Goal: Contribute content: Contribute content

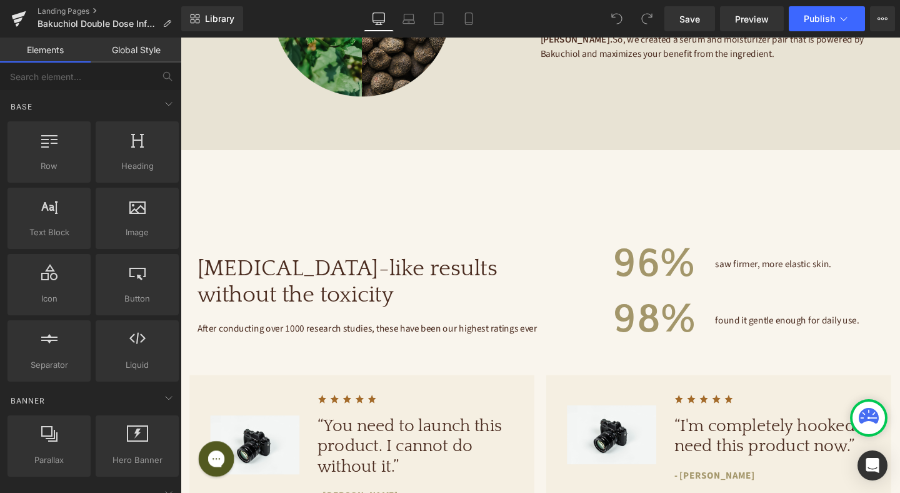
scroll to position [985, 0]
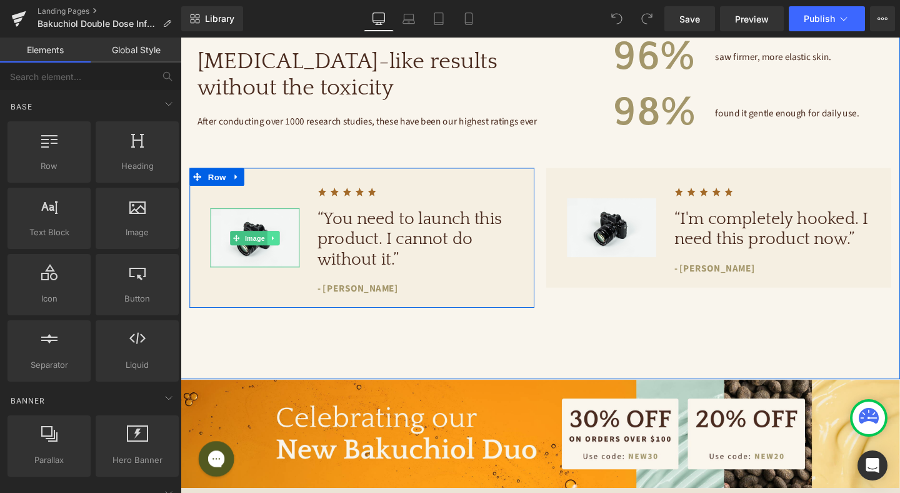
click at [276, 243] on link at bounding box center [278, 248] width 13 height 15
click at [236, 223] on img at bounding box center [259, 248] width 94 height 62
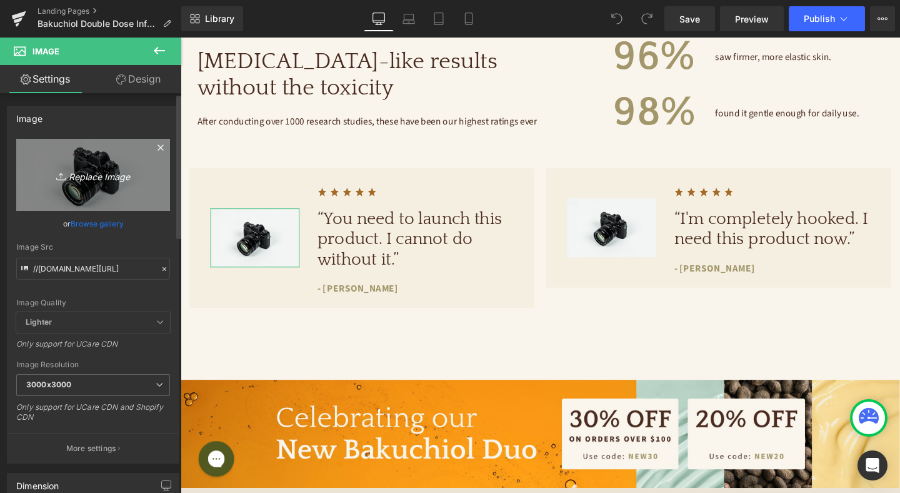
click at [101, 176] on icon "Replace Image" at bounding box center [93, 175] width 100 height 16
type input "C:\fakepath\[PERSON_NAME] BA (1).jpg"
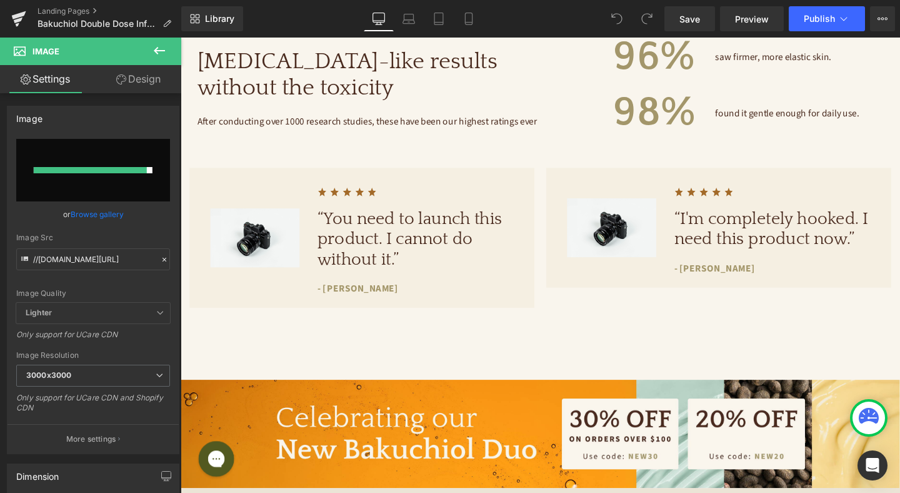
type input "[URL][DOMAIN_NAME]"
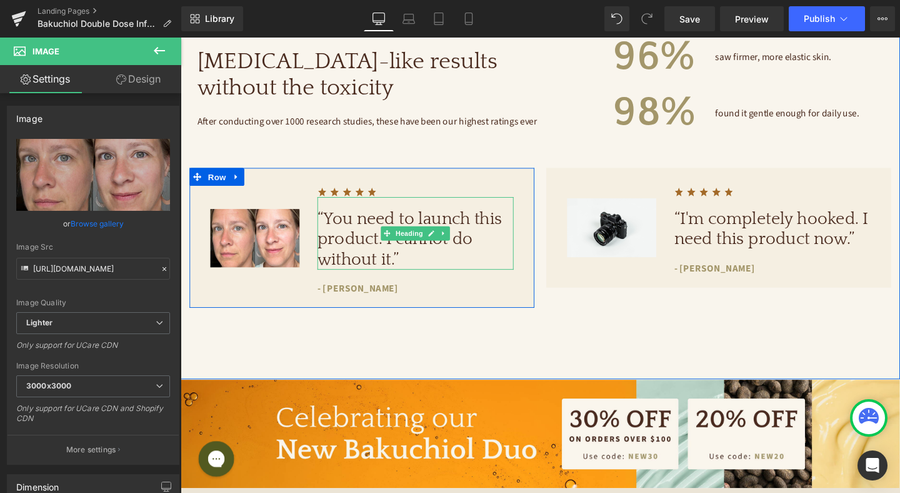
click at [373, 246] on h1 "“You need to launch this product. I cannot do without it.”" at bounding box center [427, 250] width 206 height 64
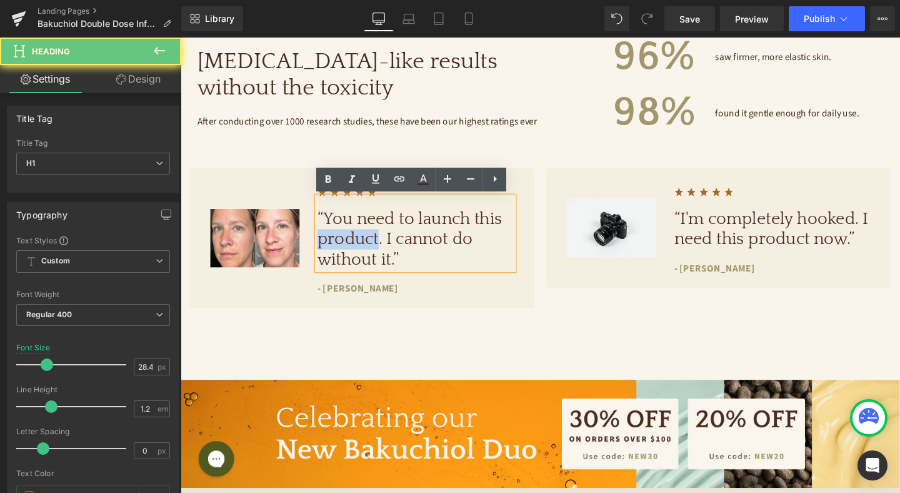
click at [373, 246] on h1 "“You need to launch this product. I cannot do without it.”" at bounding box center [427, 250] width 206 height 64
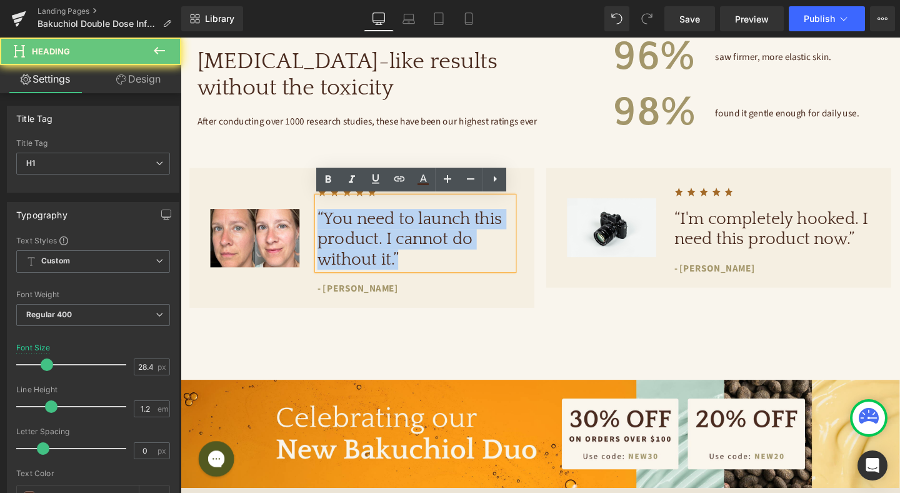
click at [373, 246] on h1 "“You need to launch this product. I cannot do without it.”" at bounding box center [427, 250] width 206 height 64
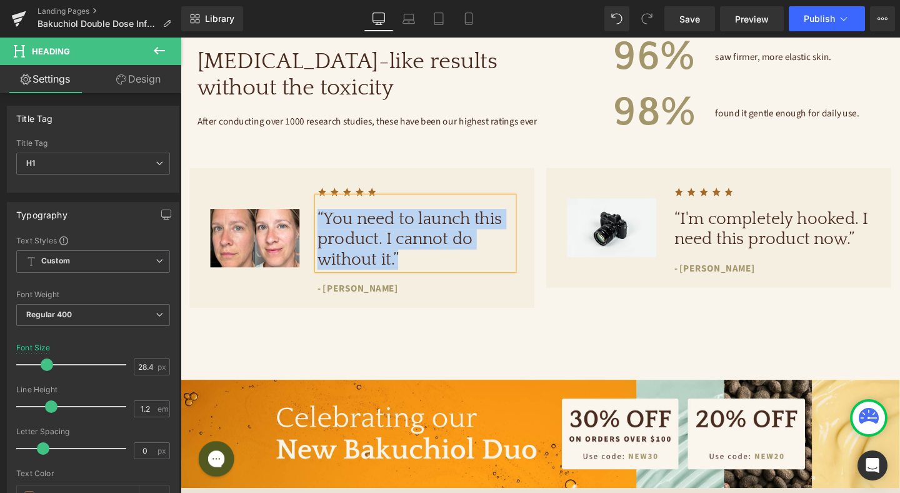
paste div
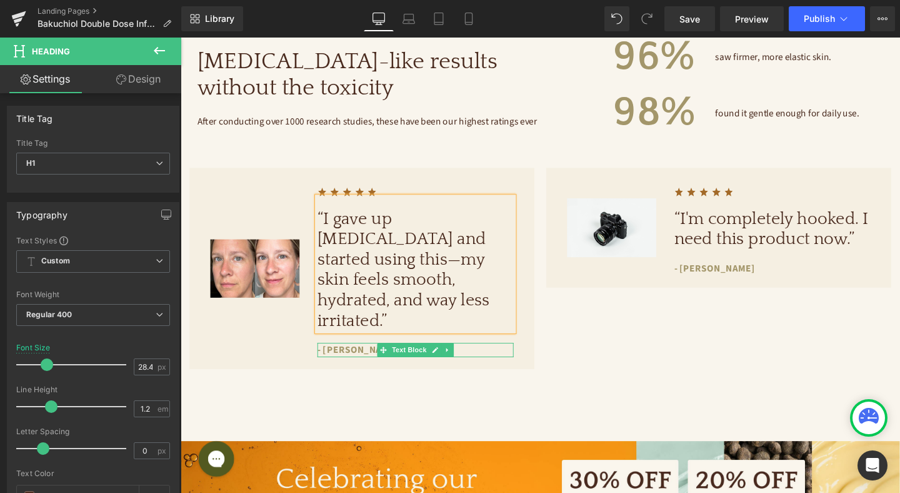
click at [351, 358] on p "- [PERSON_NAME]" at bounding box center [427, 365] width 206 height 15
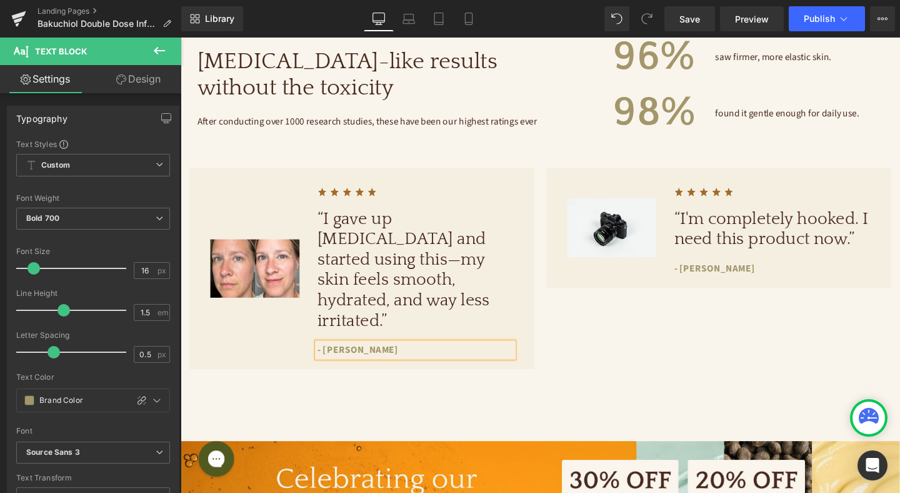
click at [609, 331] on div "Image Image “I'm completely hooked. I need this product now.” Heading - [PERSON…" at bounding box center [746, 279] width 375 height 211
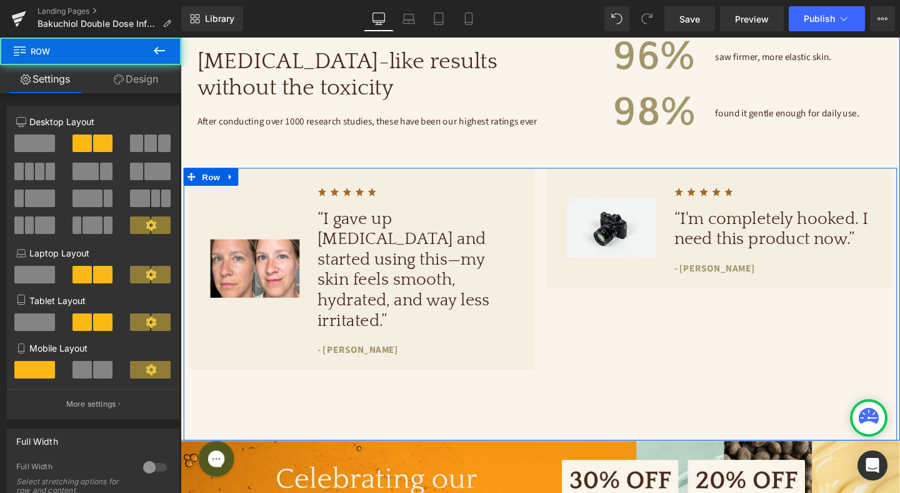
click at [563, 376] on div "Image Image “I gave up [MEDICAL_DATA] and started using this—my skin feels smoo…" at bounding box center [559, 317] width 750 height 286
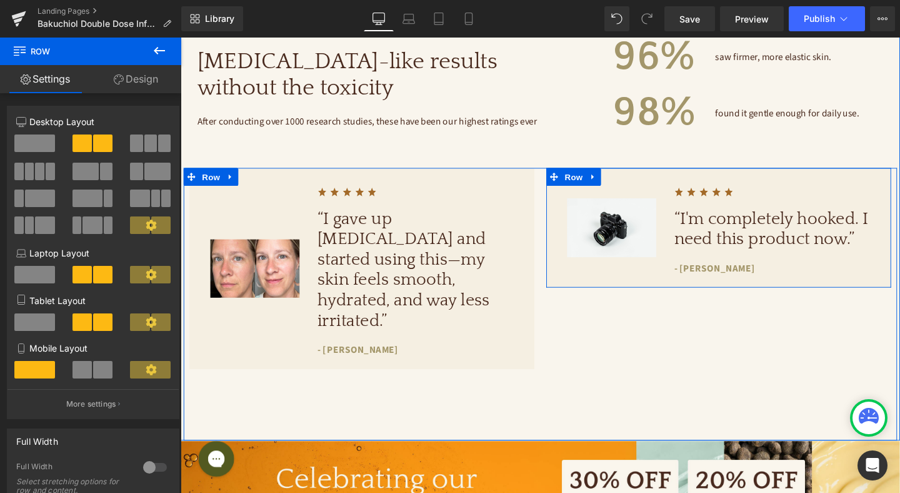
click at [722, 261] on div "Image “I'm completely hooked. I need this product now.” Heading - [PERSON_NAME]…" at bounding box center [802, 237] width 225 height 101
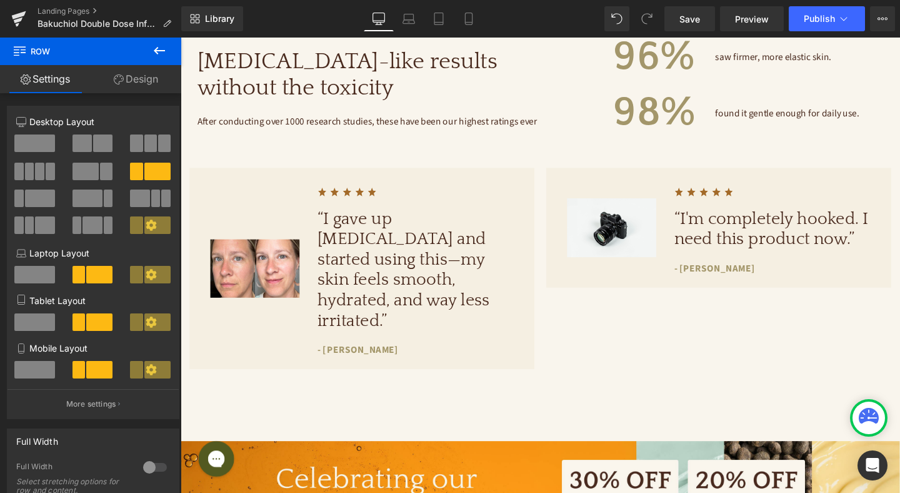
click at [154, 47] on icon at bounding box center [159, 50] width 15 height 15
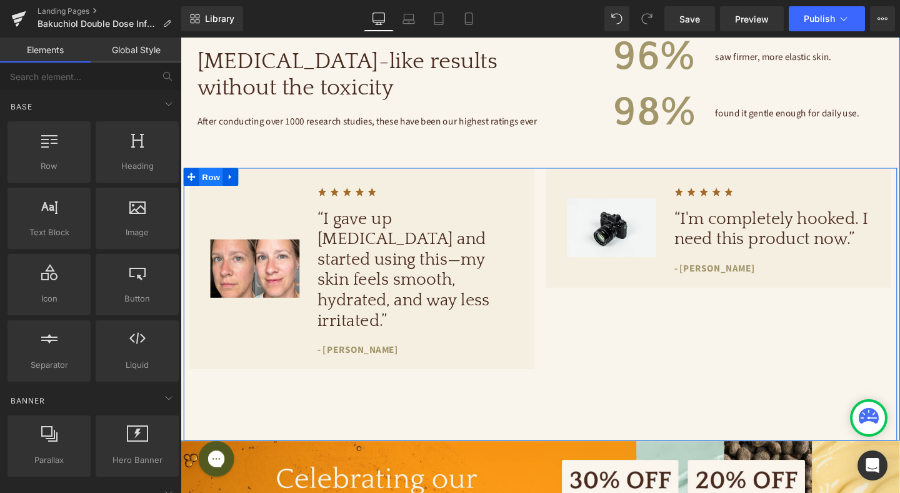
click at [214, 184] on span "Row" at bounding box center [212, 183] width 25 height 19
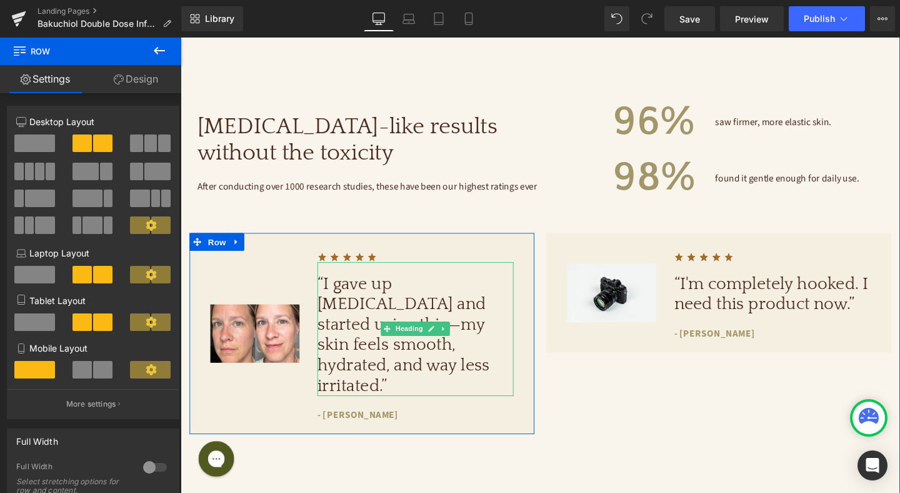
scroll to position [1006, 0]
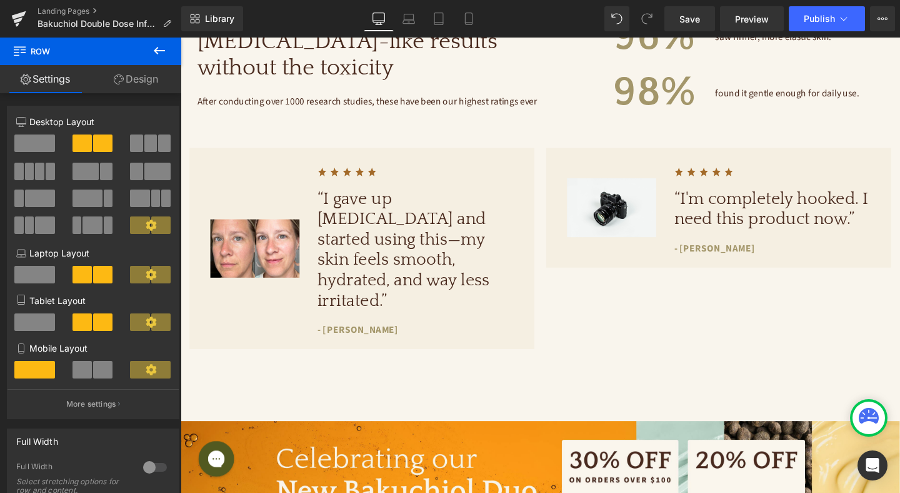
click at [154, 51] on icon at bounding box center [159, 50] width 15 height 15
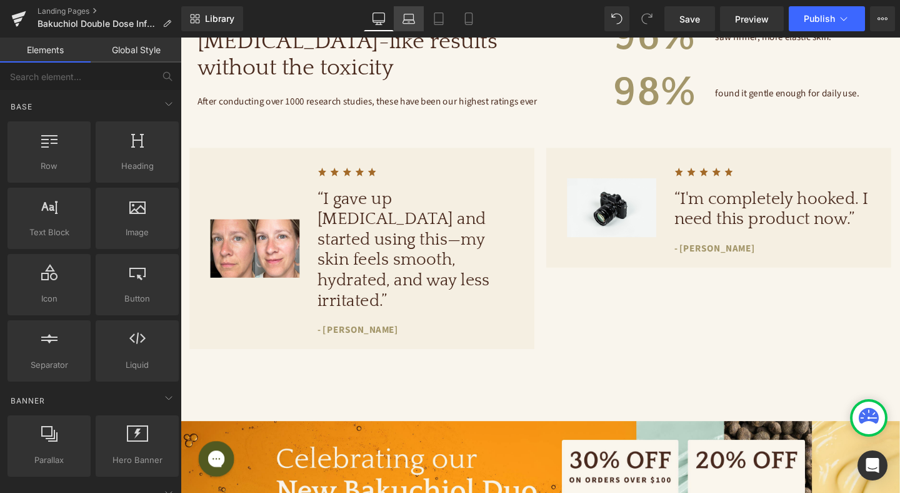
click at [413, 20] on icon at bounding box center [409, 22] width 12 height 4
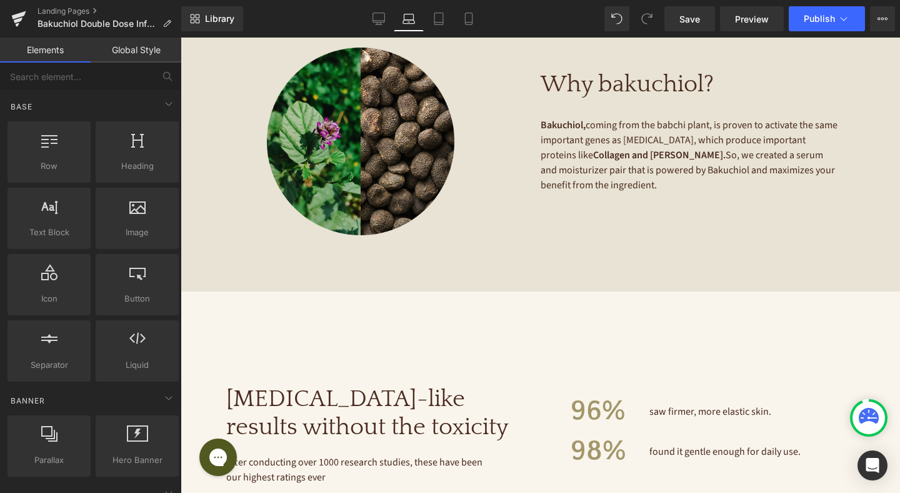
scroll to position [878, 0]
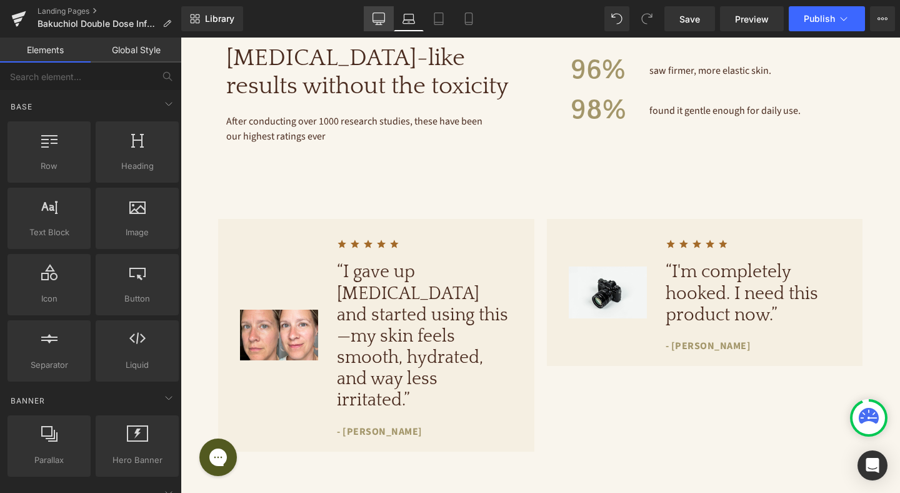
click at [374, 21] on icon at bounding box center [379, 19] width 13 height 13
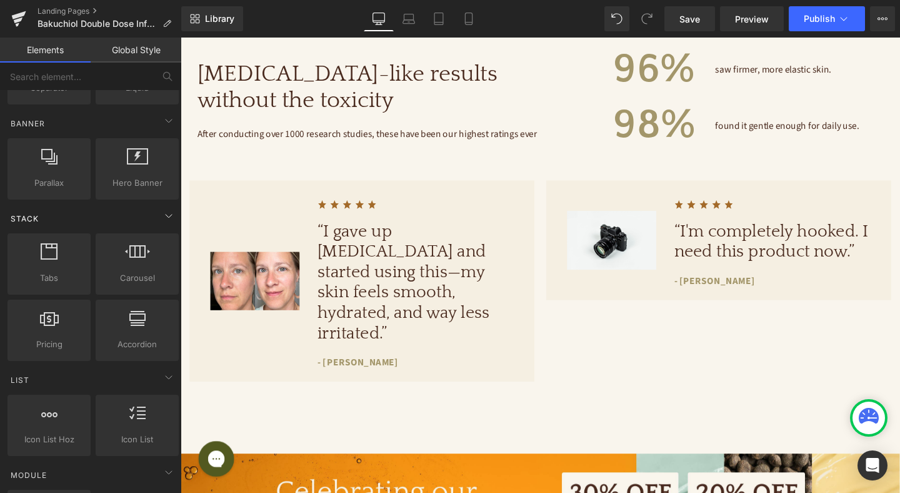
scroll to position [285, 0]
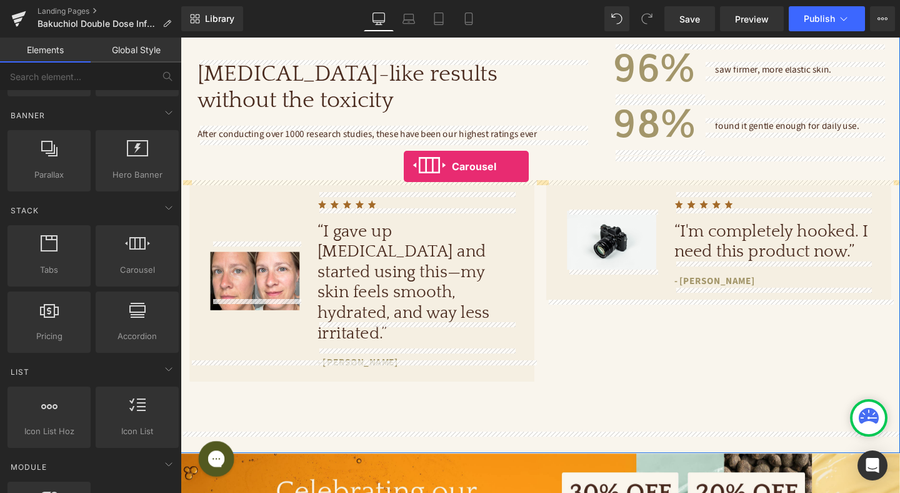
drag, startPoint x: 311, startPoint y: 300, endPoint x: 415, endPoint y: 173, distance: 164.3
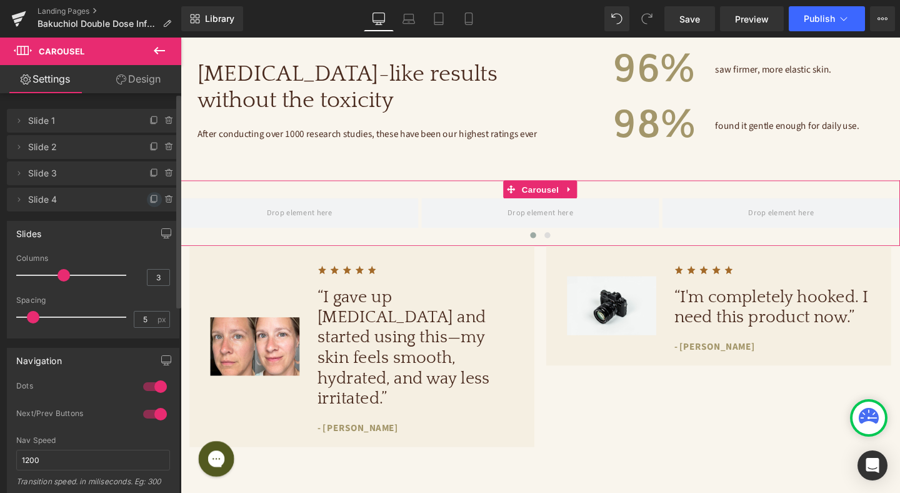
click at [149, 198] on icon at bounding box center [154, 199] width 10 height 10
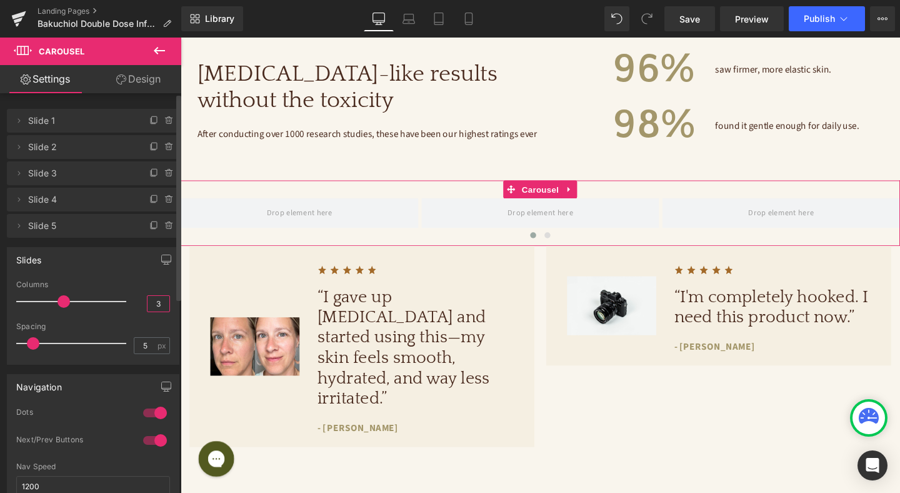
click at [153, 307] on input "3" at bounding box center [159, 304] width 22 height 16
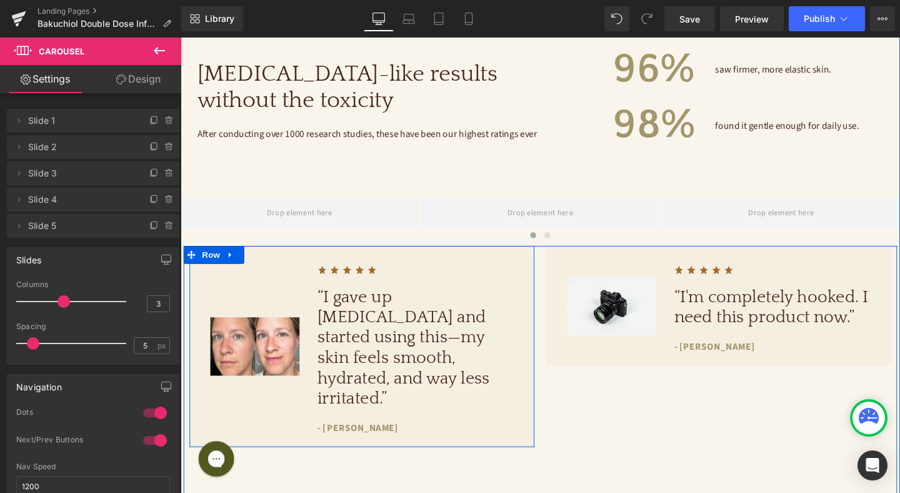
click at [224, 279] on div "Image" at bounding box center [259, 362] width 113 height 186
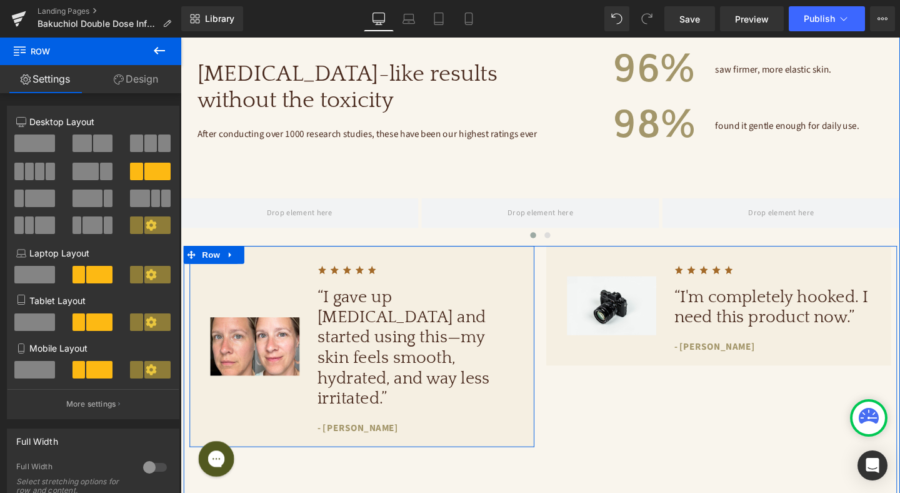
click at [270, 271] on div "Image" at bounding box center [259, 362] width 113 height 186
click at [211, 283] on div "Image" at bounding box center [259, 362] width 113 height 186
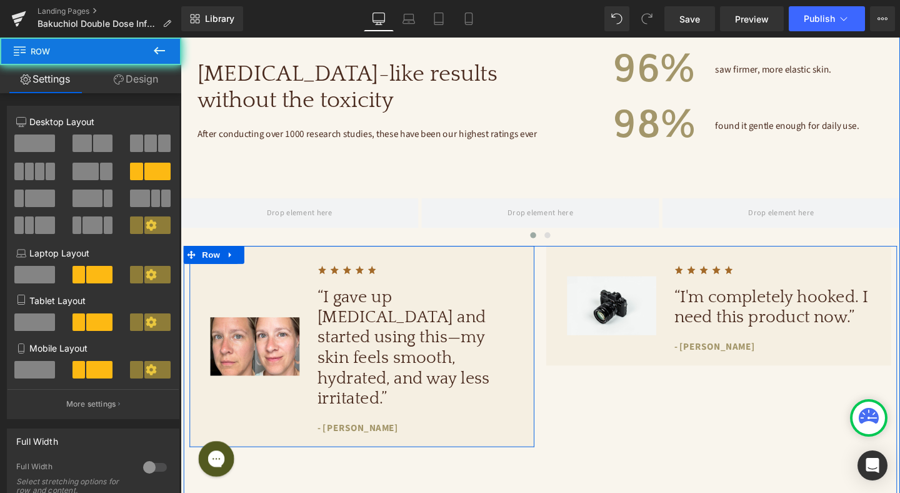
click at [211, 283] on div "Image" at bounding box center [259, 362] width 113 height 186
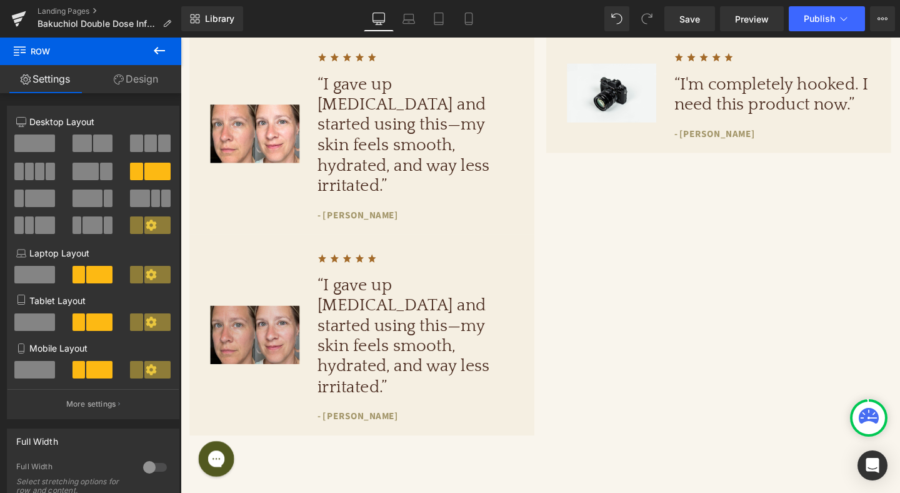
scroll to position [1131, 0]
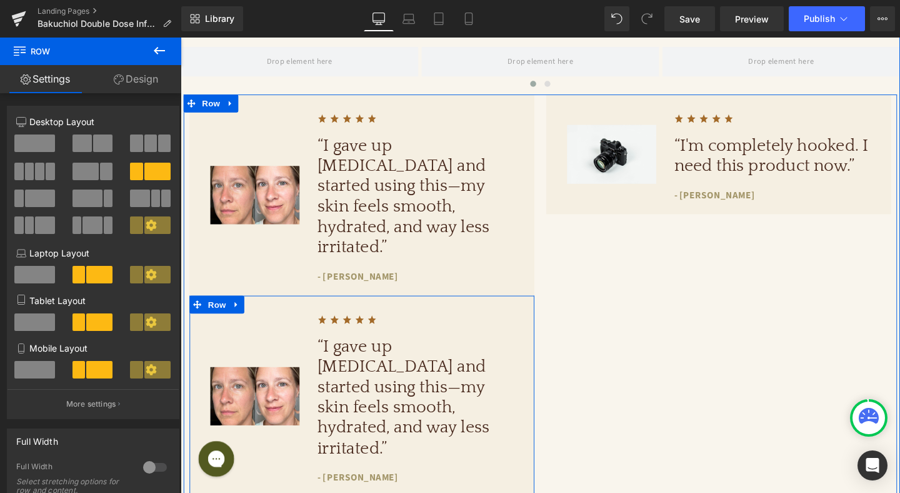
click at [273, 321] on div "Image" at bounding box center [259, 414] width 113 height 186
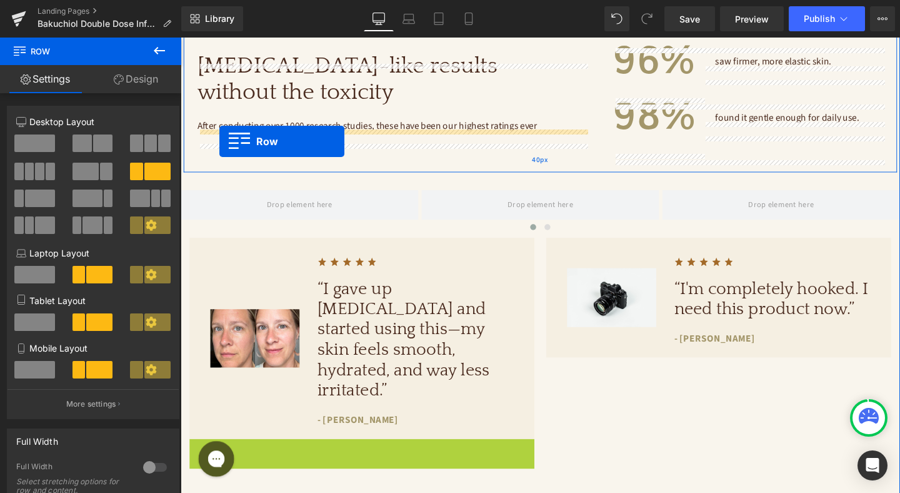
scroll to position [968, 0]
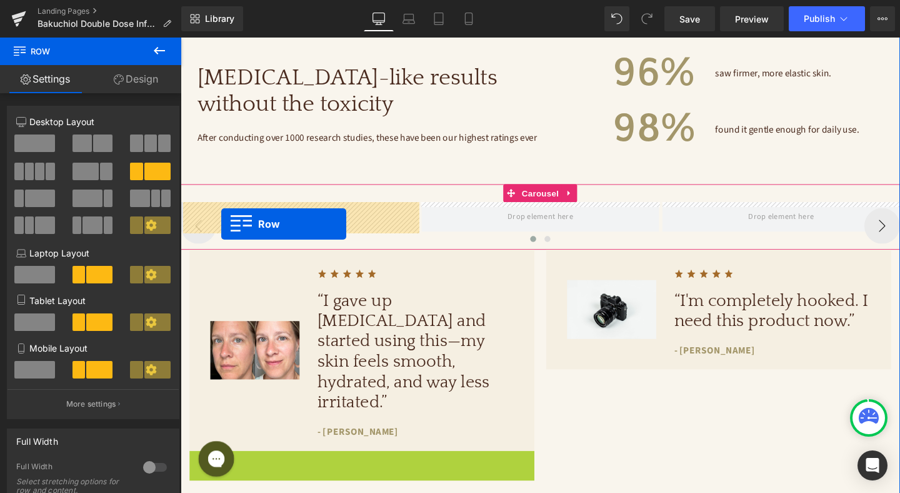
drag, startPoint x: 199, startPoint y: 298, endPoint x: 223, endPoint y: 233, distance: 69.4
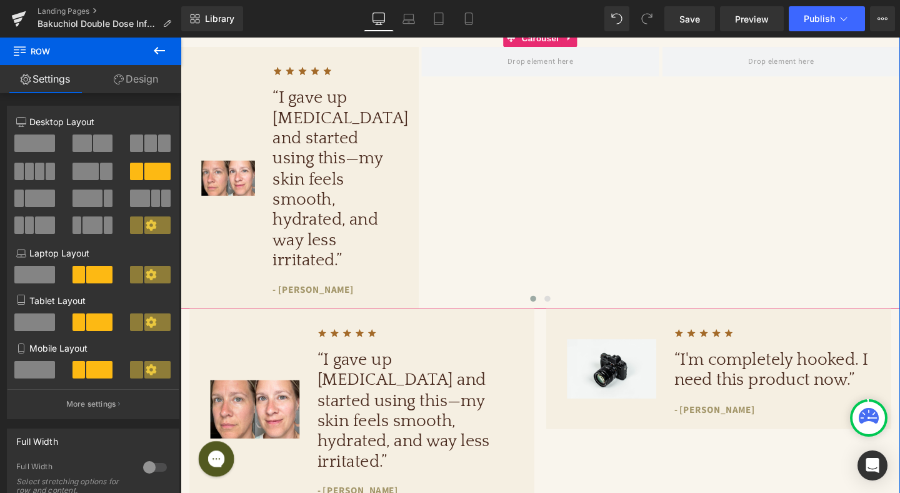
scroll to position [1195, 0]
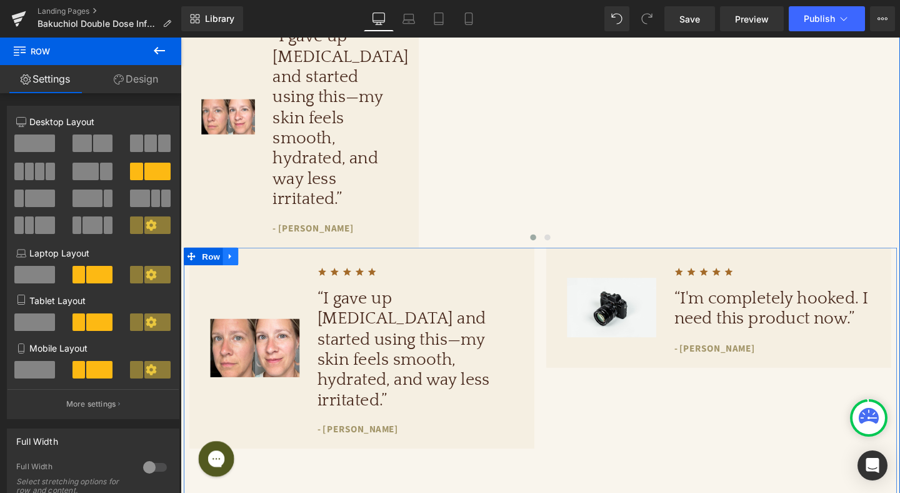
click at [237, 263] on icon at bounding box center [233, 267] width 9 height 9
click at [268, 263] on icon at bounding box center [265, 267] width 9 height 9
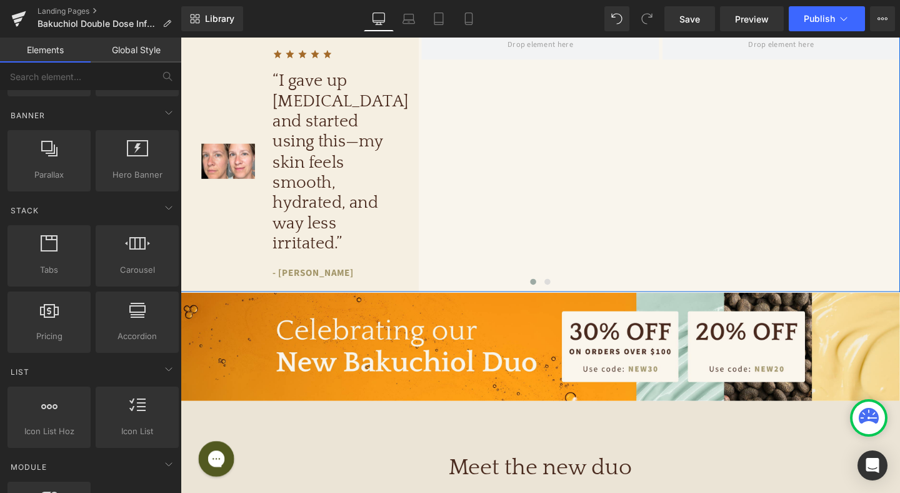
scroll to position [997, 0]
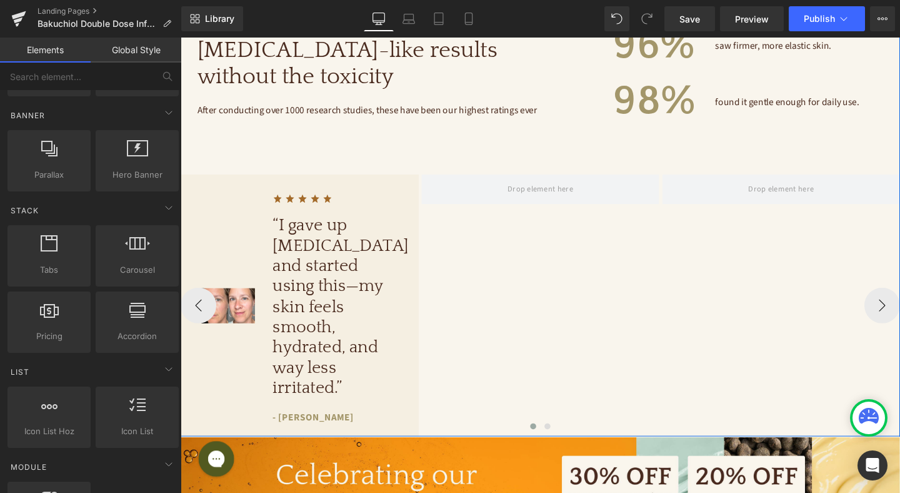
click at [497, 253] on div "Image Image “I gave up [MEDICAL_DATA] and started using this—my skin feels smoo…" at bounding box center [814, 318] width 1266 height 275
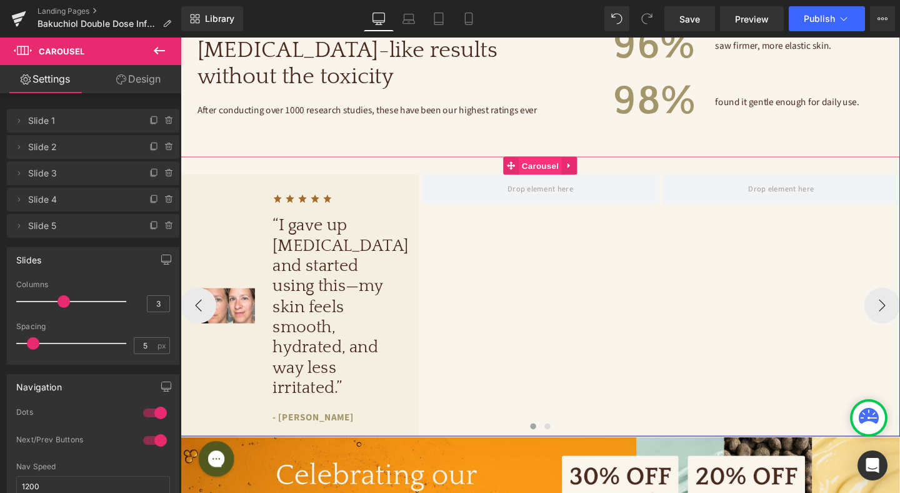
click at [553, 171] on span "Carousel" at bounding box center [558, 172] width 45 height 19
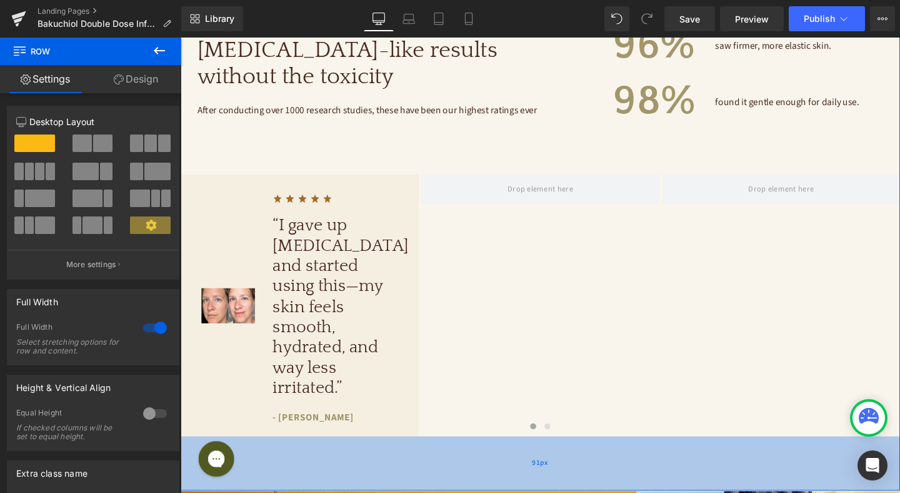
drag, startPoint x: 475, startPoint y: 434, endPoint x: 466, endPoint y: 491, distance: 57.7
click at [466, 491] on div "91px" at bounding box center [559, 484] width 756 height 57
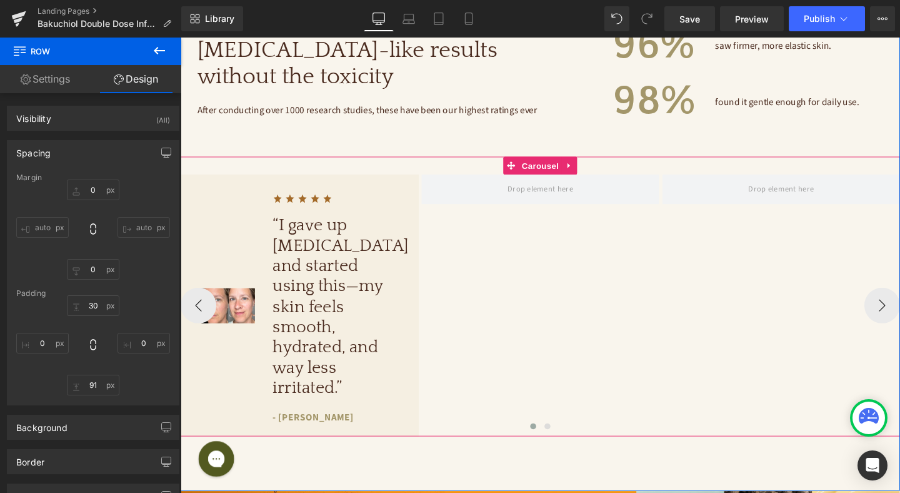
scroll to position [1005, 0]
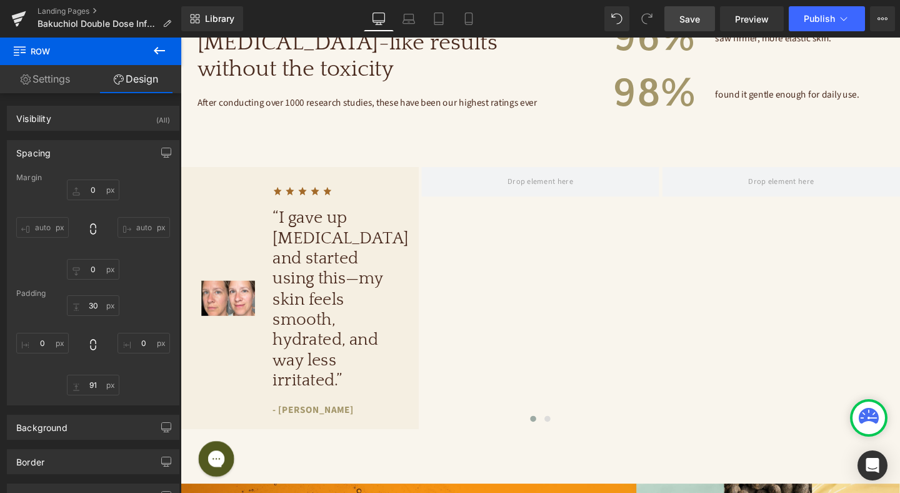
click at [691, 13] on span "Save" at bounding box center [689, 19] width 21 height 13
click at [398, 25] on link "Laptop" at bounding box center [409, 18] width 30 height 25
type input "0"
type input "30"
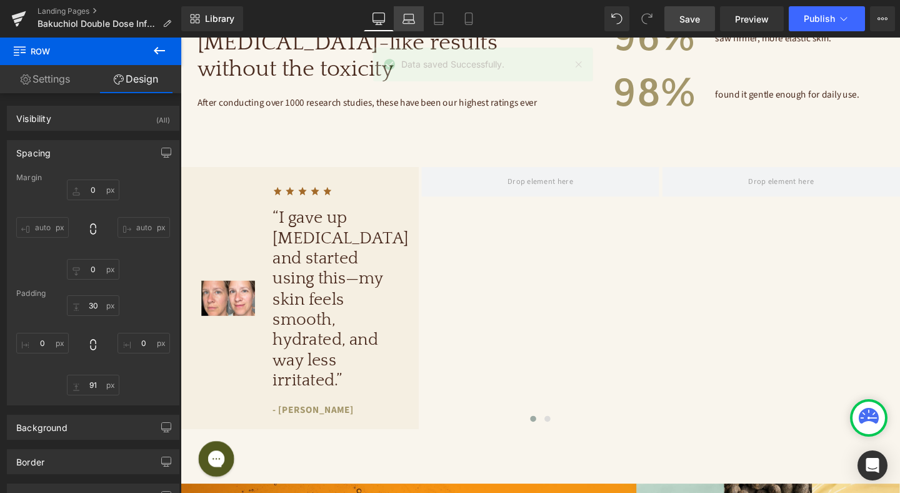
type input "0"
type input "91"
type input "0"
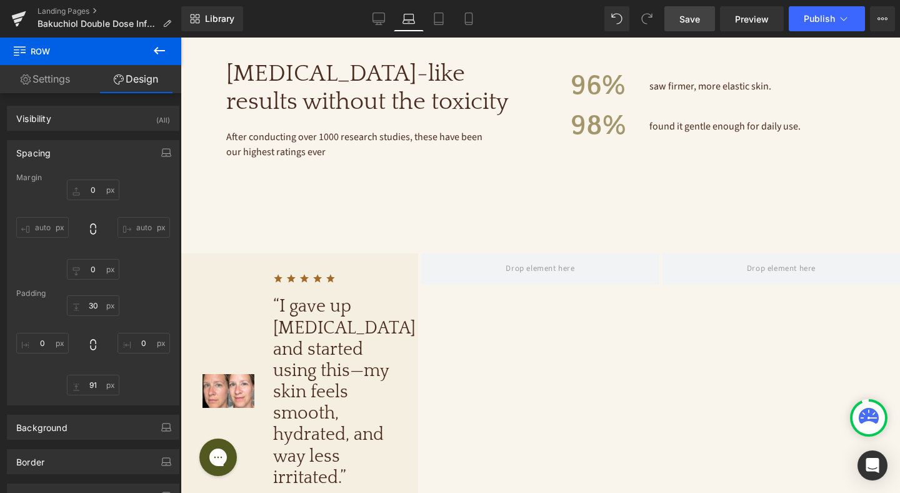
scroll to position [941, 0]
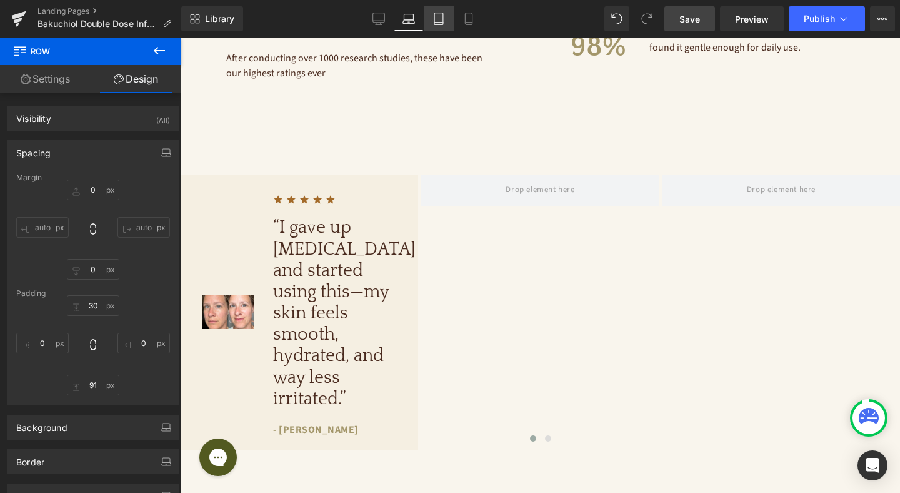
click at [429, 21] on link "Tablet" at bounding box center [439, 18] width 30 height 25
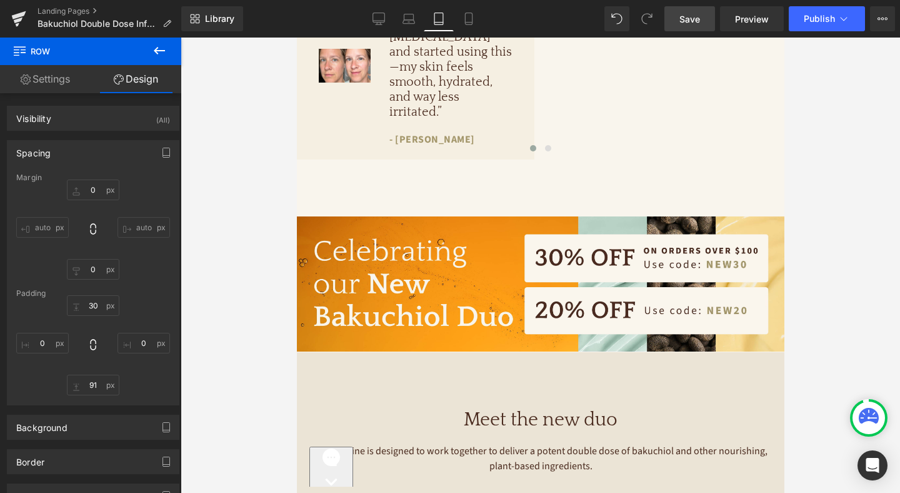
type input "0"
type input "30"
type input "0"
type input "91"
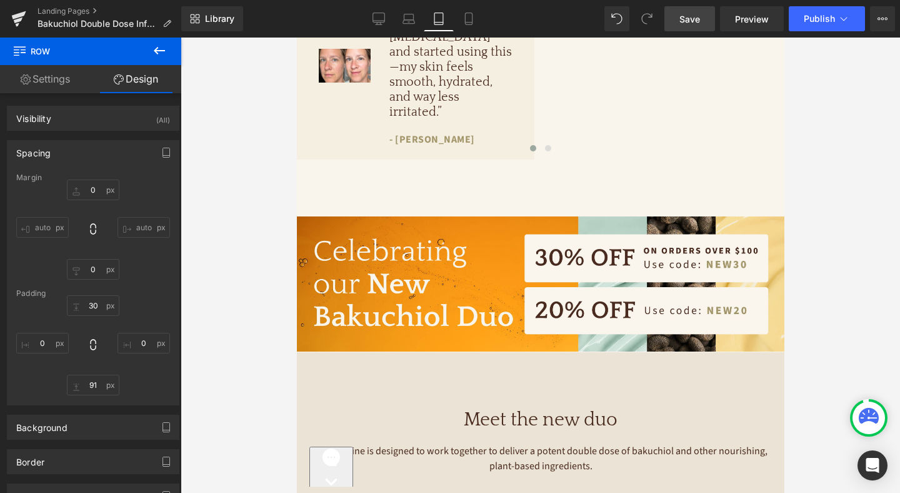
type input "0"
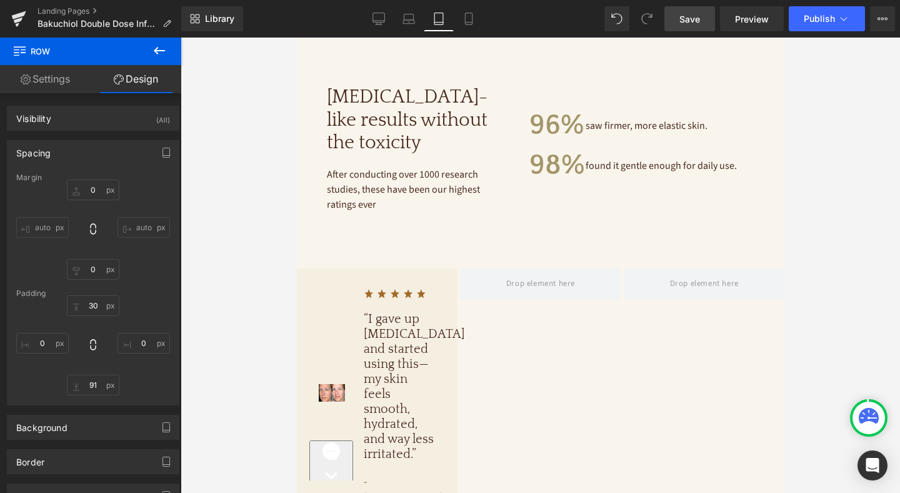
scroll to position [831, 0]
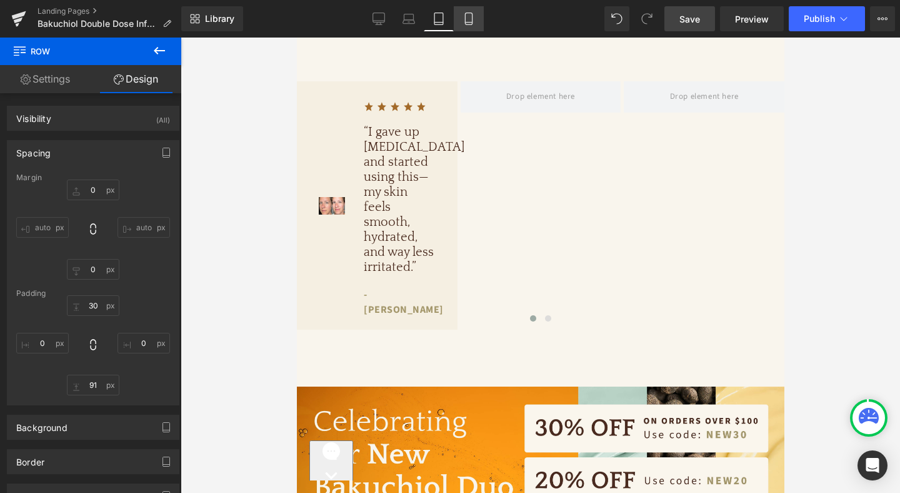
click at [471, 21] on icon at bounding box center [469, 19] width 13 height 13
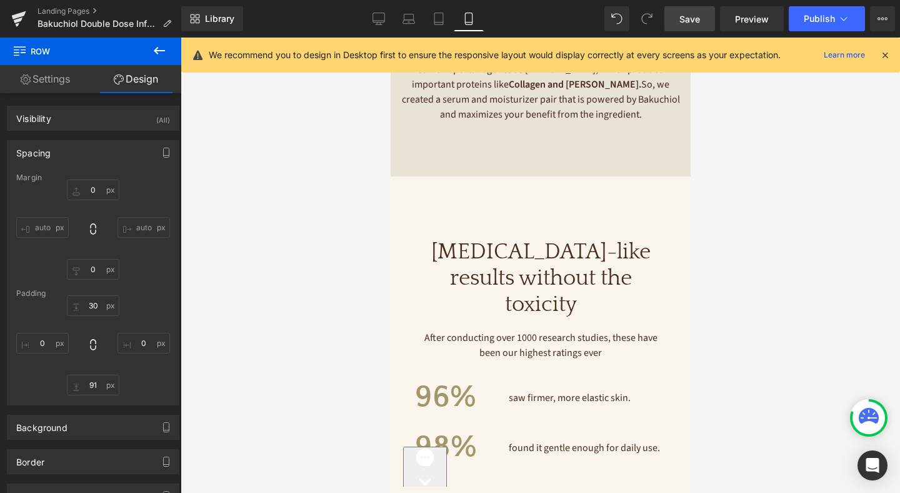
type input "0"
type input "30"
type input "0"
type input "91"
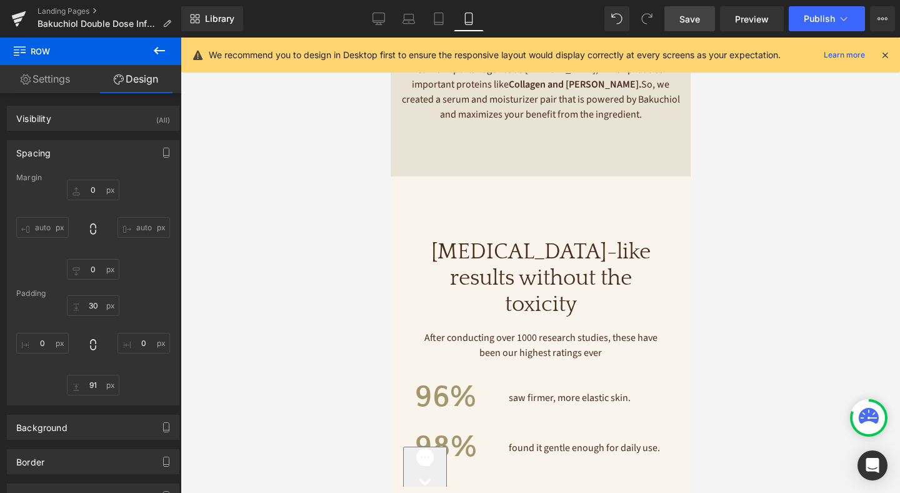
type input "0"
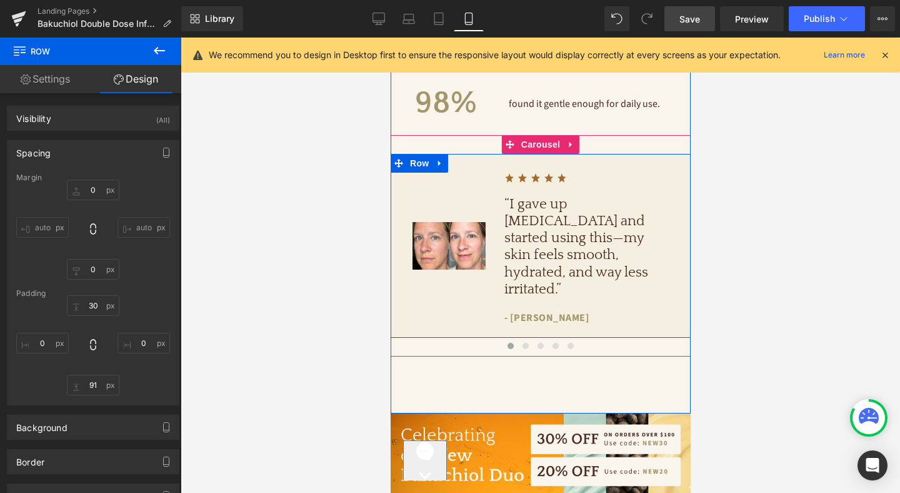
scroll to position [1191, 0]
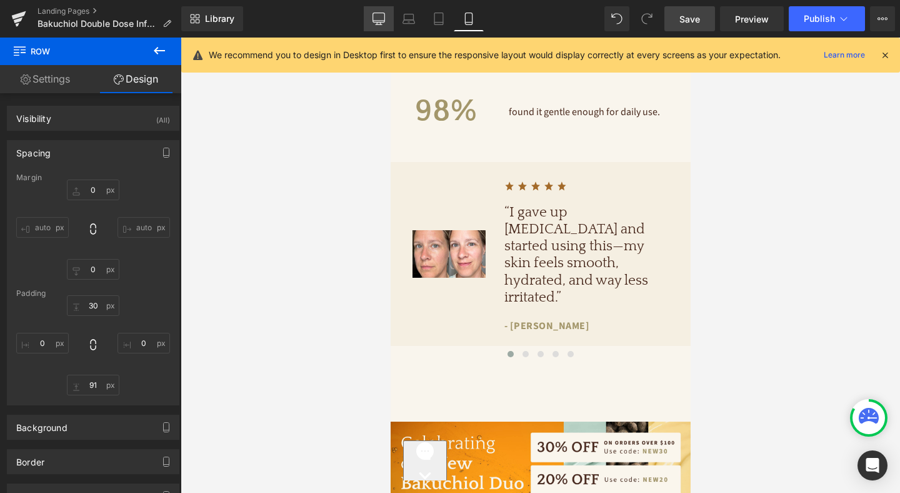
click at [382, 24] on icon at bounding box center [379, 19] width 13 height 13
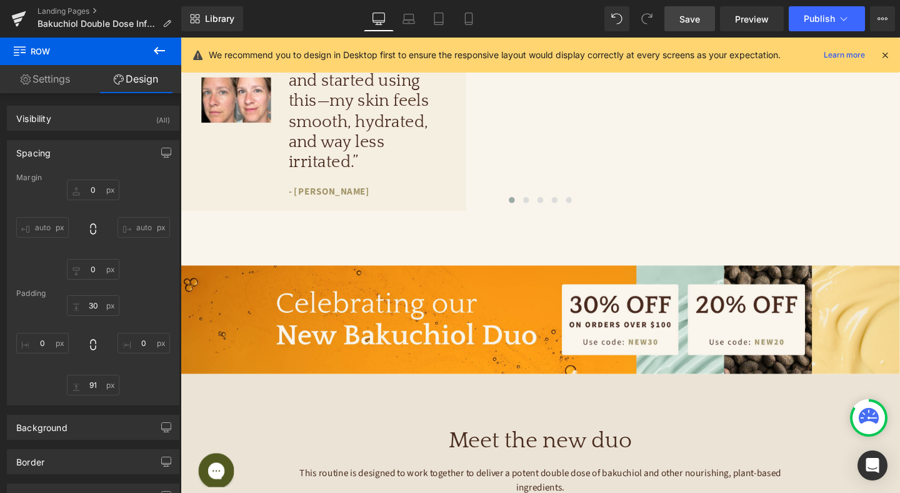
type input "0"
type input "30"
type input "0"
type input "91"
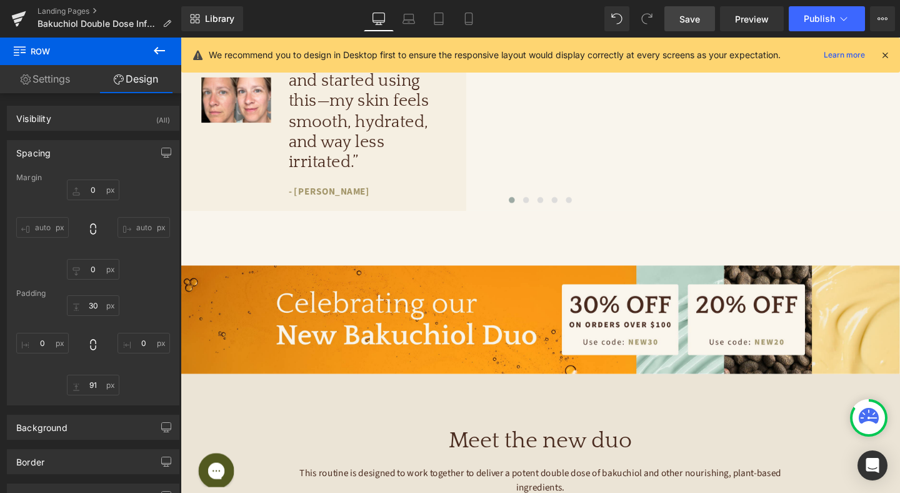
type input "0"
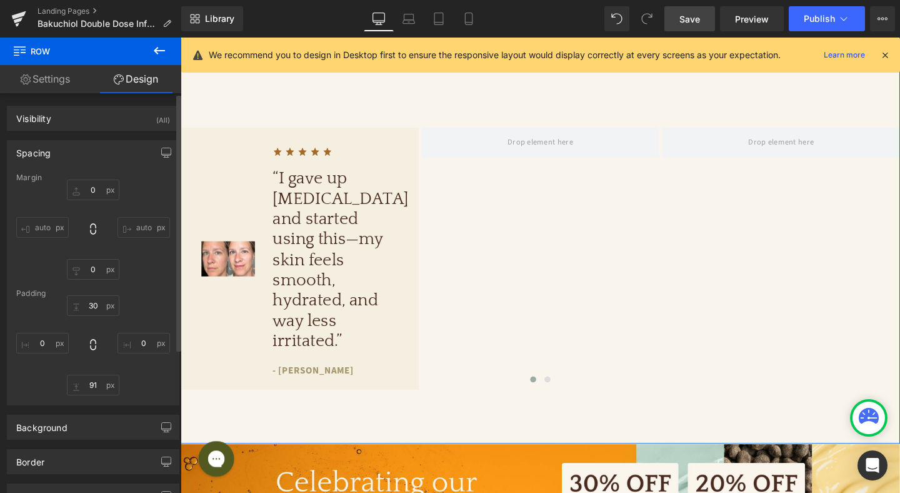
scroll to position [223, 0]
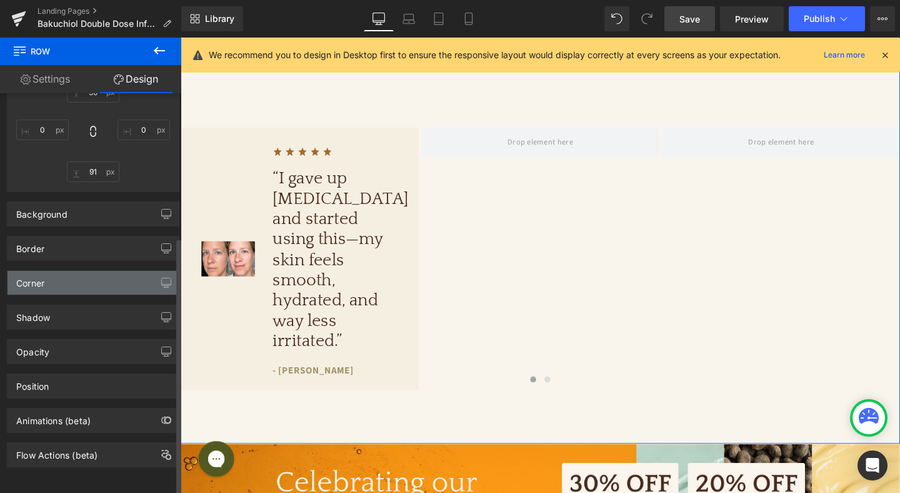
click at [102, 276] on div "Corner" at bounding box center [93, 283] width 171 height 24
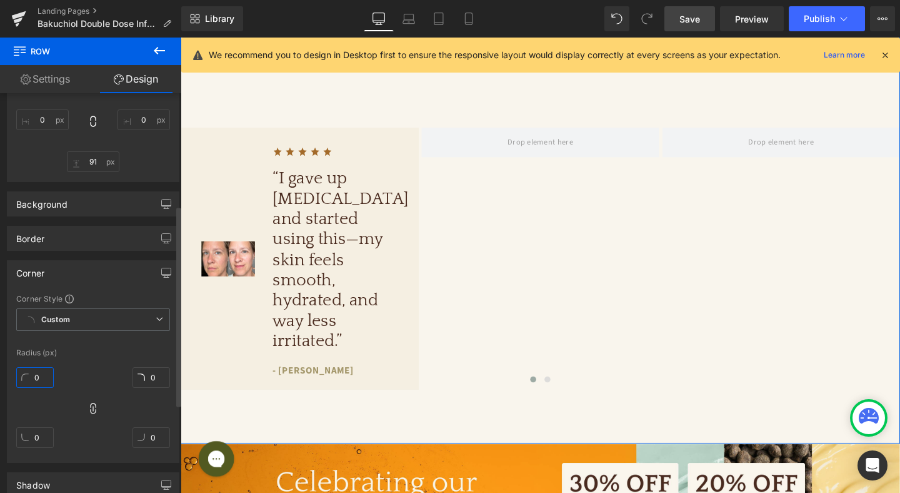
click at [44, 375] on input "0" at bounding box center [35, 377] width 38 height 21
type input "5"
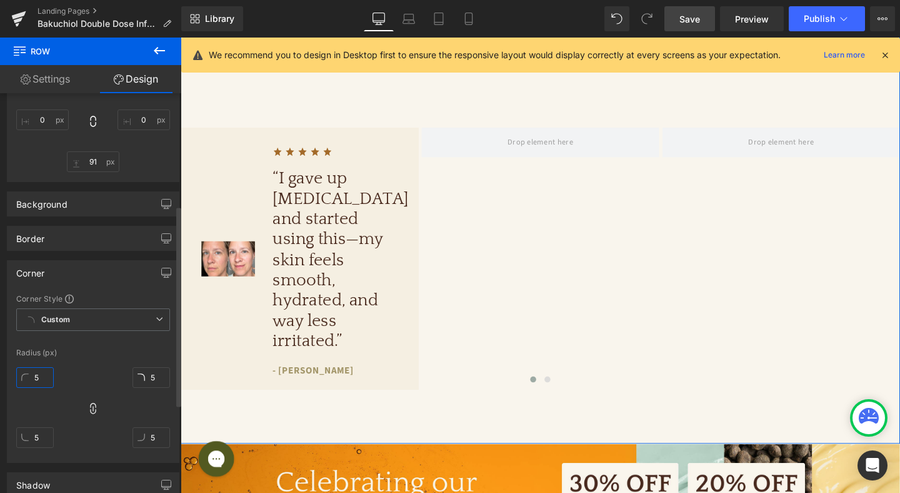
type input "5"
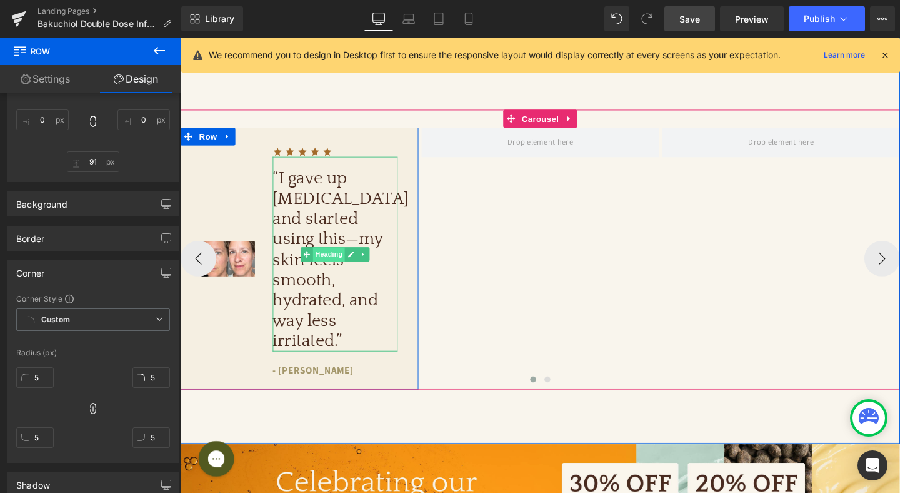
click at [334, 258] on span "Heading" at bounding box center [337, 265] width 34 height 15
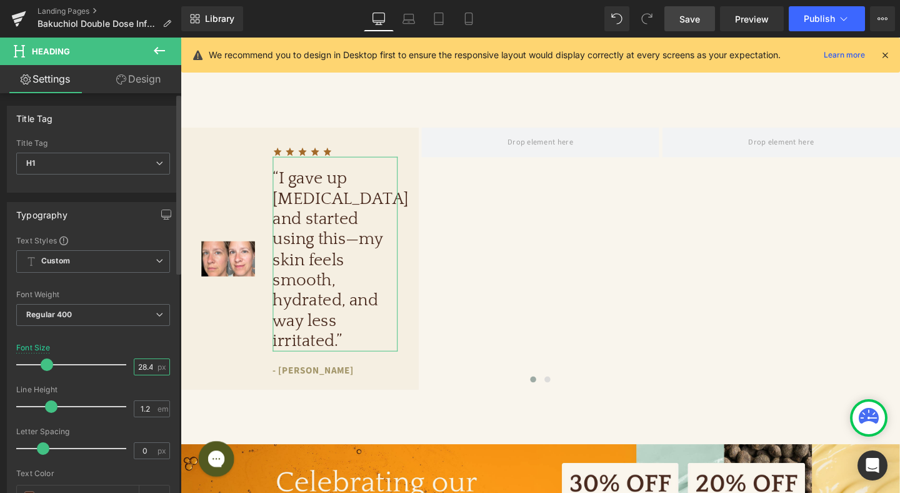
click at [138, 368] on input "28.48" at bounding box center [145, 367] width 22 height 16
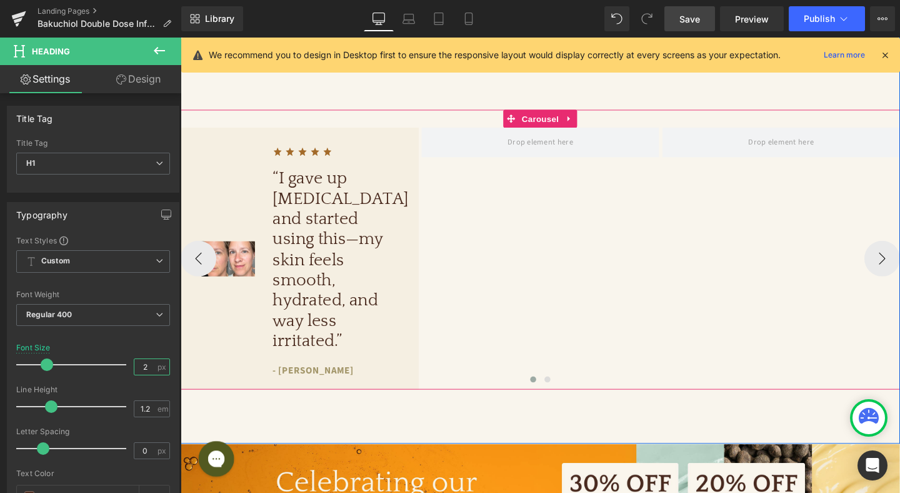
type input "22"
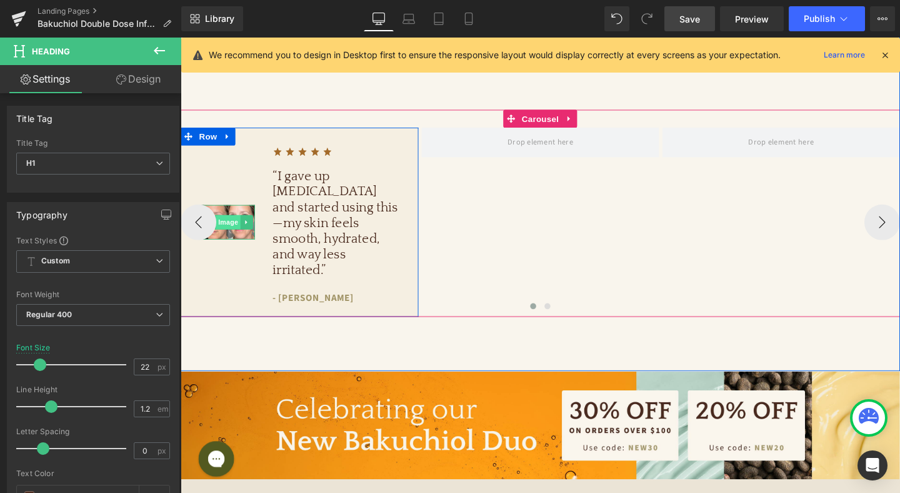
click at [235, 224] on span "Image" at bounding box center [231, 231] width 26 height 15
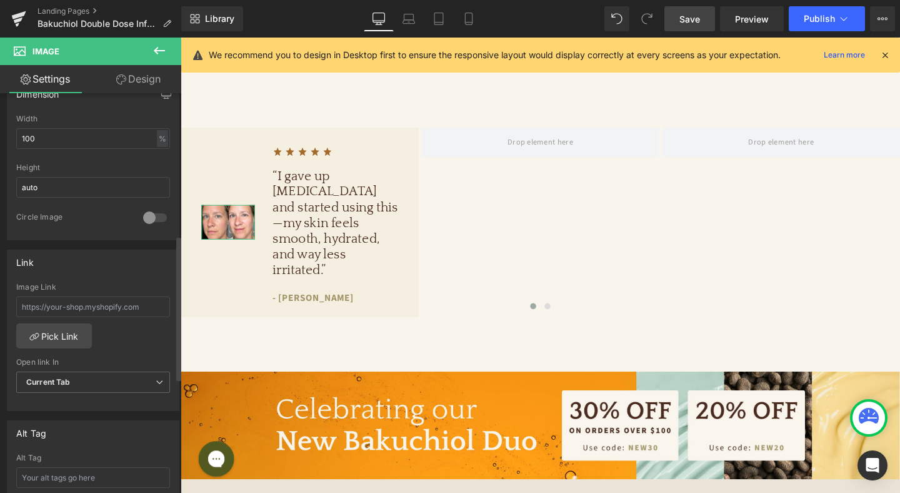
scroll to position [348, 0]
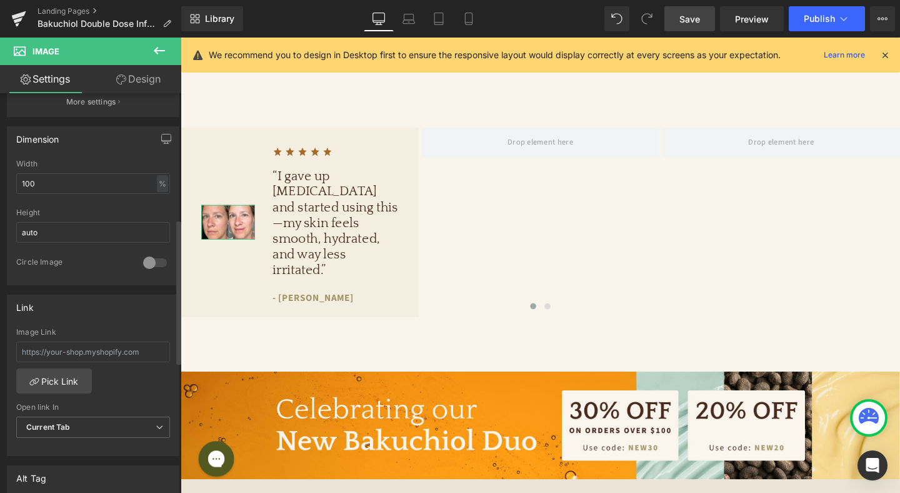
click at [109, 195] on div "Width 100 % % px" at bounding box center [93, 183] width 154 height 49
click at [107, 181] on input "100" at bounding box center [93, 183] width 154 height 21
type input "1"
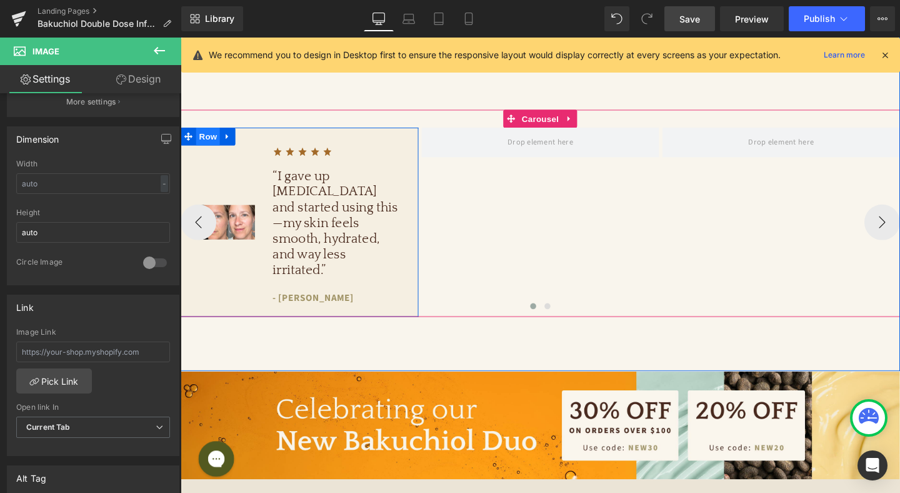
click at [213, 141] on span "Row" at bounding box center [209, 141] width 25 height 19
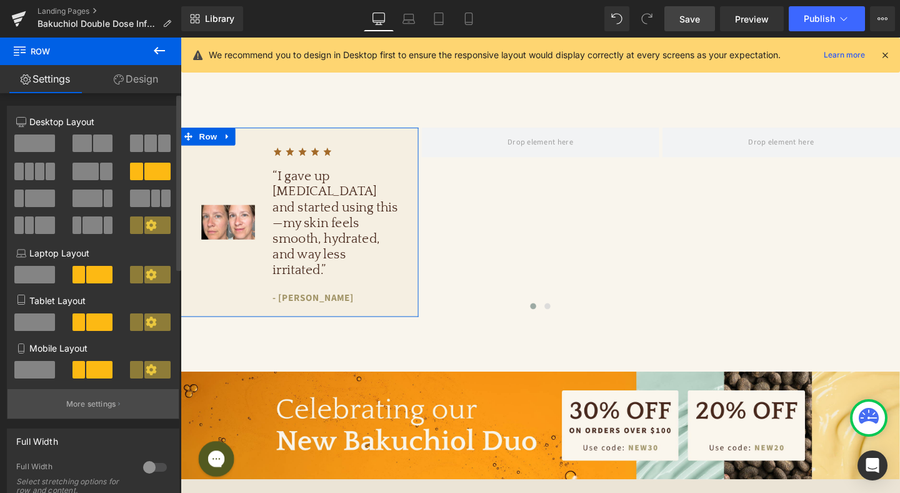
click at [98, 406] on p "More settings" at bounding box center [91, 403] width 50 height 11
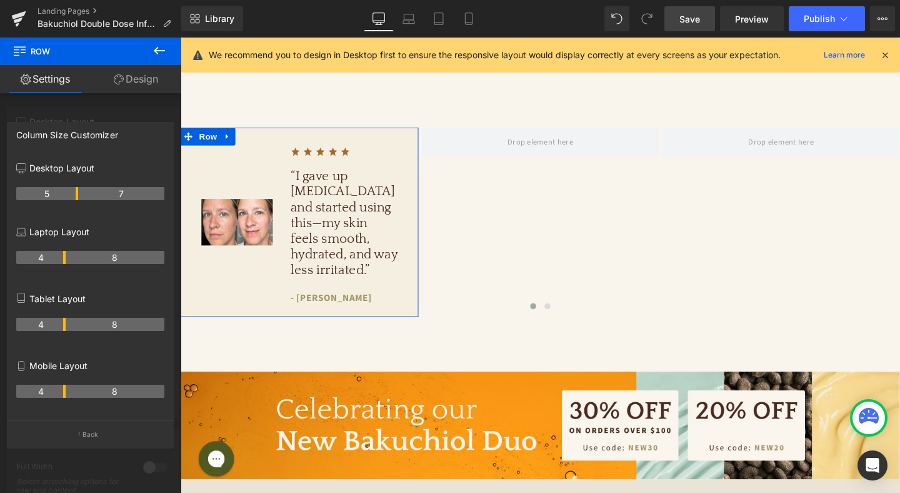
drag, startPoint x: 64, startPoint y: 193, endPoint x: 80, endPoint y: 191, distance: 15.7
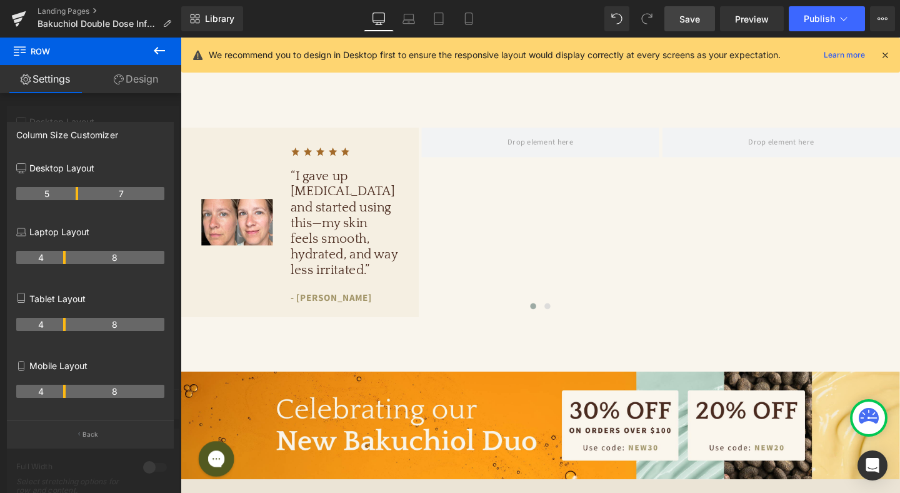
click at [159, 53] on icon at bounding box center [159, 50] width 15 height 15
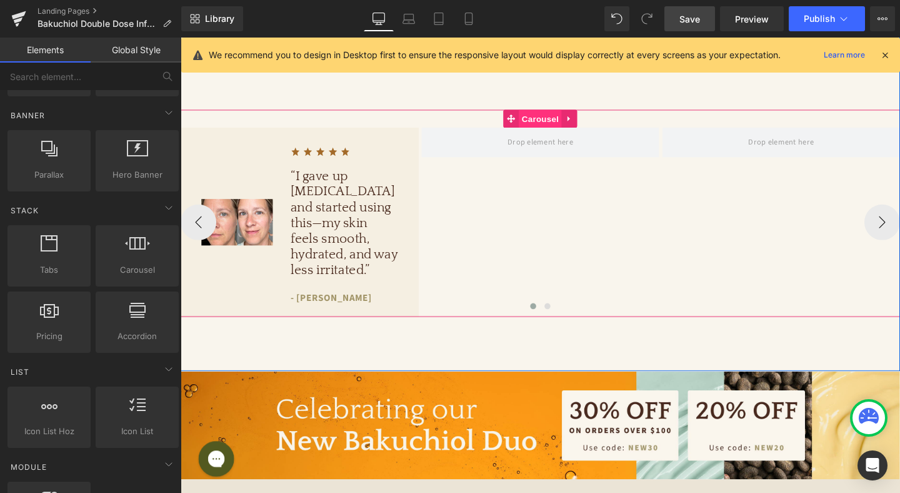
click at [548, 126] on span "Carousel" at bounding box center [558, 122] width 45 height 19
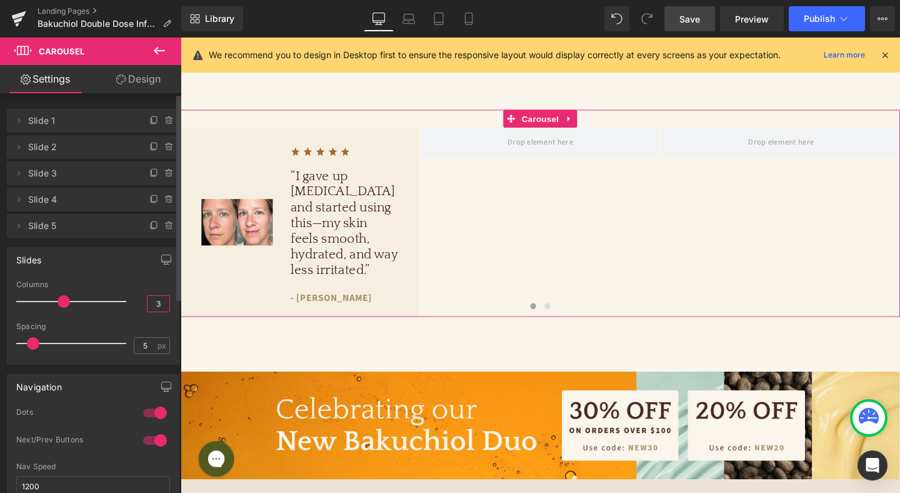
click at [162, 299] on input "3" at bounding box center [159, 304] width 22 height 16
type input "2"
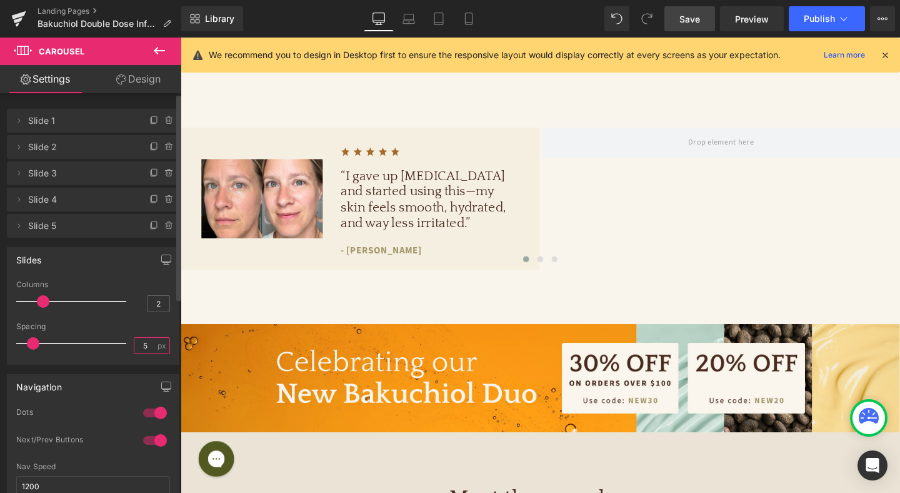
click at [141, 344] on input "5" at bounding box center [145, 346] width 22 height 16
type input "20"
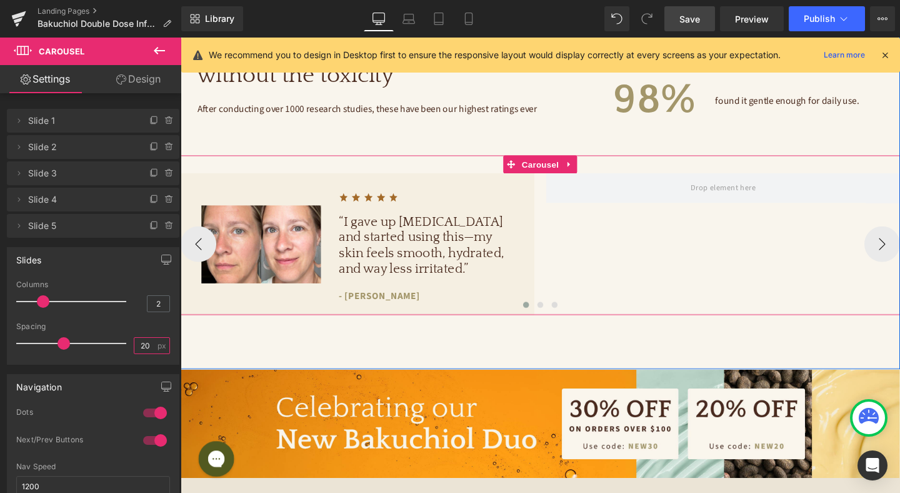
scroll to position [990, 0]
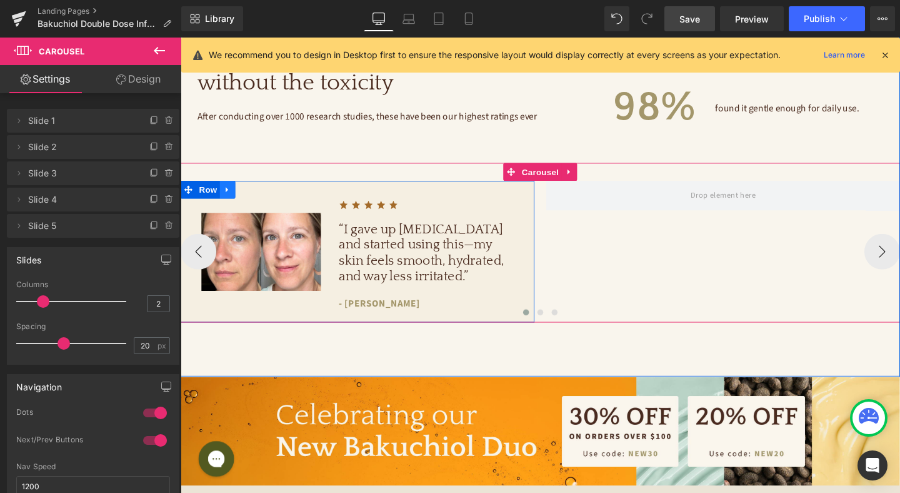
click at [231, 199] on icon at bounding box center [230, 197] width 9 height 9
click at [242, 198] on icon at bounding box center [246, 197] width 9 height 9
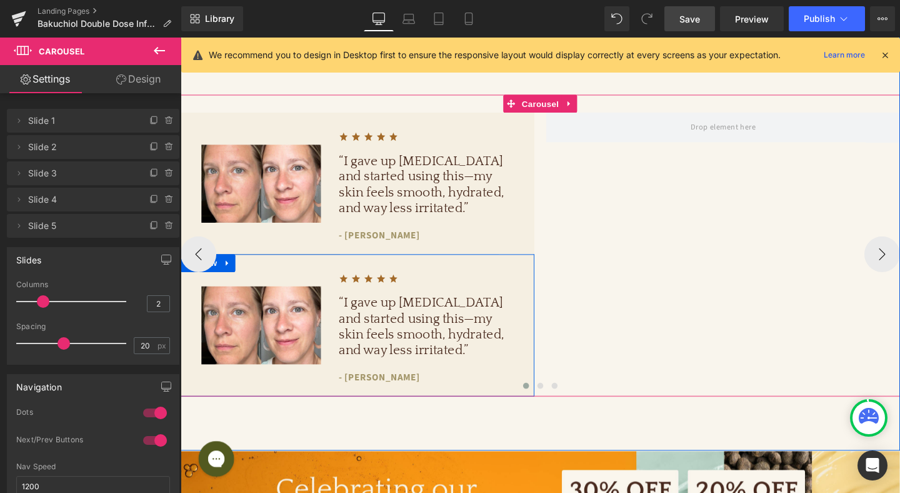
scroll to position [1054, 0]
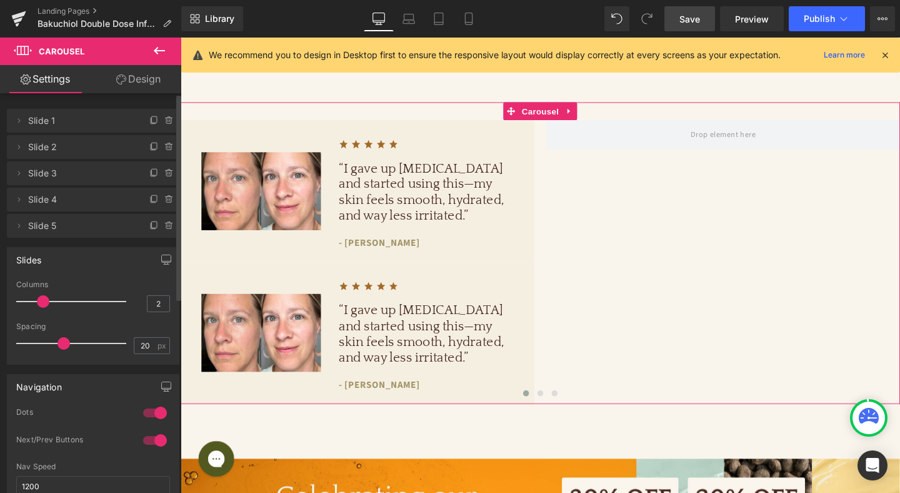
click at [153, 413] on div at bounding box center [155, 413] width 30 height 20
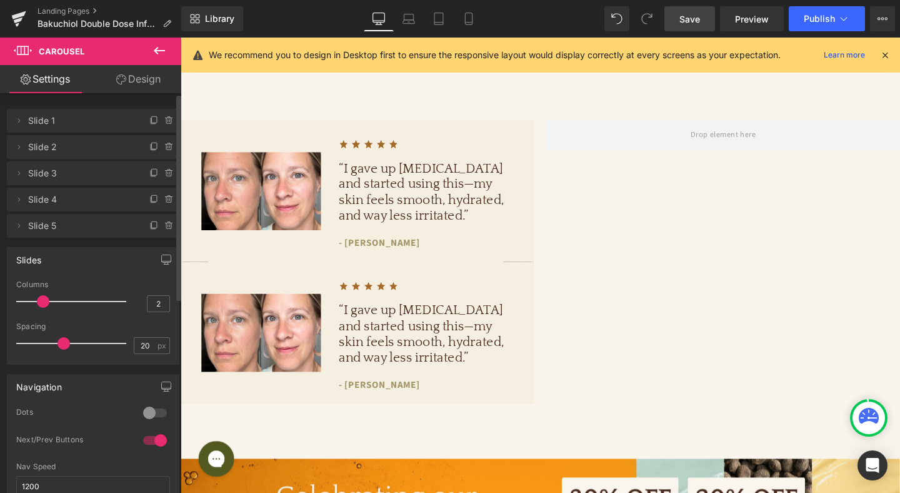
click at [159, 441] on div at bounding box center [155, 440] width 30 height 20
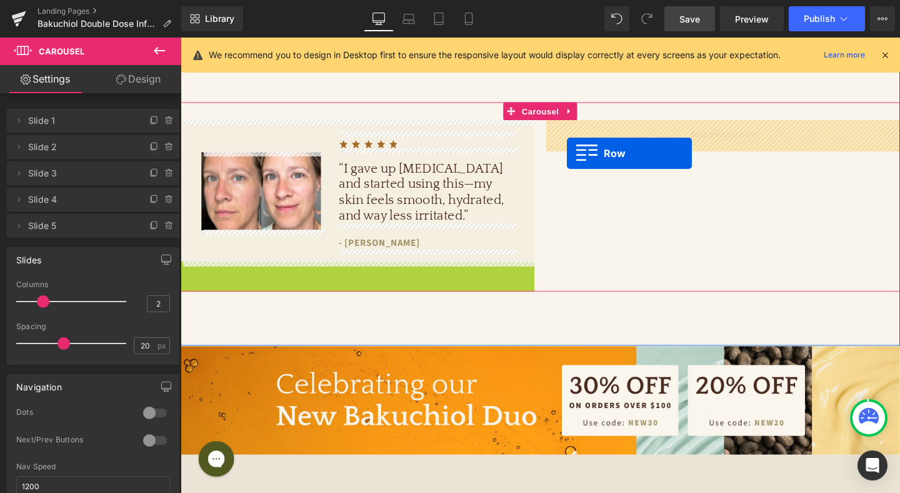
drag, startPoint x: 189, startPoint y: 283, endPoint x: 588, endPoint y: 158, distance: 418.1
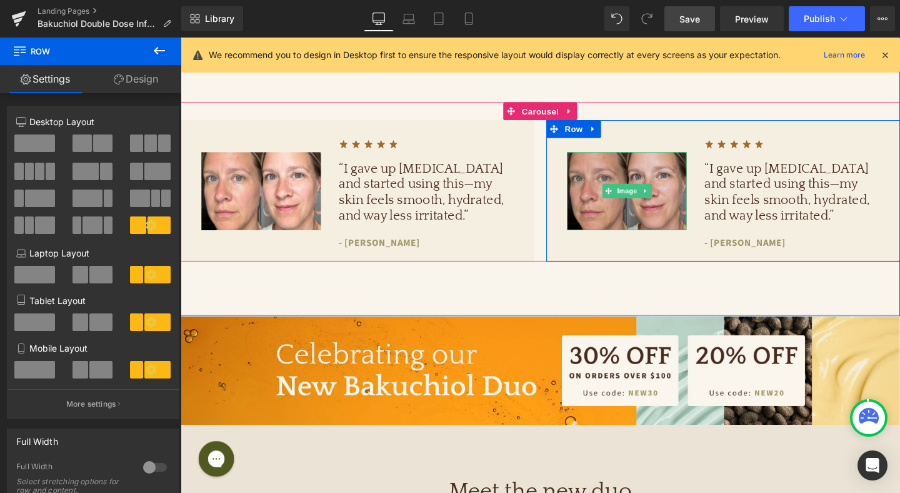
click at [651, 214] on img at bounding box center [650, 199] width 126 height 82
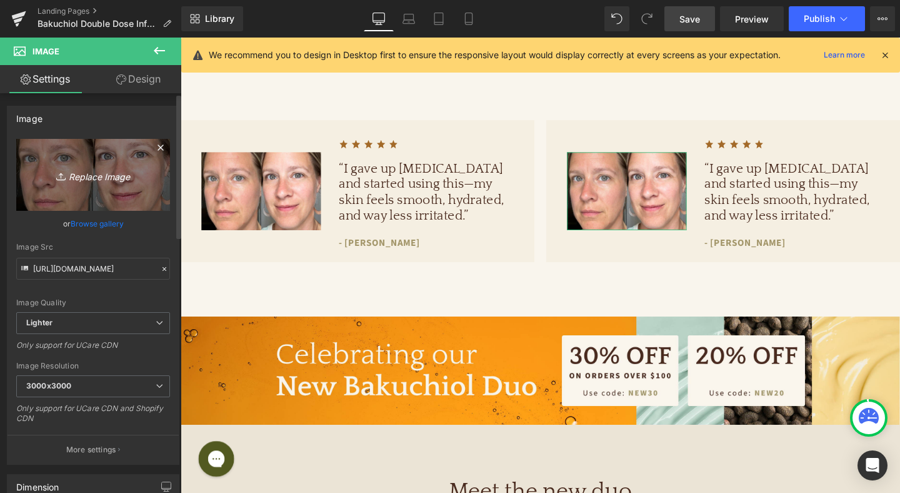
click at [95, 180] on icon "Replace Image" at bounding box center [93, 175] width 100 height 16
type input "C:\fakepath\[PERSON_NAME] (1).jpg"
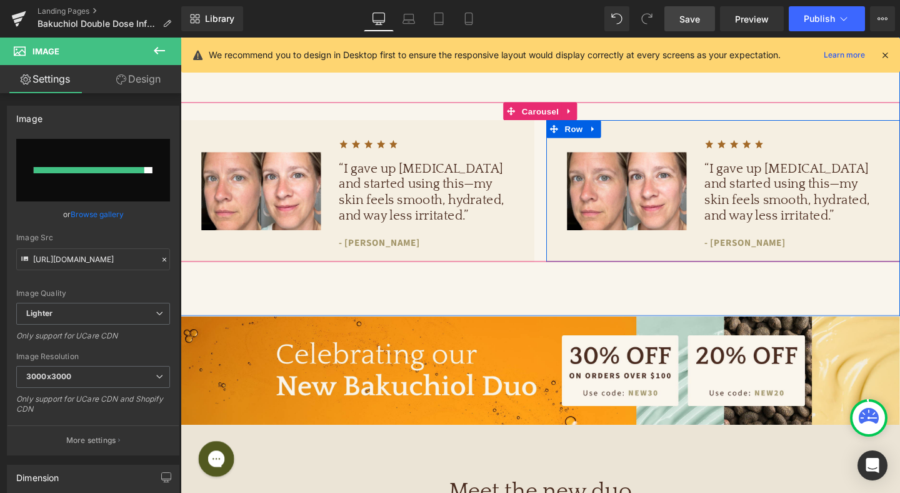
type input "[URL][DOMAIN_NAME][PERSON_NAME]"
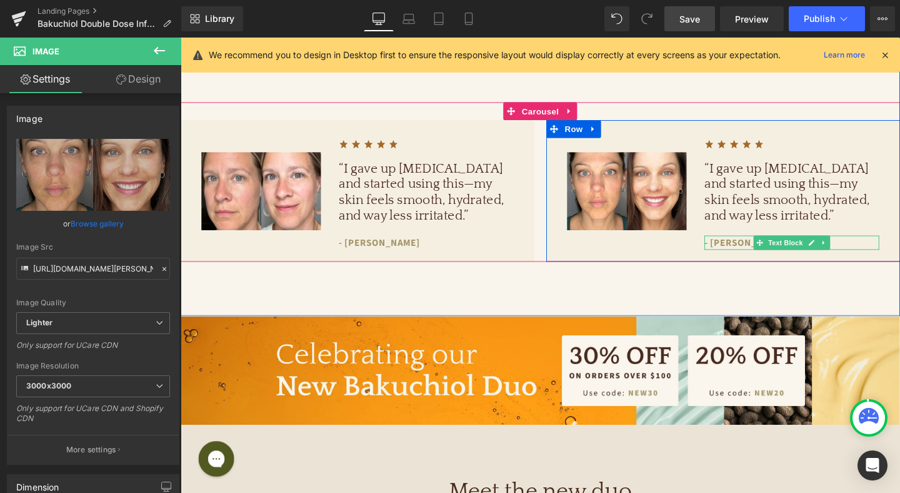
click at [757, 254] on p "- [PERSON_NAME]" at bounding box center [823, 253] width 184 height 15
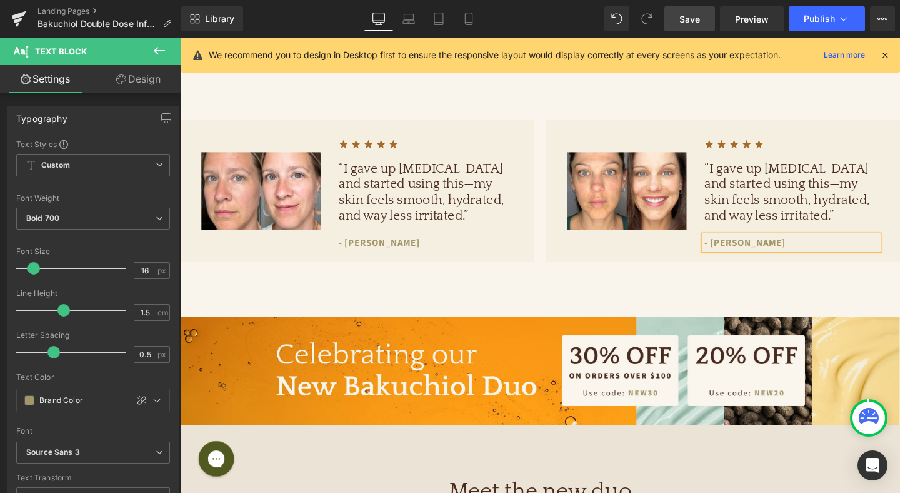
click at [785, 193] on h1 "“I gave up [MEDICAL_DATA] and started using this—my skin feels smooth, hydrated…" at bounding box center [823, 201] width 184 height 66
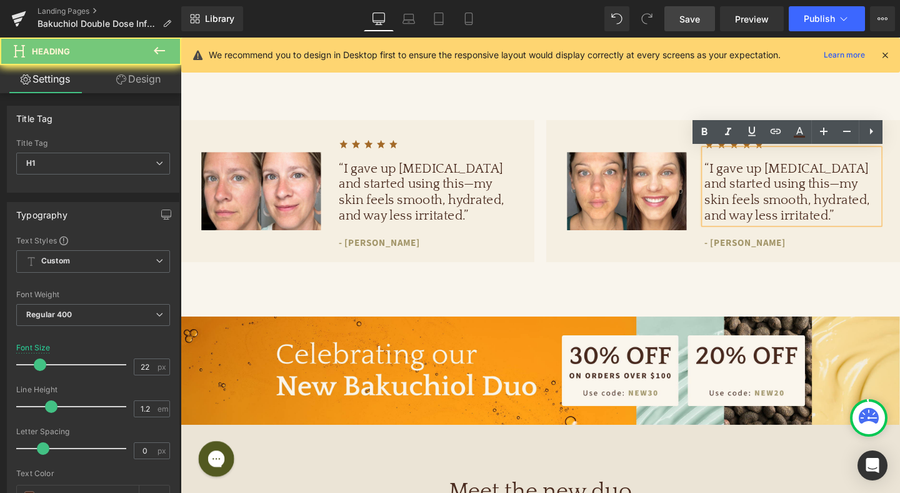
click at [785, 193] on h1 "“I gave up [MEDICAL_DATA] and started using this—my skin feels smooth, hydrated…" at bounding box center [823, 201] width 184 height 66
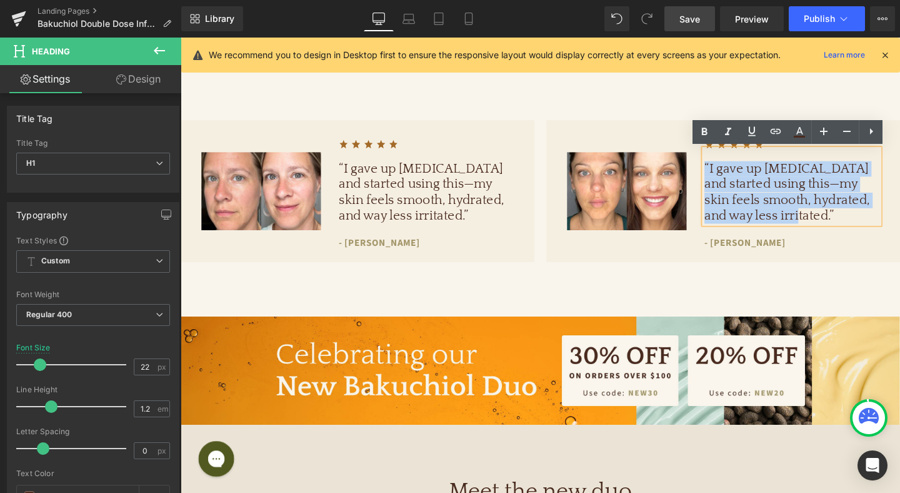
paste div
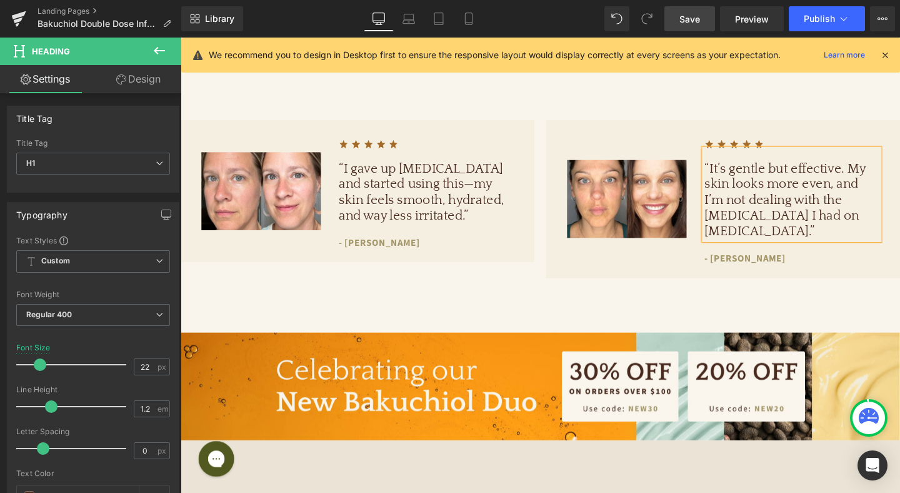
click at [708, 298] on div "[MEDICAL_DATA]-like results without the toxicity Heading After conducting over …" at bounding box center [559, 108] width 756 height 478
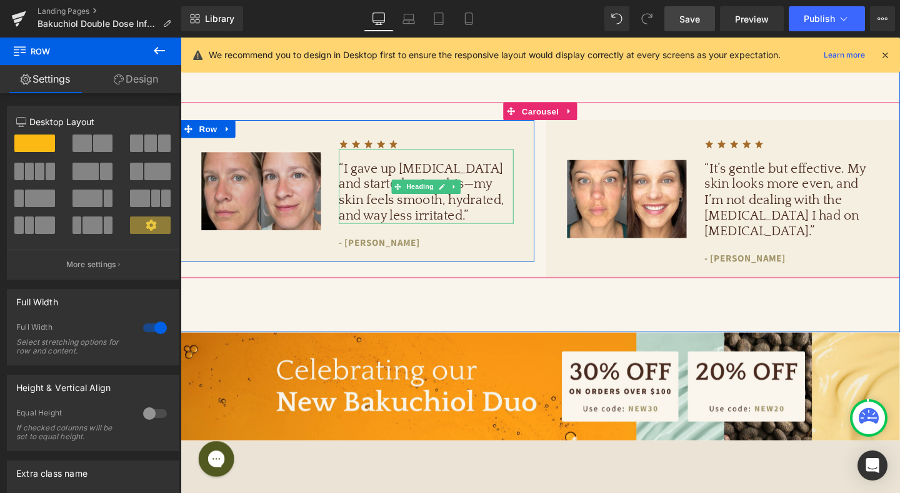
click at [433, 196] on span "Heading" at bounding box center [433, 194] width 34 height 15
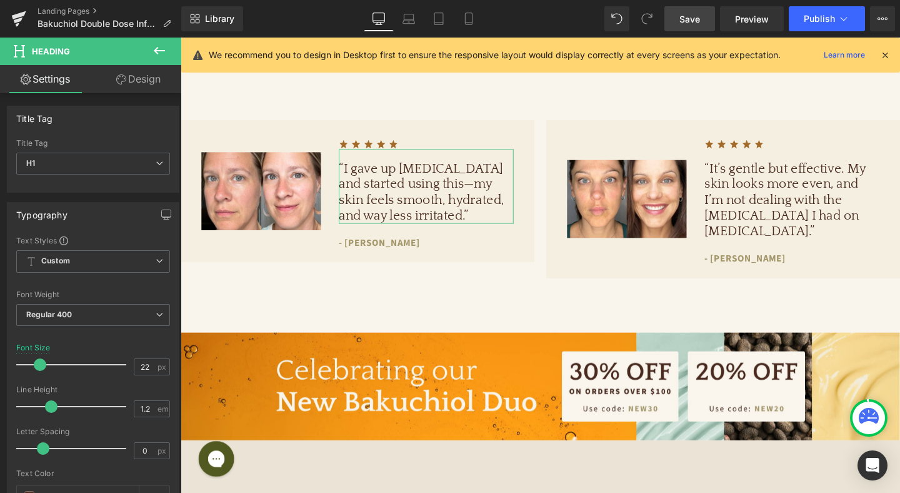
click at [148, 76] on link "Design" at bounding box center [138, 79] width 91 height 28
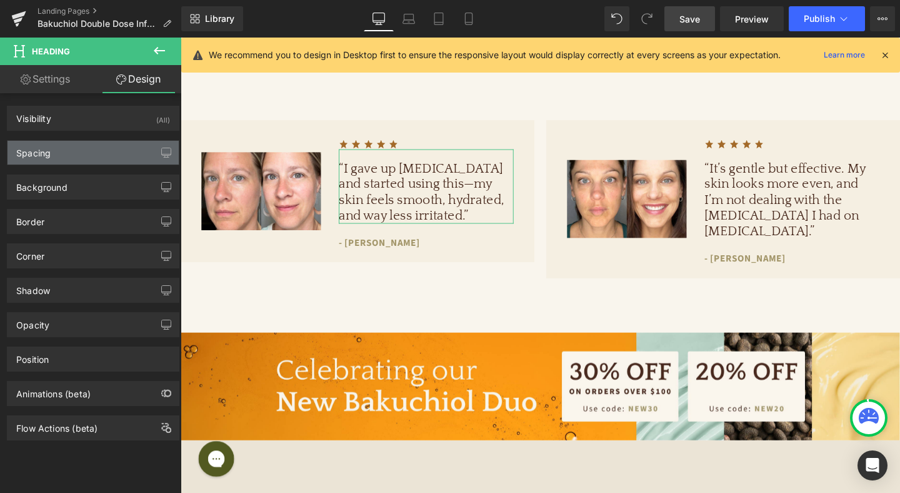
type input "0"
type input "20"
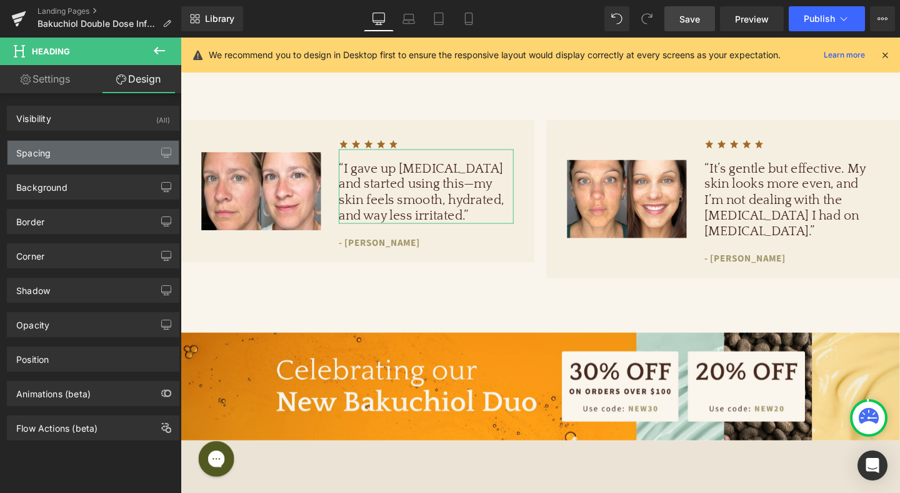
type input "0"
click at [78, 151] on div "Spacing" at bounding box center [93, 153] width 171 height 24
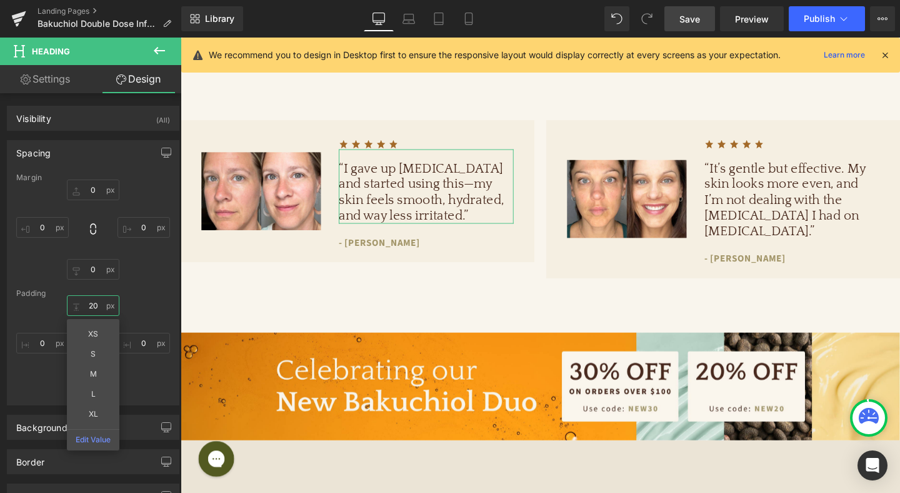
click at [95, 301] on input "20" at bounding box center [93, 305] width 53 height 21
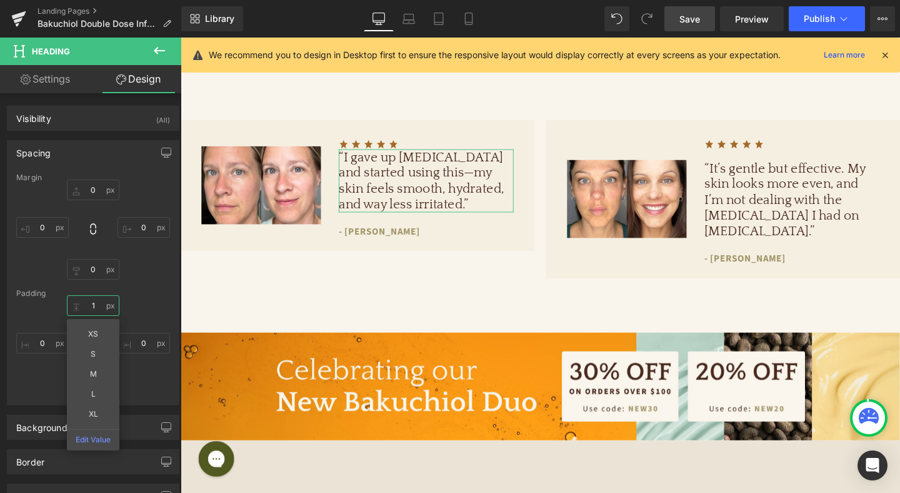
type input "16"
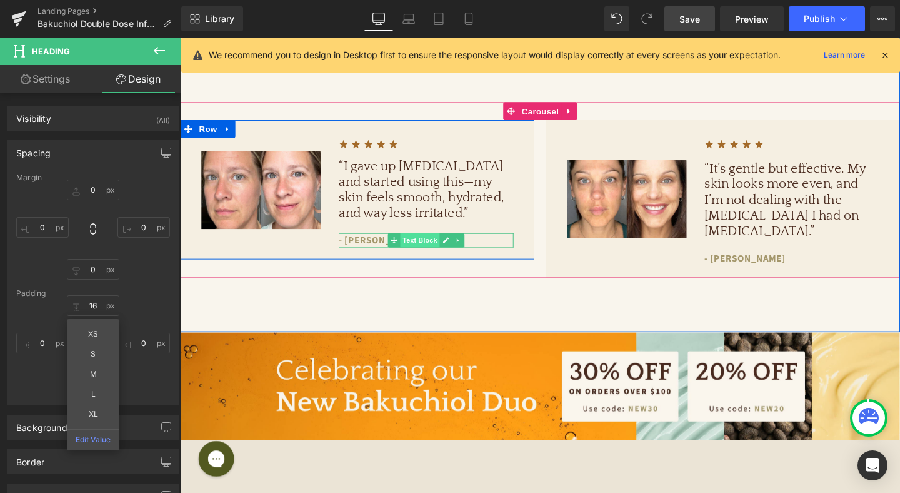
click at [435, 251] on span "Text Block" at bounding box center [432, 250] width 41 height 15
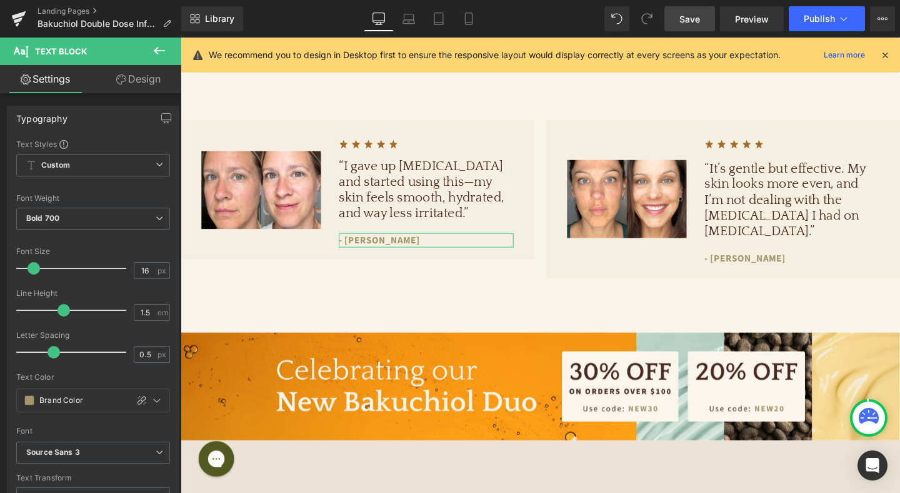
click at [149, 79] on link "Design" at bounding box center [138, 79] width 91 height 28
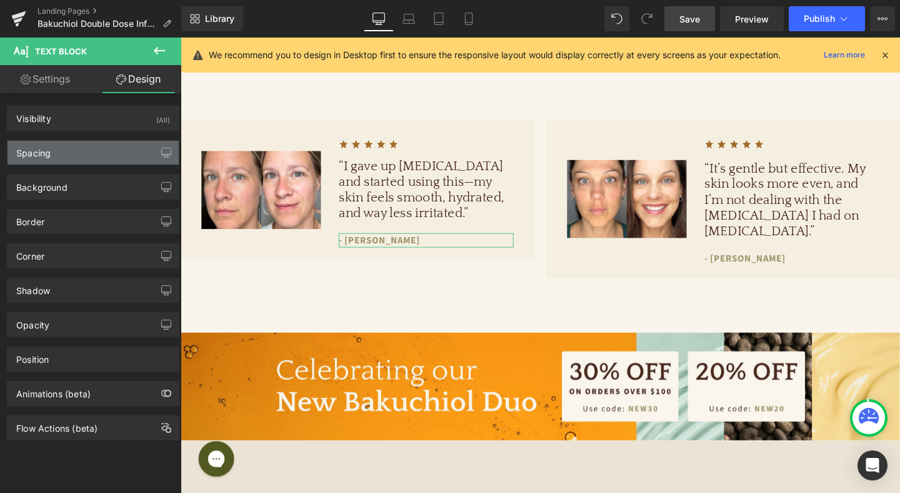
click at [102, 153] on div "Spacing" at bounding box center [93, 153] width 171 height 24
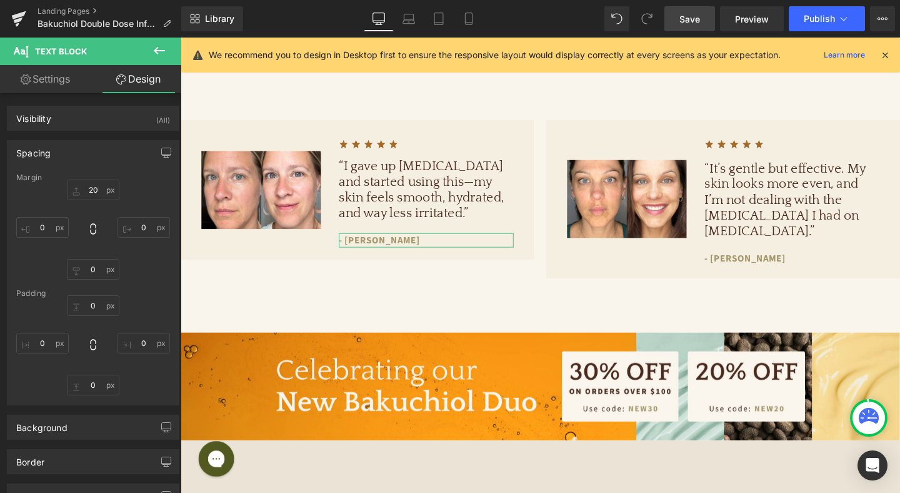
type input "20"
type input "0"
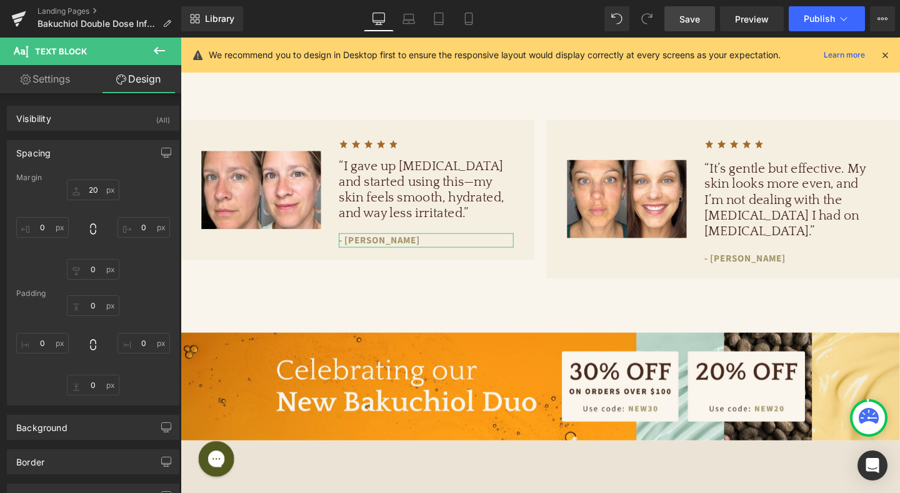
type input "0"
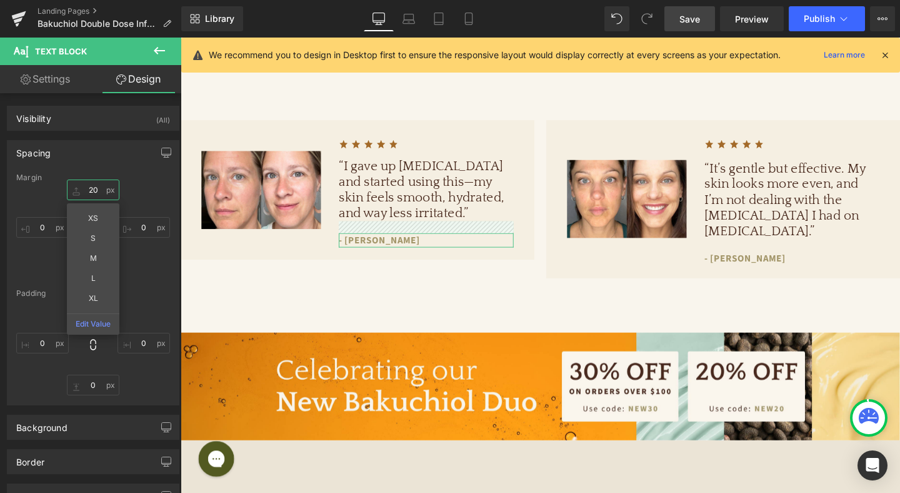
click at [93, 189] on input "20" at bounding box center [93, 189] width 53 height 21
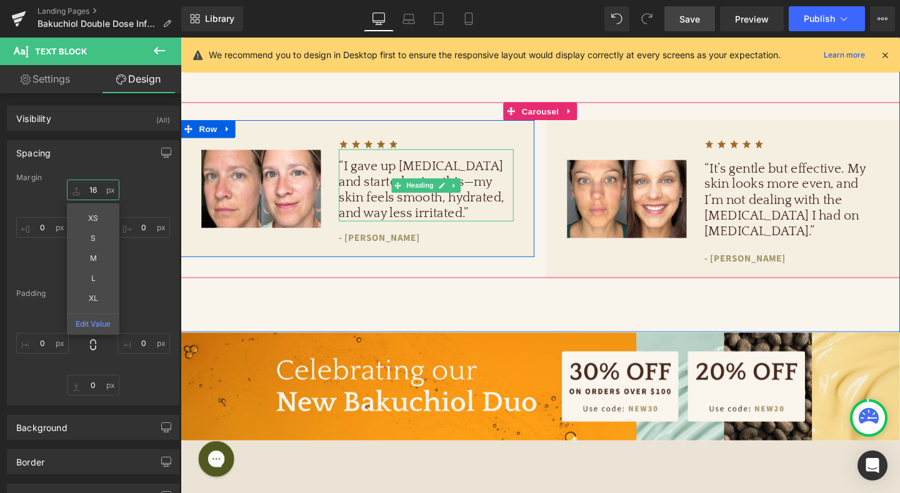
type input "1"
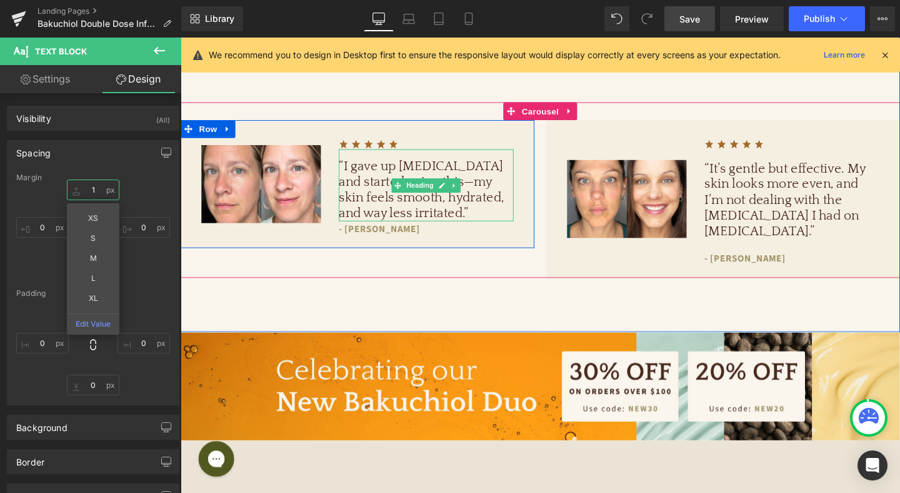
type input "12"
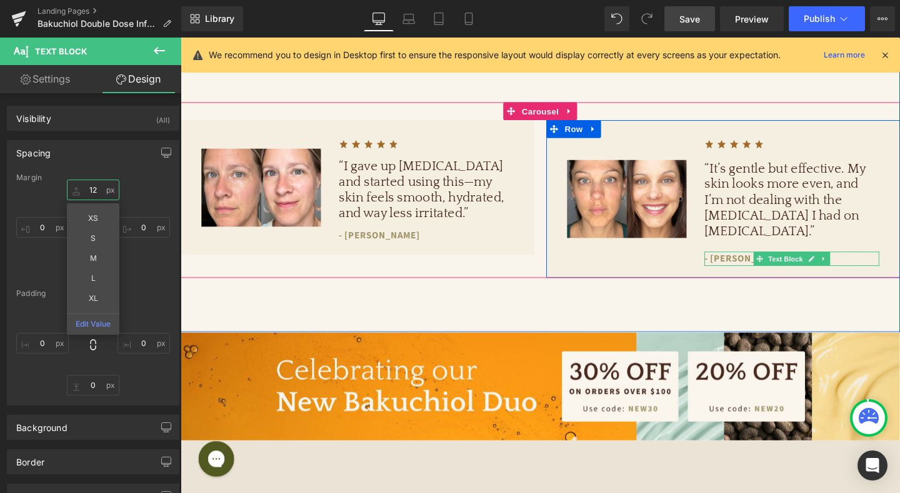
drag, startPoint x: 815, startPoint y: 254, endPoint x: 458, endPoint y: 212, distance: 360.0
click at [815, 263] on span "Text Block" at bounding box center [816, 270] width 41 height 15
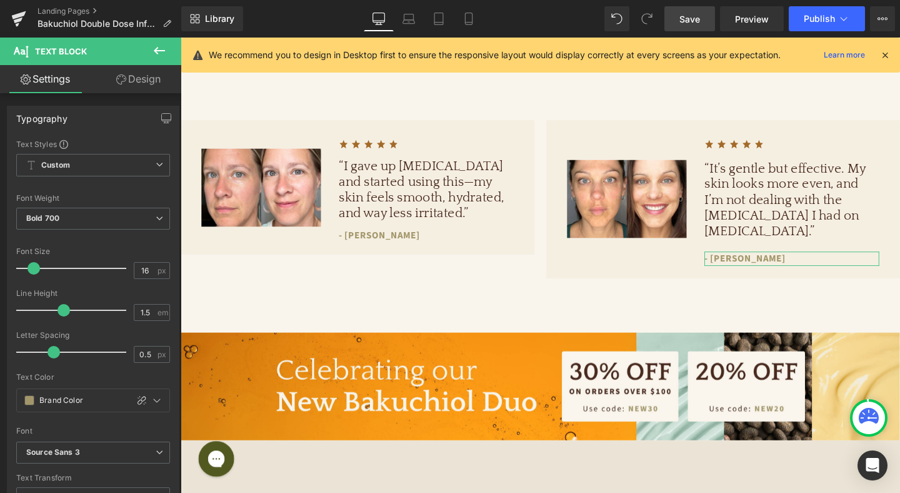
click at [129, 76] on link "Design" at bounding box center [138, 79] width 91 height 28
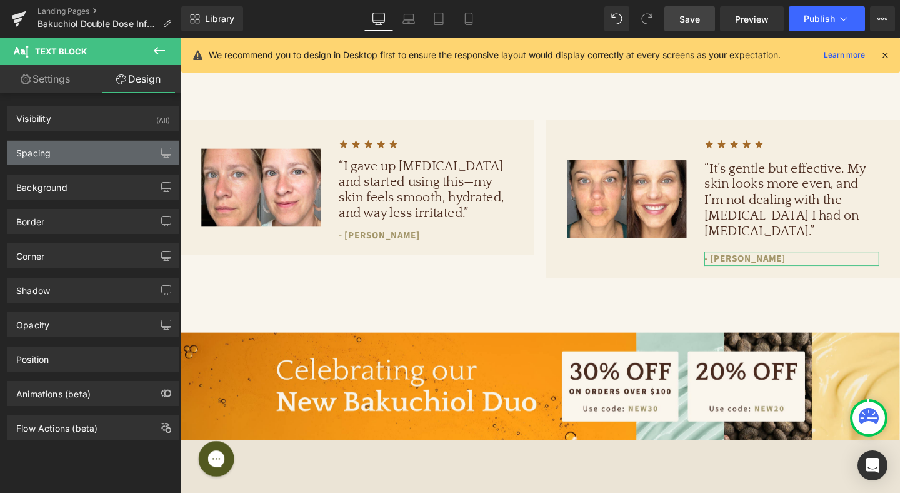
type input "20"
type input "0"
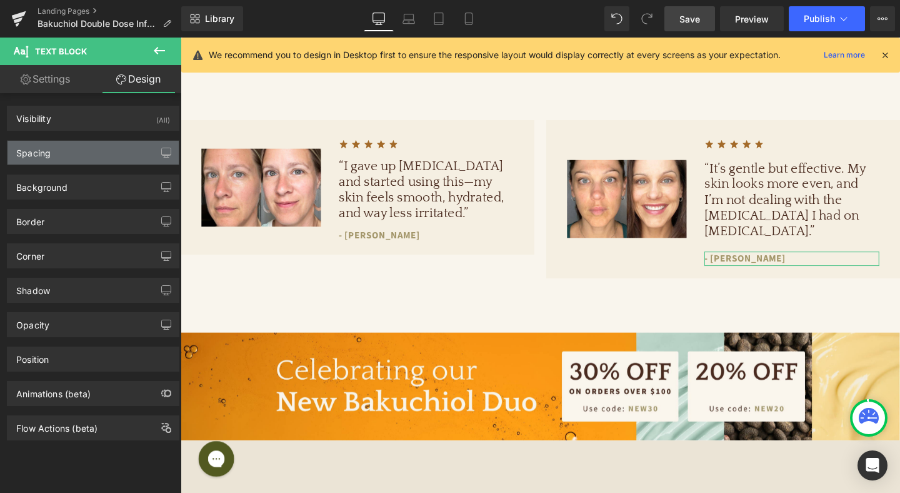
type input "0"
click at [94, 148] on div "Spacing" at bounding box center [93, 153] width 171 height 24
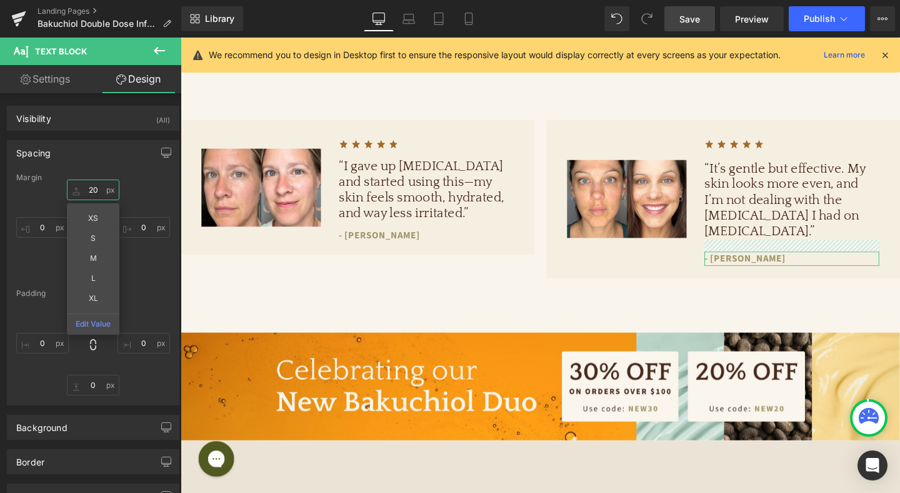
click at [96, 189] on input "20" at bounding box center [93, 189] width 53 height 21
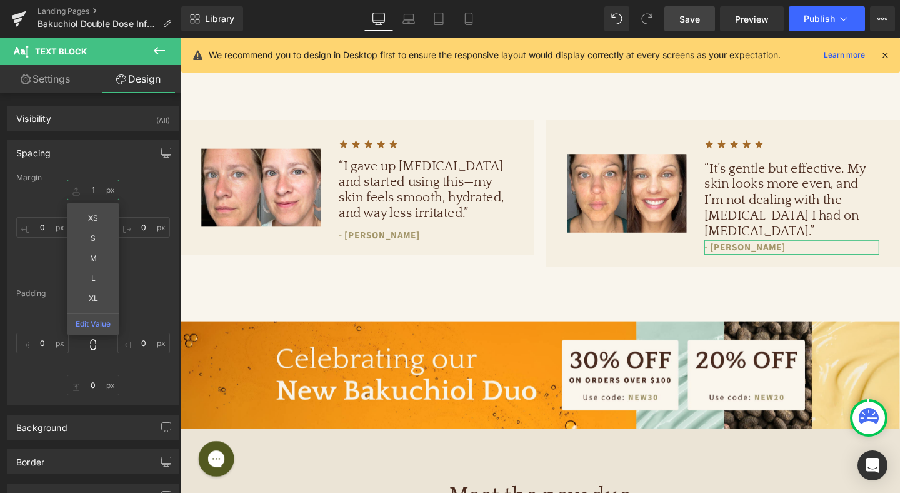
type input "12"
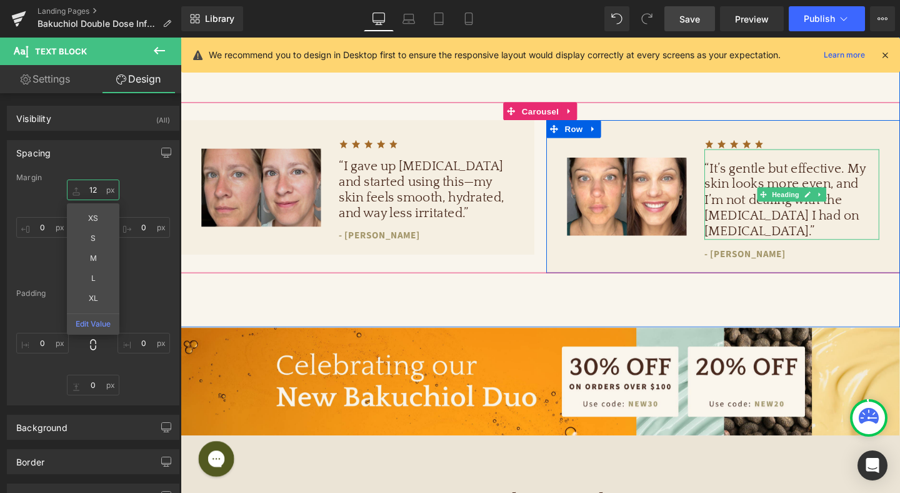
drag, startPoint x: 813, startPoint y: 193, endPoint x: 204, endPoint y: 177, distance: 609.1
click at [813, 195] on span "Heading" at bounding box center [817, 202] width 34 height 15
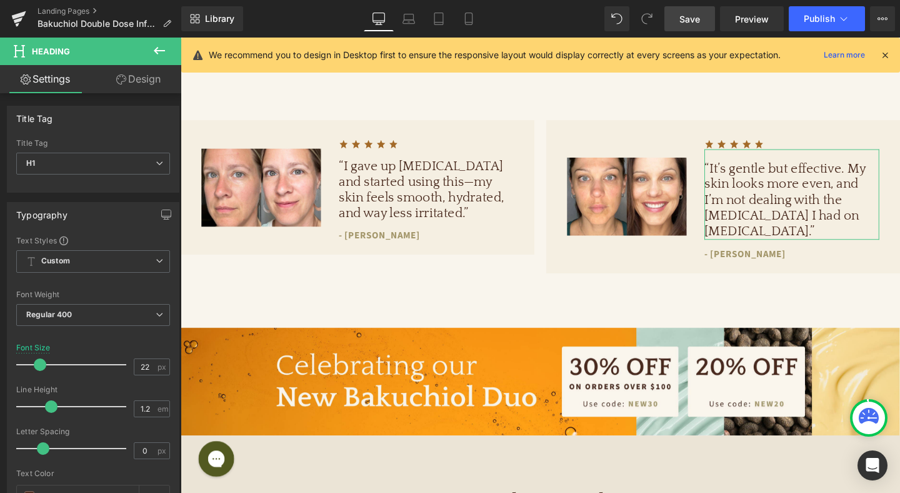
click at [149, 85] on link "Design" at bounding box center [138, 79] width 91 height 28
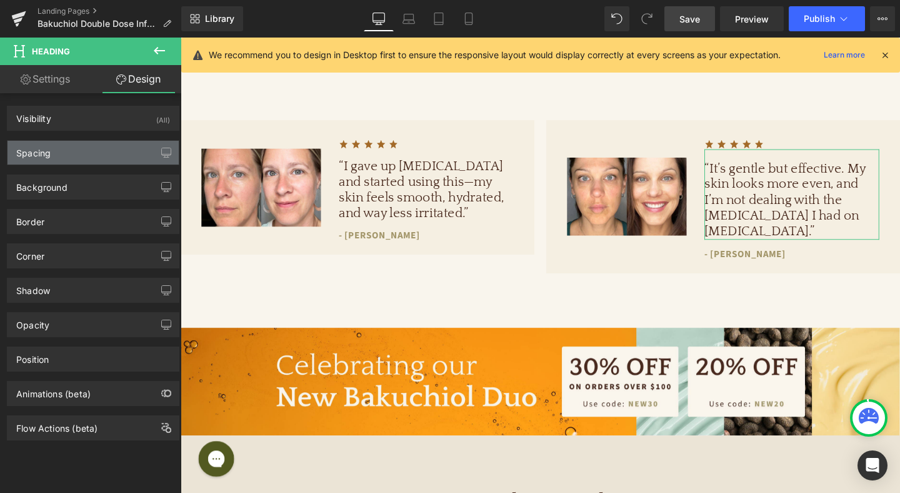
click at [74, 155] on div "Spacing" at bounding box center [93, 153] width 171 height 24
type input "0"
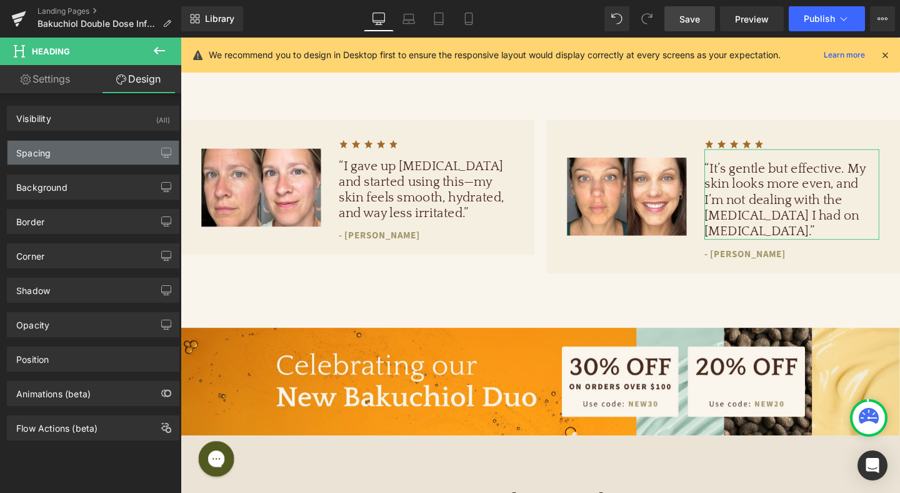
type input "20"
type input "0"
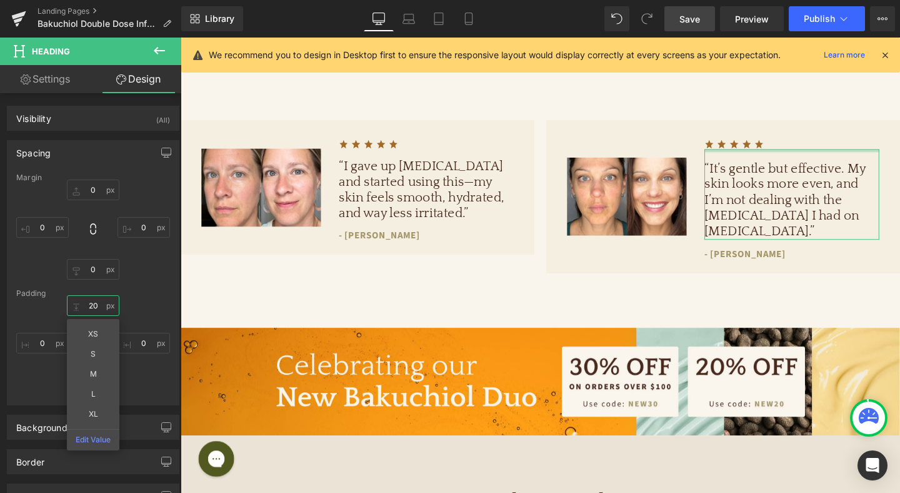
click at [96, 307] on input "20" at bounding box center [93, 305] width 53 height 21
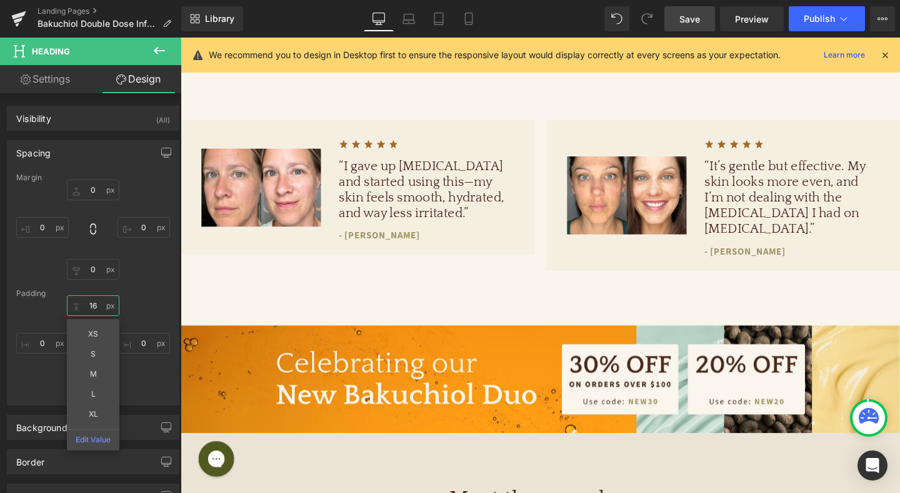
type input "16"
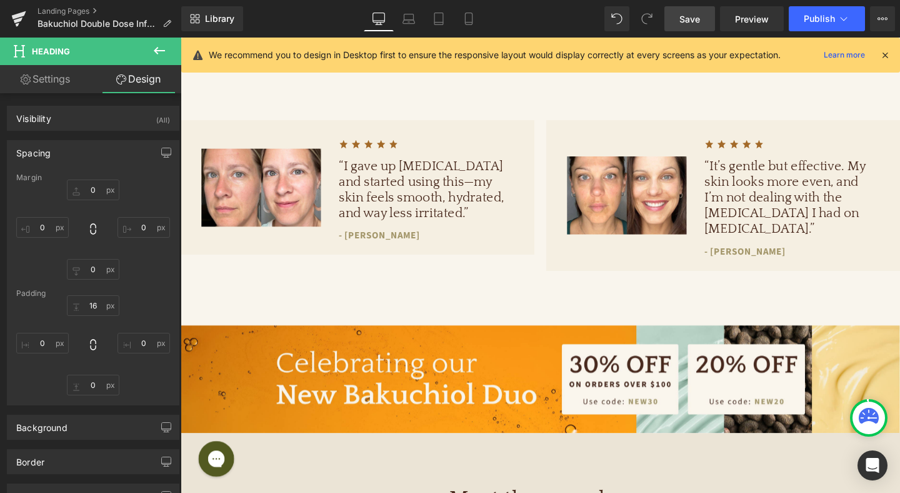
click at [684, 17] on span "Save" at bounding box center [689, 19] width 21 height 13
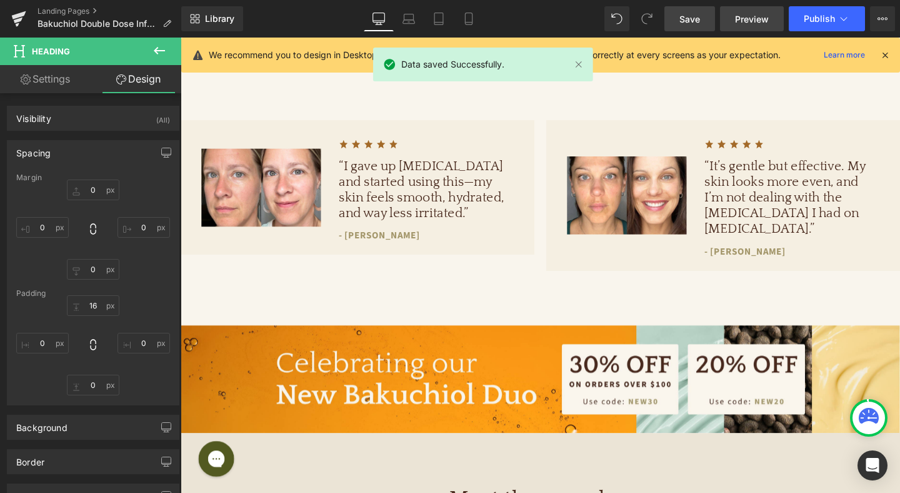
click at [768, 23] on span "Preview" at bounding box center [752, 19] width 34 height 13
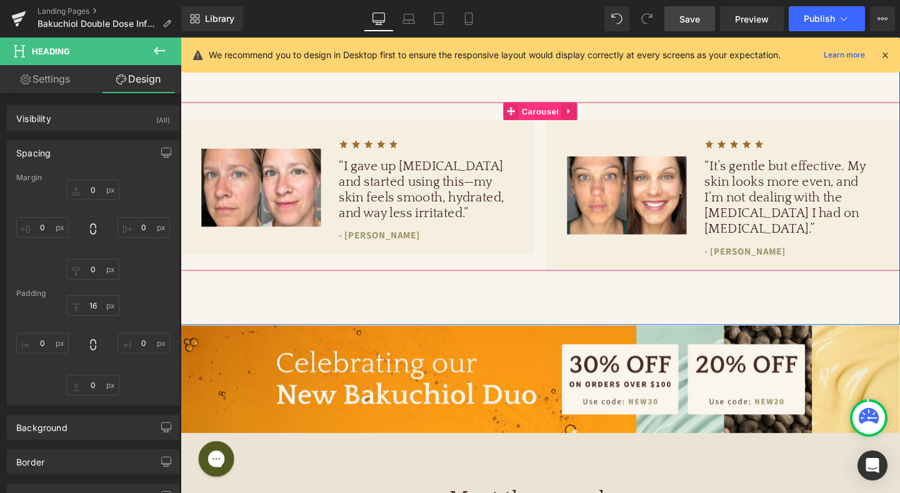
scroll to position [983, 0]
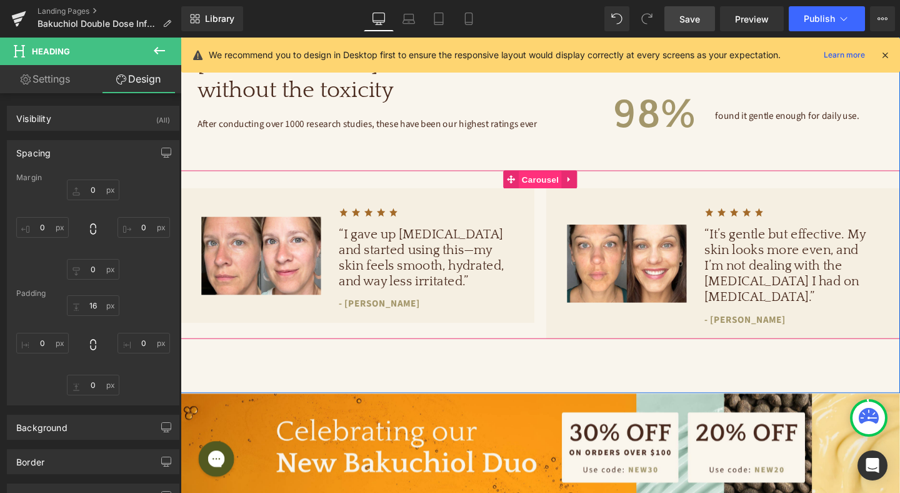
click at [563, 188] on span "Carousel" at bounding box center [558, 187] width 45 height 19
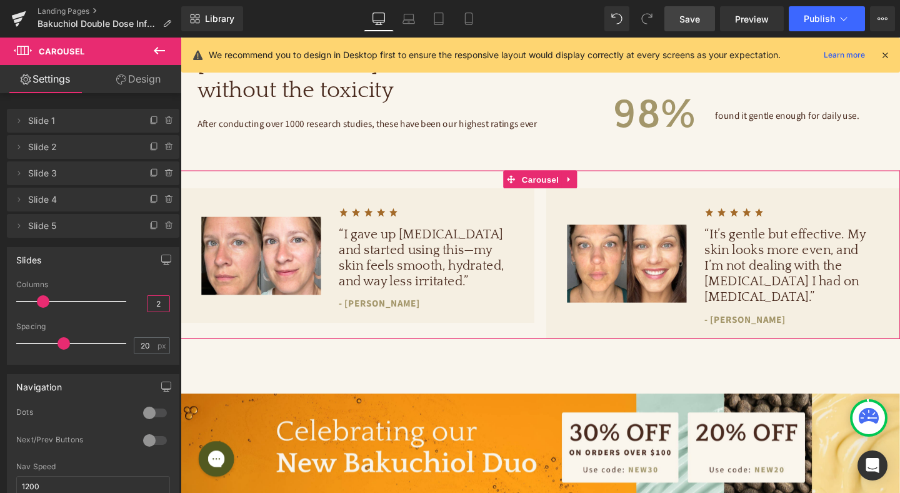
click at [158, 306] on input "2" at bounding box center [159, 304] width 22 height 16
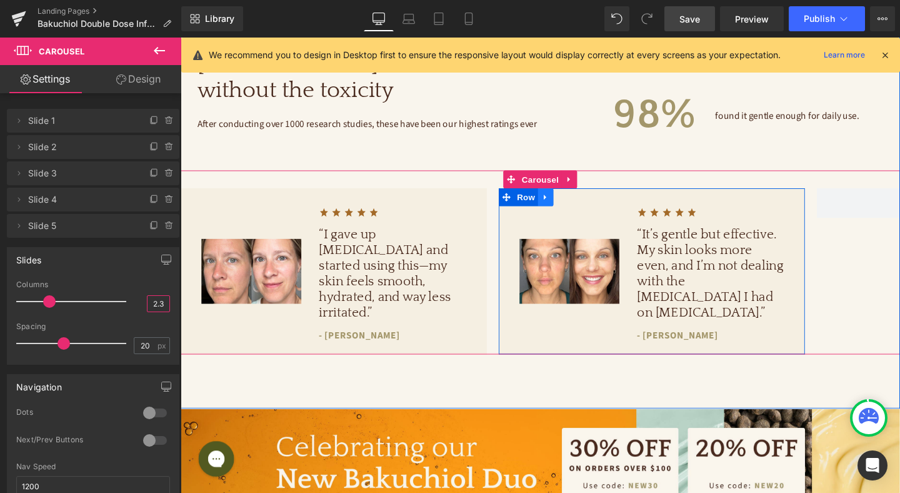
type input "2.3"
click at [563, 208] on icon at bounding box center [564, 205] width 9 height 9
click at [580, 205] on icon at bounding box center [580, 205] width 9 height 9
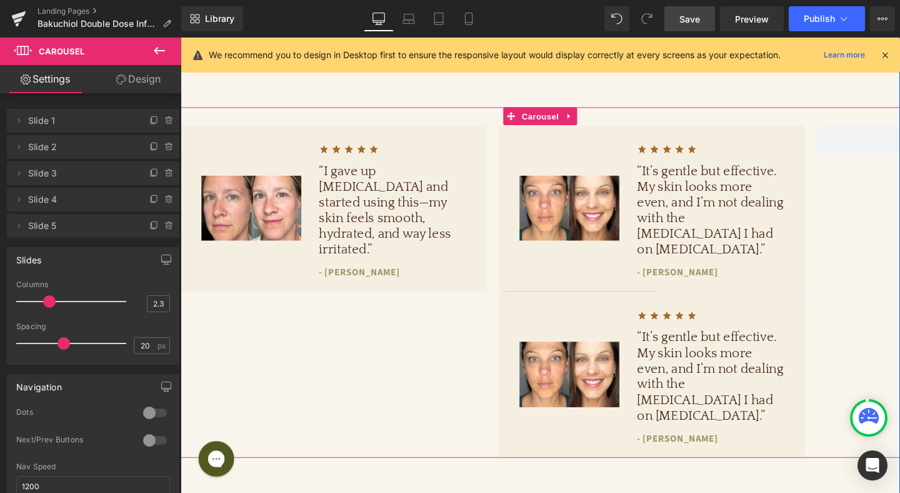
scroll to position [1041, 0]
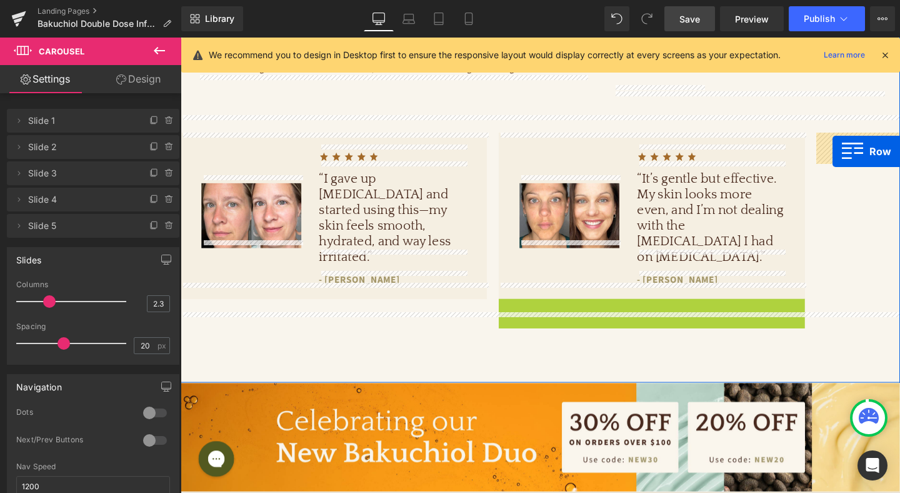
drag, startPoint x: 522, startPoint y: 306, endPoint x: 866, endPoint y: 157, distance: 374.6
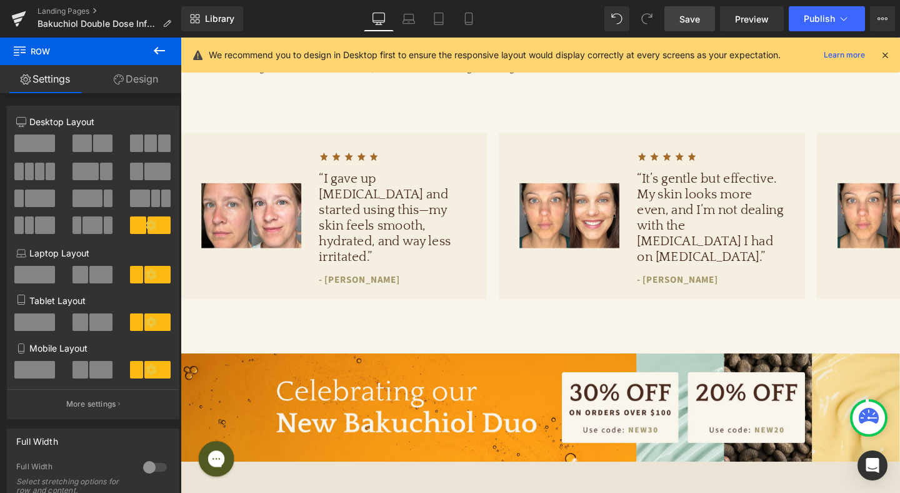
click at [682, 19] on span "Save" at bounding box center [689, 19] width 21 height 13
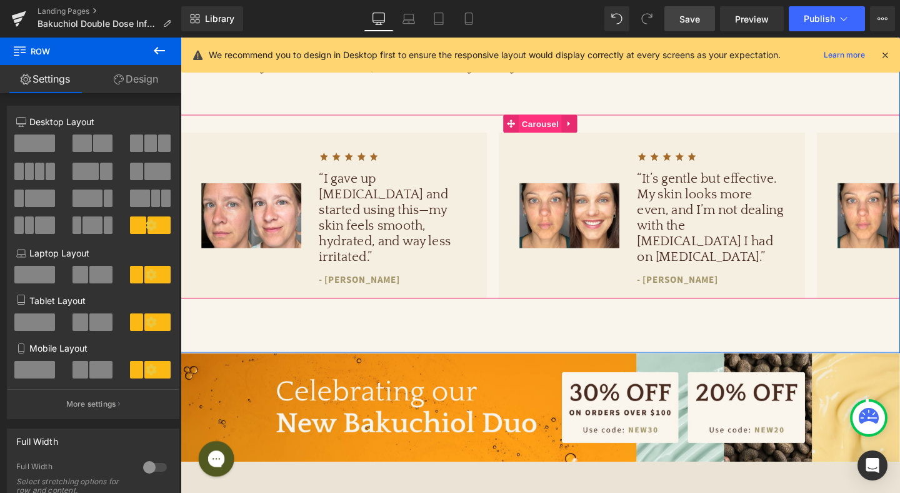
scroll to position [1015, 0]
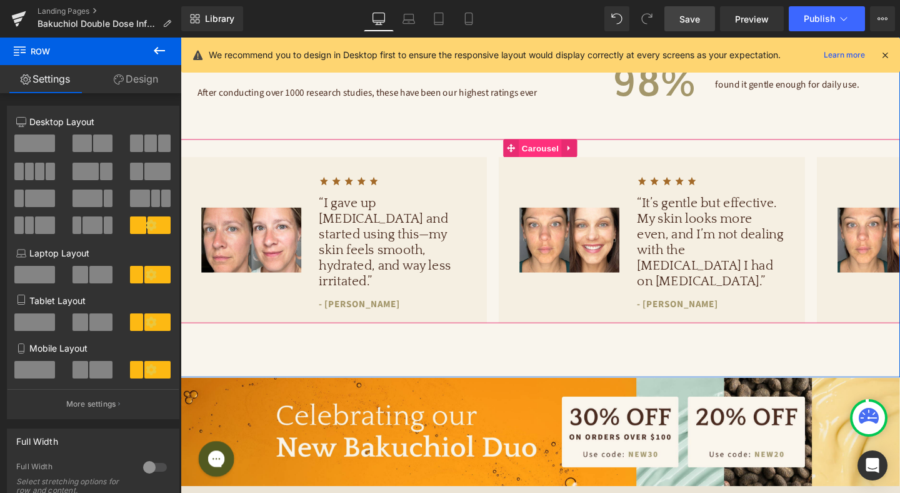
click at [561, 154] on span "Carousel" at bounding box center [558, 153] width 45 height 19
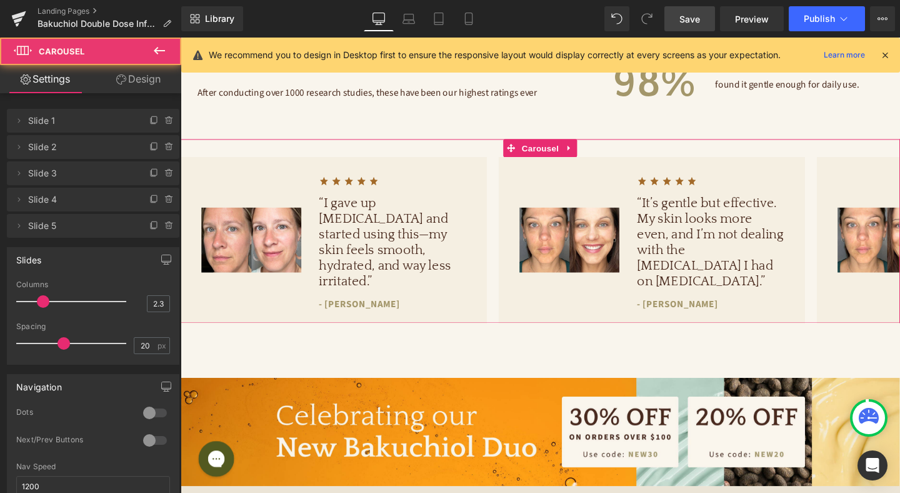
click at [145, 83] on link "Design" at bounding box center [138, 79] width 91 height 28
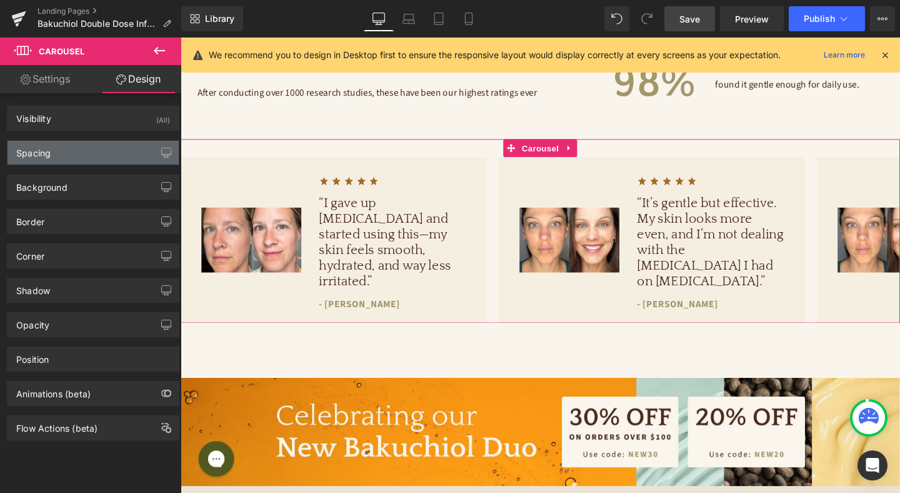
click at [111, 155] on div "Spacing" at bounding box center [93, 153] width 171 height 24
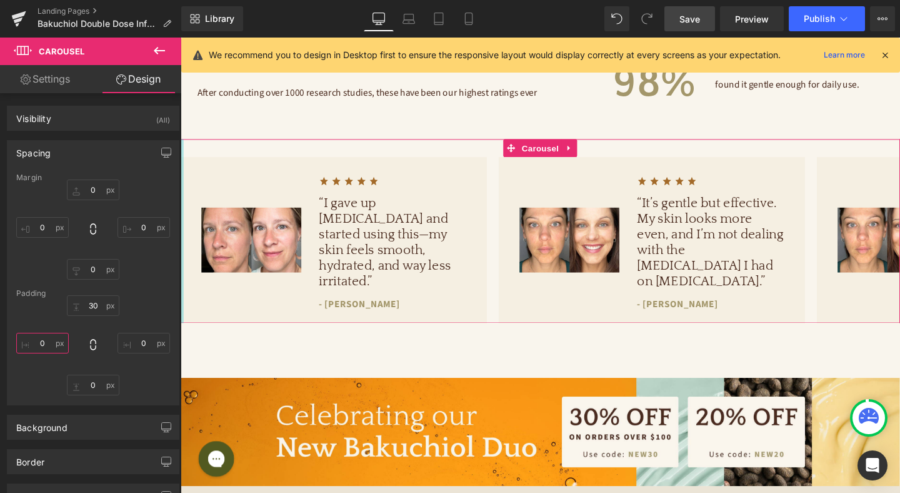
click at [49, 341] on input "0" at bounding box center [42, 343] width 53 height 21
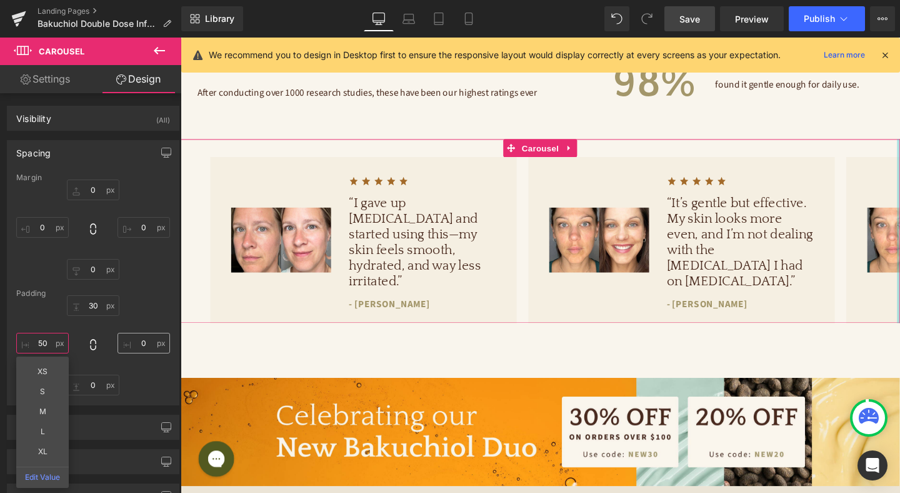
type input "50"
click at [144, 342] on input "0" at bounding box center [144, 343] width 53 height 21
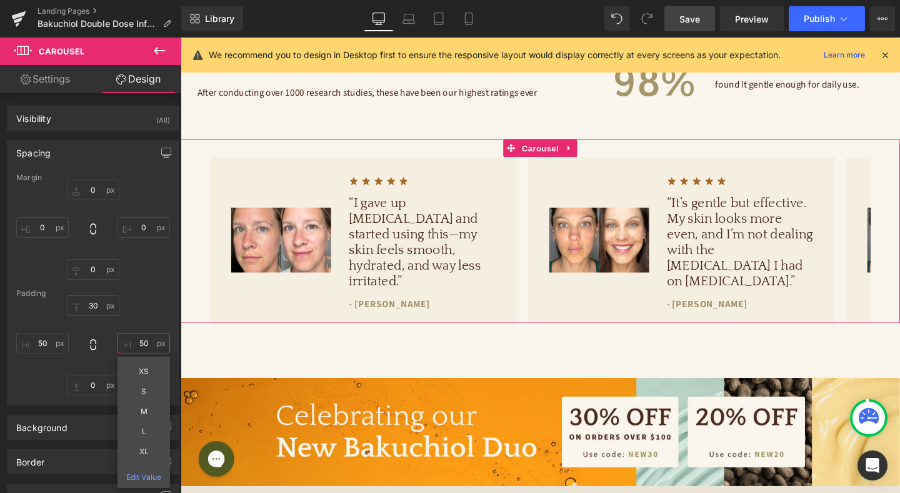
type input "5"
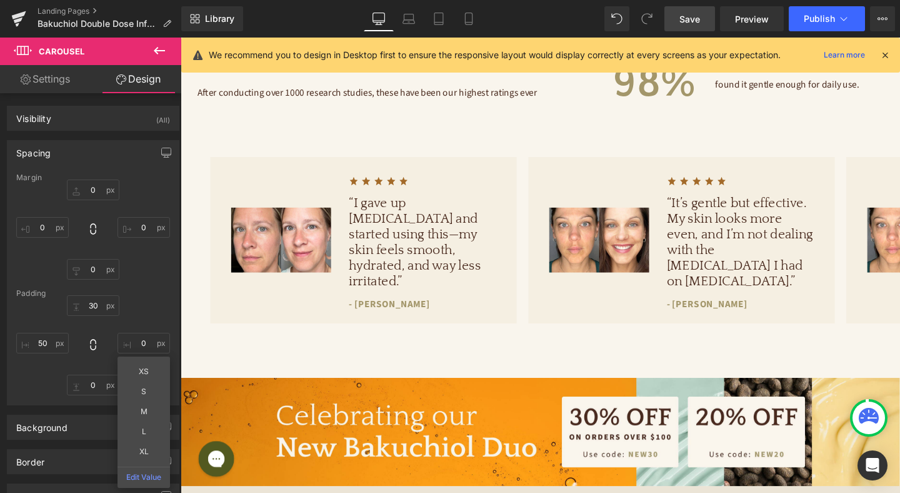
click at [698, 18] on span "Save" at bounding box center [689, 19] width 21 height 13
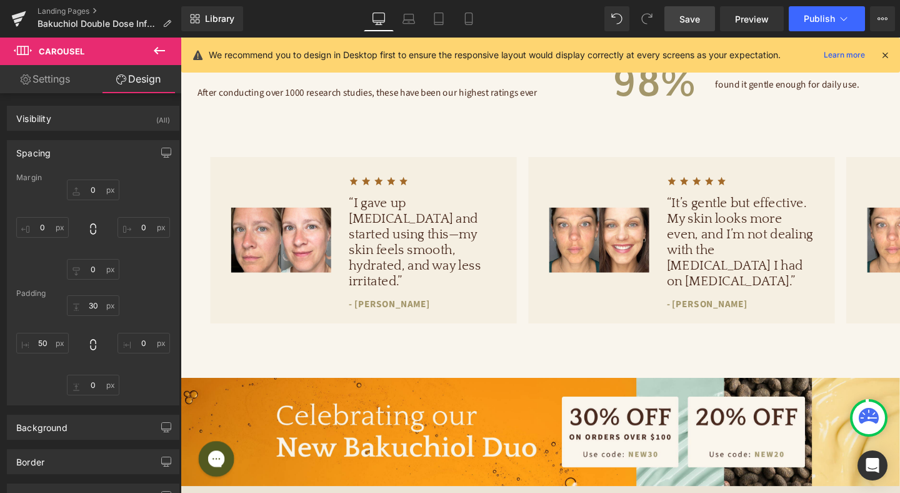
scroll to position [1008, 0]
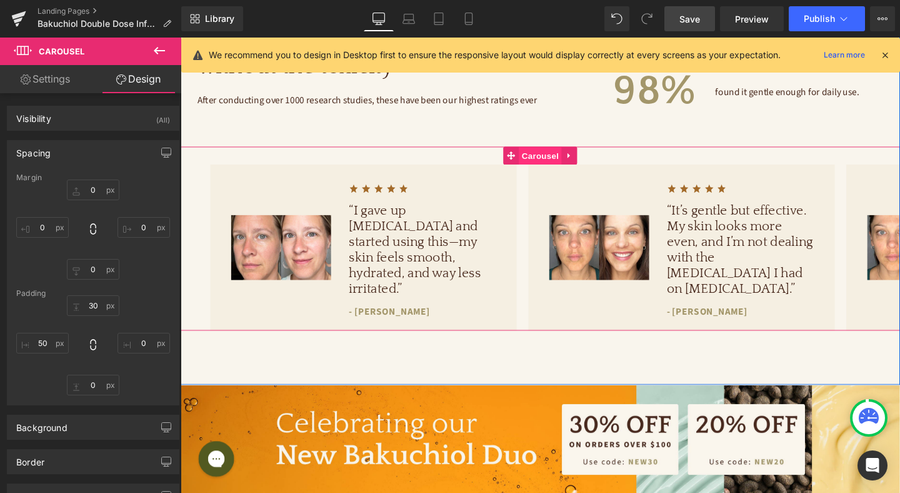
click at [554, 161] on span "Carousel" at bounding box center [558, 162] width 45 height 19
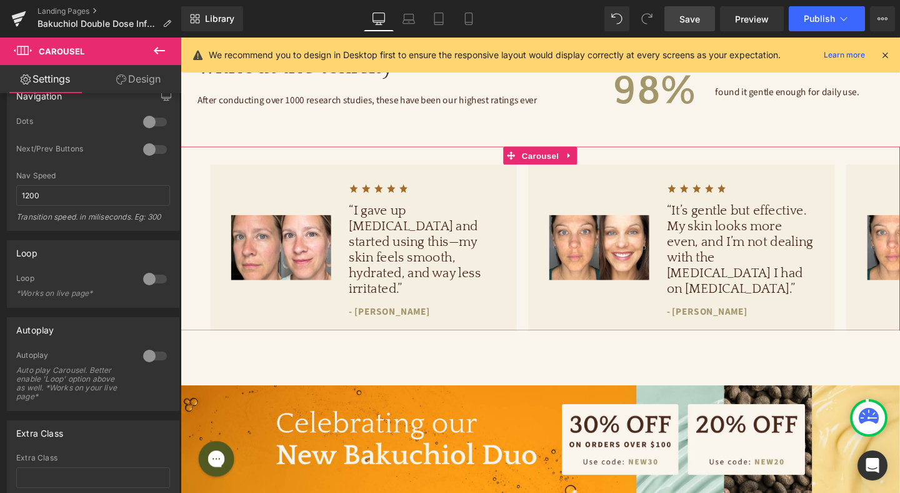
scroll to position [355, 0]
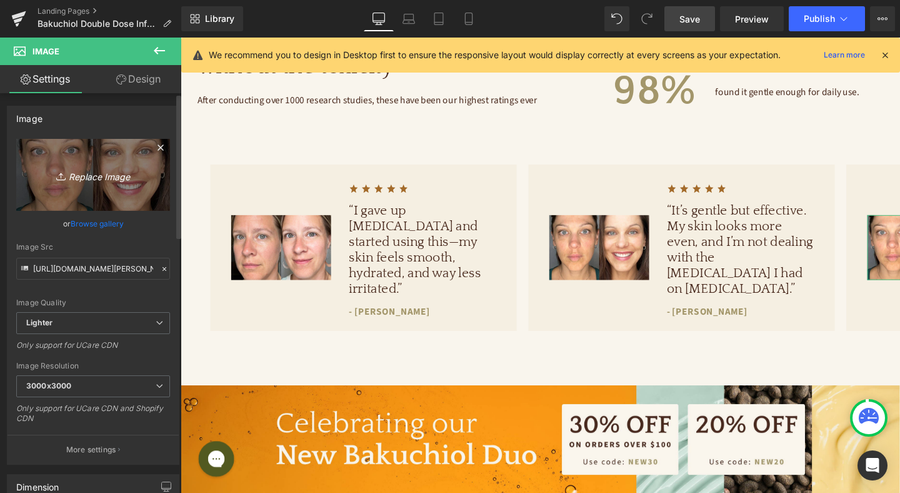
click at [108, 178] on icon "Replace Image" at bounding box center [93, 175] width 100 height 16
type input "C:\fakepath\[PERSON_NAME] BA (1).jpg"
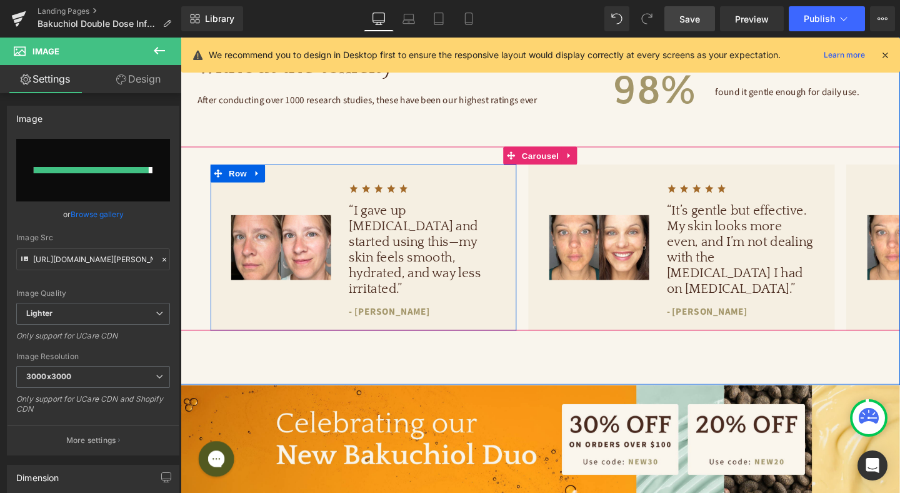
type input "[URL][DOMAIN_NAME][PERSON_NAME]"
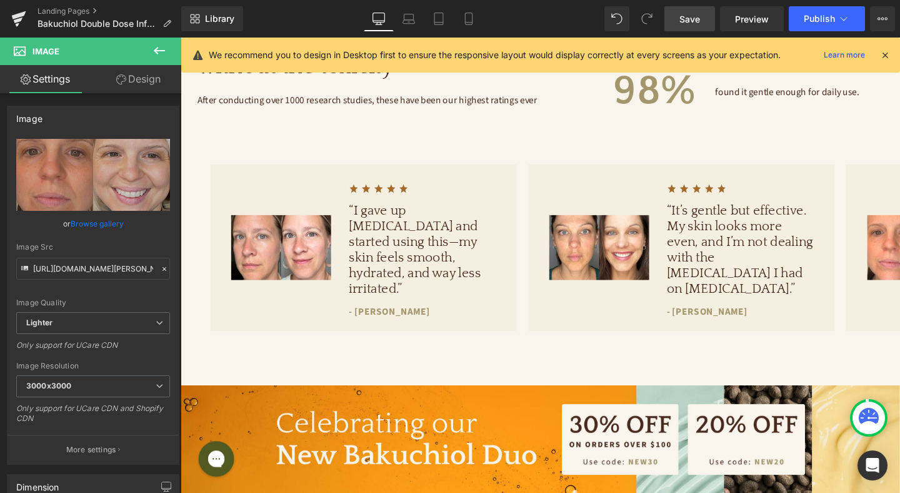
click at [156, 48] on icon at bounding box center [159, 51] width 11 height 8
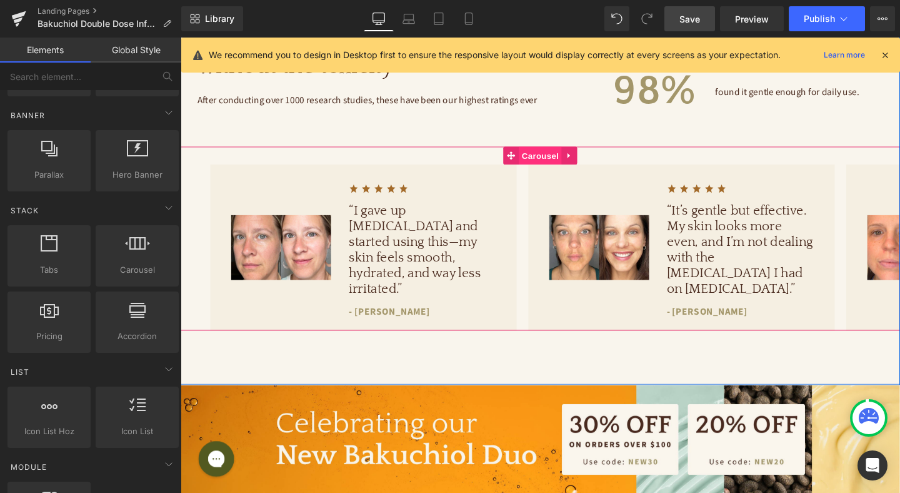
click at [564, 158] on span "Carousel" at bounding box center [558, 161] width 45 height 19
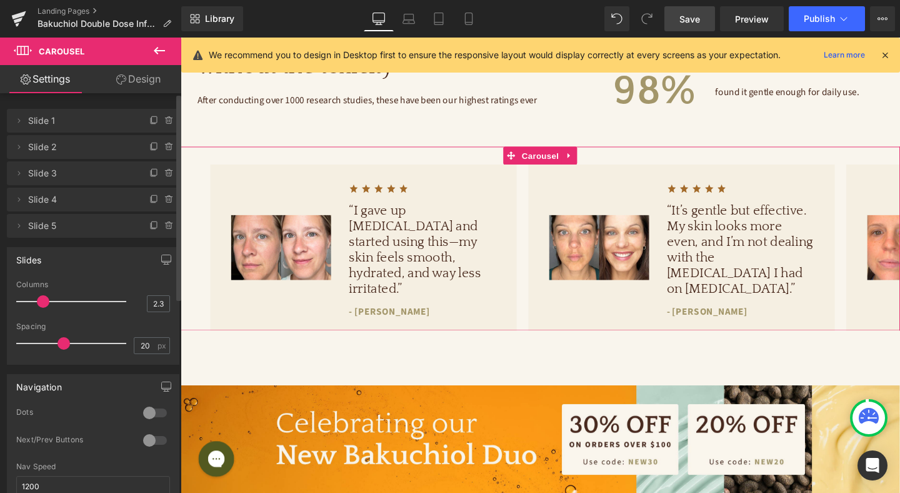
click at [148, 413] on div at bounding box center [155, 413] width 30 height 20
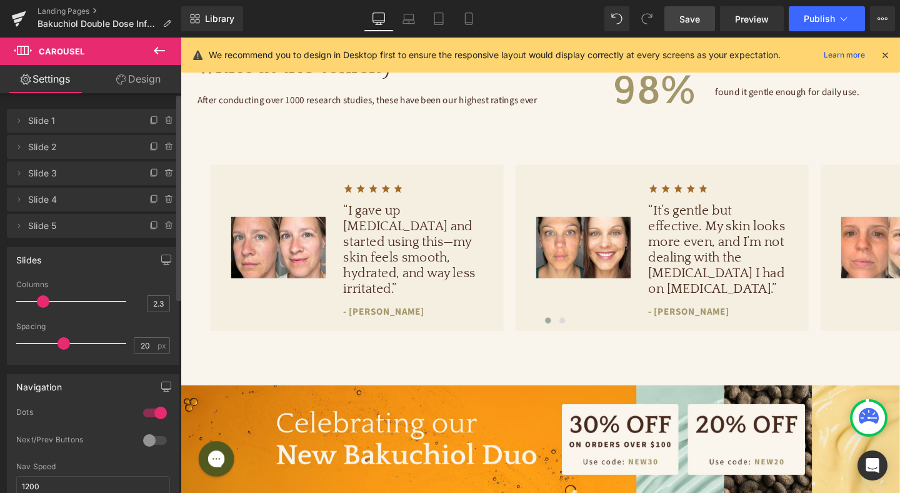
click at [148, 413] on div at bounding box center [155, 413] width 30 height 20
click at [149, 435] on div at bounding box center [155, 440] width 30 height 20
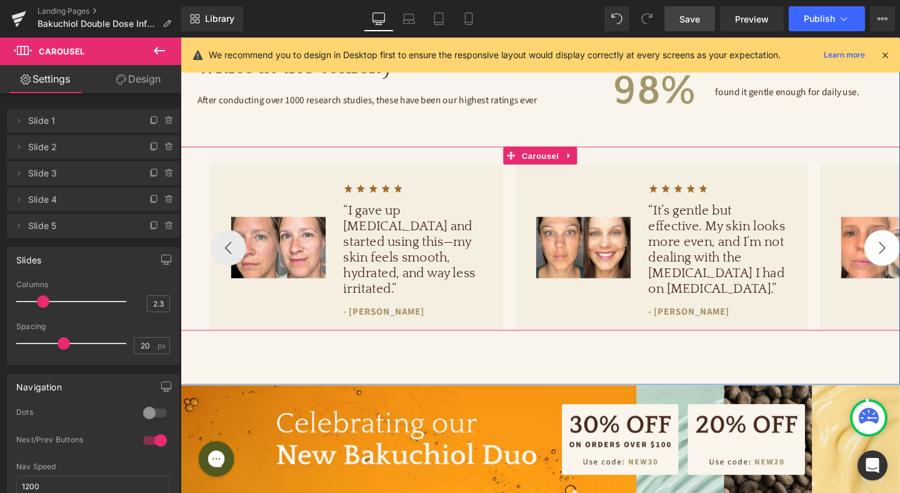
click at [900, 255] on button "›" at bounding box center [919, 258] width 38 height 38
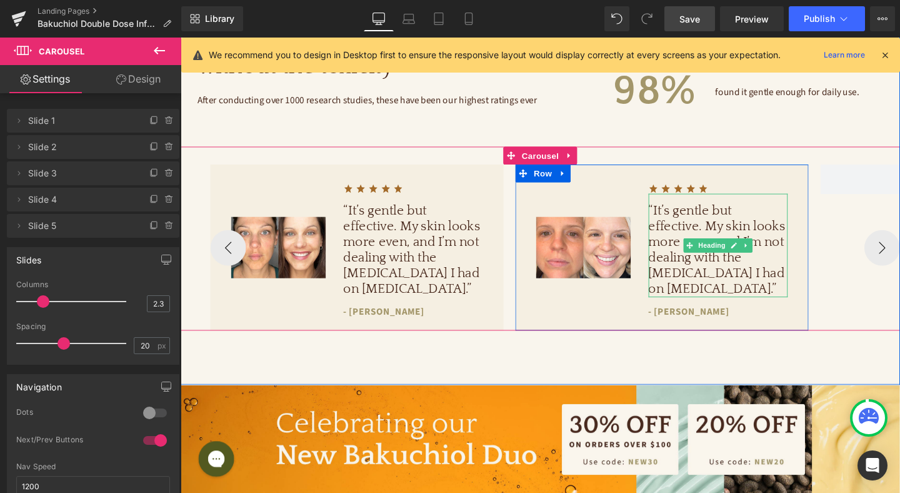
click at [704, 270] on h1 "“It’s gentle but effective. My skin looks more even, and I’m not dealing with t…" at bounding box center [746, 260] width 146 height 99
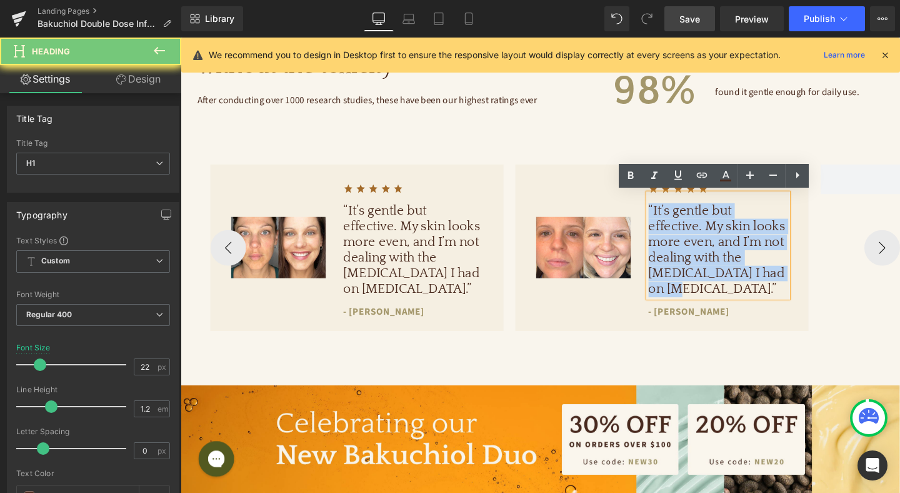
paste div
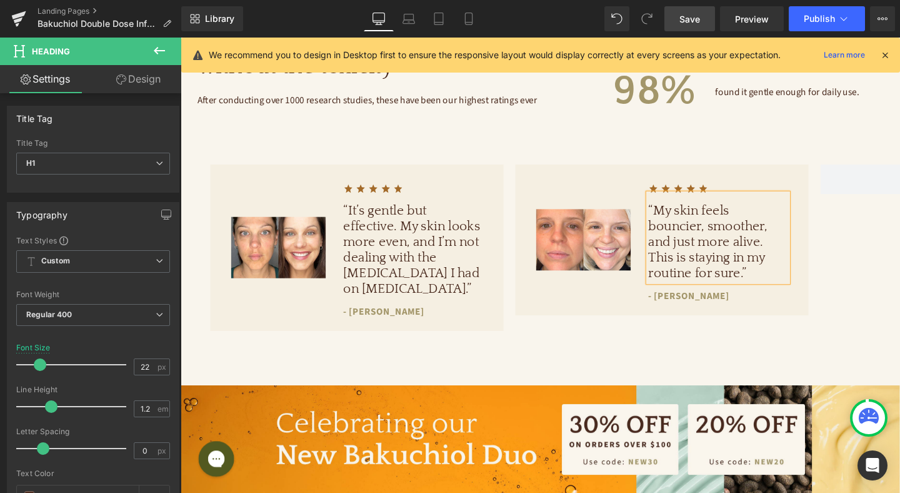
click at [686, 16] on span "Save" at bounding box center [689, 19] width 21 height 13
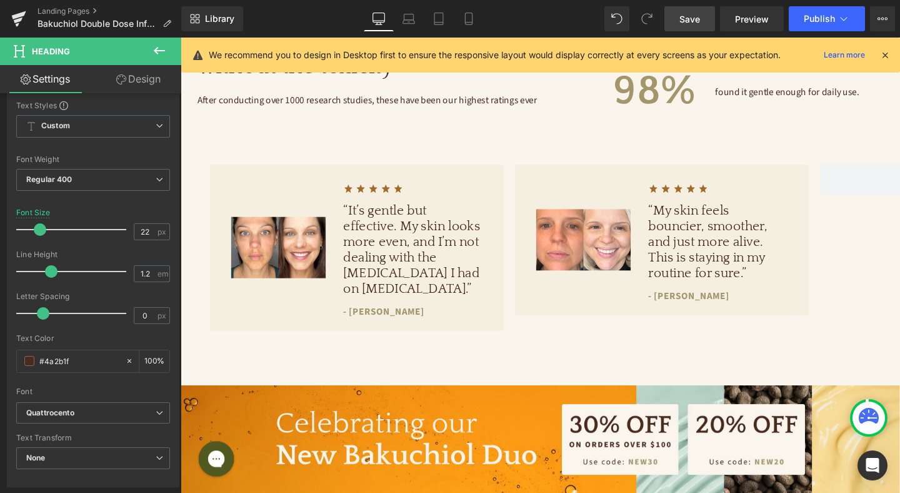
click at [161, 51] on icon at bounding box center [159, 50] width 15 height 15
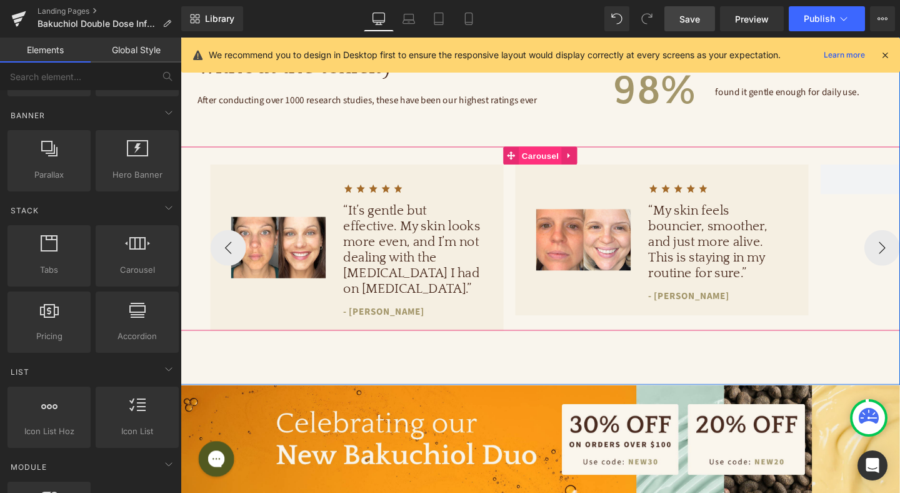
click at [557, 162] on span "Carousel" at bounding box center [558, 161] width 45 height 19
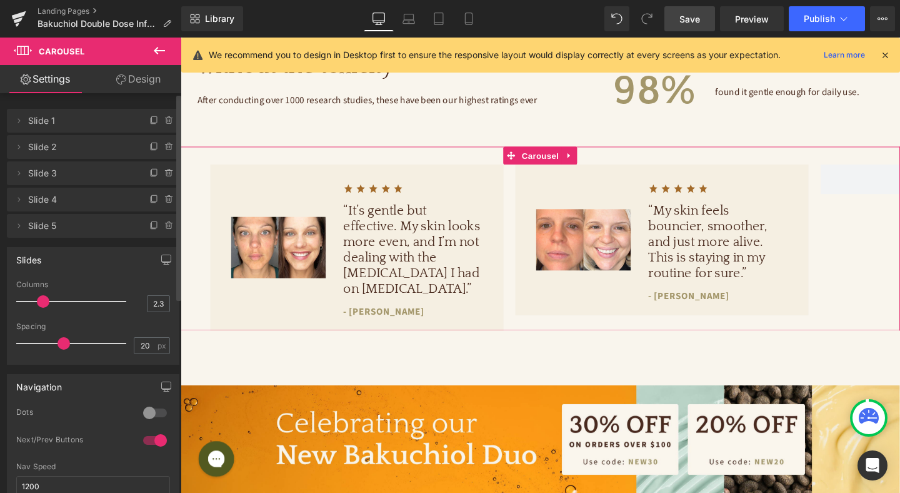
click at [154, 418] on div at bounding box center [155, 413] width 30 height 20
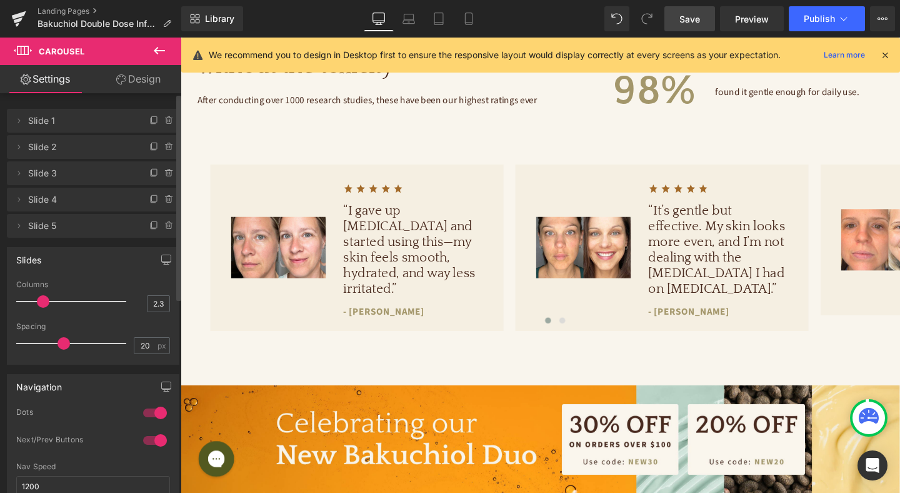
drag, startPoint x: 154, startPoint y: 441, endPoint x: 56, endPoint y: 376, distance: 117.7
click at [154, 441] on div at bounding box center [155, 440] width 30 height 20
click at [689, 14] on span "Save" at bounding box center [689, 19] width 21 height 13
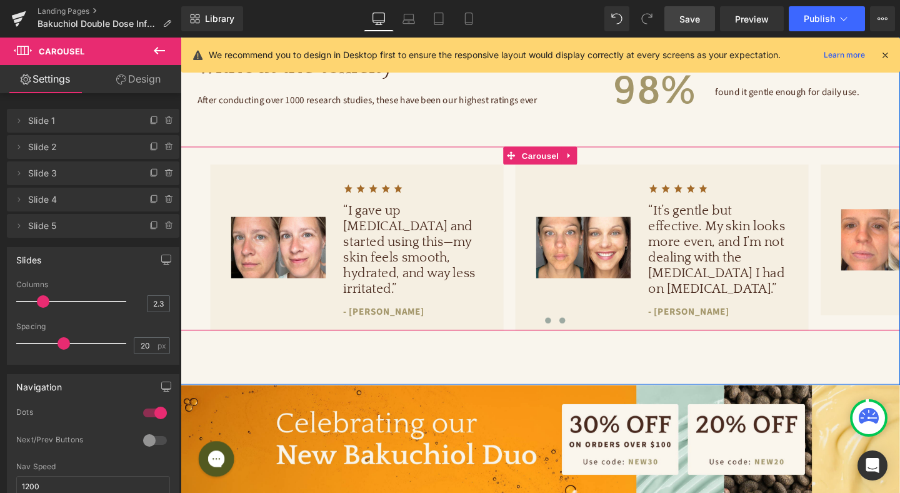
click at [584, 334] on span at bounding box center [582, 334] width 6 height 6
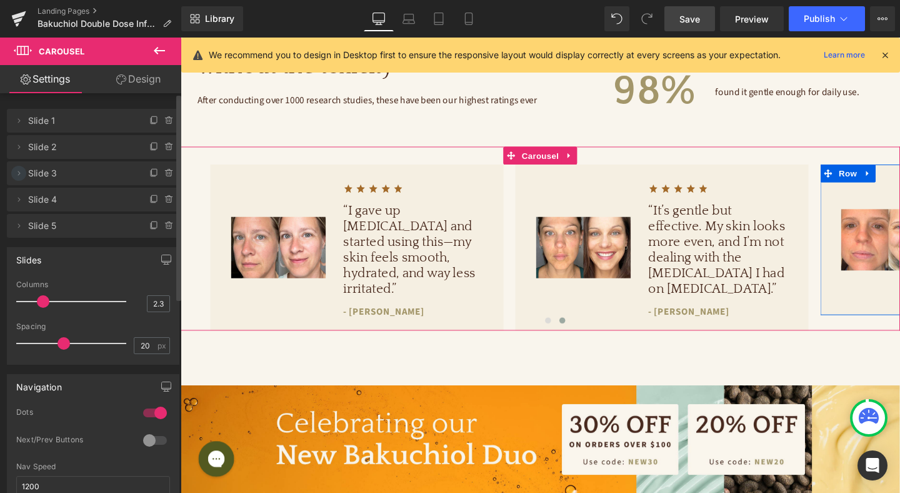
click at [22, 174] on icon at bounding box center [19, 173] width 10 height 10
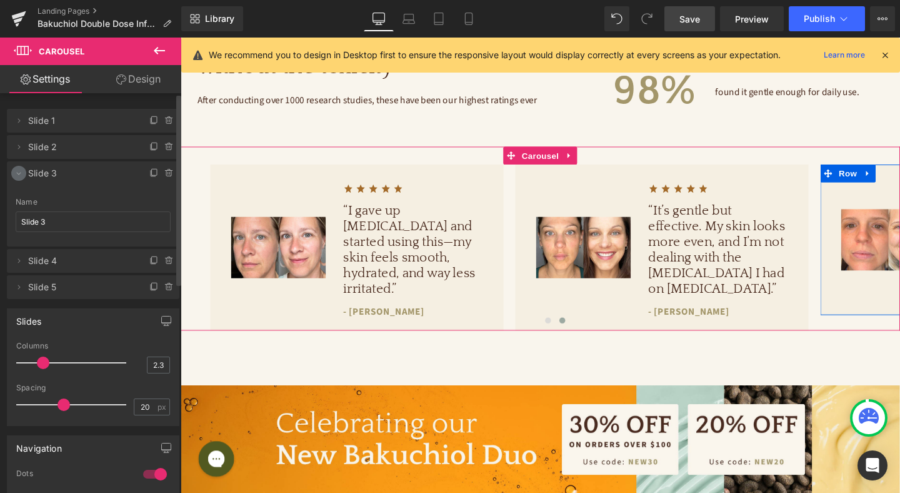
click at [22, 174] on icon at bounding box center [19, 173] width 10 height 10
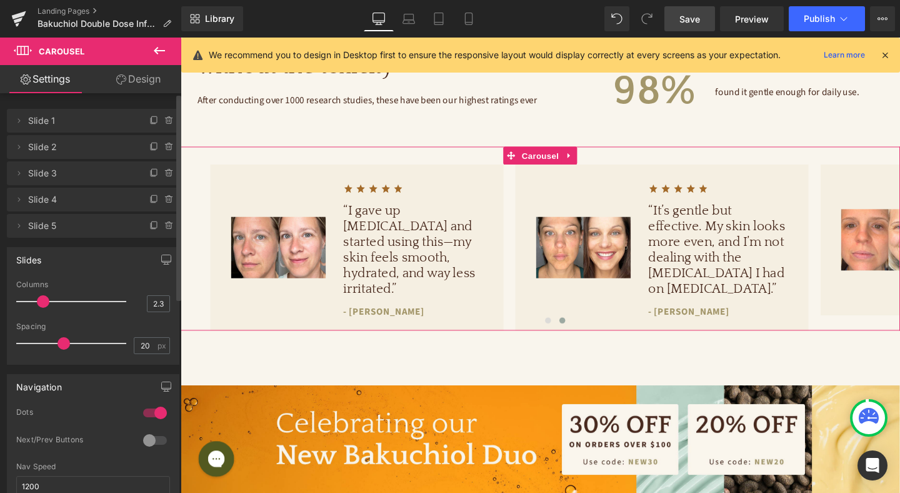
drag, startPoint x: 155, startPoint y: 441, endPoint x: 82, endPoint y: 393, distance: 87.6
click at [155, 441] on div at bounding box center [155, 440] width 30 height 20
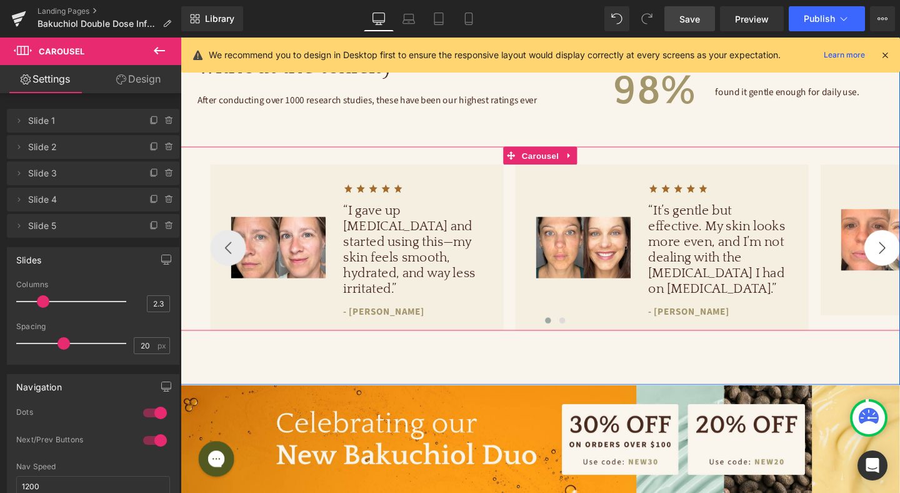
click at [900, 258] on button "›" at bounding box center [919, 258] width 38 height 38
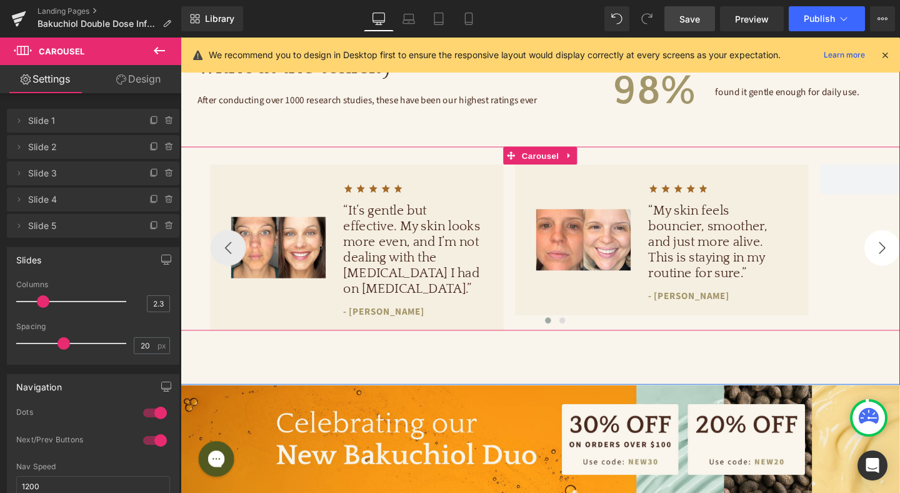
click at [900, 258] on button "›" at bounding box center [919, 258] width 38 height 38
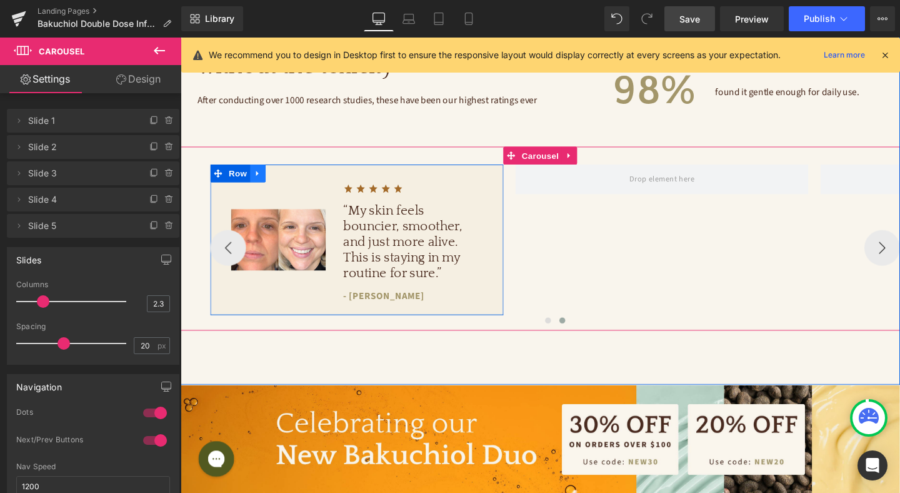
click at [264, 179] on icon at bounding box center [262, 180] width 9 height 9
click at [275, 183] on icon at bounding box center [278, 180] width 9 height 9
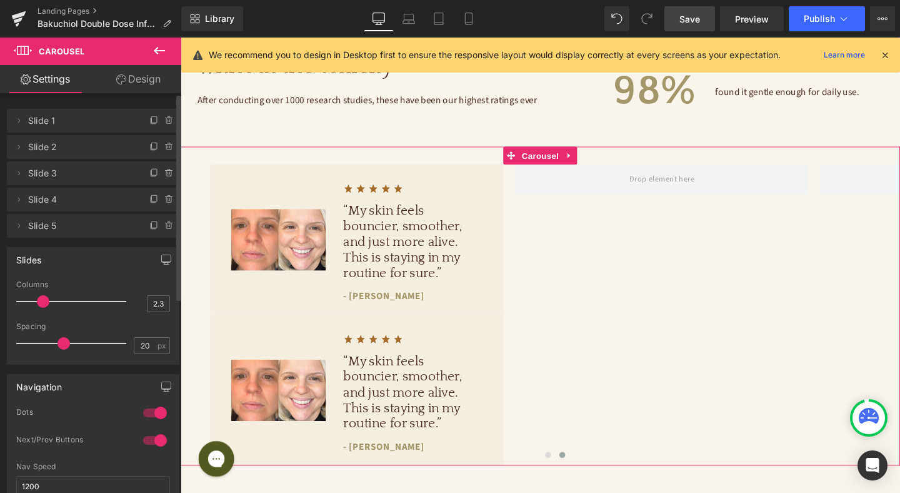
click at [158, 439] on div at bounding box center [155, 440] width 30 height 20
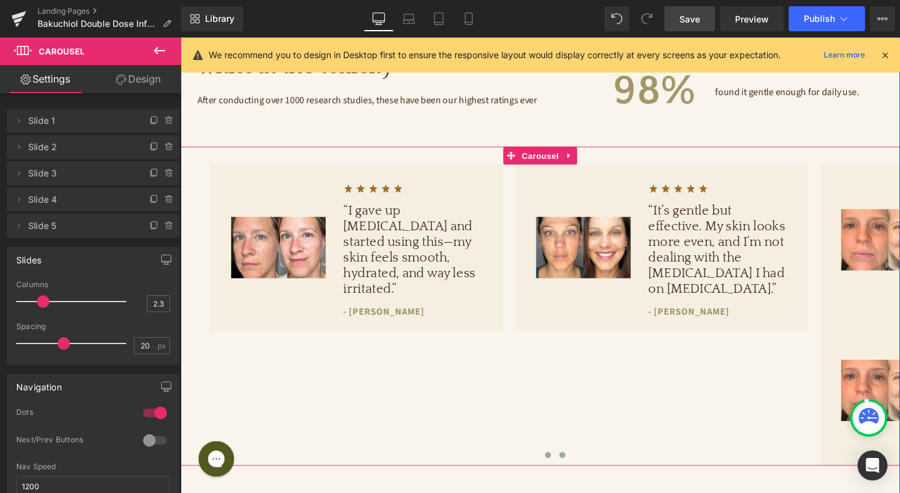
click at [583, 474] on span at bounding box center [582, 476] width 6 height 6
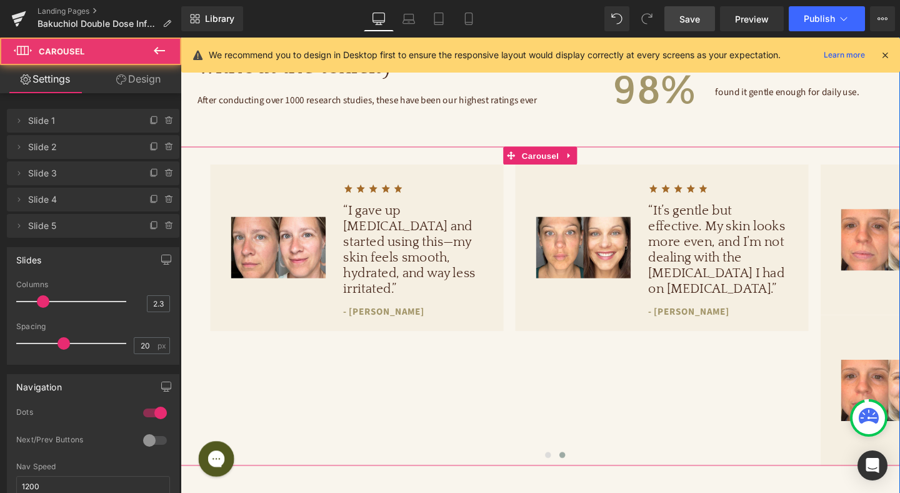
click at [582, 476] on span at bounding box center [582, 476] width 6 height 6
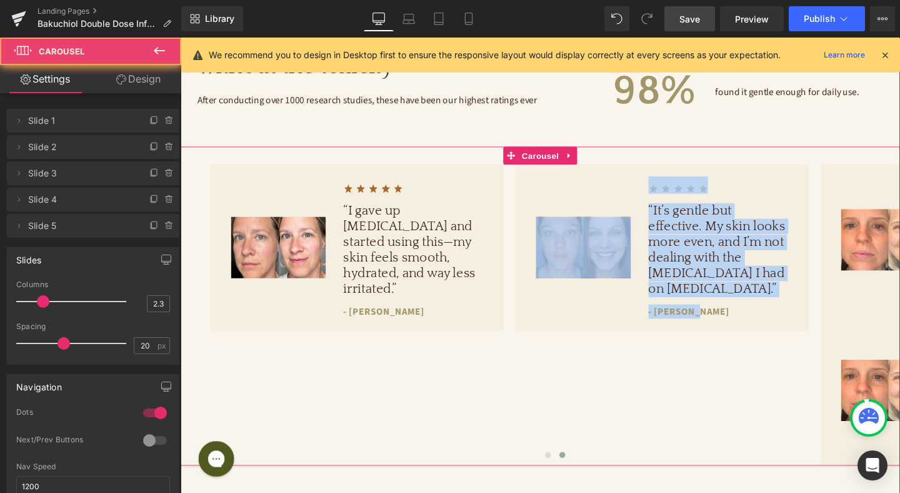
drag, startPoint x: 783, startPoint y: 378, endPoint x: 586, endPoint y: 381, distance: 196.9
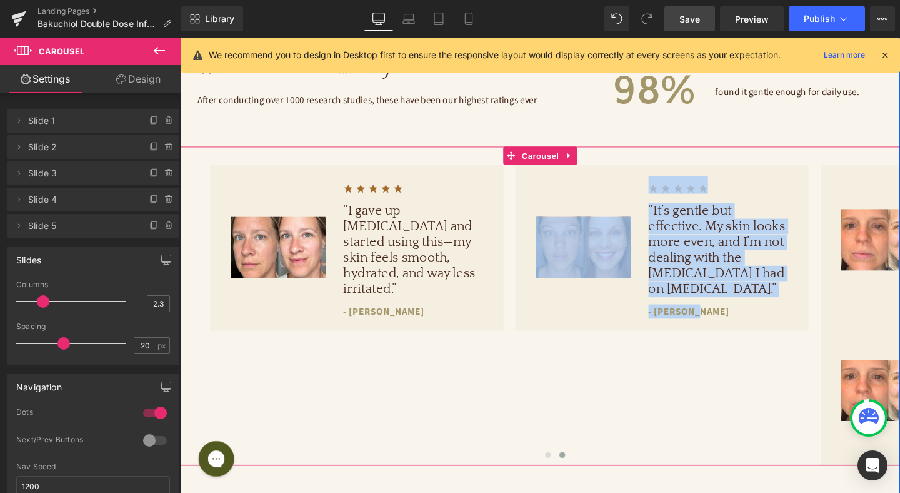
click at [900, 331] on link at bounding box center [898, 338] width 13 height 15
click at [858, 338] on icon at bounding box center [861, 338] width 9 height 9
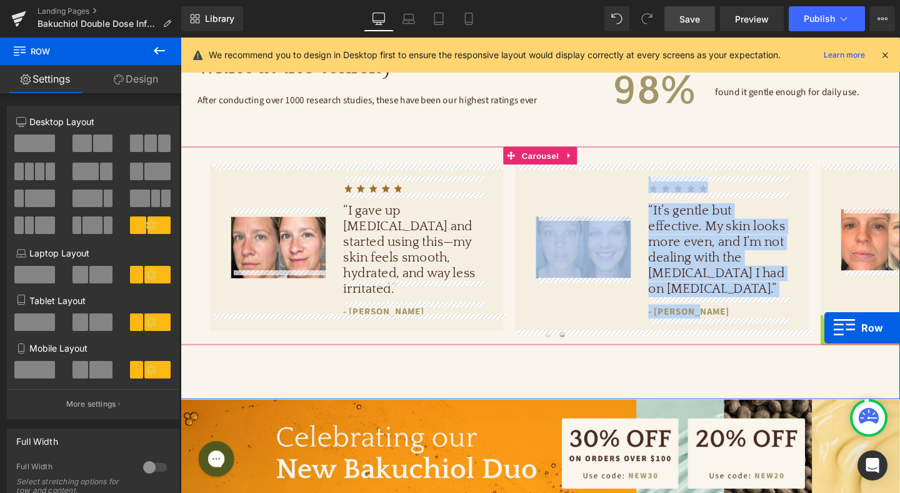
drag, startPoint x: 860, startPoint y: 336, endPoint x: 858, endPoint y: 343, distance: 6.5
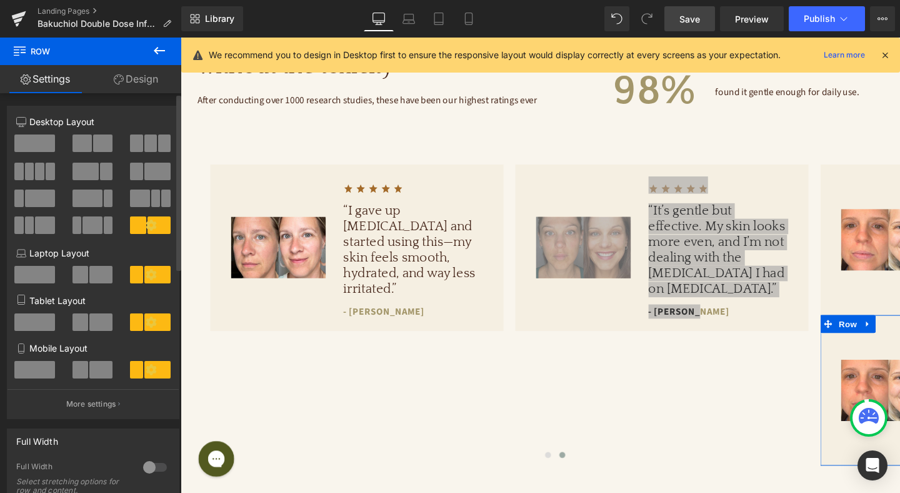
click at [140, 468] on div at bounding box center [155, 467] width 30 height 20
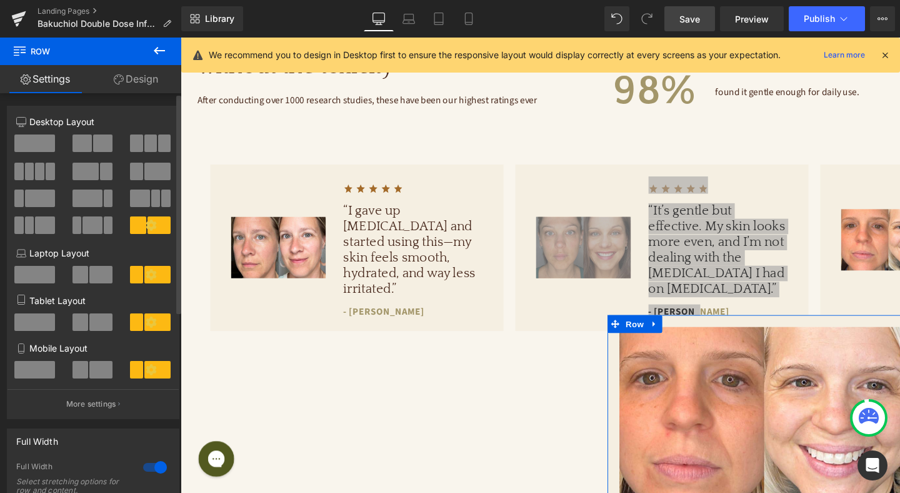
click at [140, 468] on div at bounding box center [155, 467] width 30 height 20
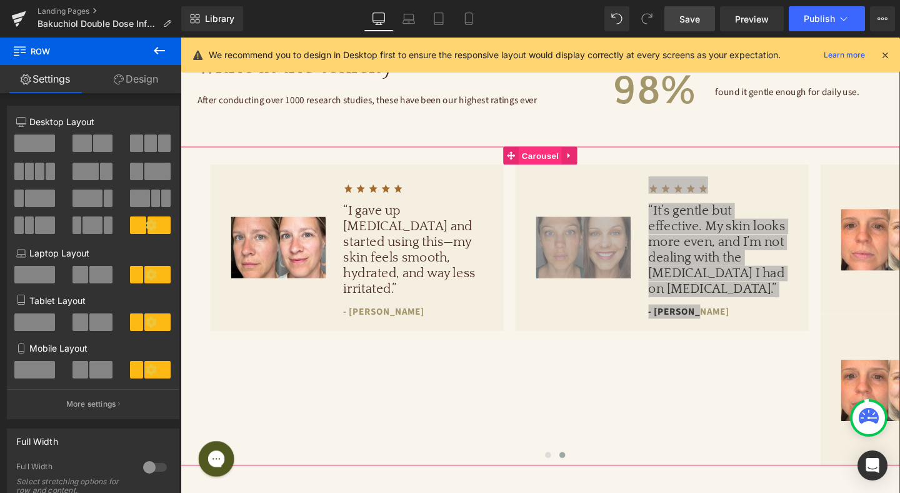
click at [557, 162] on span "Carousel" at bounding box center [558, 161] width 45 height 19
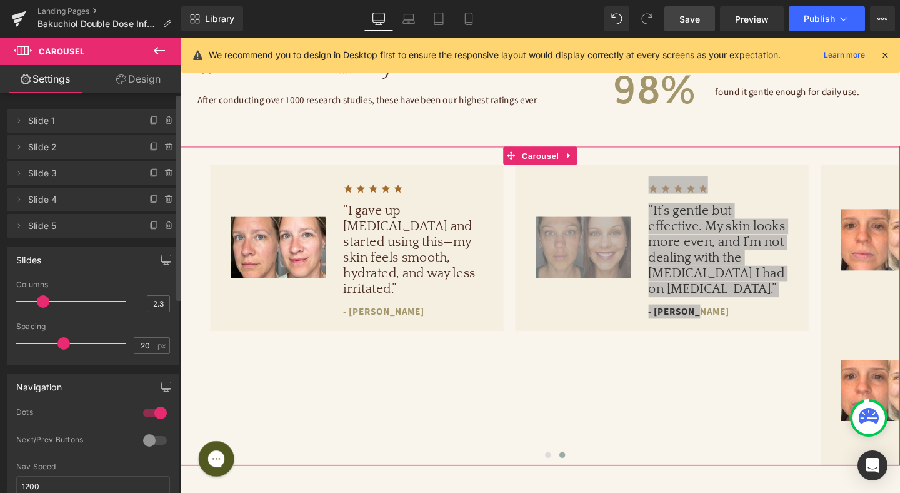
click at [158, 437] on div at bounding box center [155, 440] width 30 height 20
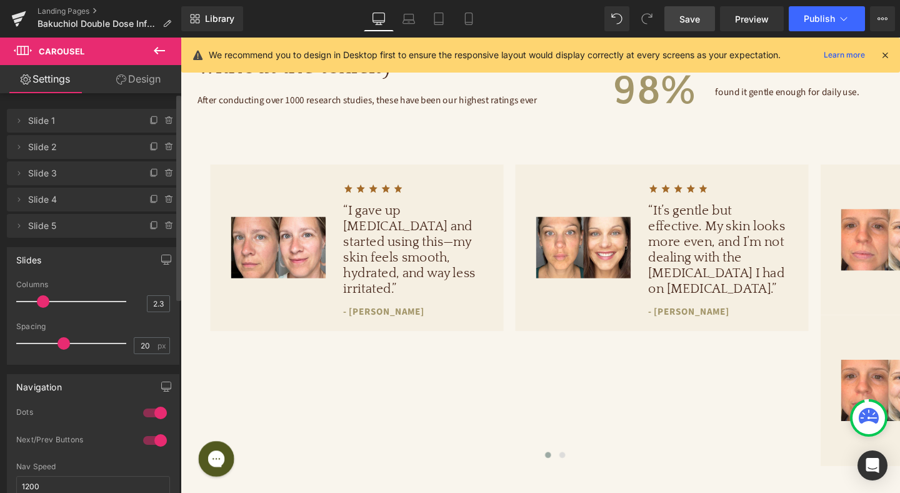
click at [151, 411] on div at bounding box center [155, 413] width 30 height 20
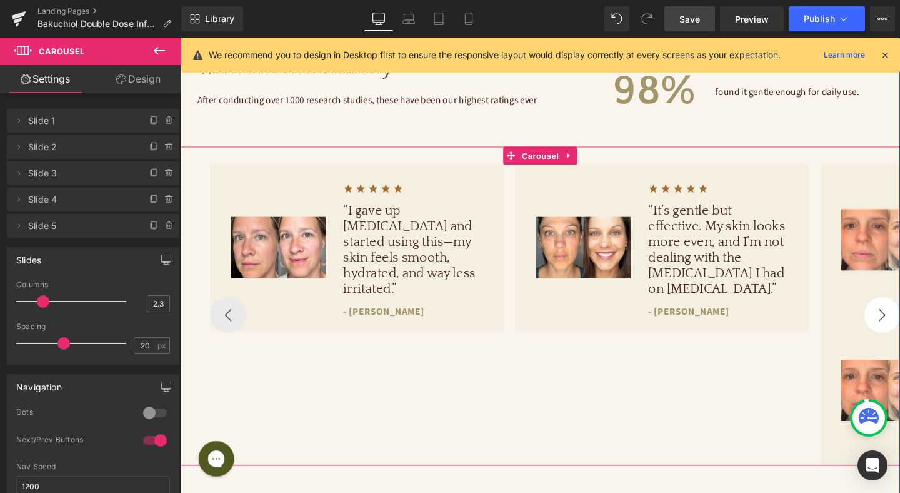
click at [900, 331] on button "›" at bounding box center [919, 329] width 38 height 38
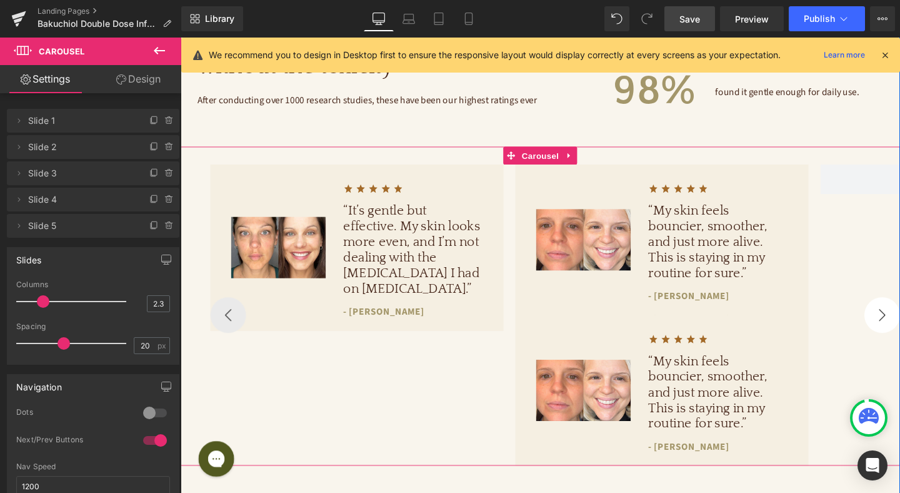
click at [900, 330] on button "›" at bounding box center [919, 329] width 38 height 38
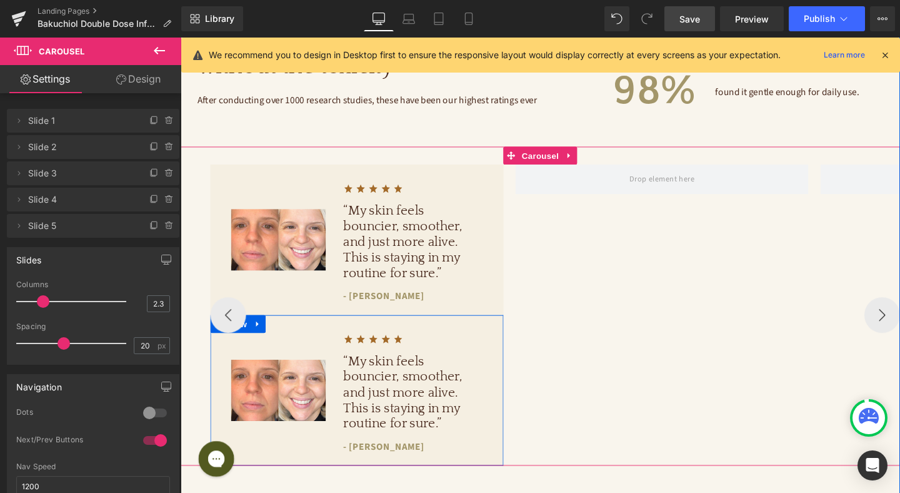
click at [253, 354] on div "Image" at bounding box center [283, 407] width 118 height 133
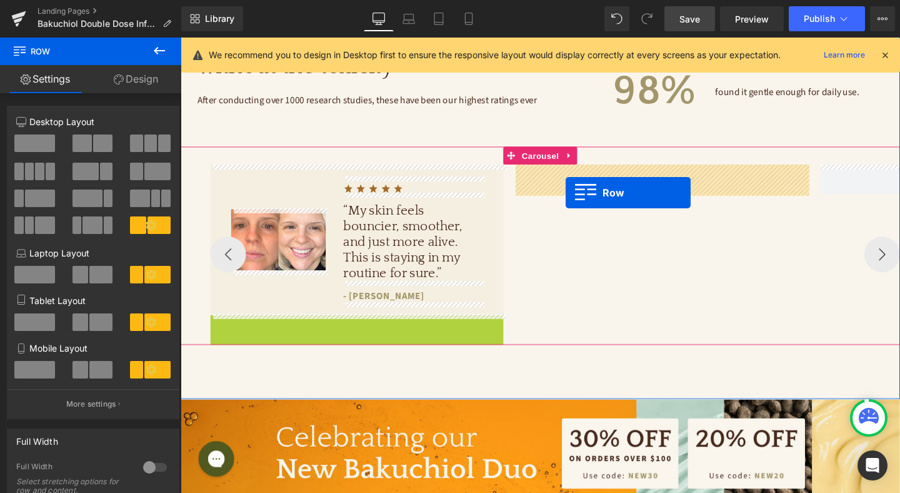
drag, startPoint x: 215, startPoint y: 343, endPoint x: 585, endPoint y: 199, distance: 397.0
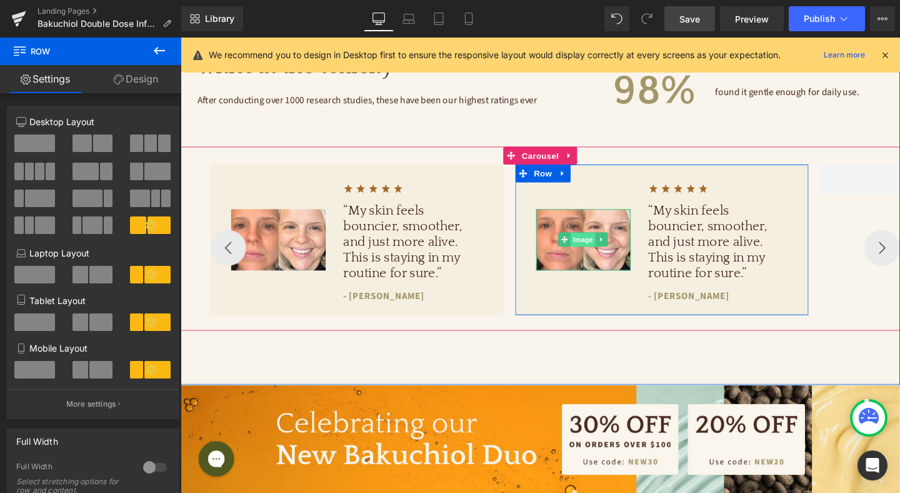
click at [599, 251] on span "Image" at bounding box center [604, 250] width 26 height 15
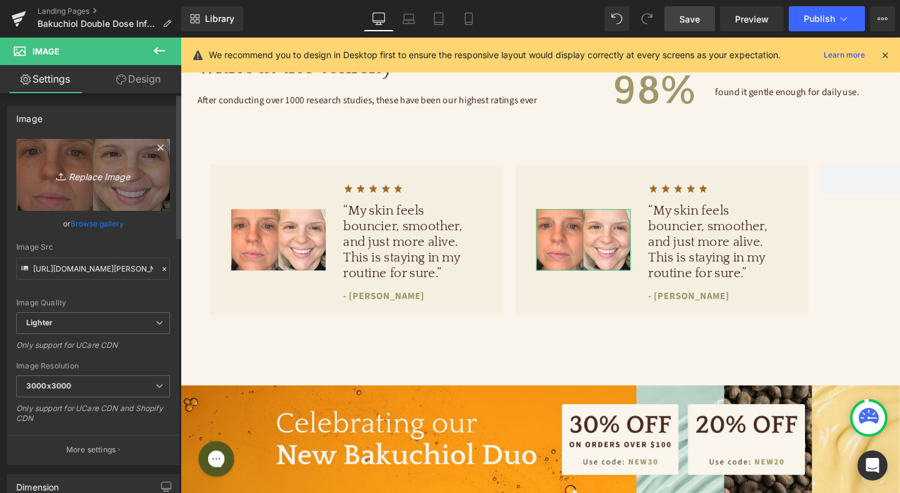
click at [90, 181] on icon "Replace Image" at bounding box center [93, 175] width 100 height 16
type input "C:\fakepath\[PERSON_NAME] (1).jpg"
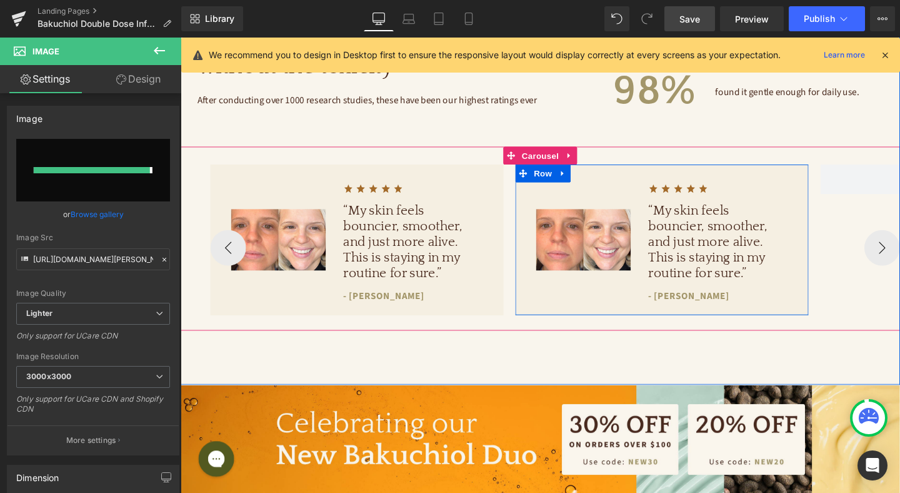
type input "[URL][DOMAIN_NAME][PERSON_NAME]"
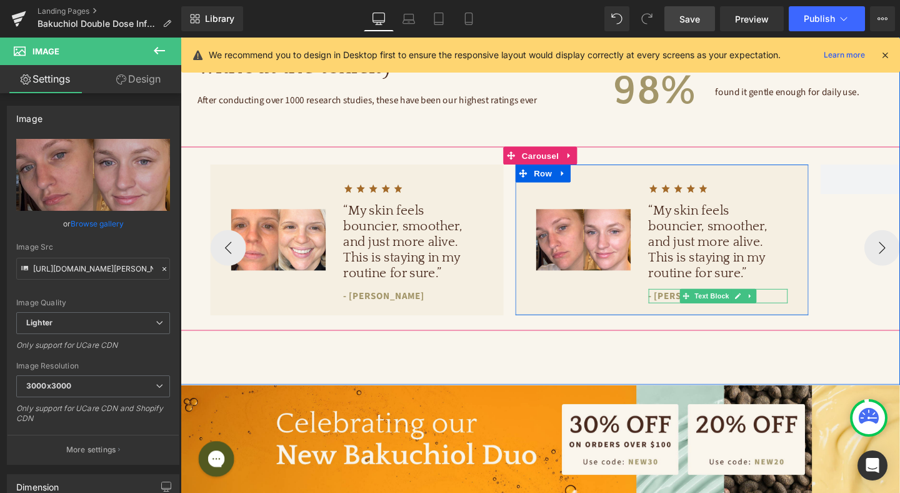
click at [696, 308] on p "- [PERSON_NAME]" at bounding box center [746, 308] width 146 height 15
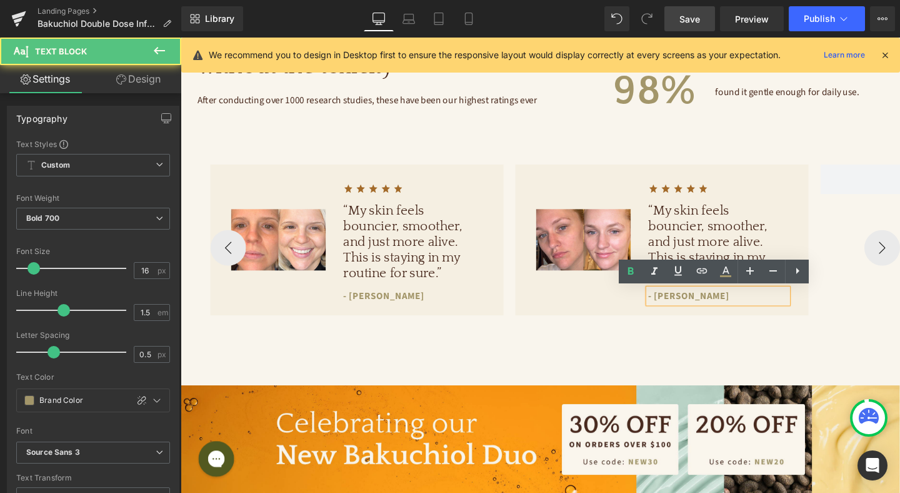
click at [694, 309] on p "- [PERSON_NAME]" at bounding box center [746, 308] width 146 height 15
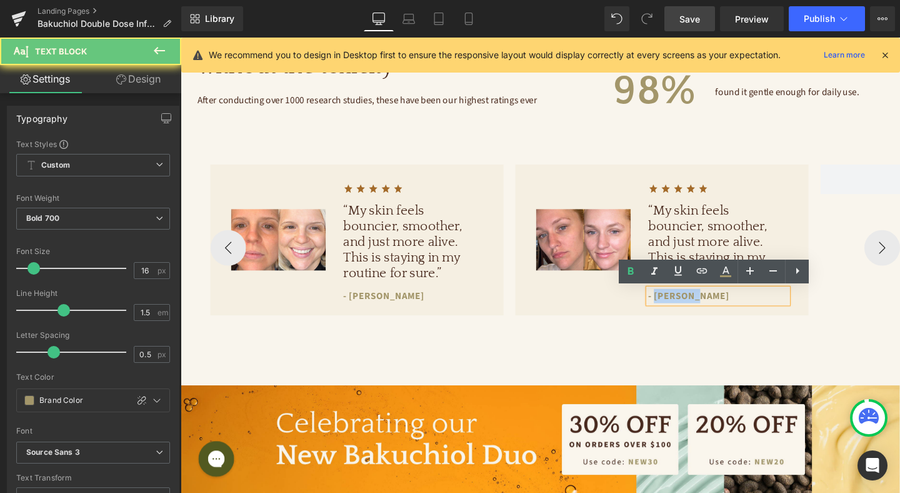
click at [694, 309] on p "- [PERSON_NAME]" at bounding box center [746, 308] width 146 height 15
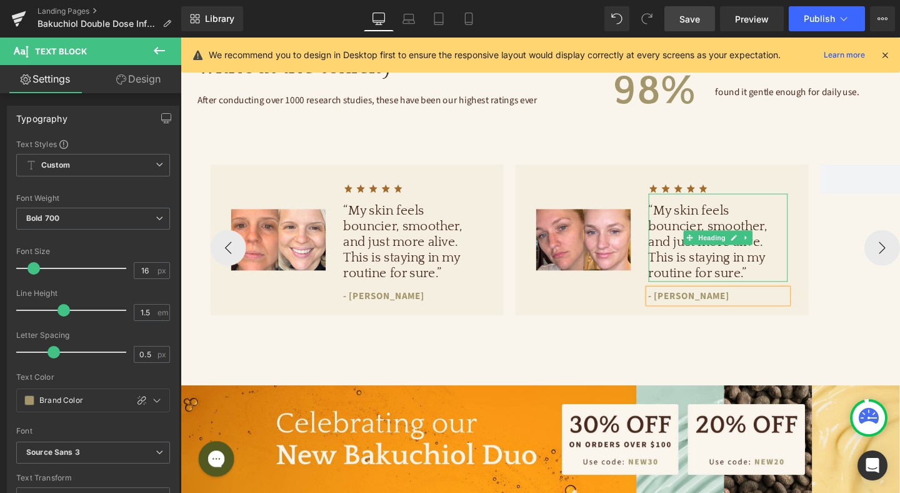
click at [694, 257] on h1 "“My skin feels bouncier, smoother, and just more alive. This is staying in my r…" at bounding box center [746, 252] width 146 height 83
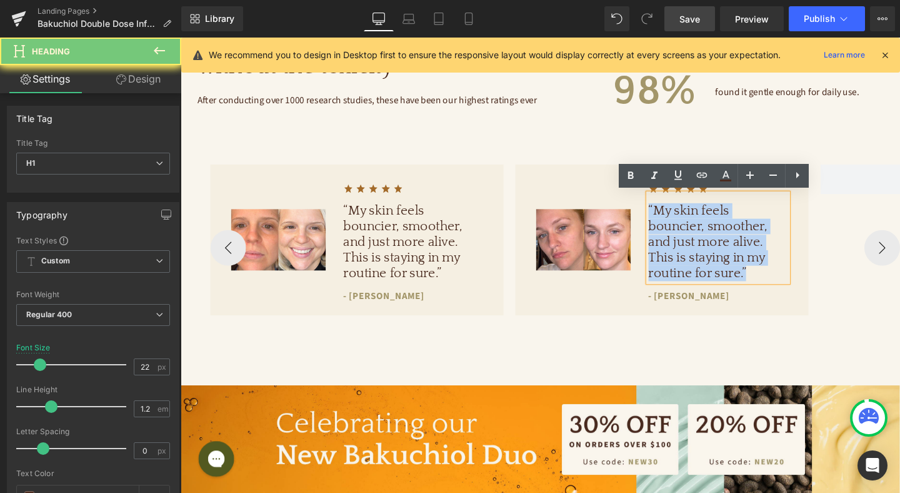
paste div
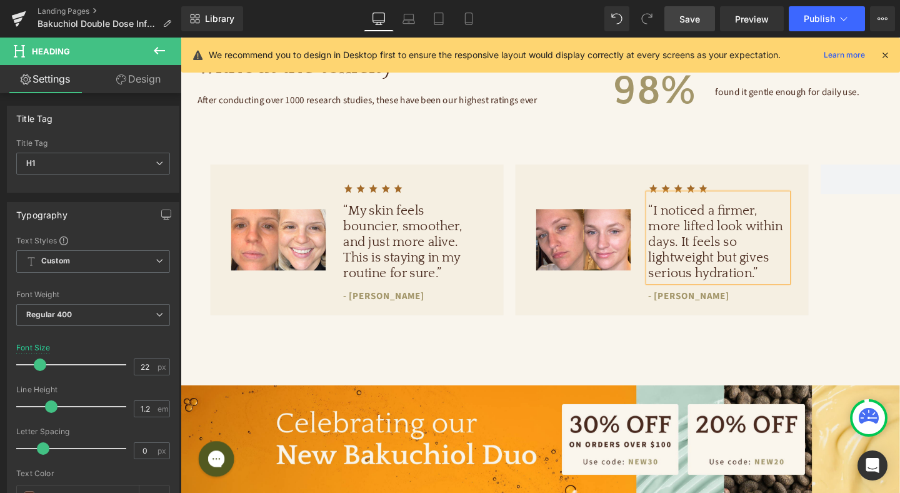
click at [683, 349] on div "[MEDICAL_DATA]-like results without the toxicity Heading After conducting over …" at bounding box center [559, 159] width 756 height 486
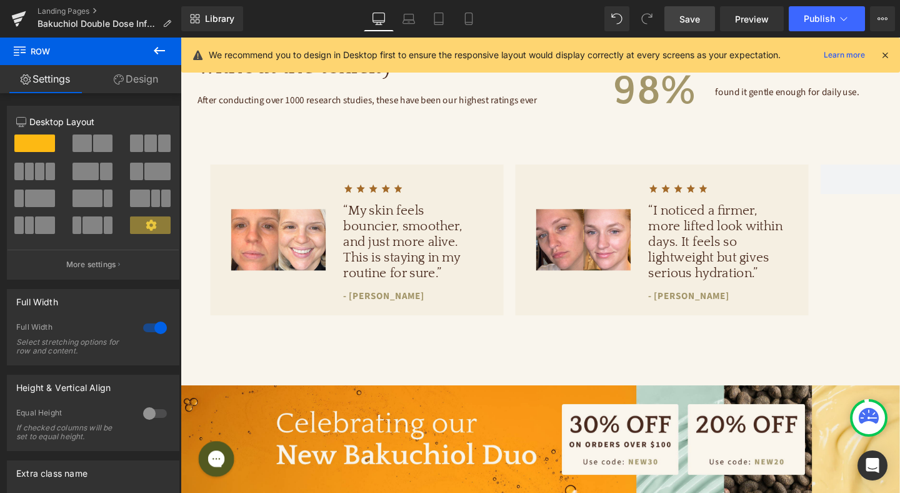
click at [690, 11] on link "Save" at bounding box center [689, 18] width 51 height 25
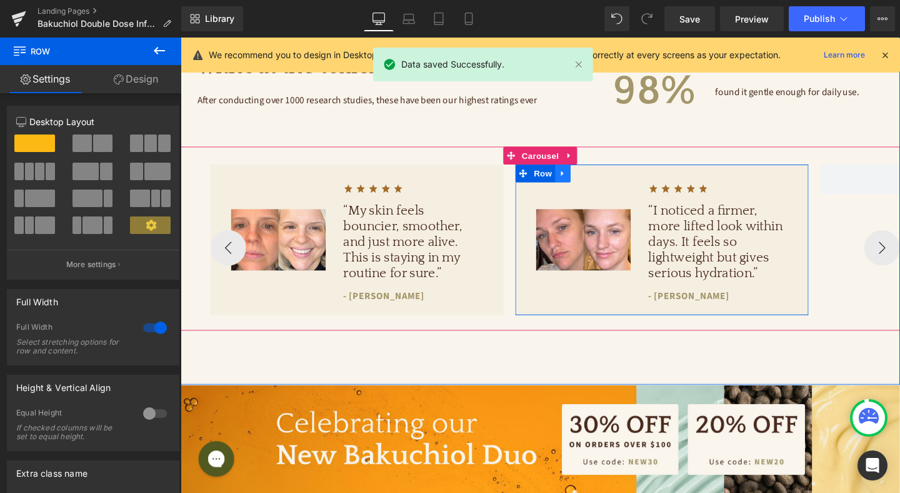
click at [585, 178] on icon at bounding box center [582, 180] width 9 height 9
click at [598, 179] on icon at bounding box center [598, 180] width 9 height 9
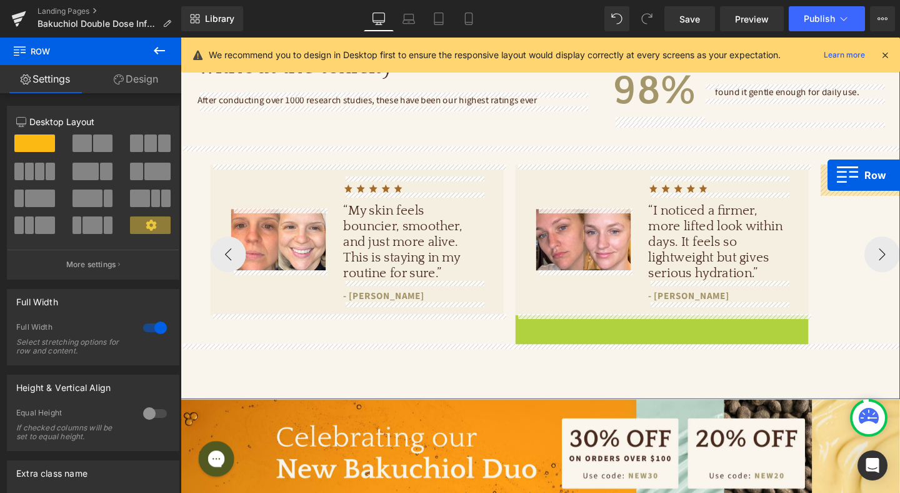
drag, startPoint x: 540, startPoint y: 336, endPoint x: 861, endPoint y: 182, distance: 355.6
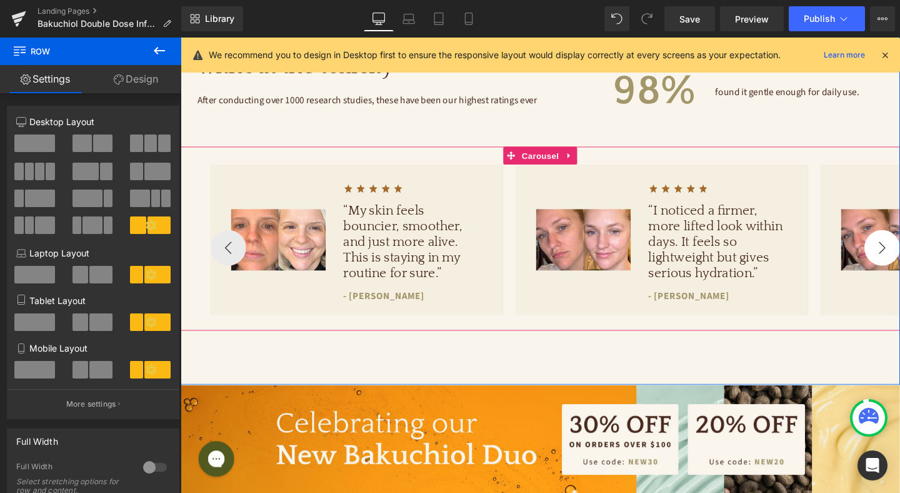
click at [900, 252] on button "›" at bounding box center [919, 258] width 38 height 38
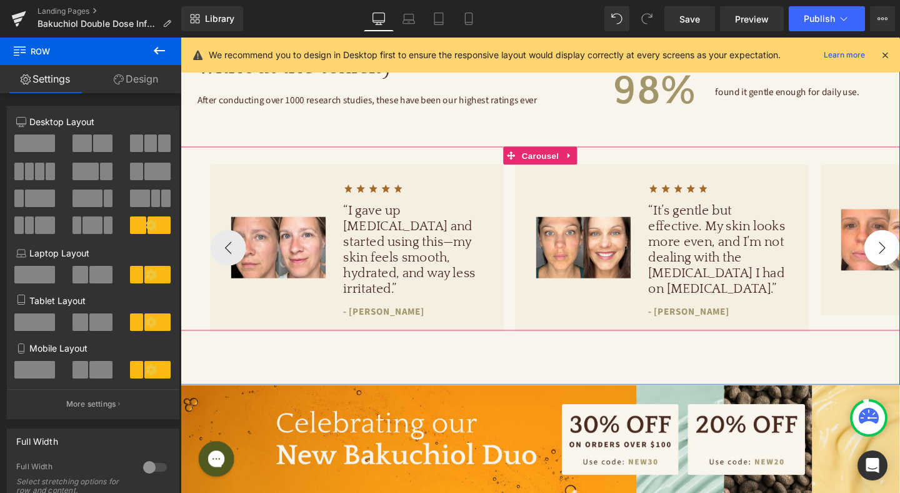
click at [900, 253] on button "›" at bounding box center [919, 258] width 38 height 38
click at [900, 258] on button "›" at bounding box center [919, 258] width 38 height 38
click at [900, 257] on button "›" at bounding box center [919, 258] width 38 height 38
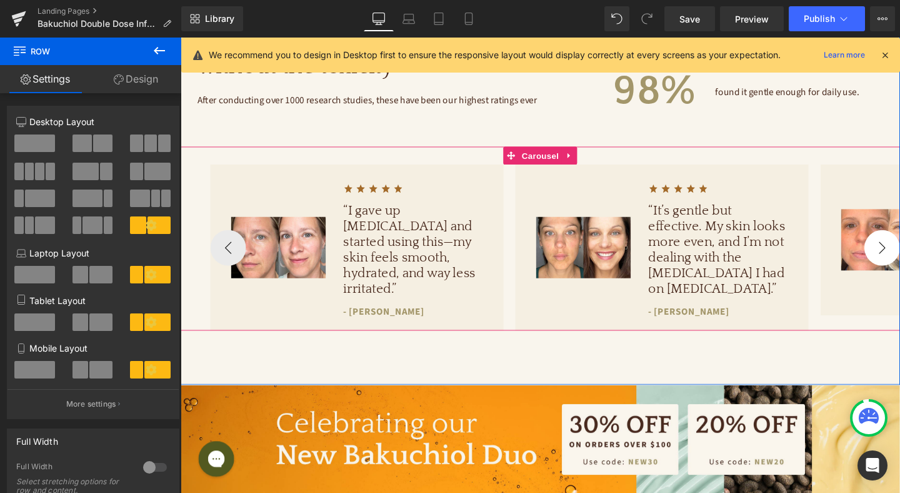
click at [900, 260] on button "›" at bounding box center [919, 258] width 38 height 38
click at [218, 256] on button "‹" at bounding box center [231, 258] width 38 height 38
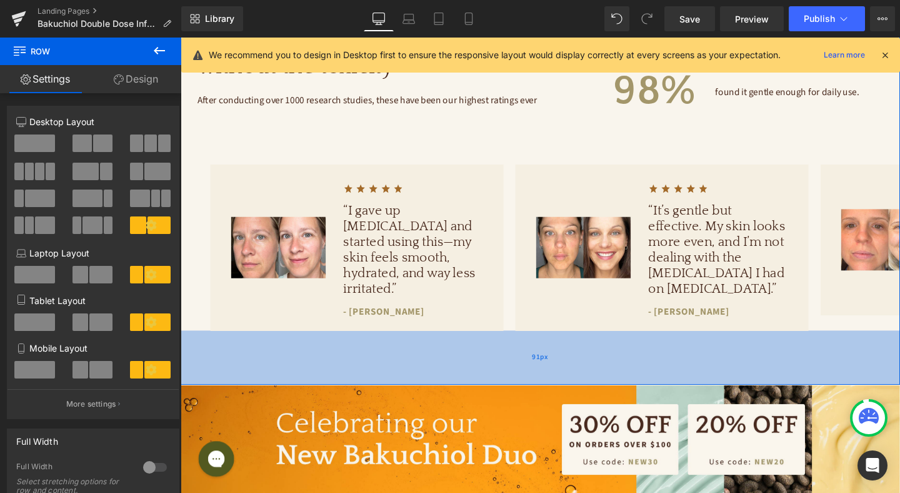
click at [271, 371] on div "91px" at bounding box center [559, 373] width 756 height 57
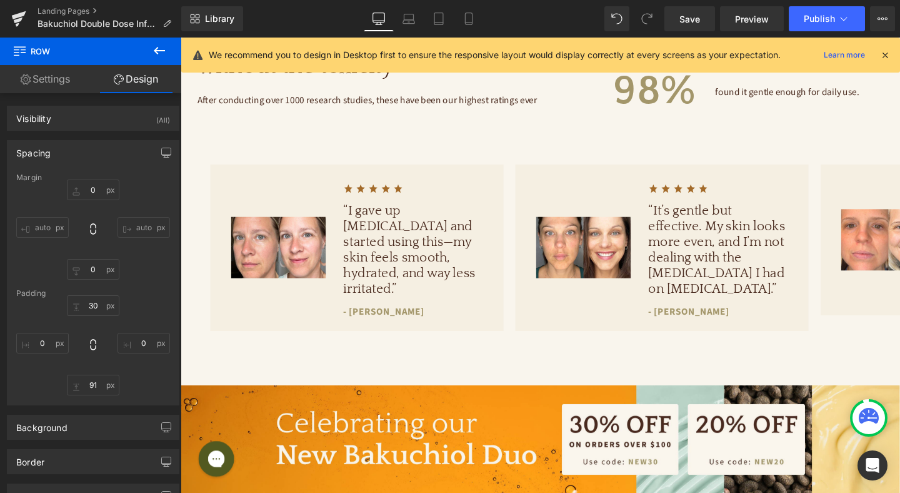
click at [160, 46] on icon at bounding box center [159, 50] width 15 height 15
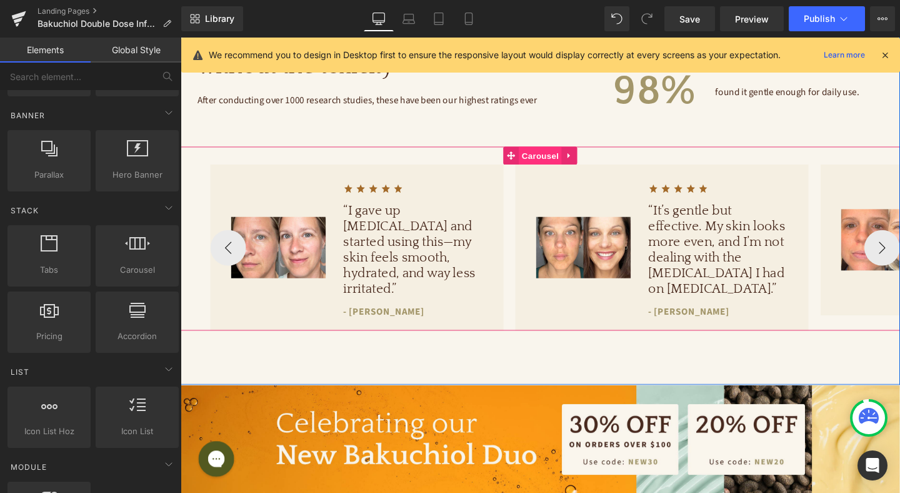
click at [564, 161] on span "Carousel" at bounding box center [558, 161] width 45 height 19
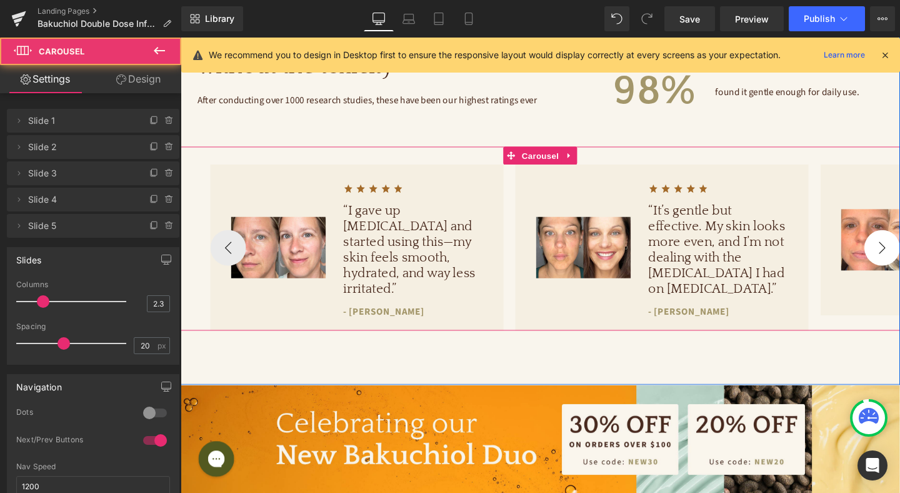
click at [900, 253] on button "›" at bounding box center [919, 258] width 38 height 38
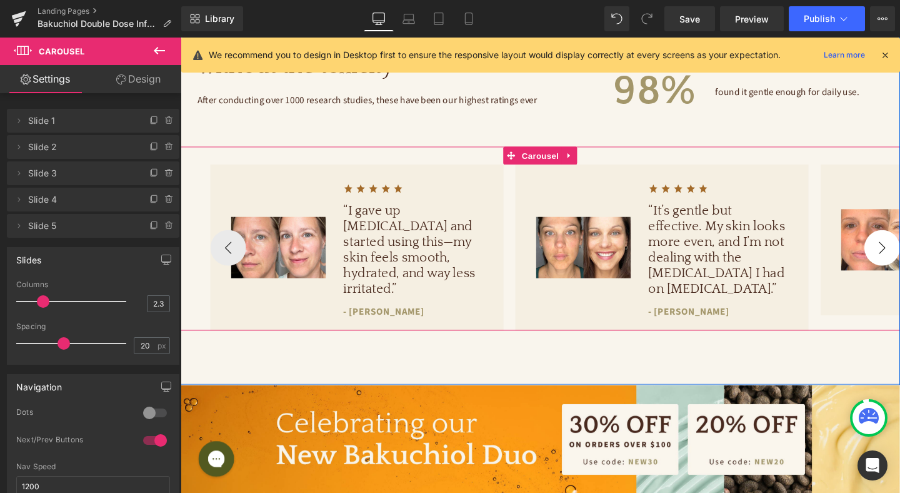
click at [900, 259] on button "›" at bounding box center [919, 258] width 38 height 38
click at [900, 263] on button "›" at bounding box center [919, 258] width 38 height 38
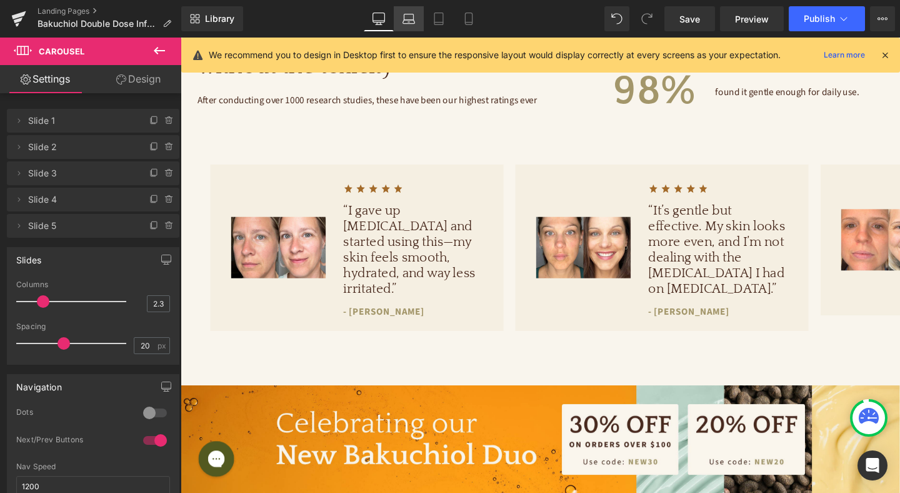
click at [408, 20] on icon at bounding box center [409, 22] width 12 height 4
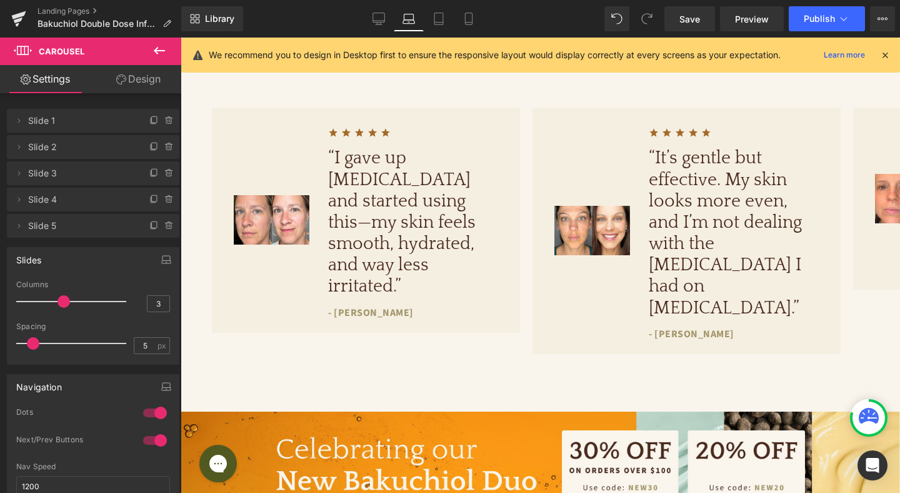
scroll to position [944, 0]
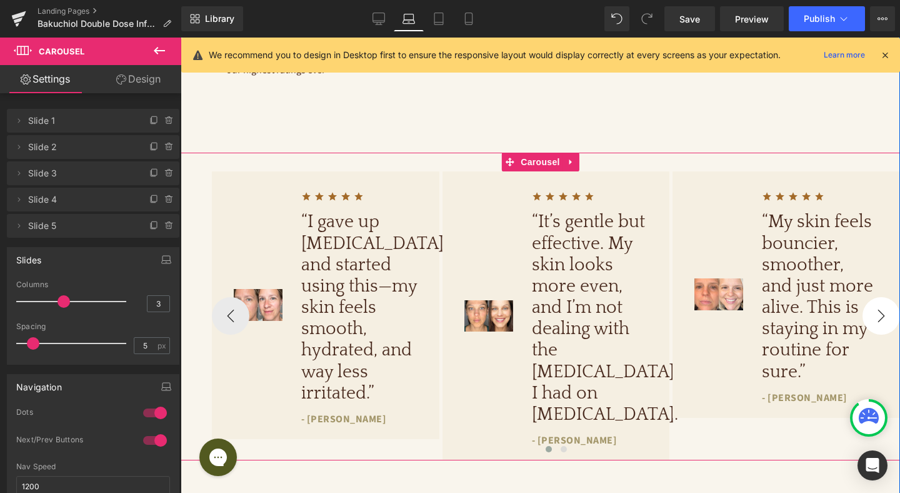
click at [875, 310] on button "›" at bounding box center [882, 316] width 38 height 38
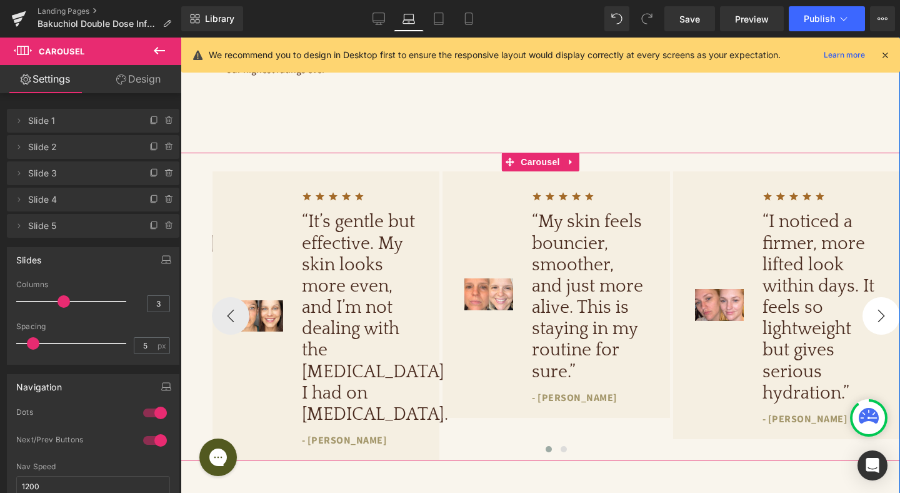
click at [875, 310] on button "›" at bounding box center [882, 316] width 38 height 38
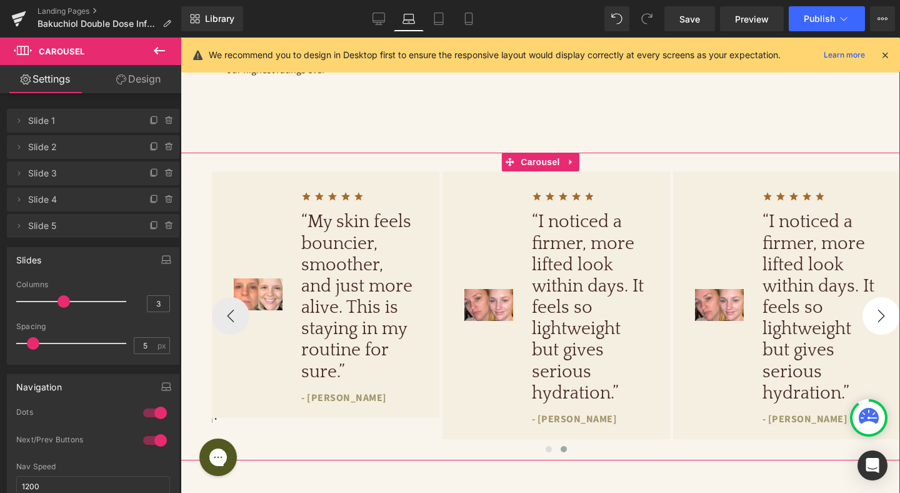
click at [875, 310] on button "›" at bounding box center [882, 316] width 38 height 38
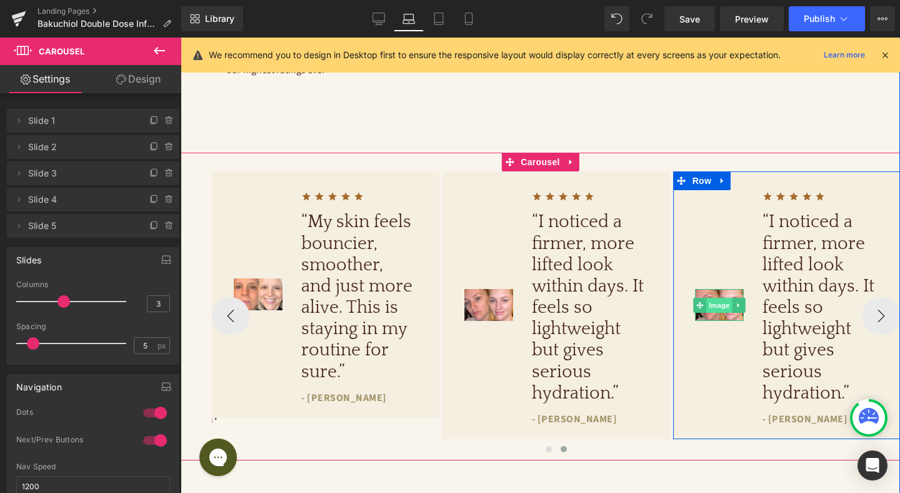
click at [723, 307] on span "Image" at bounding box center [719, 305] width 26 height 15
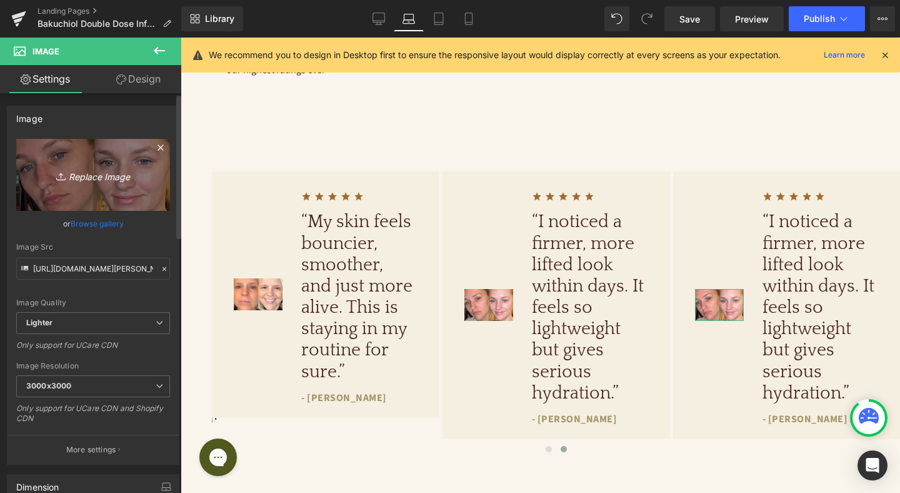
click at [120, 183] on link "Replace Image" at bounding box center [93, 175] width 154 height 72
type input "C:\fakepath\[PERSON_NAME] BA (1).jpg"
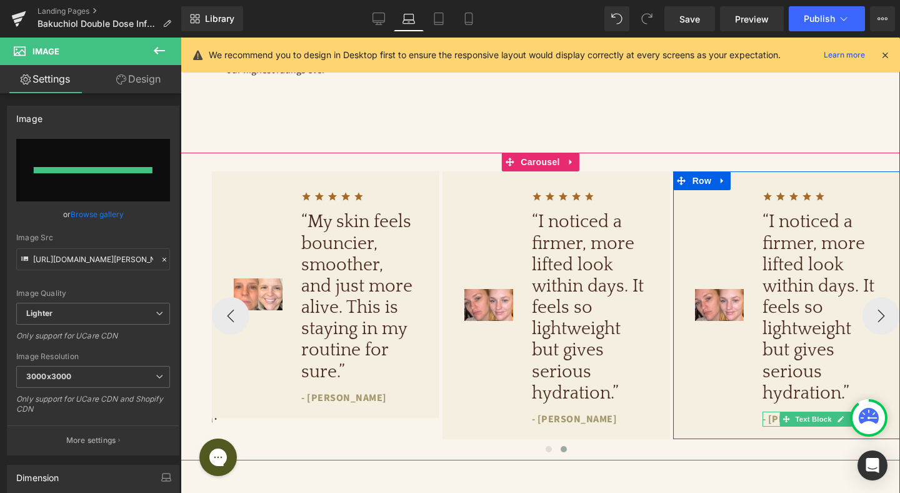
type input "[URL][DOMAIN_NAME][PERSON_NAME]"
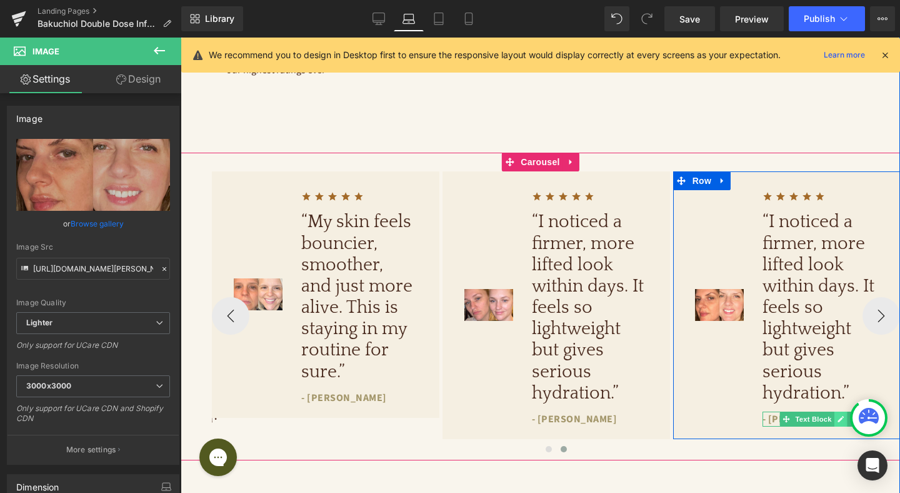
click at [841, 416] on icon at bounding box center [841, 419] width 7 height 8
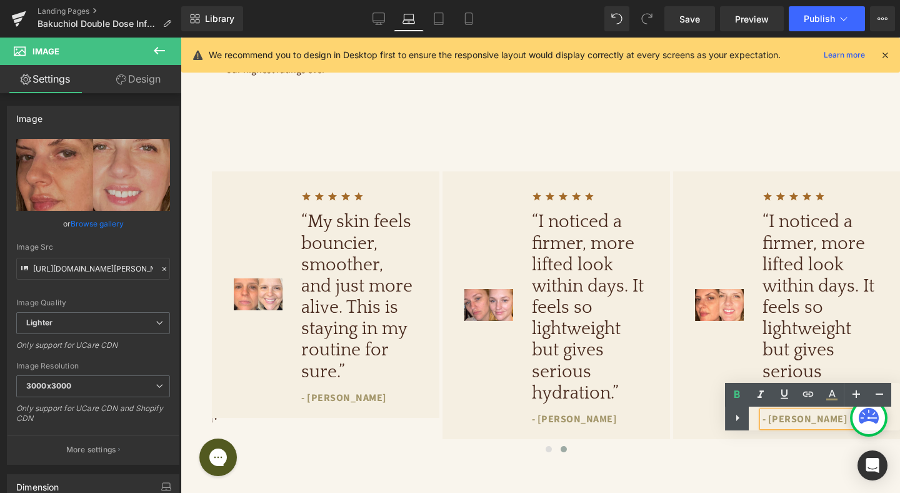
click at [786, 419] on div "Text Color Highlight Color #333333" at bounding box center [812, 407] width 175 height 48
click at [786, 418] on div "Text Color Highlight Color #333333" at bounding box center [812, 407] width 175 height 48
click at [790, 418] on div "Text Color Highlight Color #333333" at bounding box center [812, 407] width 175 height 48
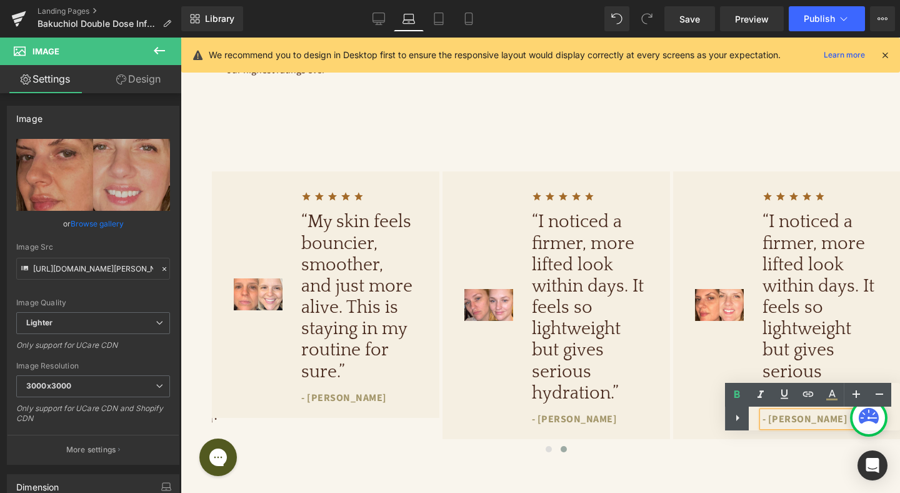
click at [814, 415] on div "Text Color Highlight Color #333333" at bounding box center [812, 407] width 175 height 48
click at [784, 418] on div "Text Color Highlight Color #333333" at bounding box center [812, 407] width 175 height 48
click at [799, 360] on h1 "“I noticed a firmer, more lifted look within days. It feels so lightweight but …" at bounding box center [821, 307] width 116 height 193
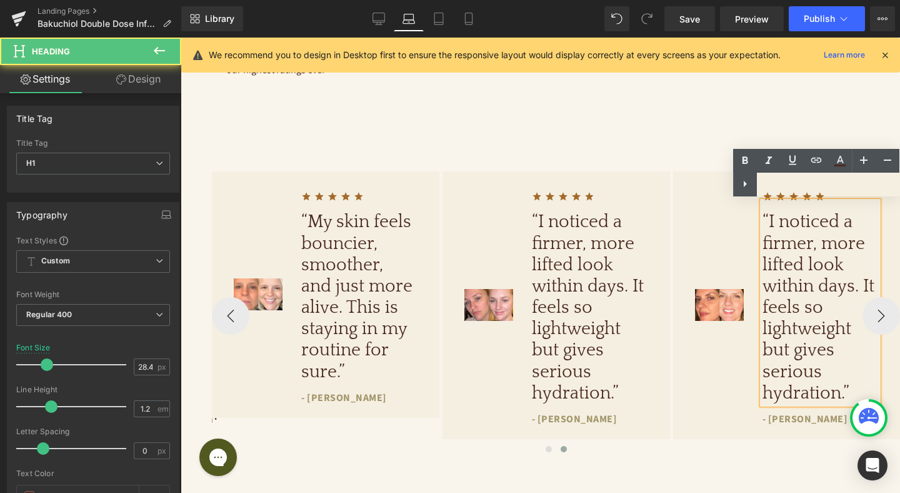
click at [799, 360] on h1 "“I noticed a firmer, more lifted look within days. It feels so lightweight but …" at bounding box center [821, 307] width 116 height 193
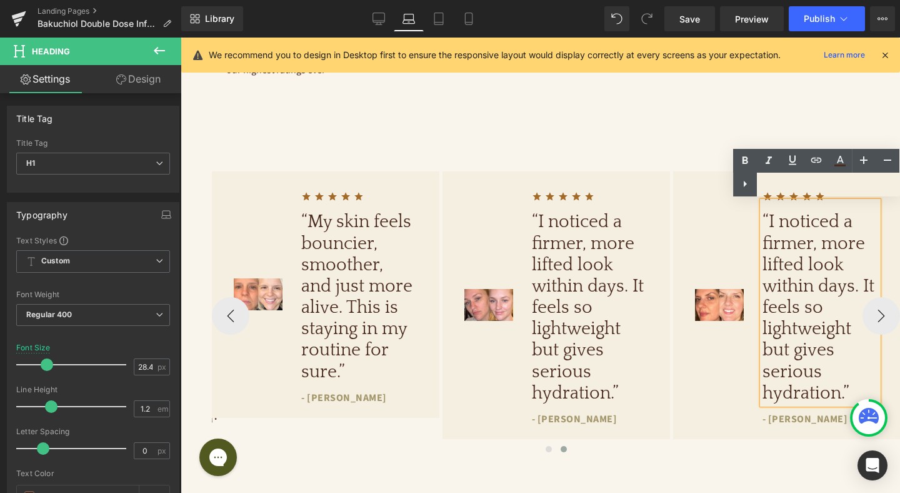
click at [790, 416] on span at bounding box center [786, 418] width 13 height 15
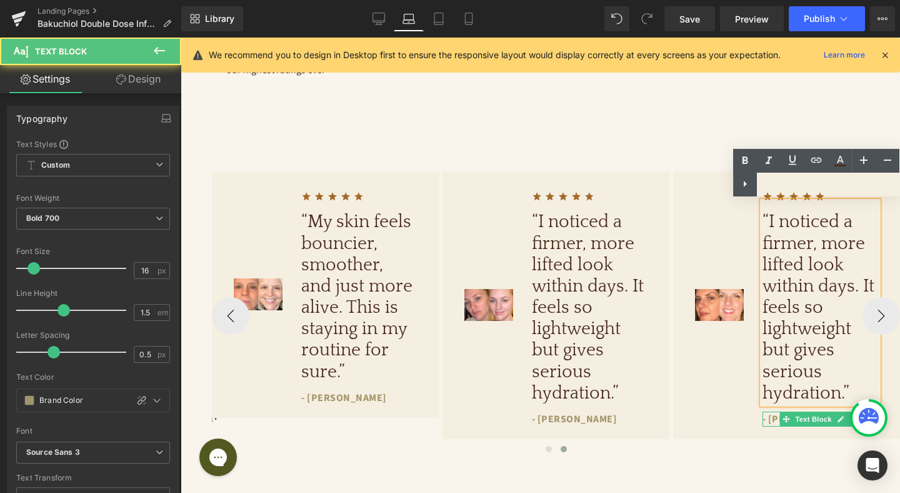
click at [775, 419] on p "- [PERSON_NAME]" at bounding box center [821, 418] width 116 height 15
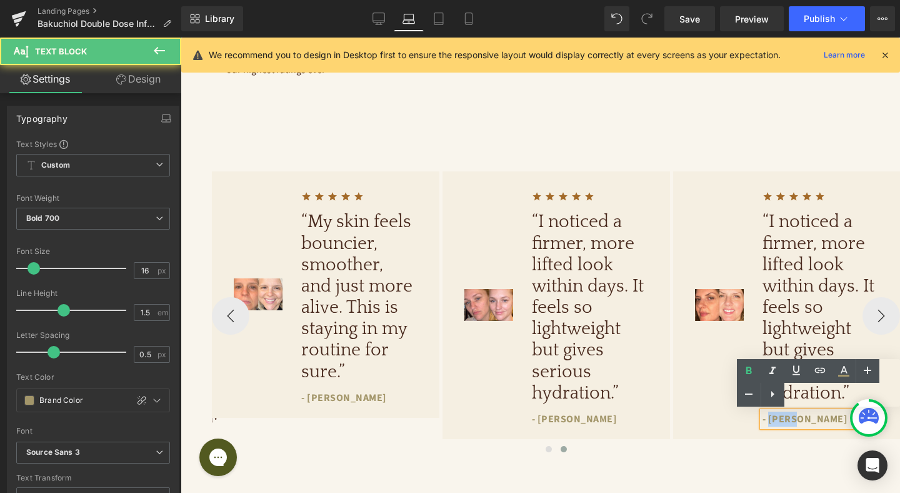
click at [775, 419] on p "- [PERSON_NAME]" at bounding box center [821, 418] width 116 height 15
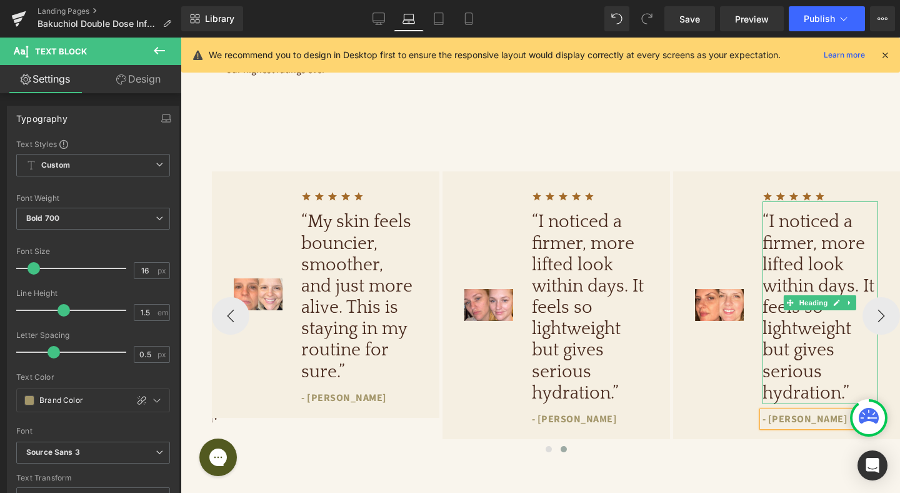
click at [848, 357] on h1 "“I noticed a firmer, more lifted look within days. It feels so lightweight but …" at bounding box center [821, 307] width 116 height 193
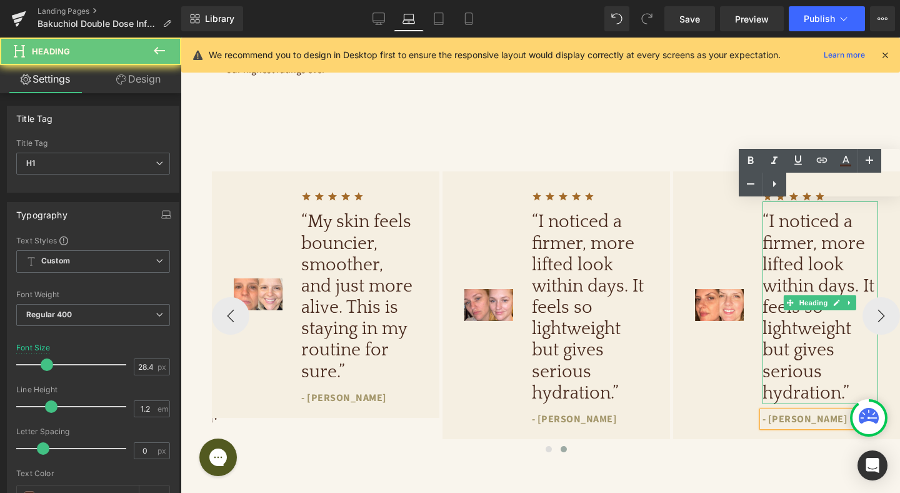
click at [805, 360] on h1 "“I noticed a firmer, more lifted look within days. It feels so lightweight but …" at bounding box center [821, 307] width 116 height 193
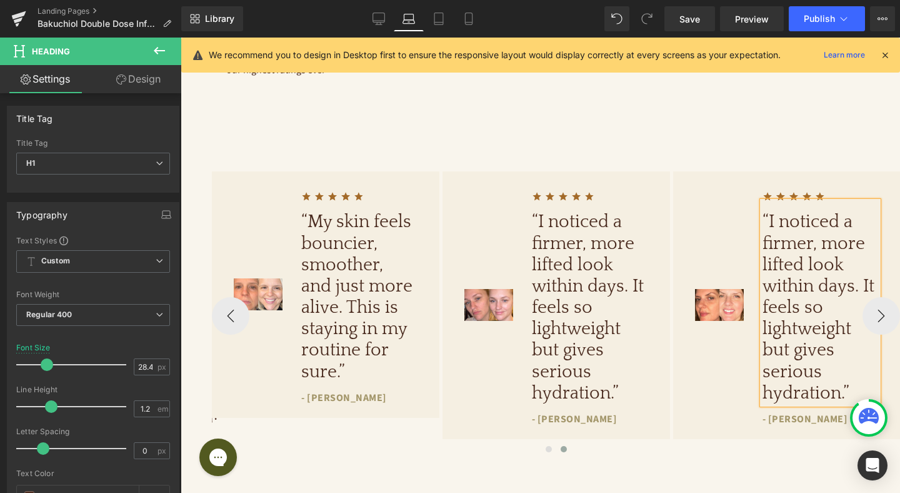
click at [788, 293] on h1 "“I noticed a firmer, more lifted look within days. It feels so lightweight but …" at bounding box center [821, 307] width 116 height 193
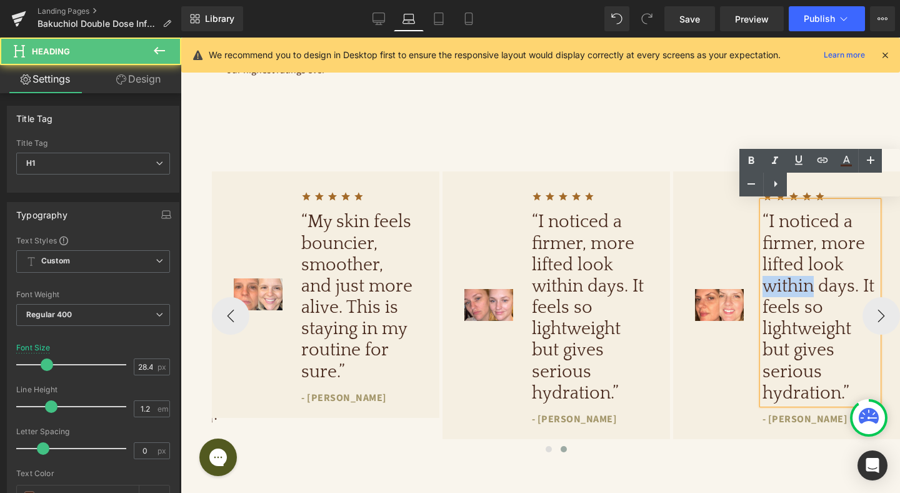
click at [788, 293] on h1 "“I noticed a firmer, more lifted look within days. It feels so lightweight but …" at bounding box center [821, 307] width 116 height 193
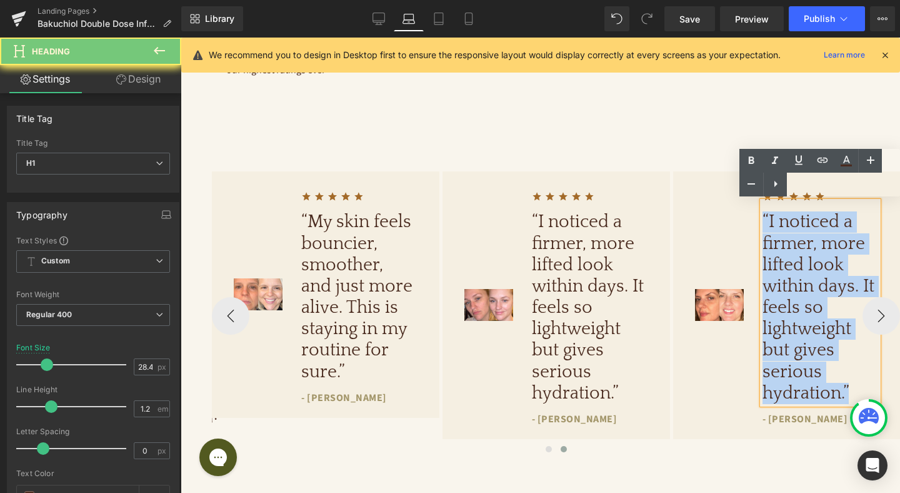
click at [788, 293] on h1 "“I noticed a firmer, more lifted look within days. It feels so lightweight but …" at bounding box center [821, 307] width 116 height 193
paste div
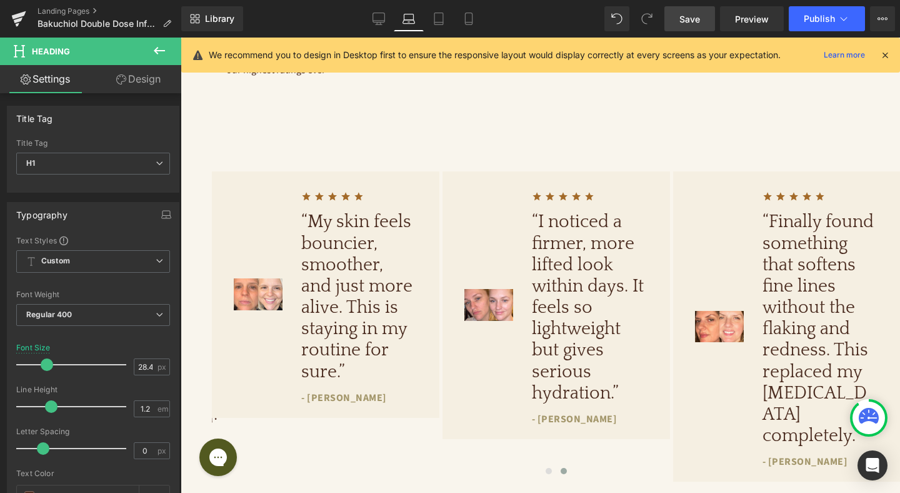
click at [688, 18] on span "Save" at bounding box center [689, 19] width 21 height 13
click at [159, 48] on icon at bounding box center [159, 50] width 15 height 15
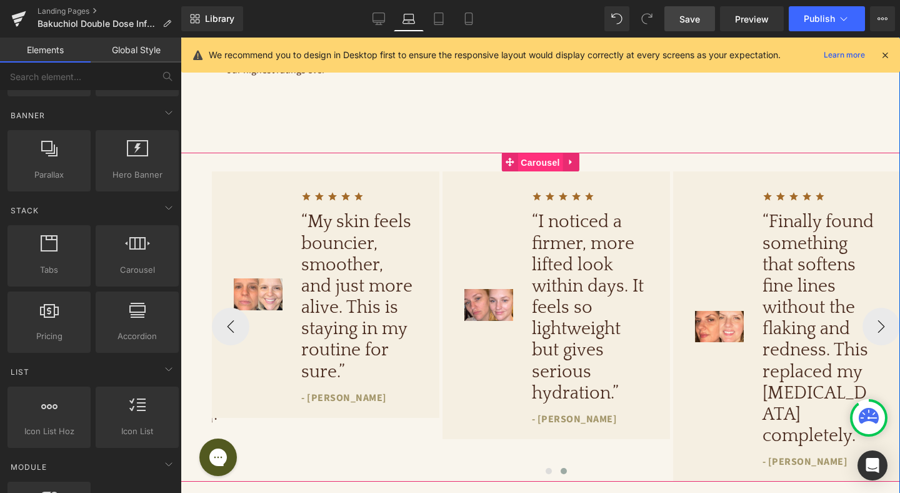
click at [537, 164] on span "Carousel" at bounding box center [540, 162] width 45 height 19
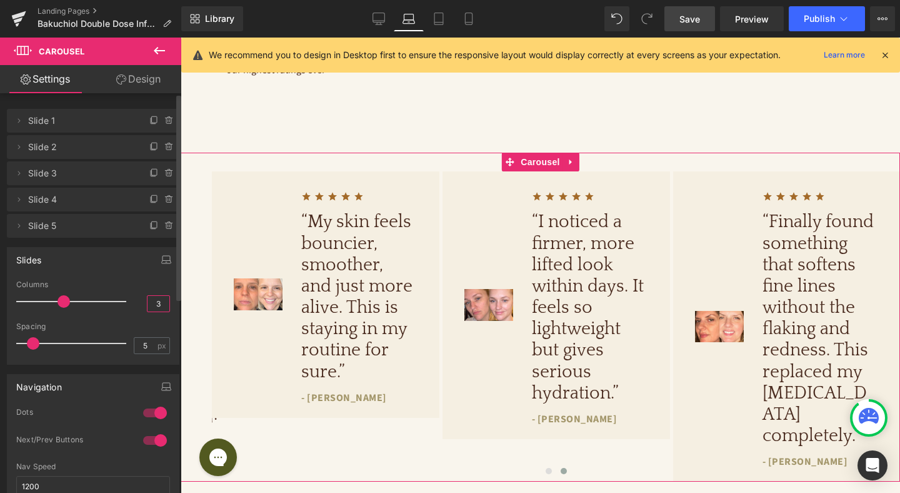
click at [155, 303] on input "3" at bounding box center [159, 304] width 22 height 16
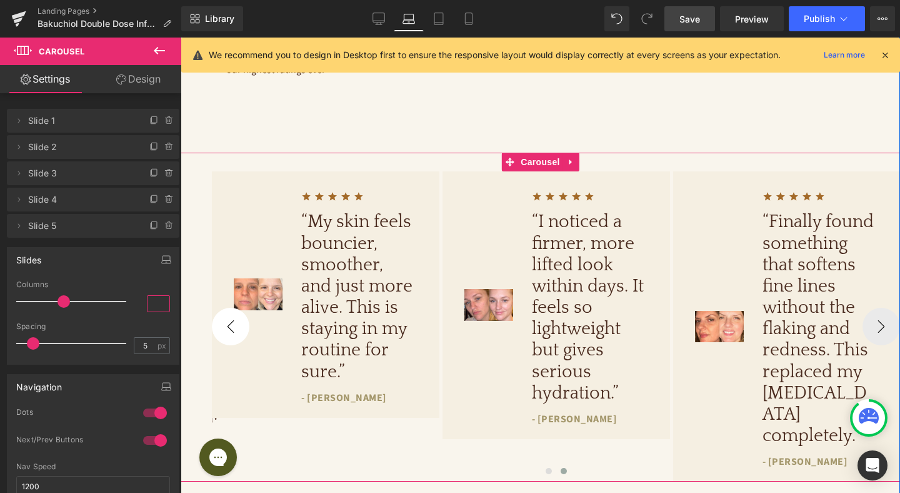
type input "2"
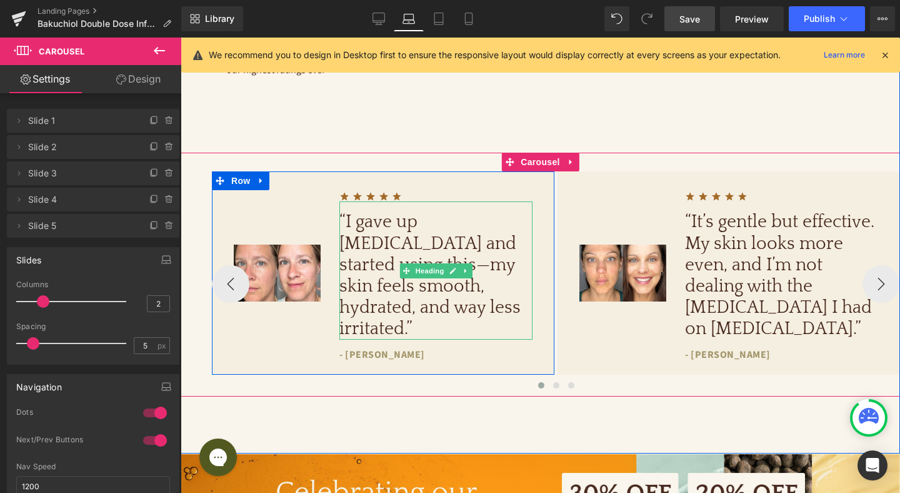
click at [376, 266] on h1 "“I gave up [MEDICAL_DATA] and started using this—my skin feels smooth, hydrated…" at bounding box center [435, 275] width 193 height 128
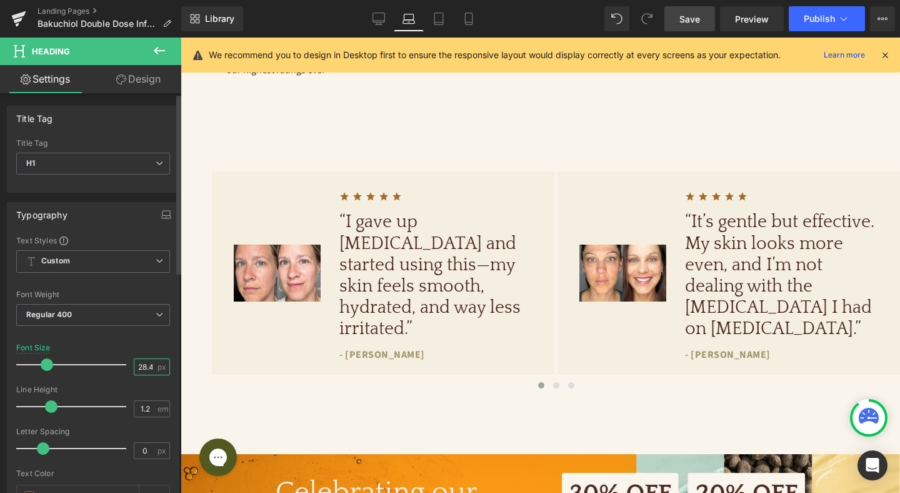
click at [140, 367] on input "28.48" at bounding box center [145, 367] width 22 height 16
type input "22"
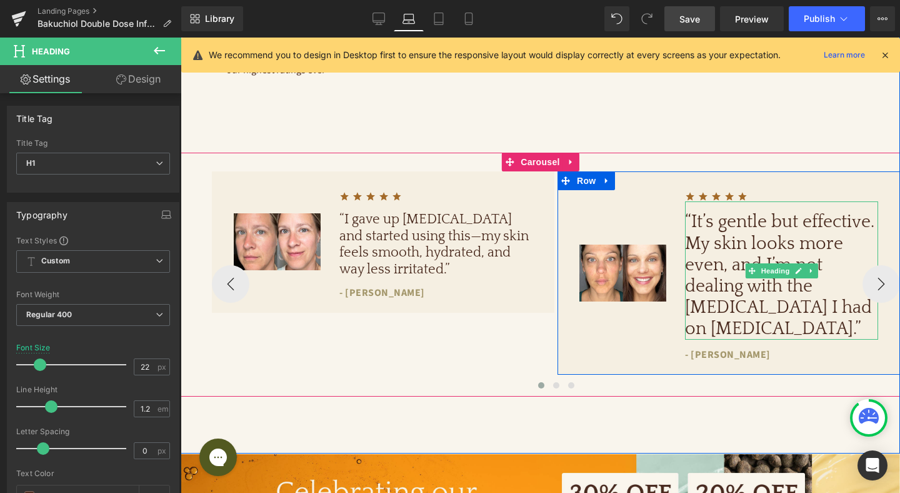
click at [723, 281] on h1 "“It’s gentle but effective. My skin looks more even, and I’m not dealing with t…" at bounding box center [781, 275] width 193 height 128
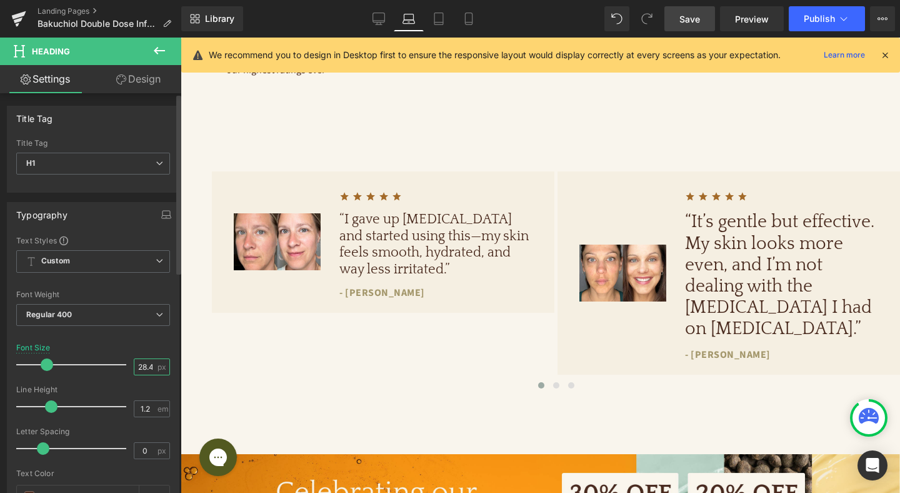
click at [138, 361] on input "28.48" at bounding box center [145, 367] width 22 height 16
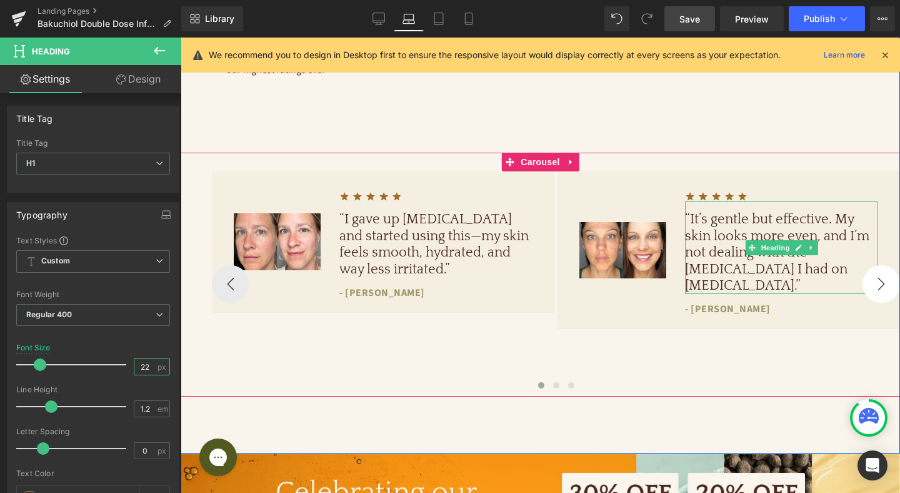
type input "22"
click at [890, 274] on button "›" at bounding box center [882, 284] width 38 height 38
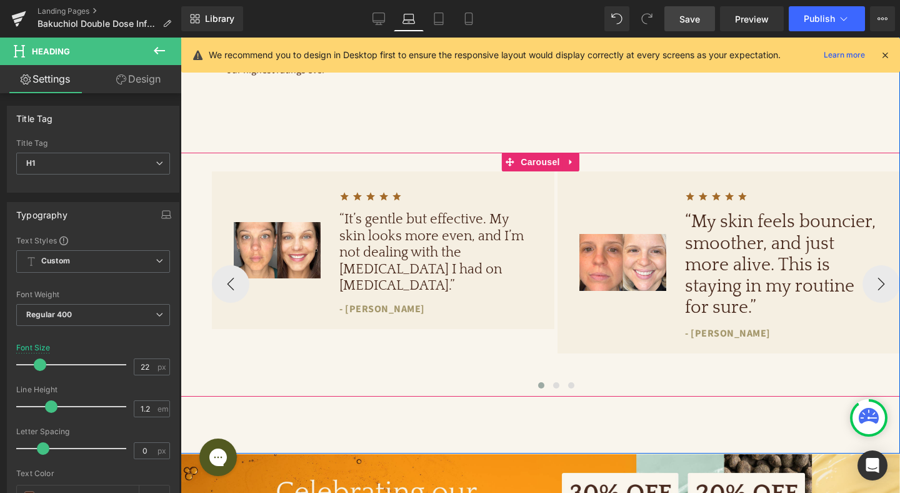
click at [726, 255] on h1 "“My skin feels bouncier, smoother, and just more alive. This is staying in my r…" at bounding box center [781, 264] width 193 height 107
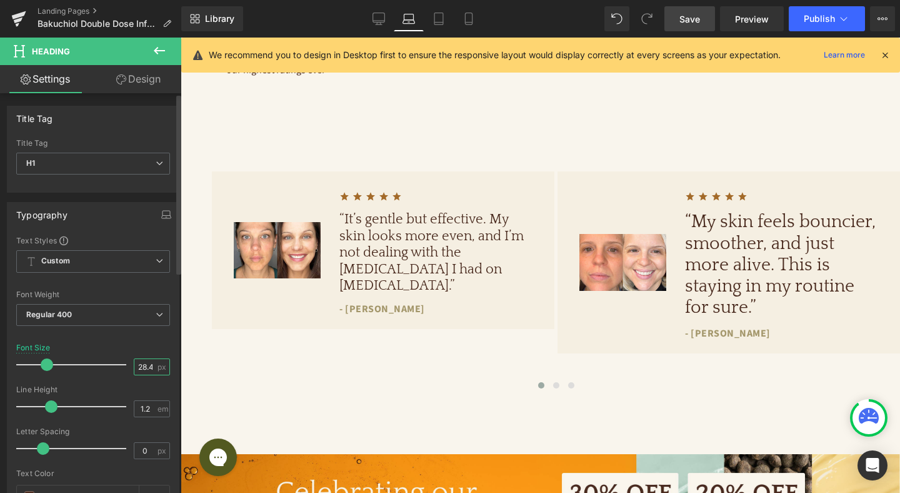
click at [141, 363] on input "28.48" at bounding box center [145, 367] width 22 height 16
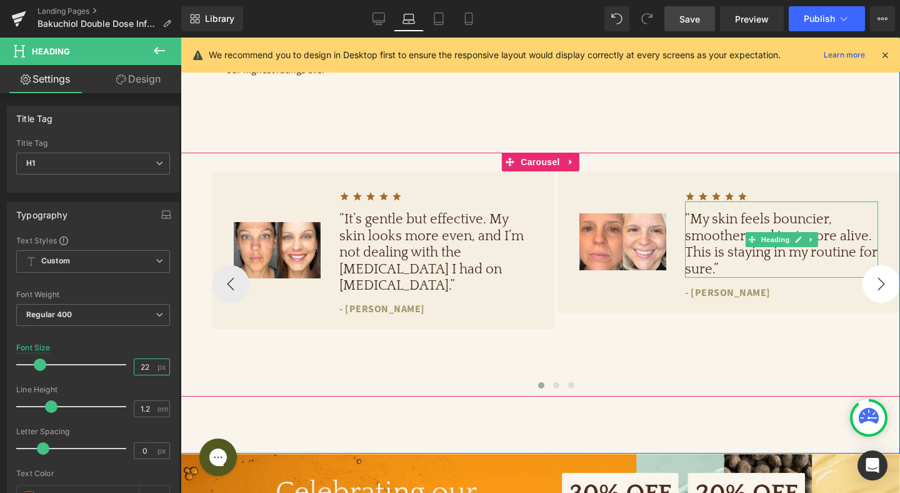
type input "22"
click at [876, 271] on button "›" at bounding box center [882, 284] width 38 height 38
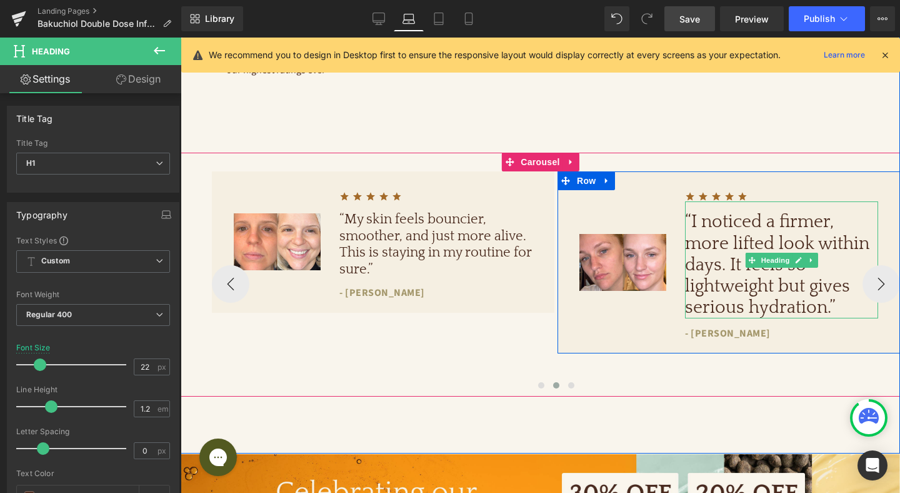
click at [739, 266] on h1 "“I noticed a firmer, more lifted look within days. It feels so lightweight but …" at bounding box center [781, 264] width 193 height 107
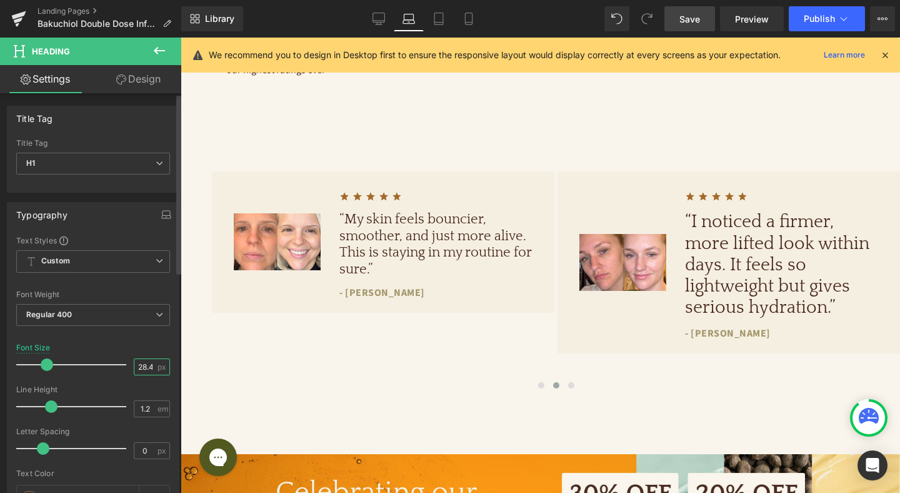
click at [140, 368] on input "28.48" at bounding box center [145, 367] width 22 height 16
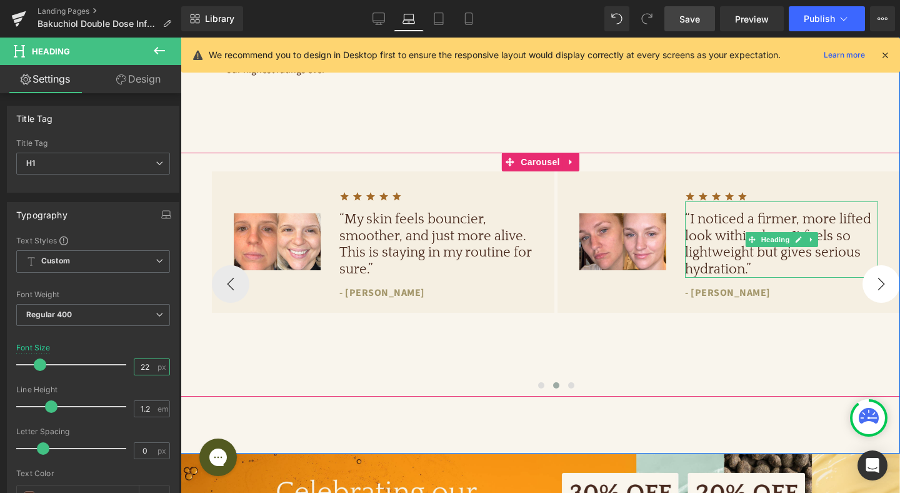
type input "22"
click at [875, 276] on button "›" at bounding box center [882, 284] width 38 height 38
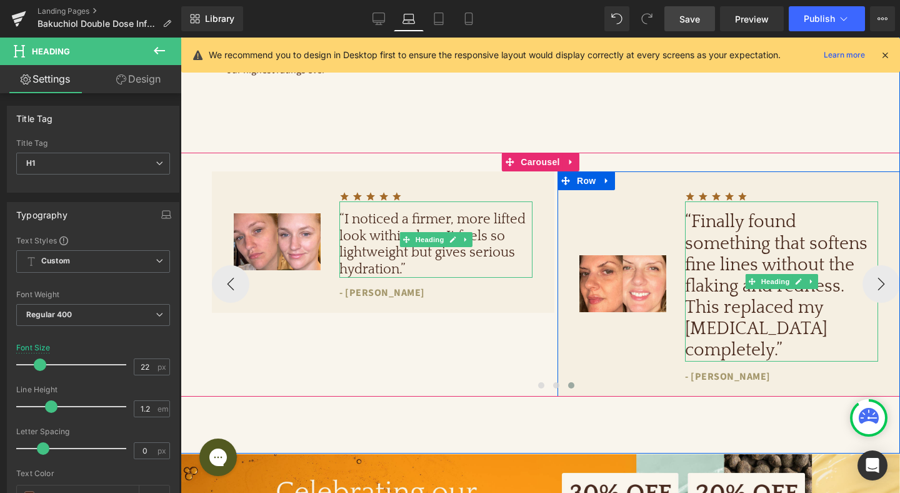
click at [736, 279] on h1 "“Finally found something that softens fine lines without the flaking and rednes…" at bounding box center [781, 285] width 193 height 149
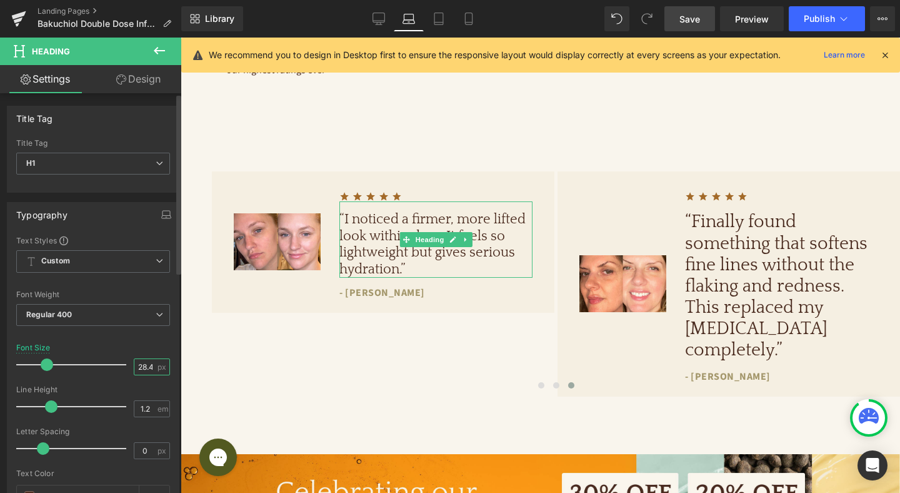
click at [140, 369] on input "28.48" at bounding box center [145, 367] width 22 height 16
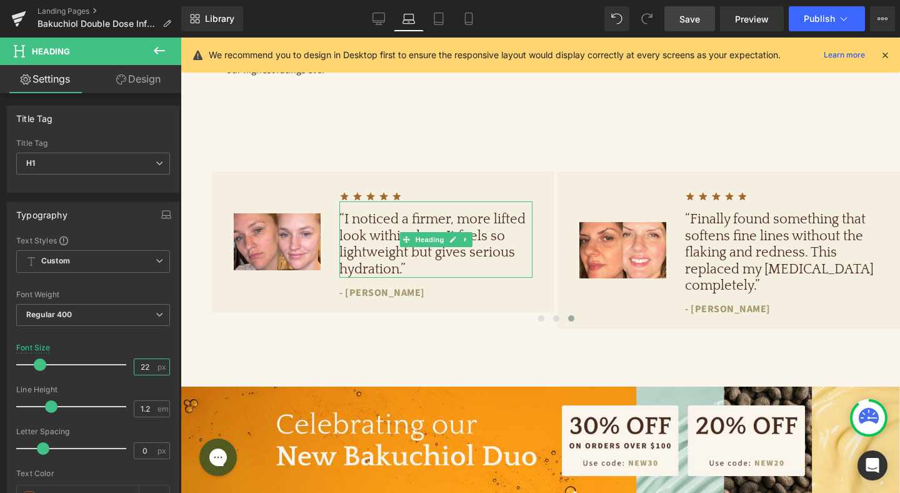
type input "22"
click at [695, 22] on span "Save" at bounding box center [689, 19] width 21 height 13
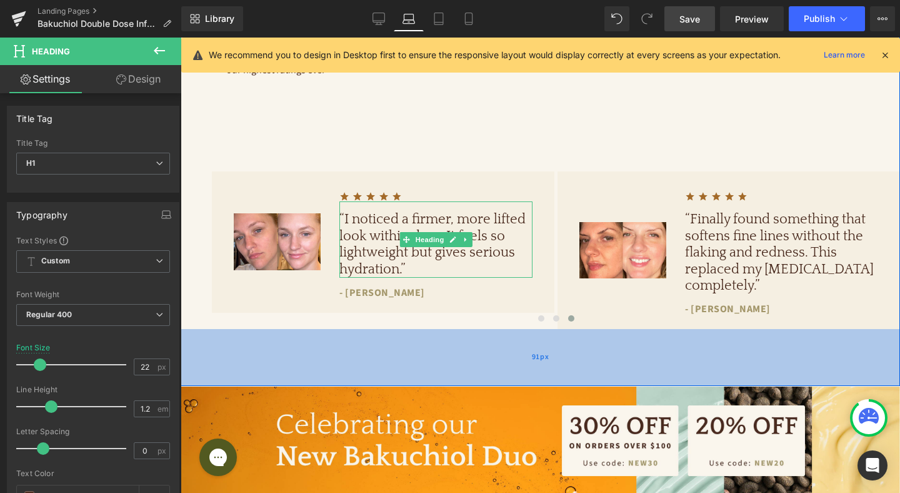
click at [534, 349] on div "91px" at bounding box center [541, 357] width 720 height 57
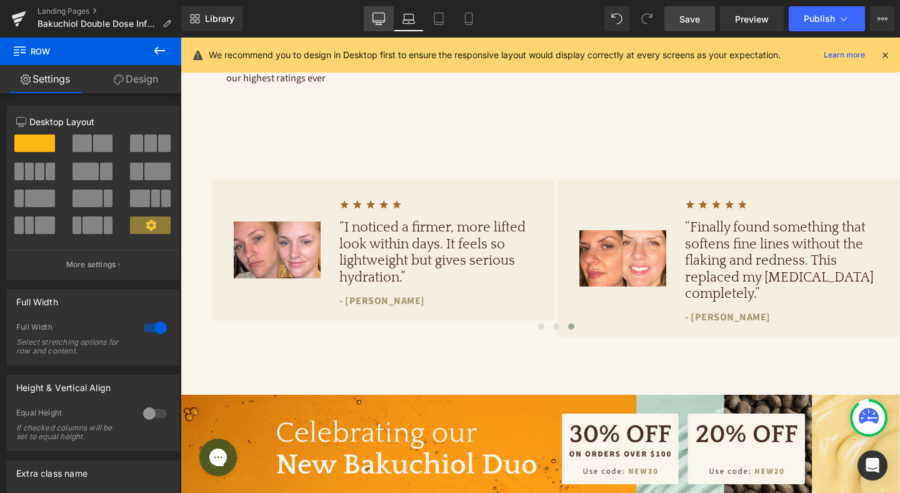
click at [384, 23] on icon at bounding box center [379, 19] width 13 height 13
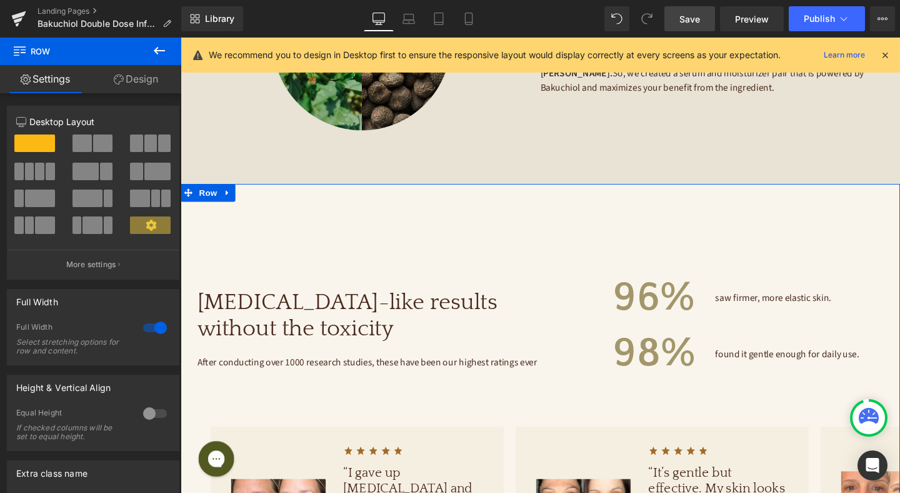
scroll to position [932, 0]
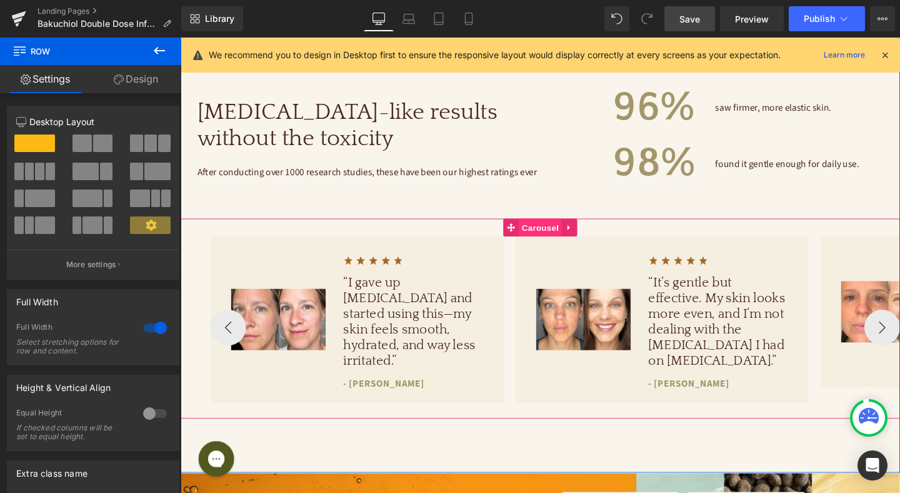
click at [558, 234] on span "Carousel" at bounding box center [558, 237] width 45 height 19
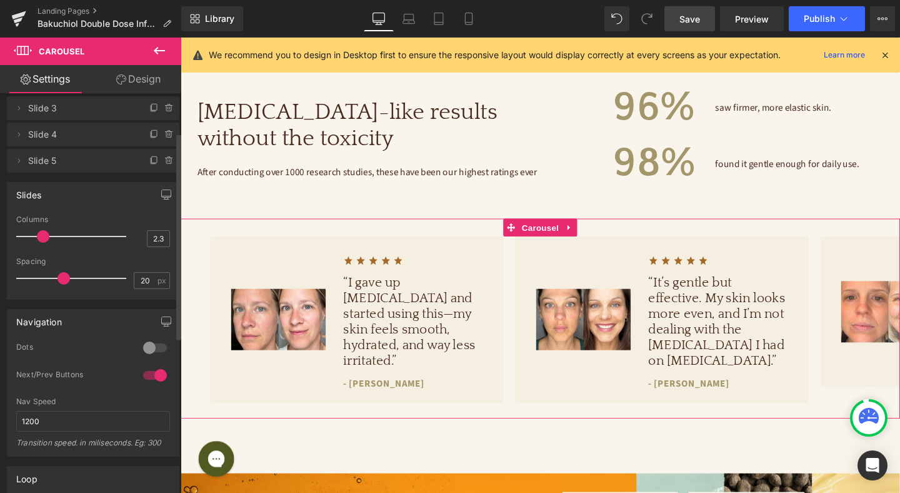
scroll to position [76, 0]
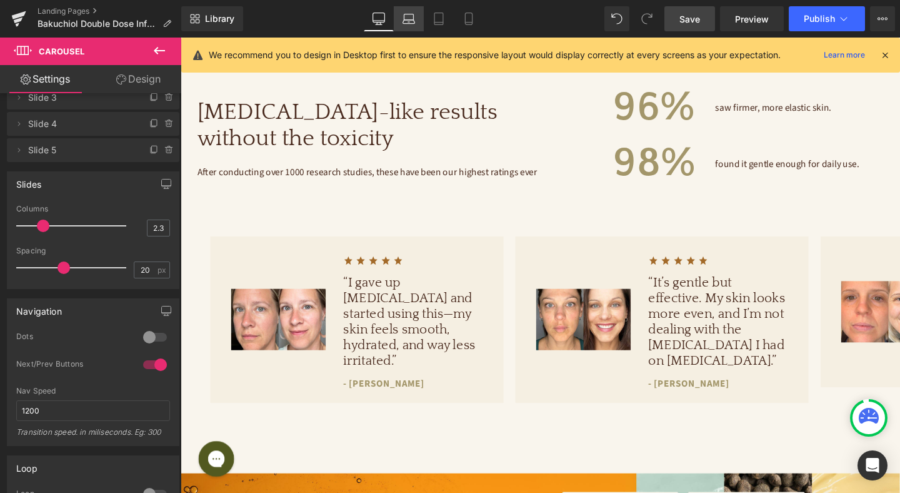
click at [401, 23] on link "Laptop" at bounding box center [409, 18] width 30 height 25
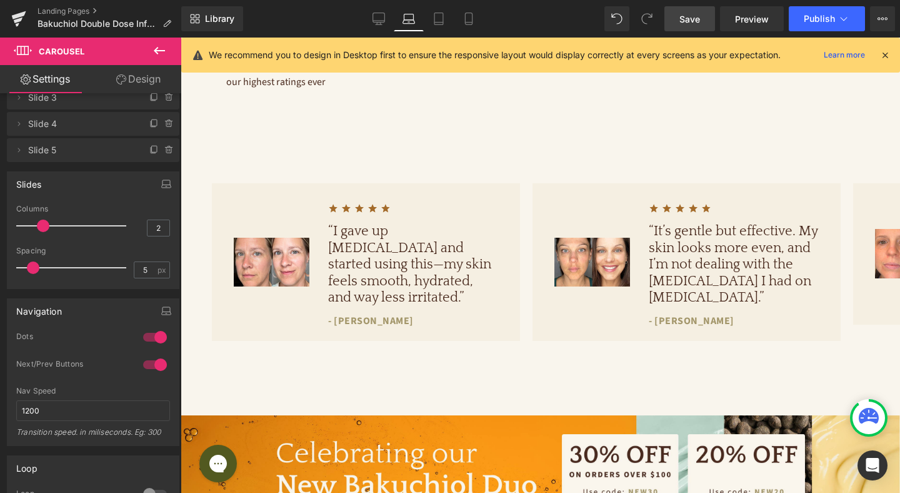
scroll to position [868, 0]
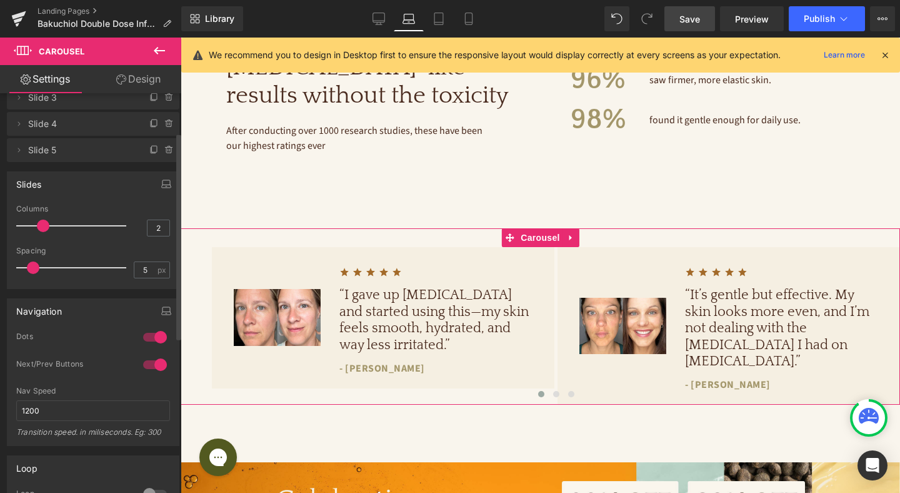
click at [145, 338] on div at bounding box center [155, 337] width 30 height 20
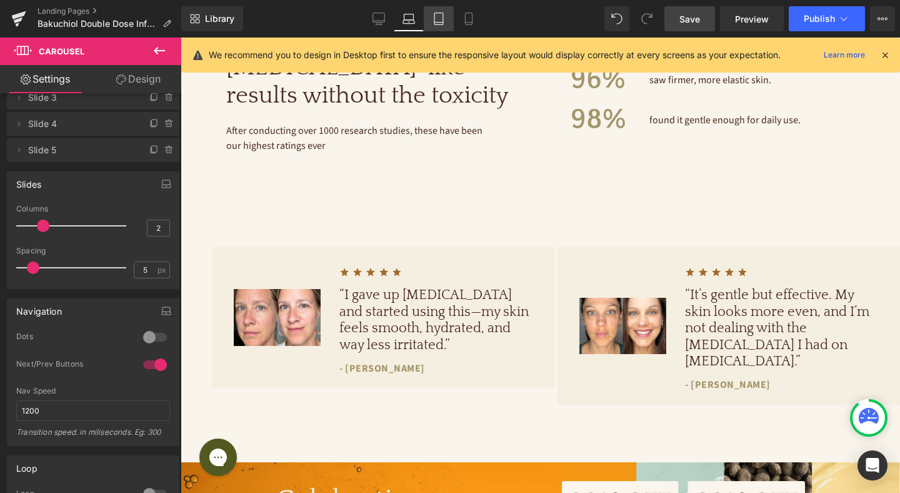
click at [435, 20] on icon at bounding box center [439, 19] width 13 height 13
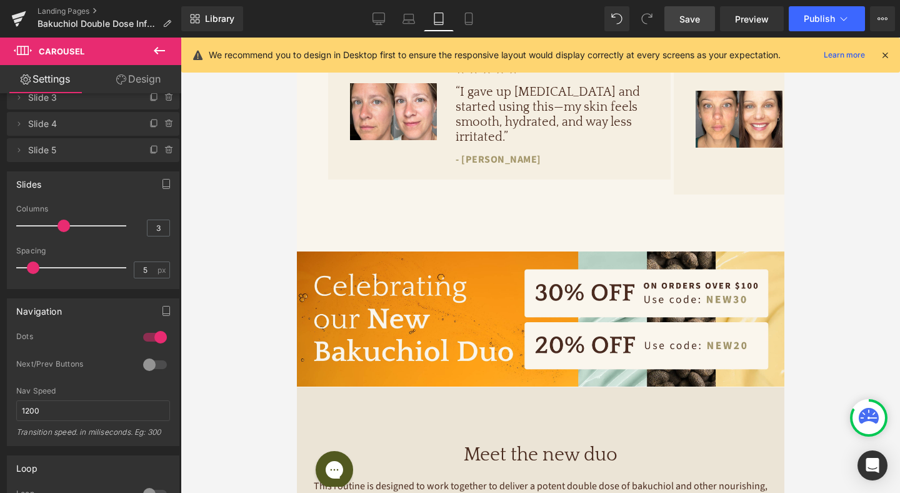
scroll to position [655, 0]
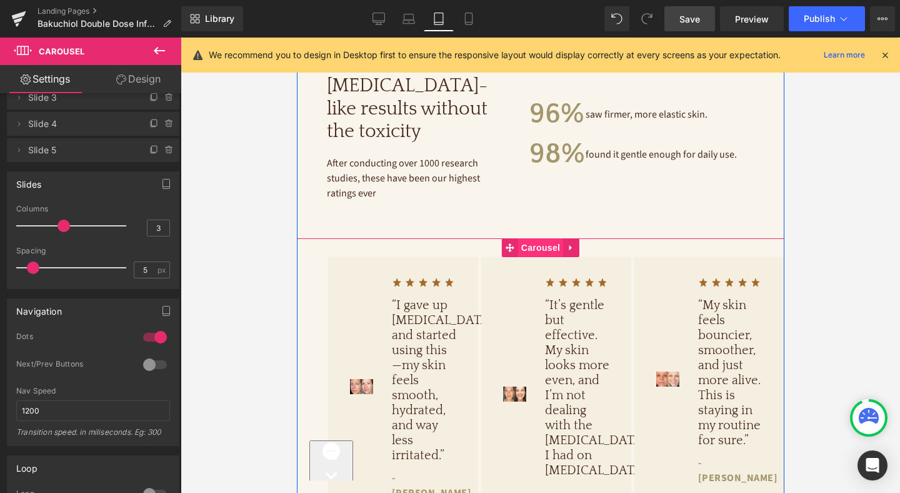
click at [544, 238] on span "Carousel" at bounding box center [540, 247] width 45 height 19
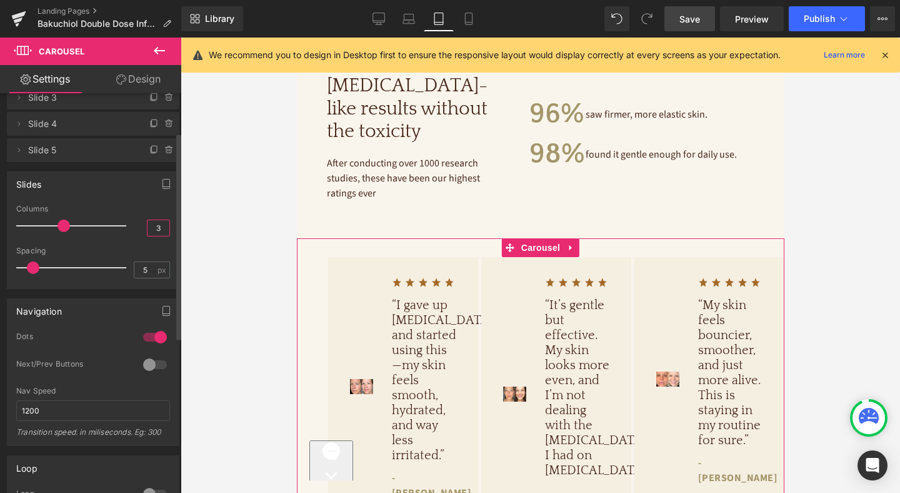
click at [153, 230] on input "3" at bounding box center [159, 228] width 22 height 16
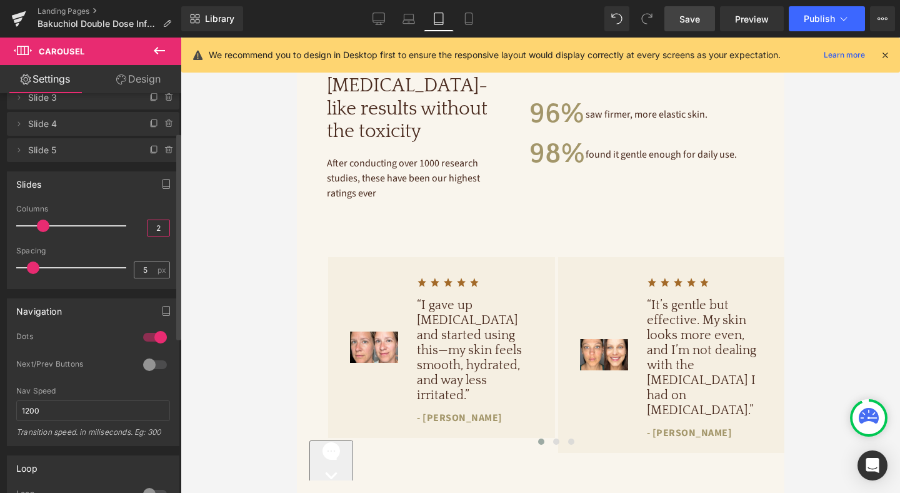
type input "2"
click at [144, 271] on input "5" at bounding box center [145, 270] width 22 height 16
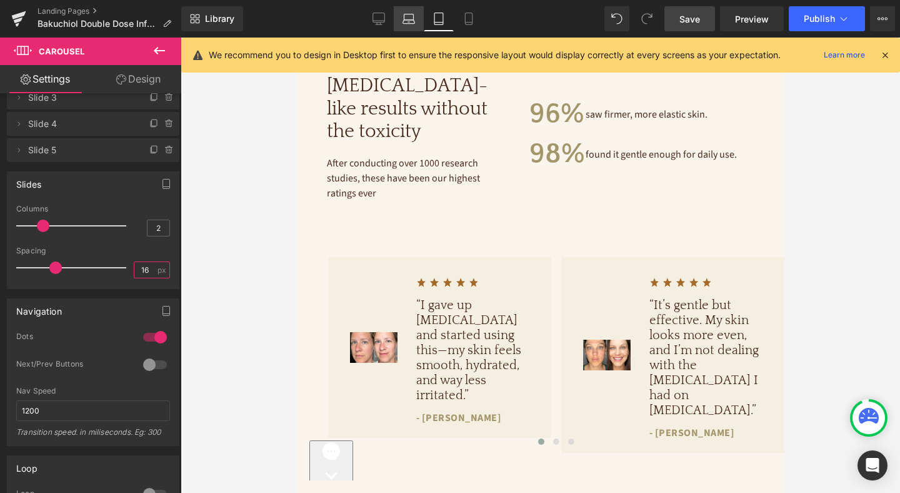
type input "16"
click at [409, 24] on icon at bounding box center [409, 19] width 13 height 13
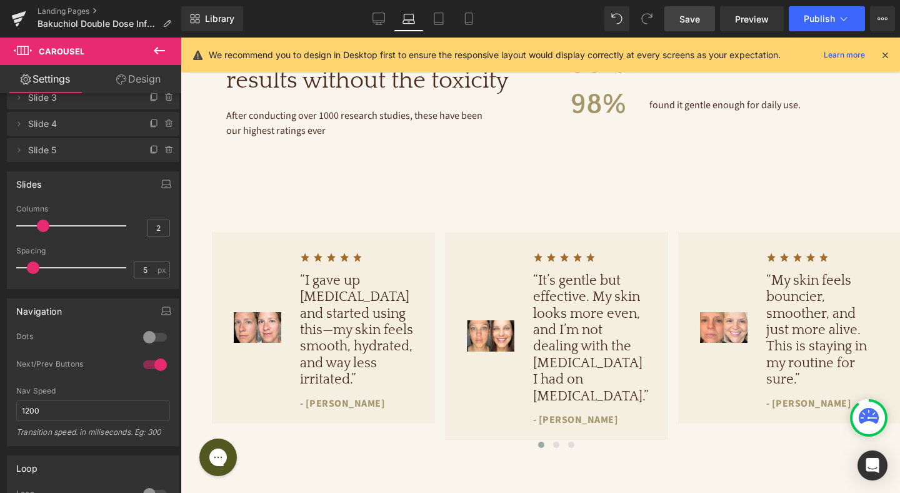
scroll to position [868, 0]
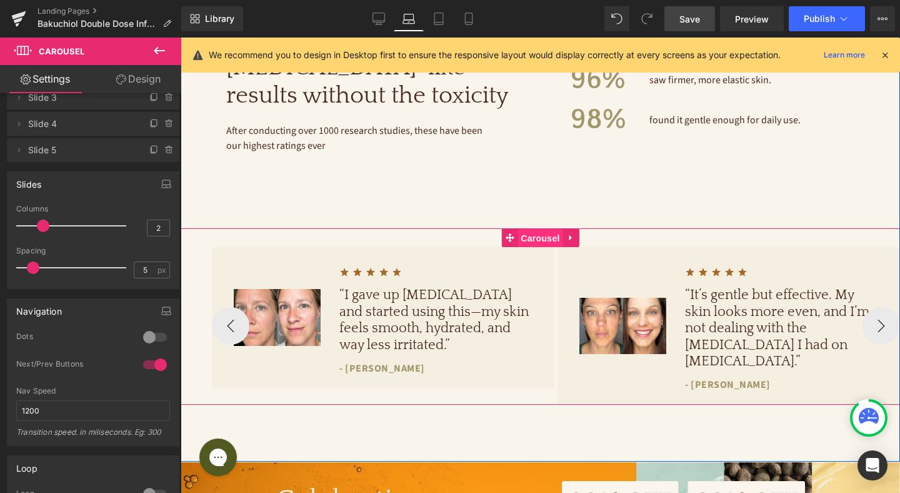
click at [541, 233] on span "Carousel" at bounding box center [540, 238] width 45 height 19
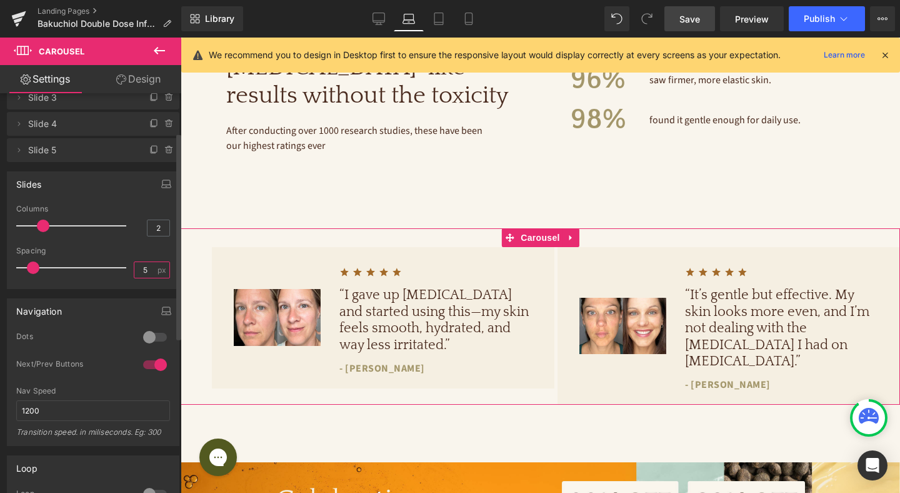
click at [148, 274] on input "5" at bounding box center [145, 270] width 22 height 16
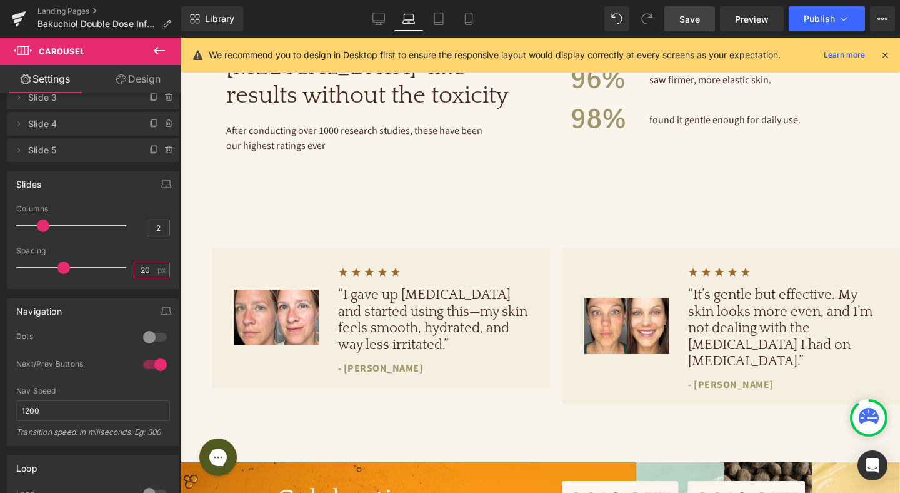
type input "20"
click at [687, 17] on span "Save" at bounding box center [689, 19] width 21 height 13
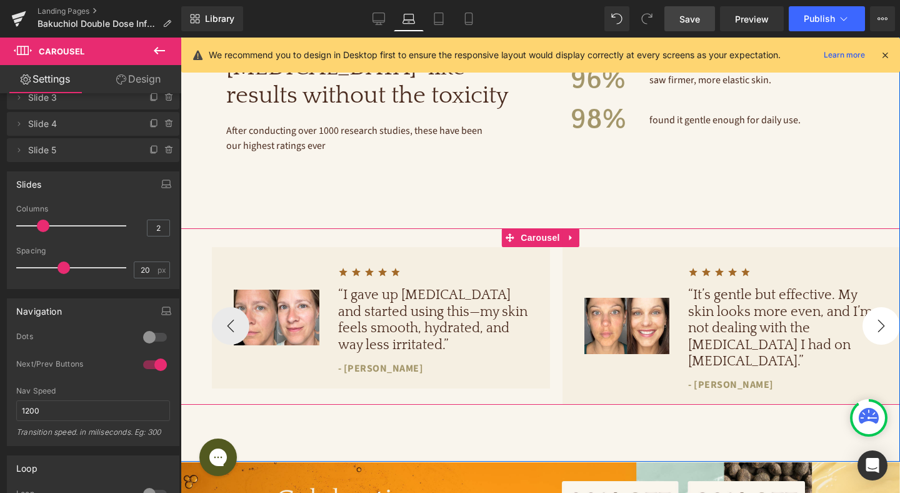
click at [880, 322] on button "›" at bounding box center [882, 326] width 38 height 38
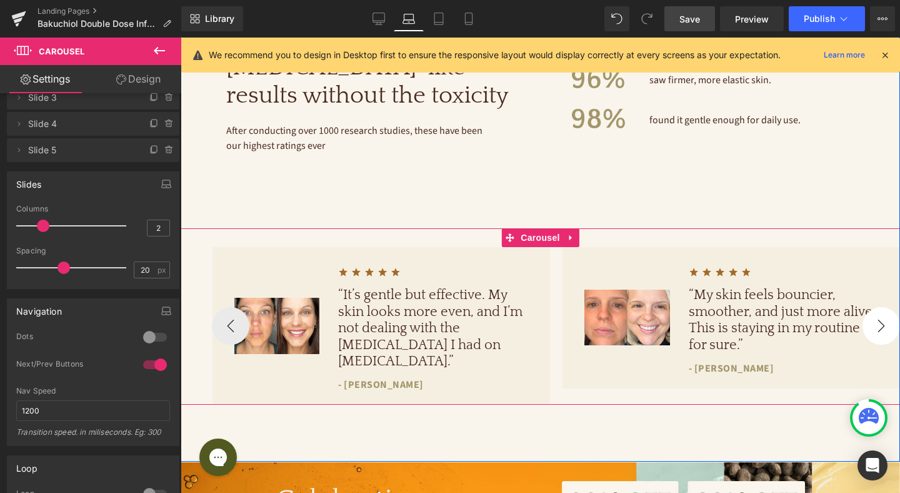
click at [880, 322] on button "›" at bounding box center [882, 326] width 38 height 38
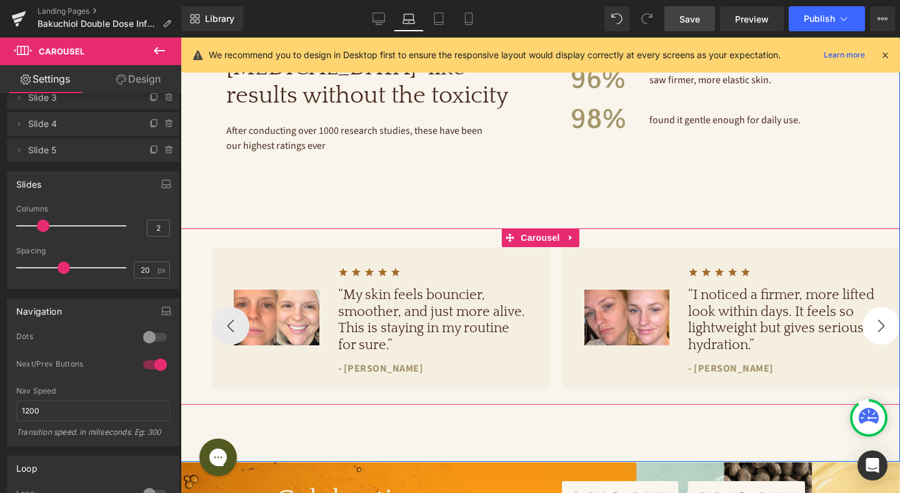
click at [880, 322] on button "›" at bounding box center [882, 326] width 38 height 38
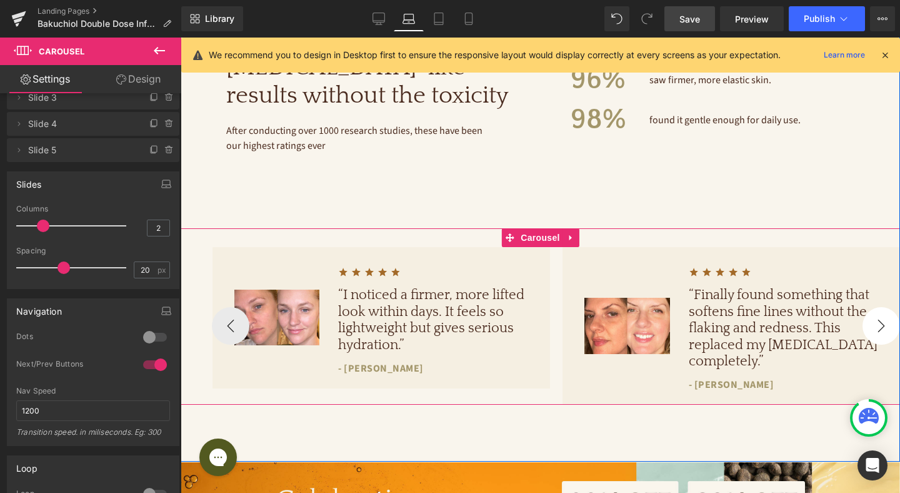
click at [880, 322] on button "›" at bounding box center [882, 326] width 38 height 38
click at [879, 325] on button "›" at bounding box center [882, 326] width 38 height 38
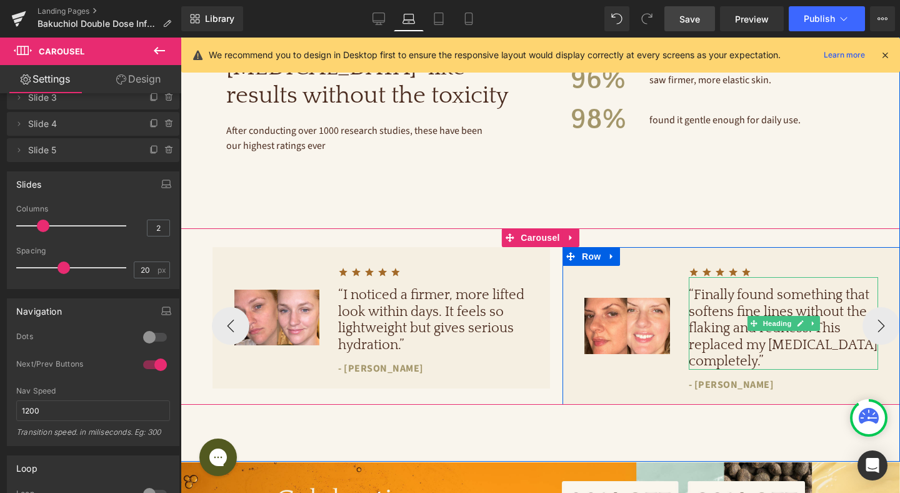
click at [722, 318] on h1 "“Finally found something that softens fine lines without the flaking and rednes…" at bounding box center [784, 328] width 190 height 83
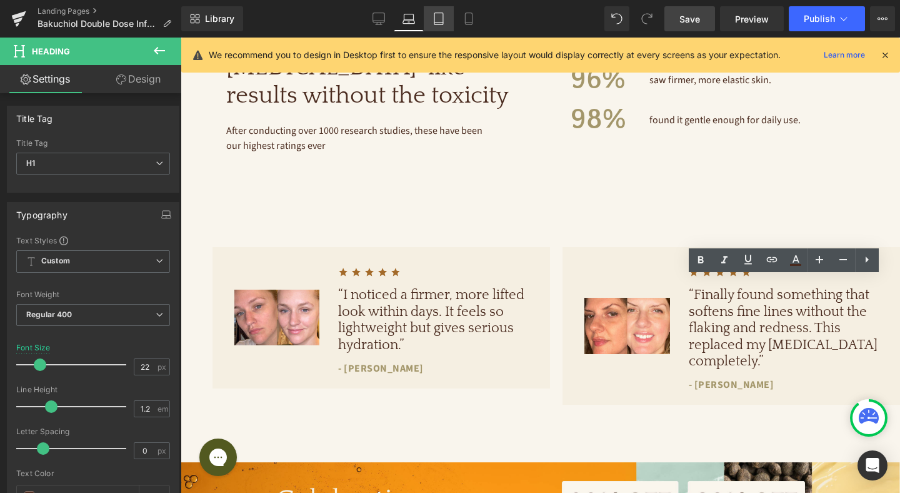
click at [436, 21] on icon at bounding box center [439, 19] width 13 height 13
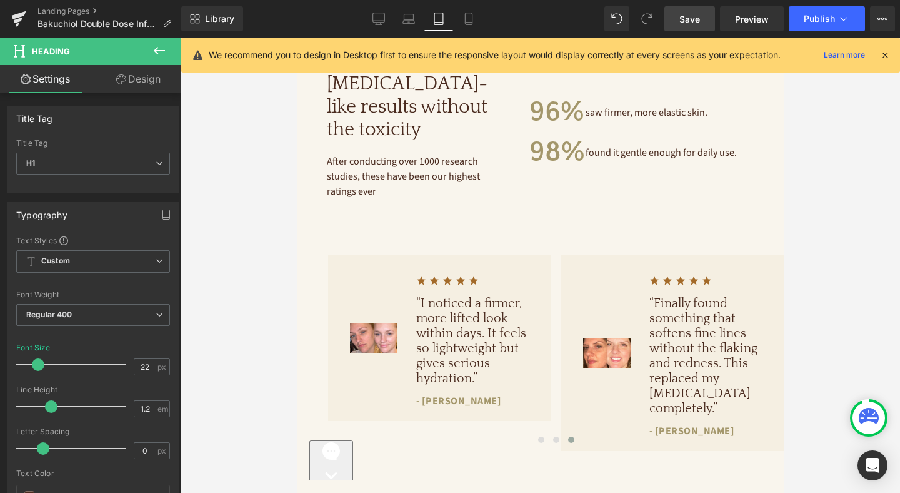
scroll to position [656, 0]
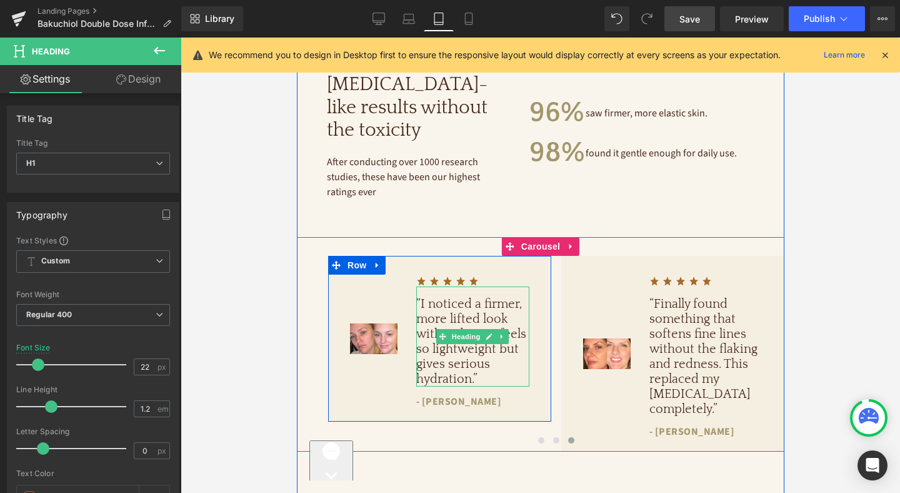
click at [466, 304] on h1 "“I noticed a firmer, more lifted look within days. It feels so lightweight but …" at bounding box center [472, 341] width 113 height 90
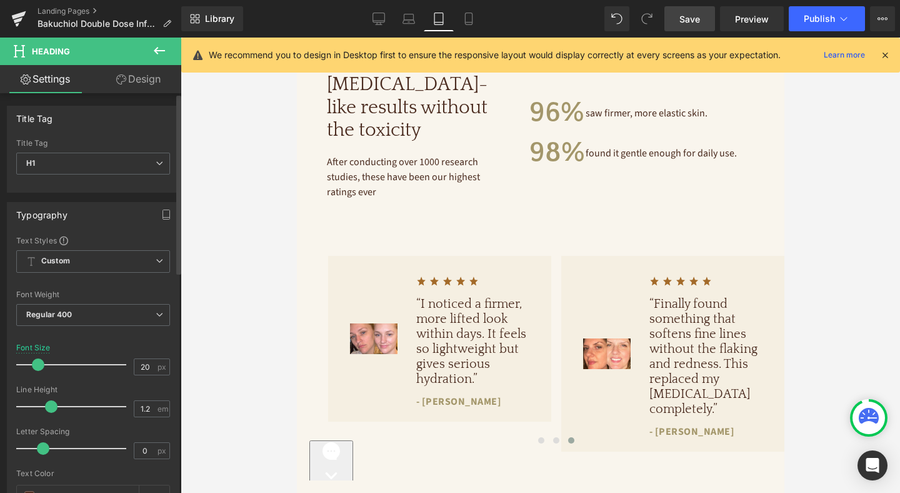
click at [141, 376] on div "Font Size 20 px" at bounding box center [93, 364] width 154 height 42
click at [143, 370] on input "20" at bounding box center [145, 367] width 22 height 16
click at [143, 368] on input "20" at bounding box center [145, 367] width 22 height 16
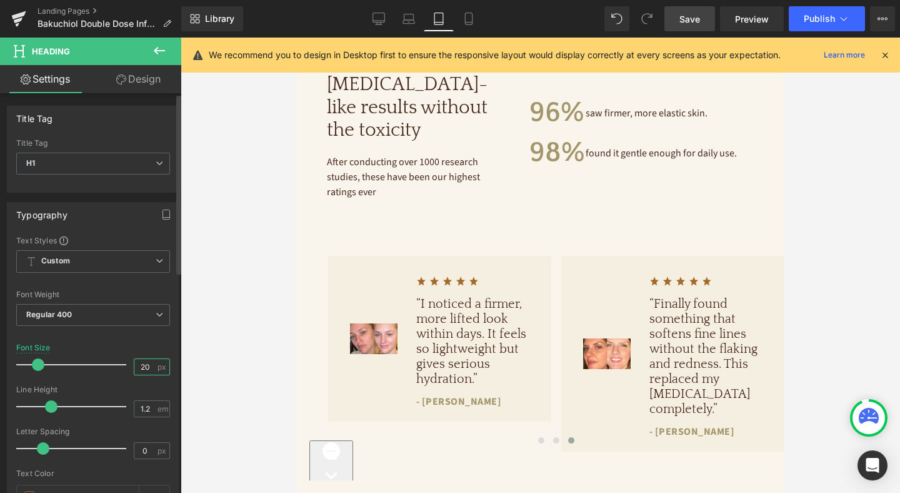
type input "2"
type input "18"
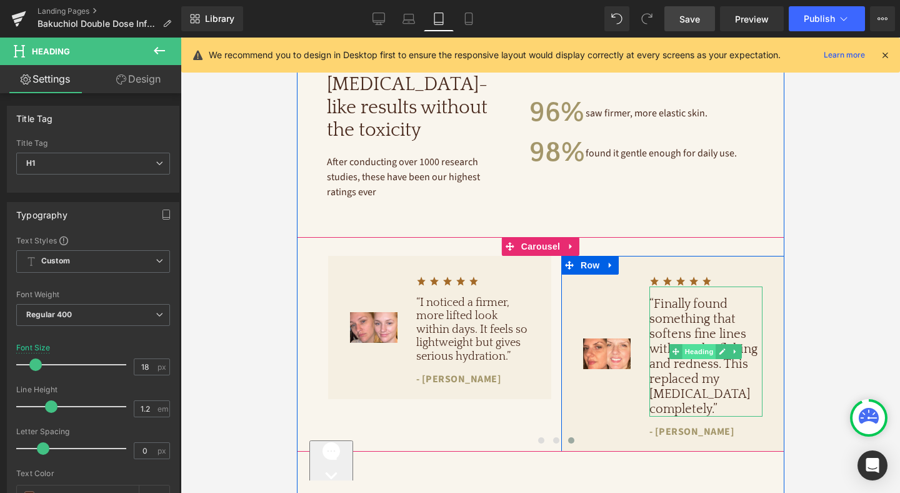
click at [701, 344] on span "Heading" at bounding box center [699, 351] width 34 height 15
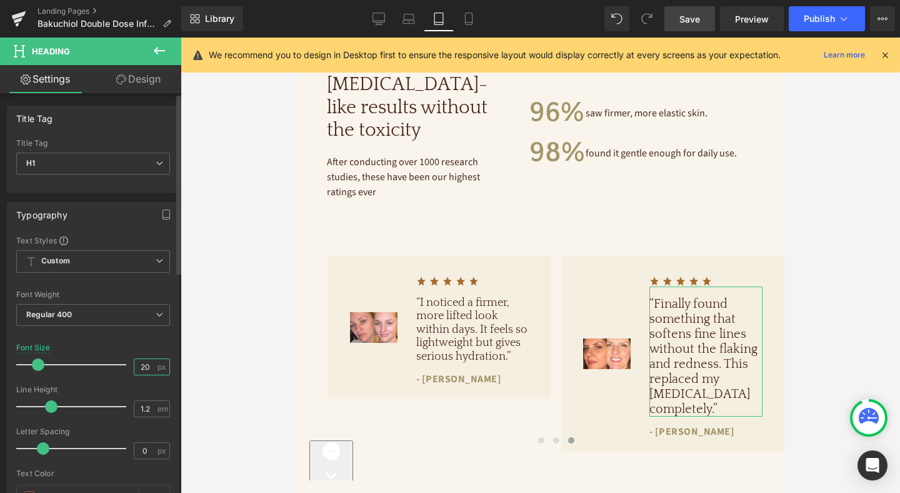
click at [150, 365] on input "20" at bounding box center [145, 367] width 22 height 16
type input "2"
type input "18"
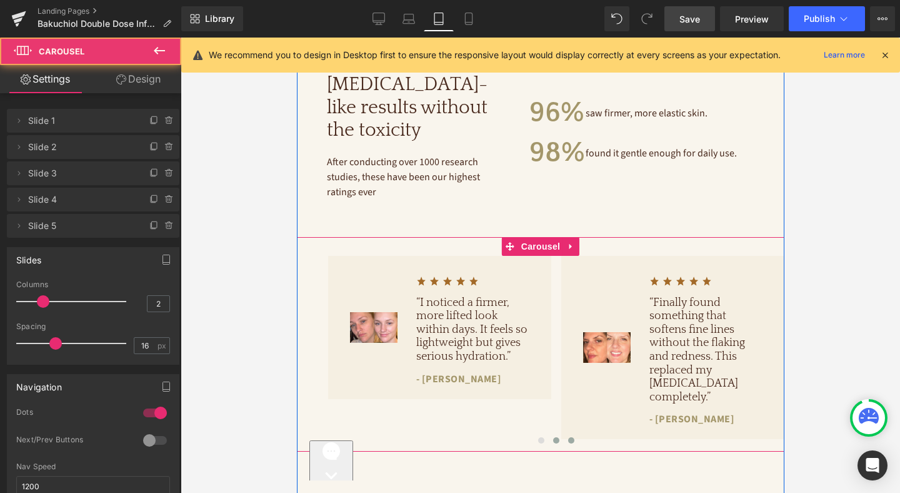
click at [558, 437] on span at bounding box center [556, 440] width 6 height 6
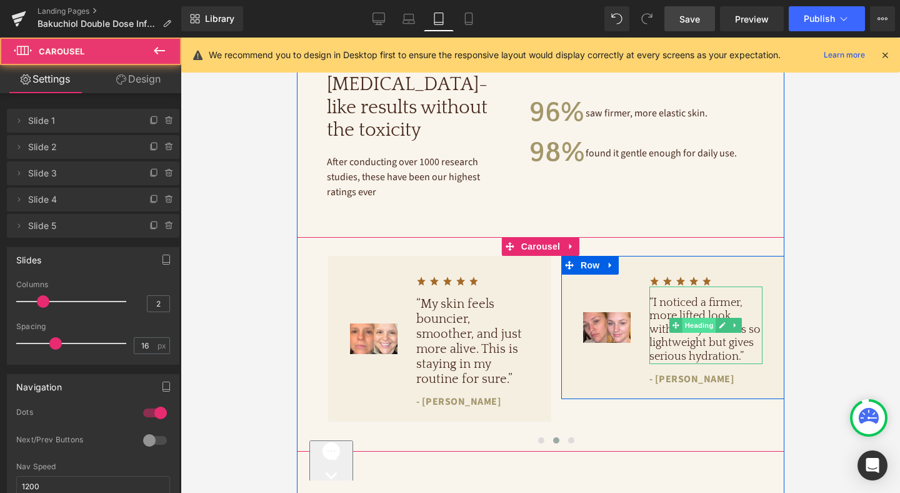
click at [688, 318] on span "Heading" at bounding box center [699, 325] width 34 height 15
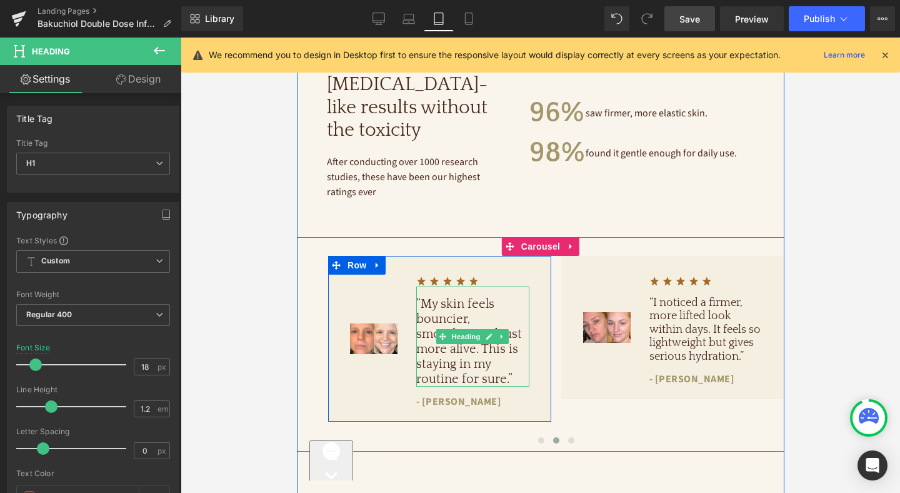
drag, startPoint x: 471, startPoint y: 327, endPoint x: 431, endPoint y: 335, distance: 40.8
click at [471, 329] on span "Heading" at bounding box center [466, 336] width 34 height 15
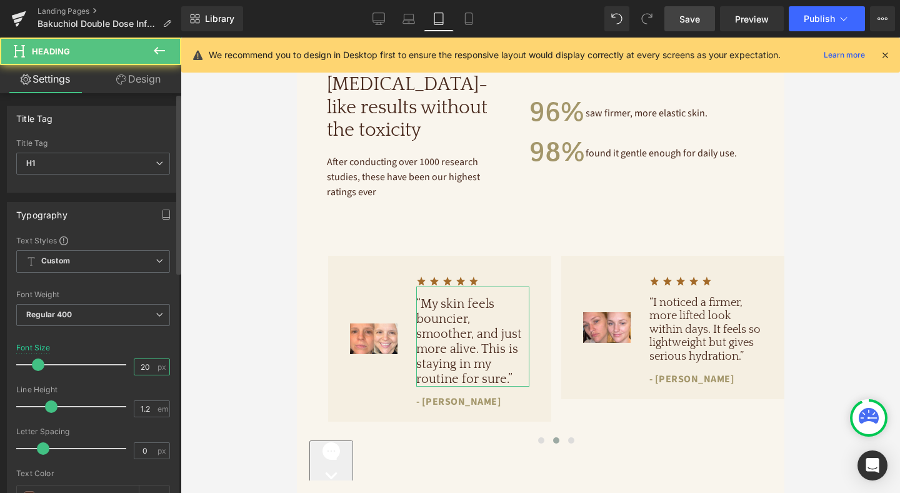
click at [140, 363] on input "20" at bounding box center [145, 367] width 22 height 16
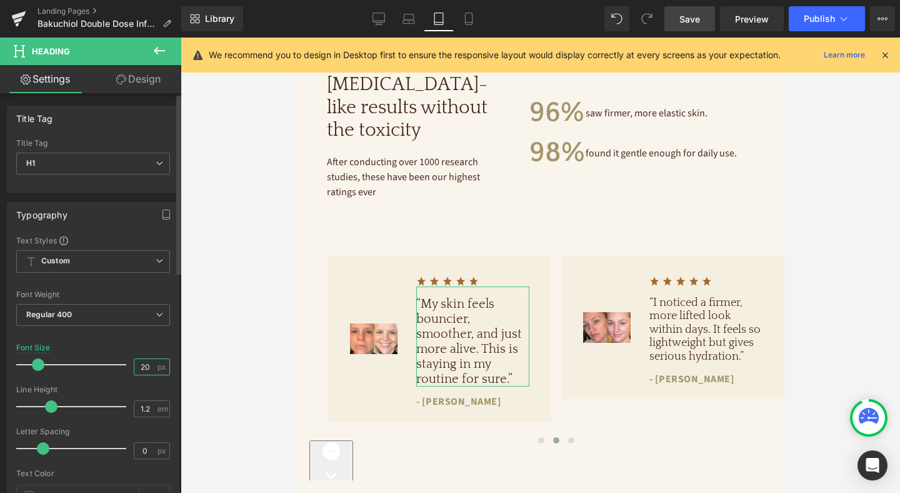
click at [140, 363] on input "20" at bounding box center [145, 367] width 22 height 16
type input "18"
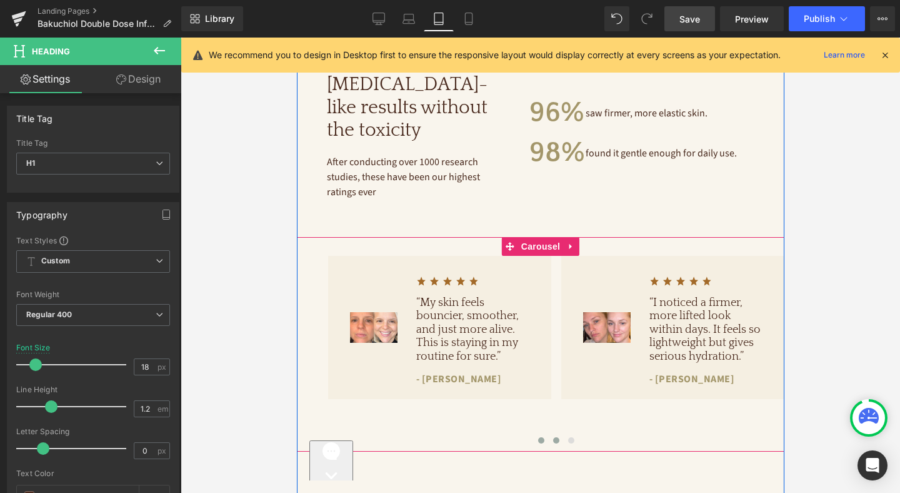
click at [540, 437] on span at bounding box center [541, 440] width 6 height 6
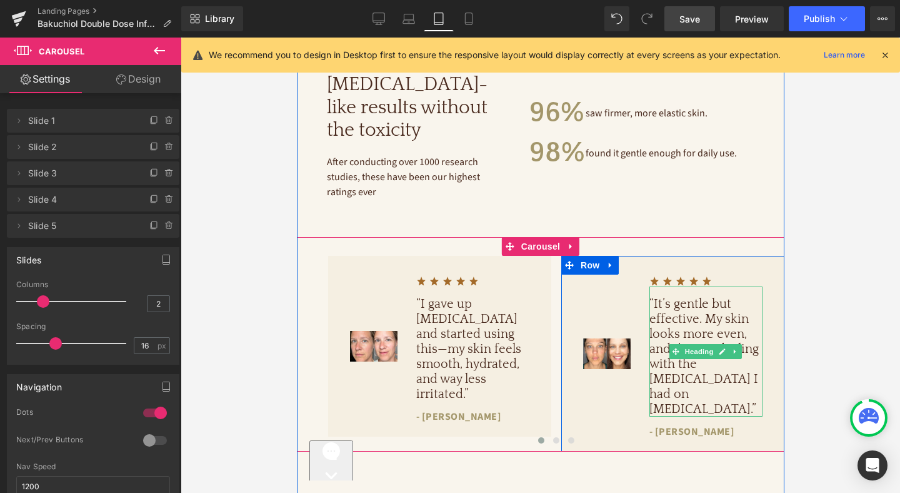
click at [682, 345] on h1 "“It’s gentle but effective. My skin looks more even, and I’m not dealing with t…" at bounding box center [705, 356] width 113 height 120
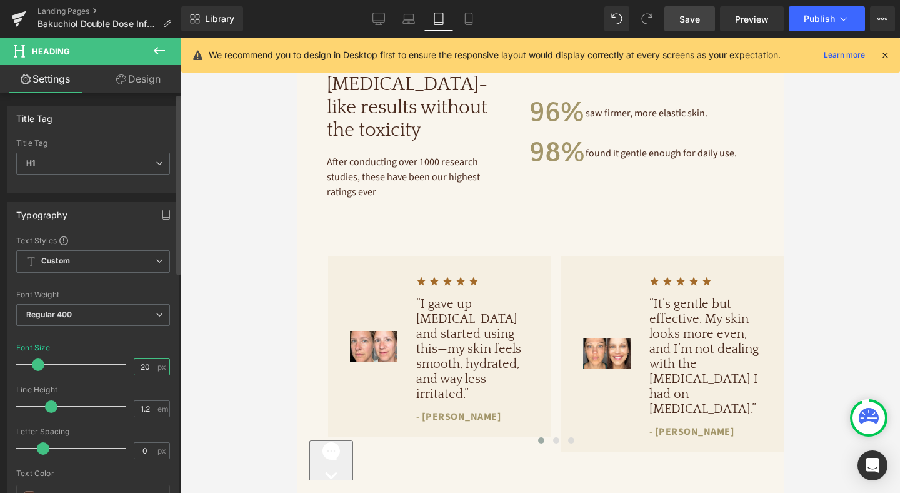
click at [140, 364] on input "20" at bounding box center [145, 367] width 22 height 16
type input "18"
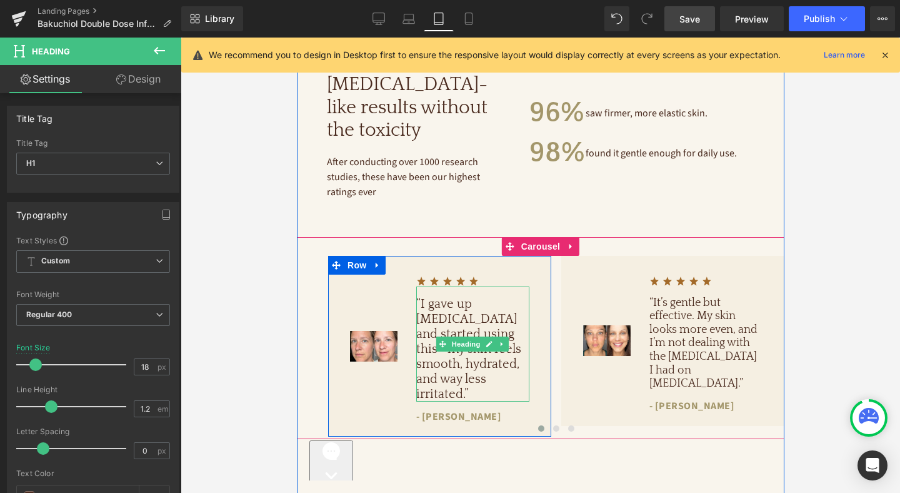
click at [462, 344] on h1 "“I gave up [MEDICAL_DATA] and started using this—my skin feels smooth, hydrated…" at bounding box center [472, 348] width 113 height 105
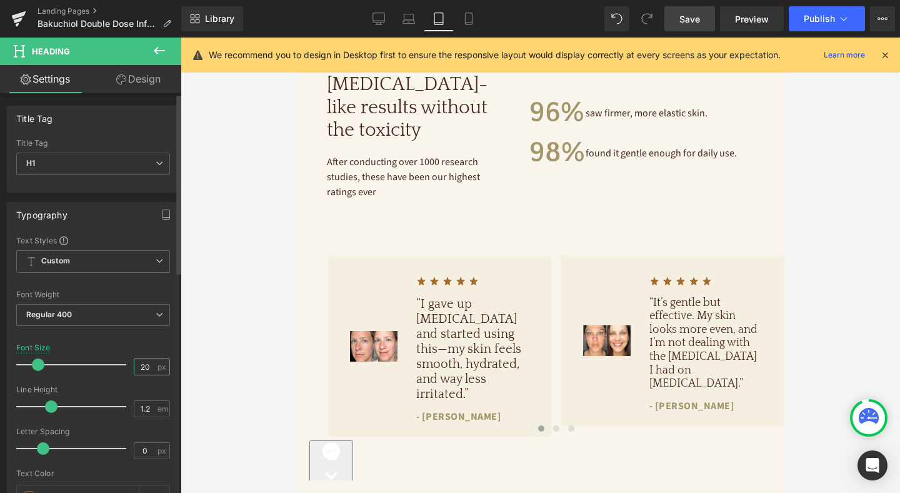
click at [139, 366] on input "20" at bounding box center [145, 367] width 22 height 16
type input "18"
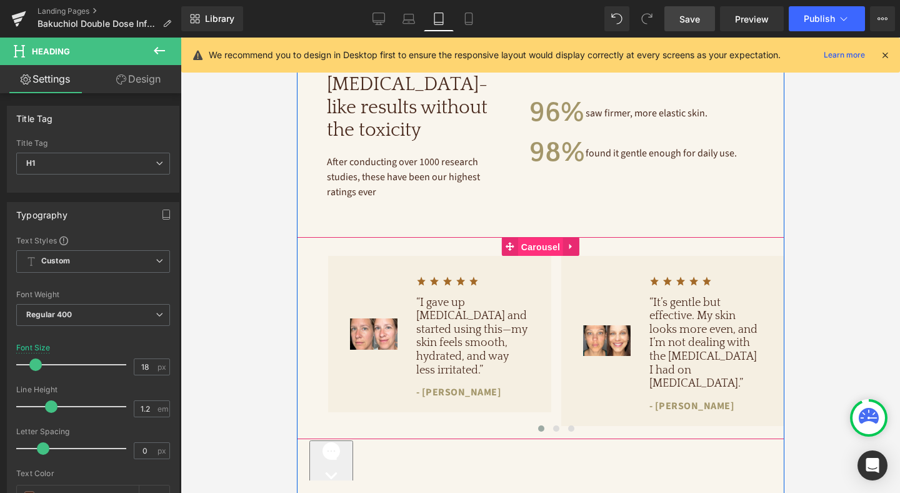
click at [534, 238] on span "Carousel" at bounding box center [540, 247] width 45 height 19
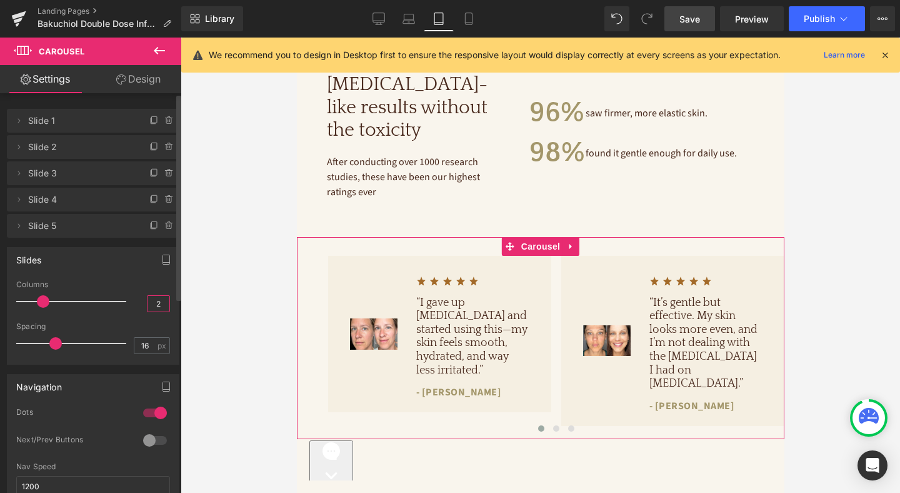
click at [151, 302] on input "2" at bounding box center [159, 304] width 22 height 16
drag, startPoint x: 151, startPoint y: 303, endPoint x: 162, endPoint y: 303, distance: 11.3
click at [151, 303] on input "2" at bounding box center [159, 304] width 22 height 16
click at [178, 304] on div "Delete Cancel Slide 1 Slide 1 Name Slide 1 Delete Cancel Slide 2 Slide 2 Name S…" at bounding box center [90, 295] width 181 height 405
click at [151, 302] on input "2" at bounding box center [159, 304] width 22 height 16
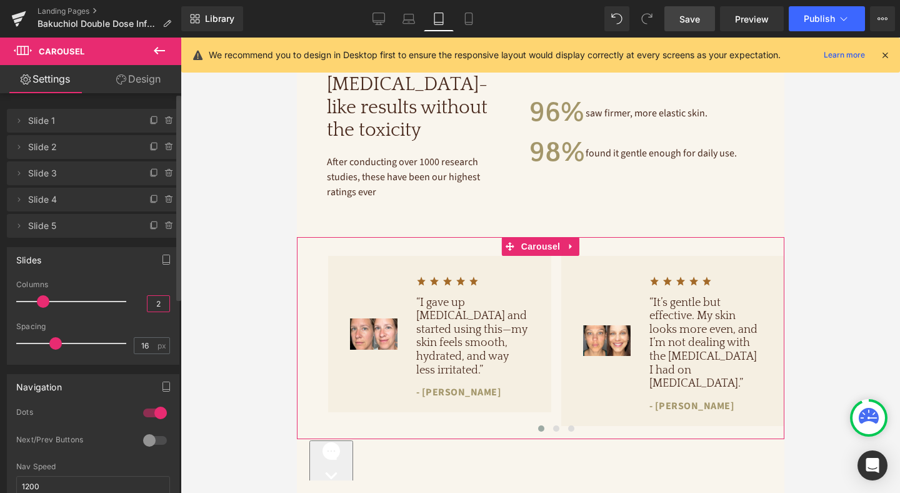
click at [151, 302] on input "2" at bounding box center [159, 304] width 22 height 16
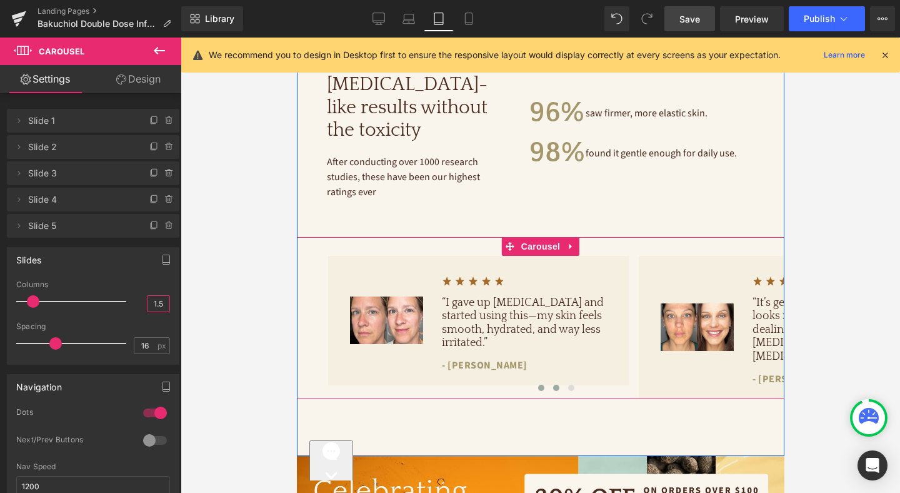
type input "1.5"
click at [555, 384] on span at bounding box center [556, 387] width 6 height 6
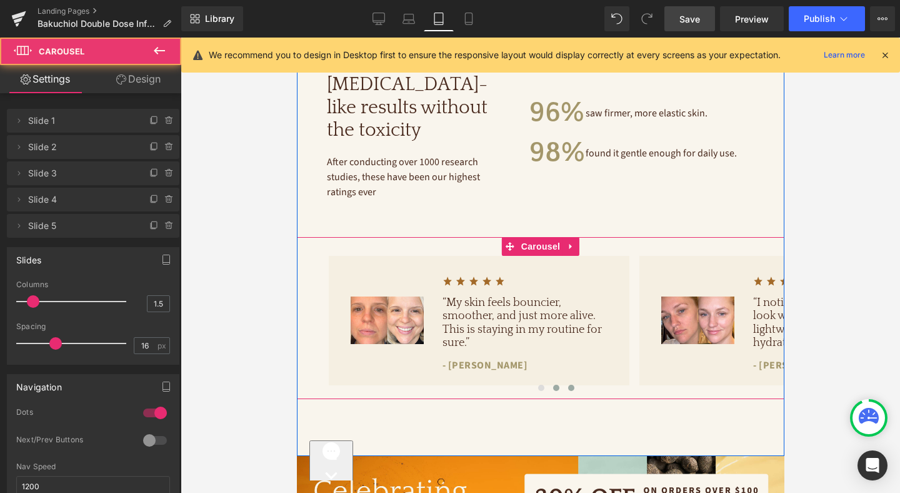
click at [570, 384] on span at bounding box center [571, 387] width 6 height 6
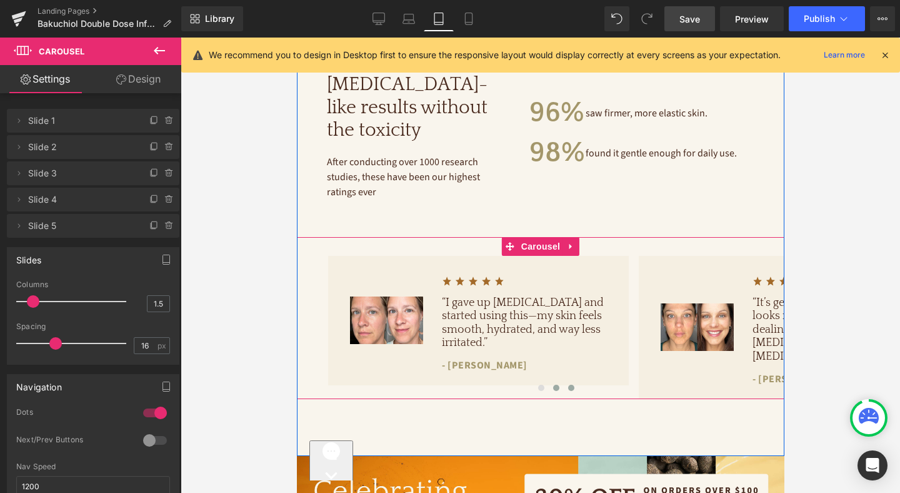
click at [555, 384] on span at bounding box center [556, 387] width 6 height 6
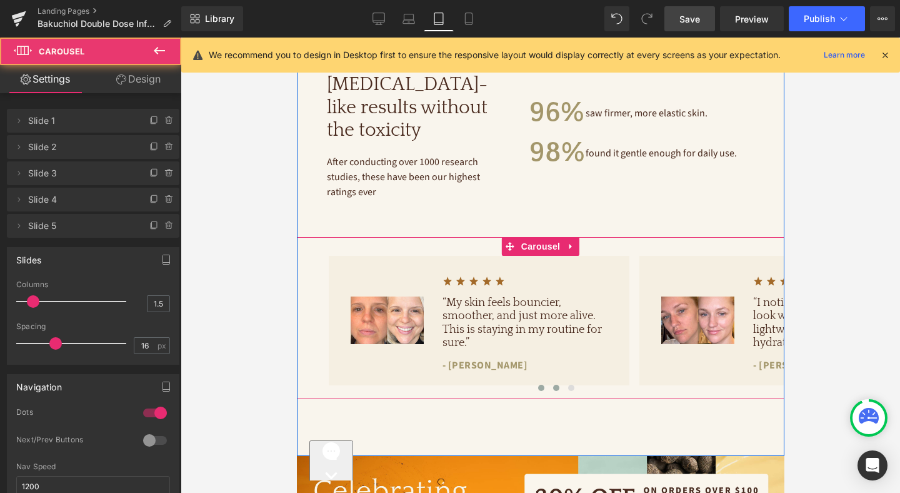
click at [541, 384] on span at bounding box center [541, 387] width 6 height 6
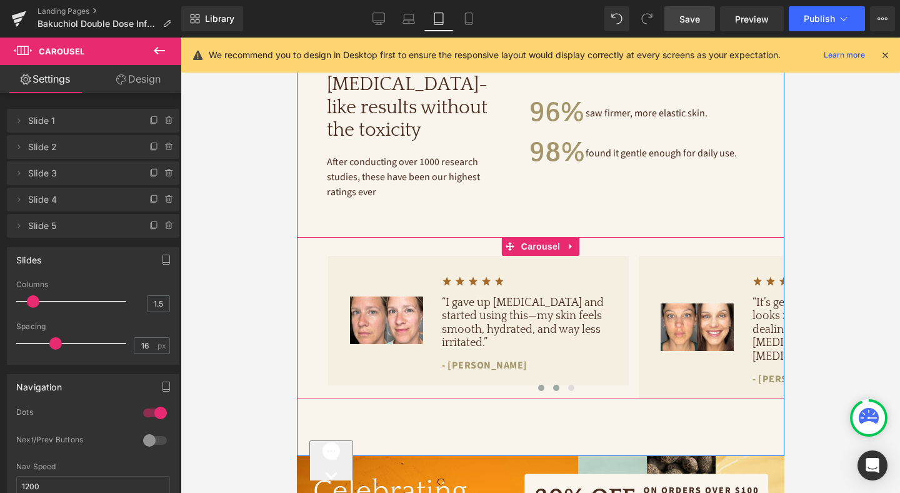
click at [553, 384] on span at bounding box center [556, 387] width 6 height 6
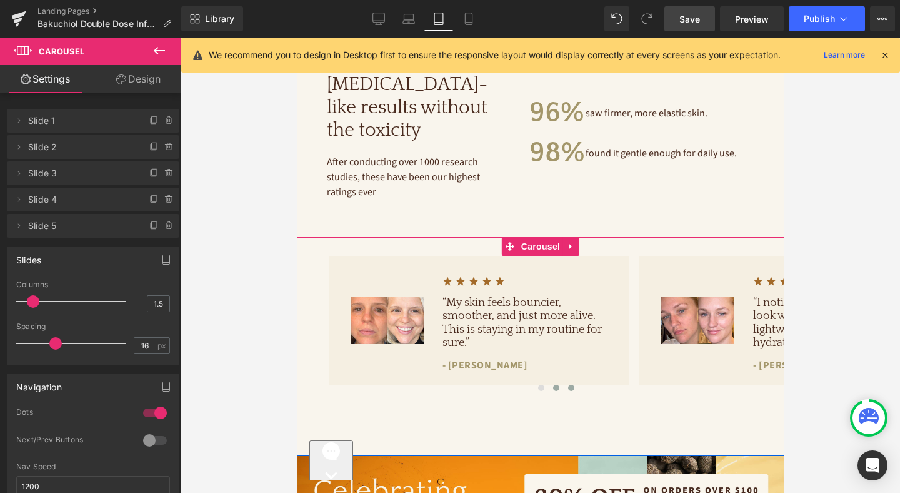
click at [570, 384] on span at bounding box center [571, 387] width 6 height 6
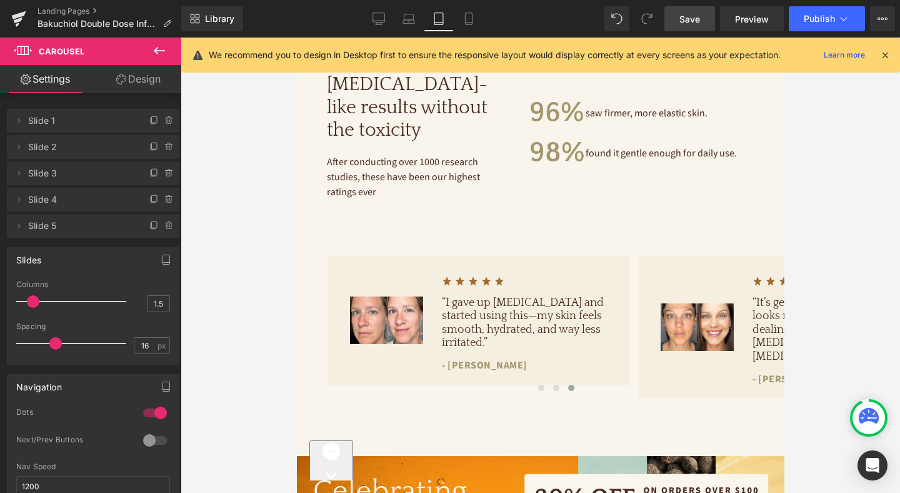
click at [693, 26] on link "Save" at bounding box center [689, 18] width 51 height 25
click at [382, 19] on icon at bounding box center [379, 19] width 13 height 13
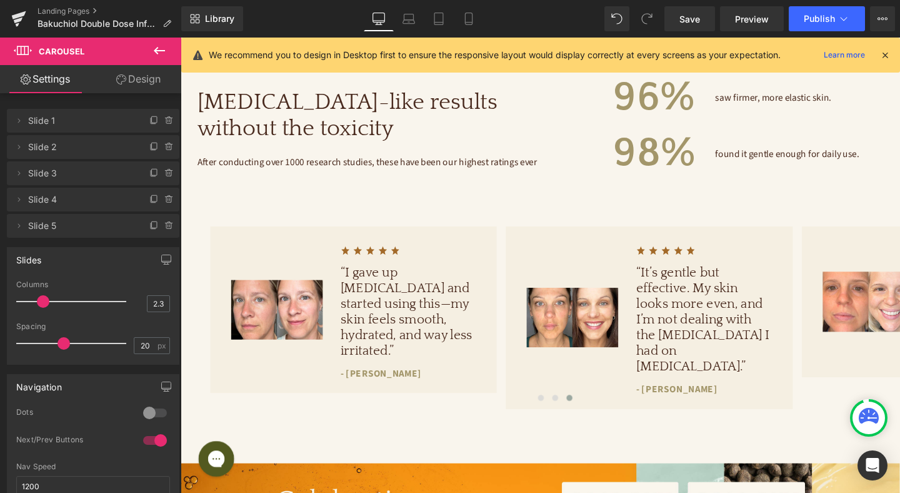
scroll to position [933, 0]
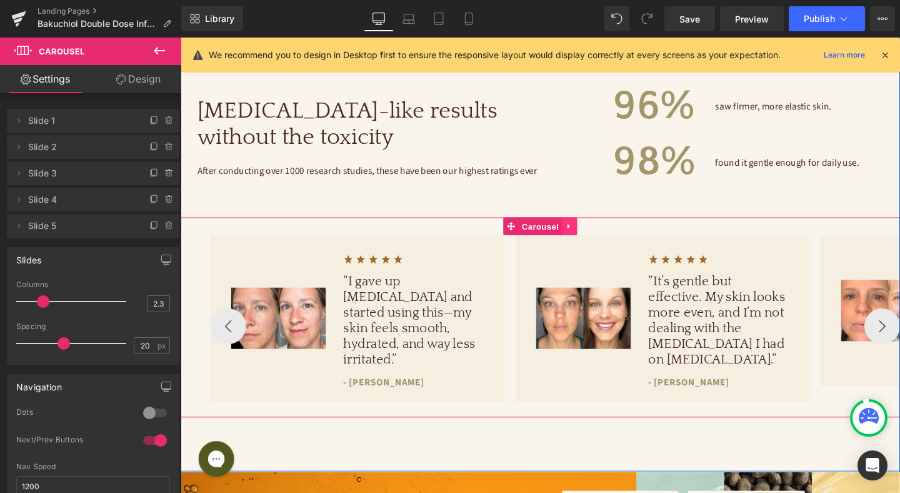
click at [591, 234] on icon at bounding box center [589, 235] width 9 height 9
click at [579, 234] on icon at bounding box center [581, 235] width 9 height 9
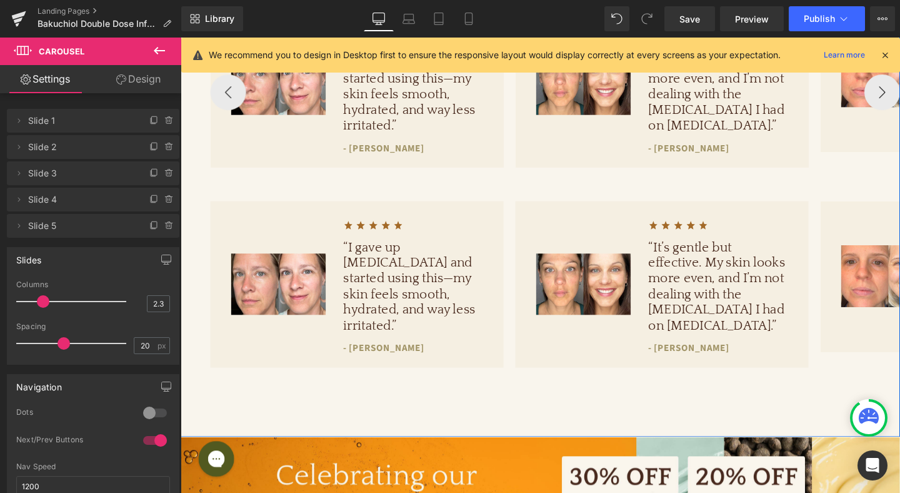
scroll to position [1005, 0]
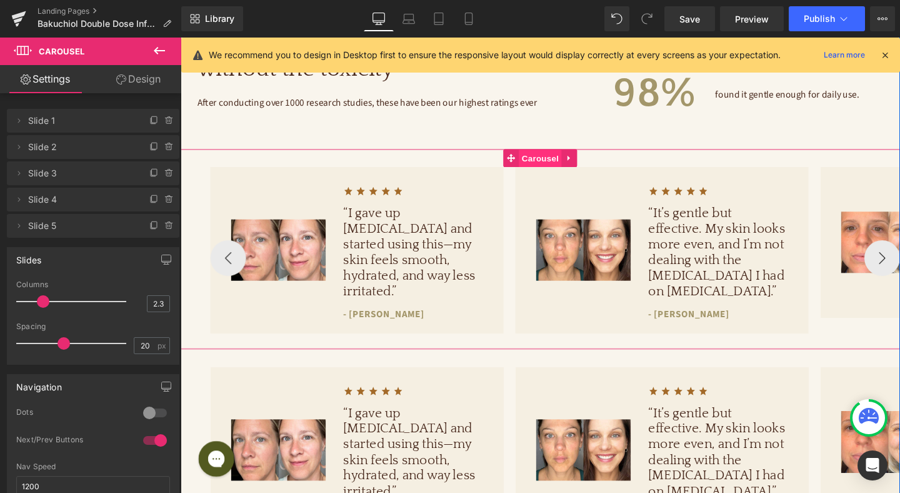
click at [549, 166] on span "Carousel" at bounding box center [558, 165] width 45 height 19
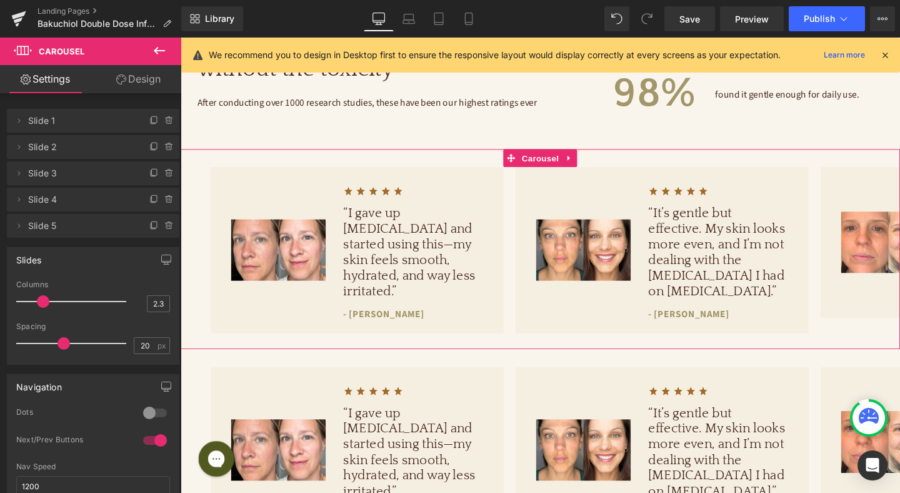
click at [139, 70] on link "Design" at bounding box center [138, 79] width 91 height 28
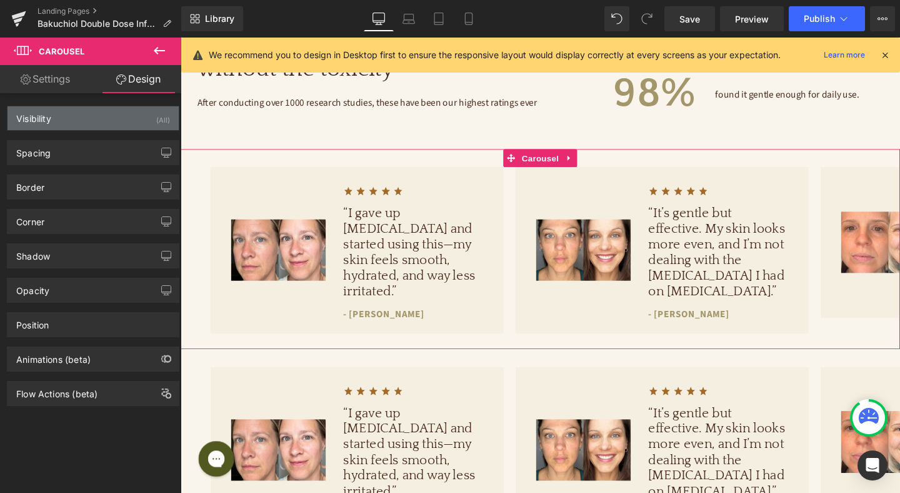
click at [117, 113] on div "Visibility (All)" at bounding box center [93, 118] width 171 height 24
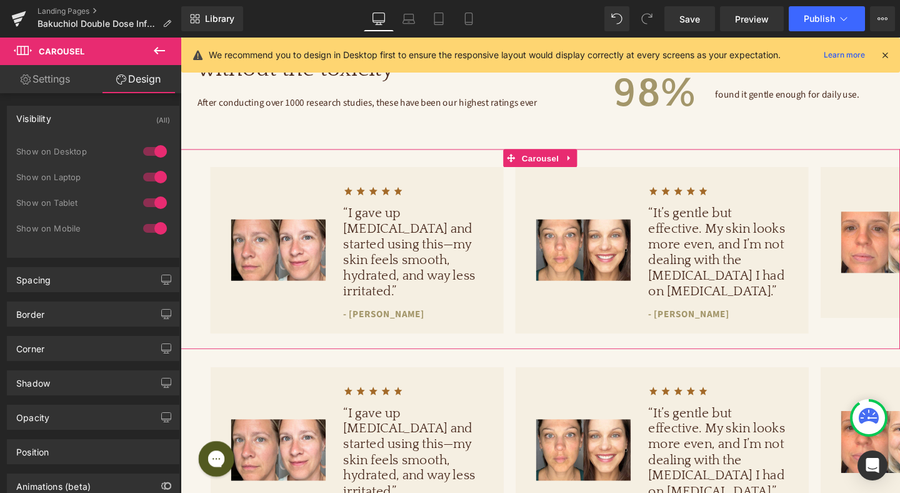
click at [148, 226] on div at bounding box center [155, 228] width 30 height 20
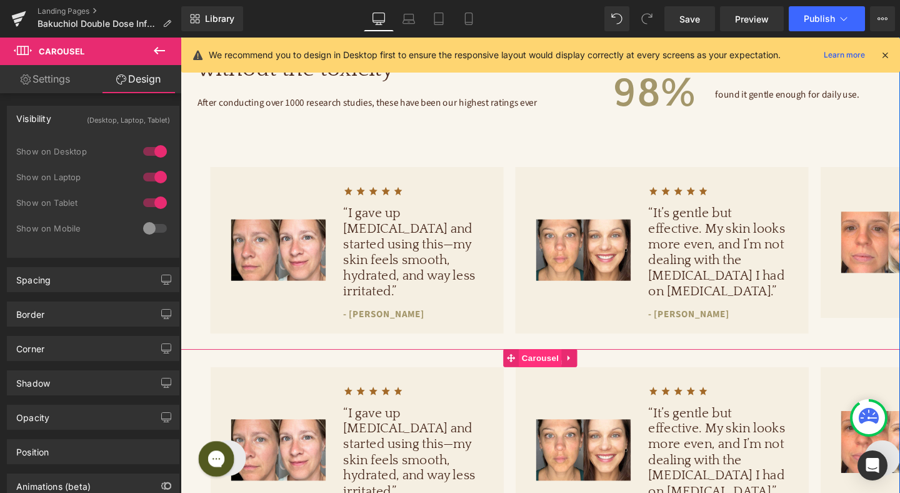
click at [544, 365] on span "Carousel" at bounding box center [558, 374] width 45 height 19
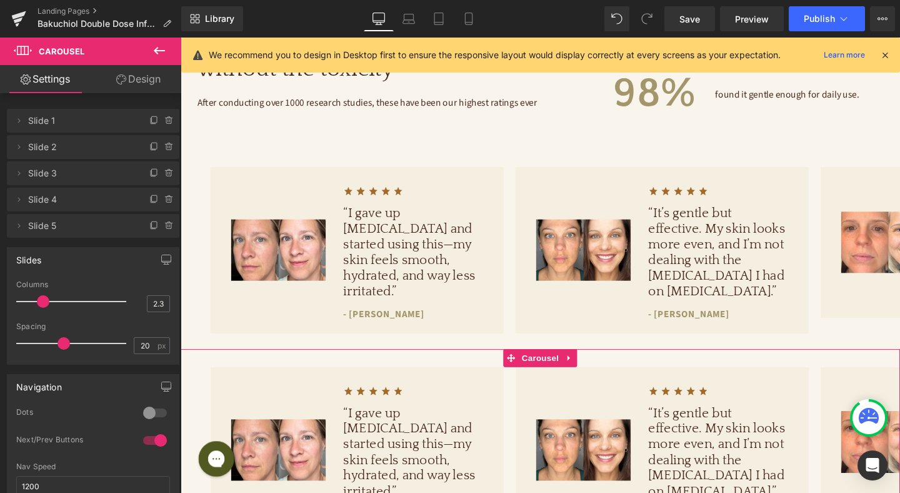
click at [147, 81] on link "Design" at bounding box center [138, 79] width 91 height 28
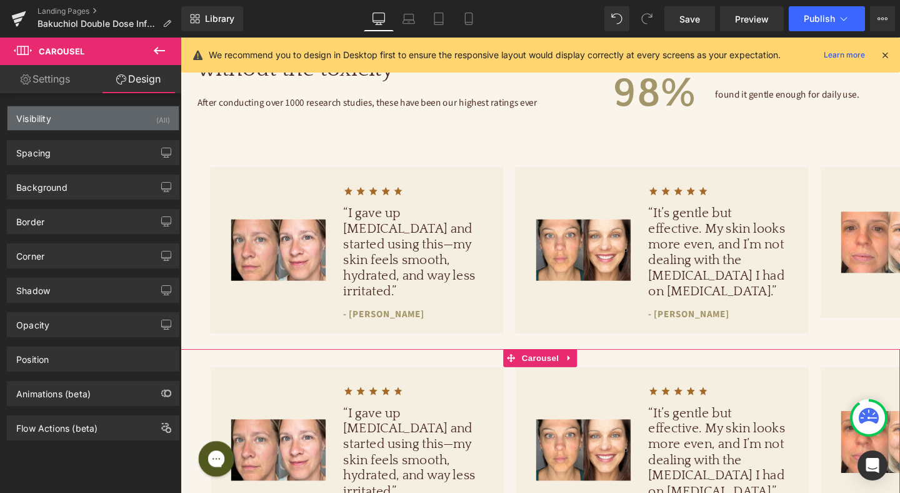
click at [124, 121] on div "Visibility (All)" at bounding box center [93, 118] width 171 height 24
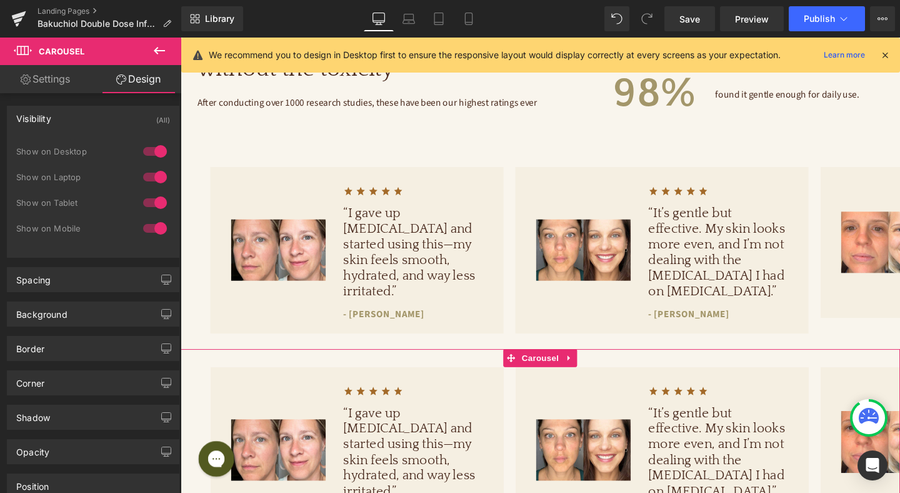
click at [150, 149] on div at bounding box center [155, 151] width 30 height 20
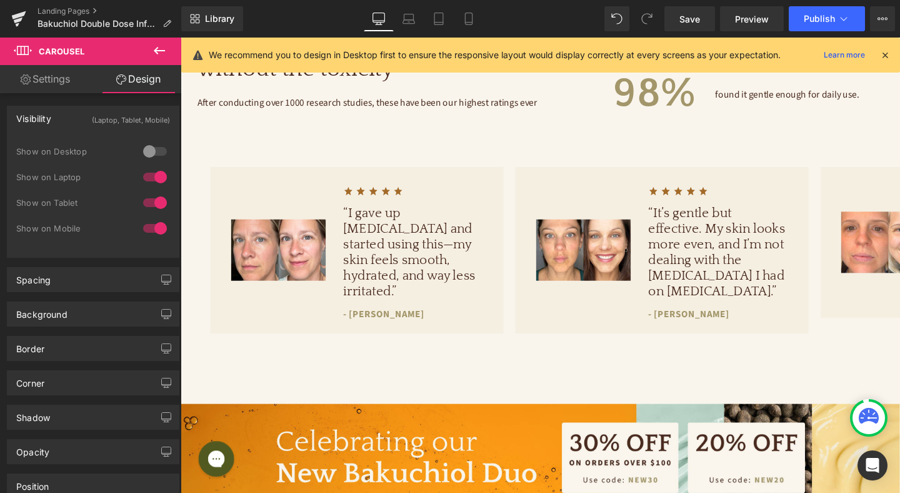
click at [153, 178] on div at bounding box center [155, 177] width 30 height 20
click at [151, 198] on div at bounding box center [155, 203] width 30 height 20
click at [478, 18] on link "Mobile" at bounding box center [469, 18] width 30 height 25
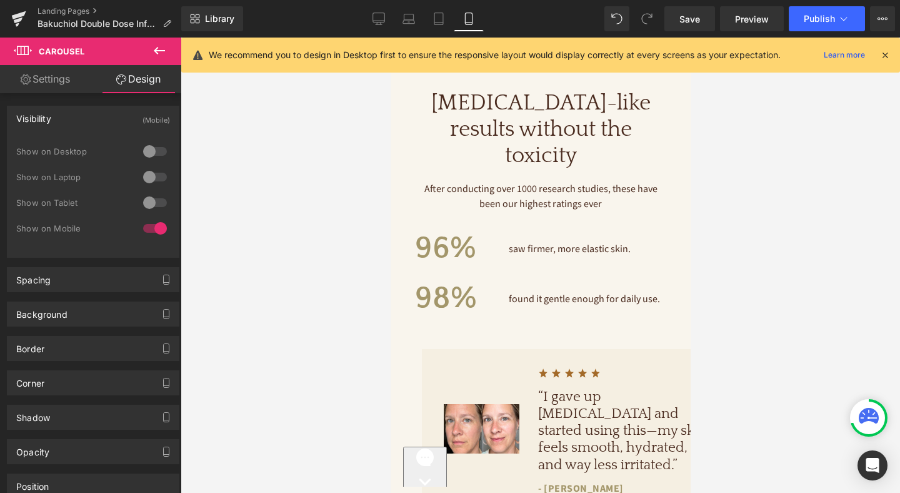
scroll to position [1116, 0]
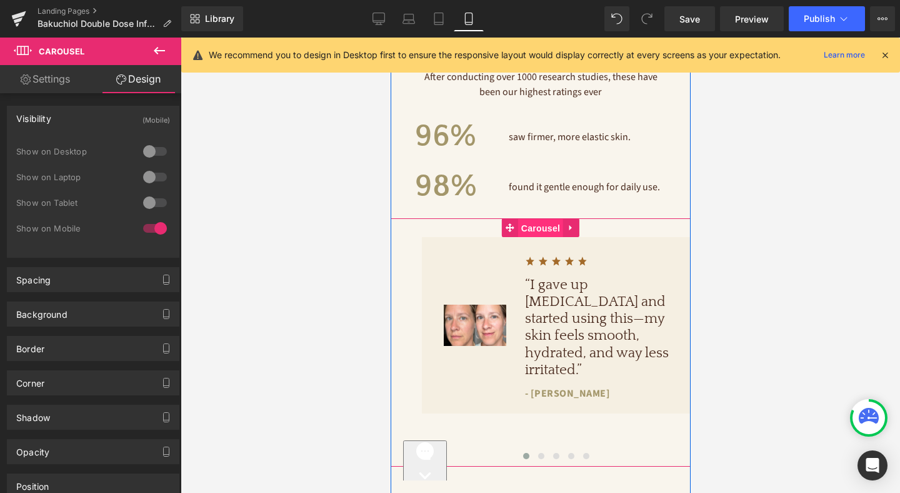
click at [548, 219] on span "Carousel" at bounding box center [540, 228] width 45 height 19
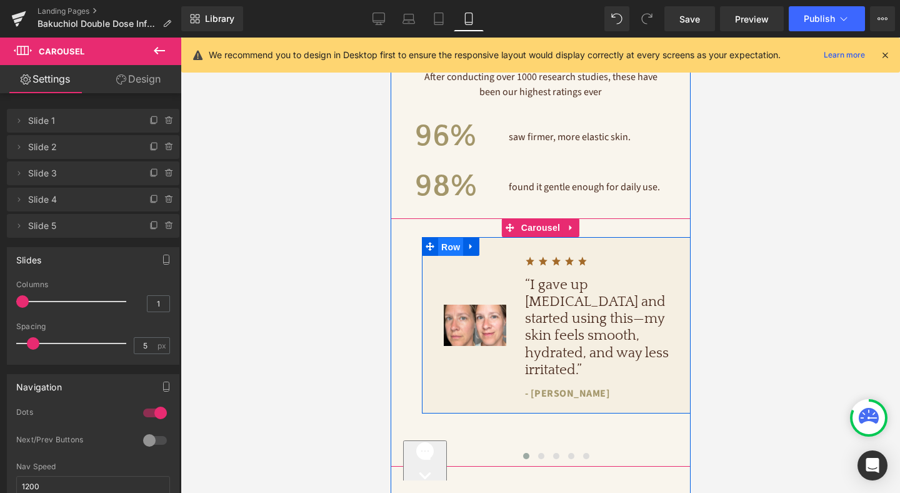
click at [450, 238] on span "Row" at bounding box center [450, 247] width 25 height 19
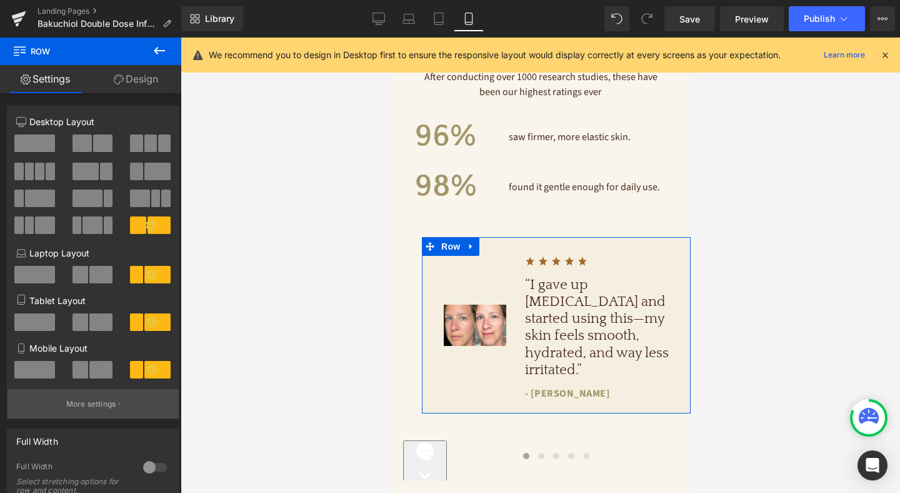
click at [96, 409] on p "More settings" at bounding box center [91, 403] width 50 height 11
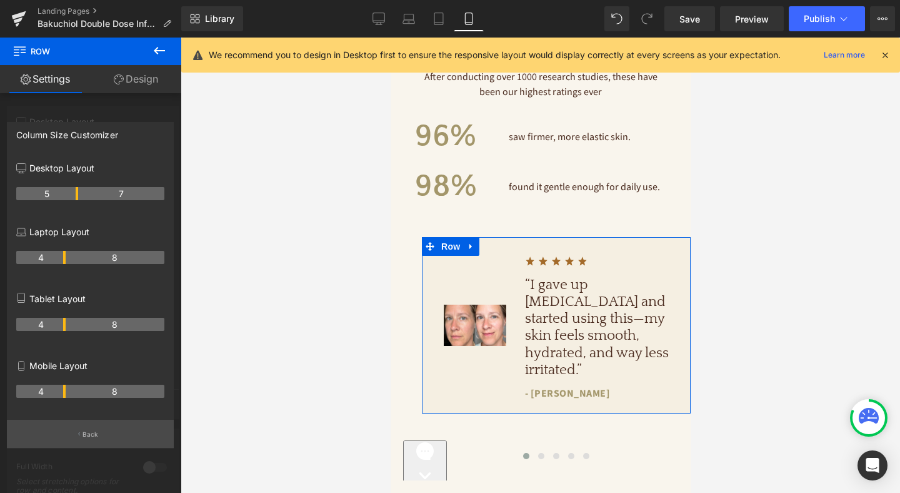
click at [98, 436] on button "Back" at bounding box center [90, 433] width 167 height 28
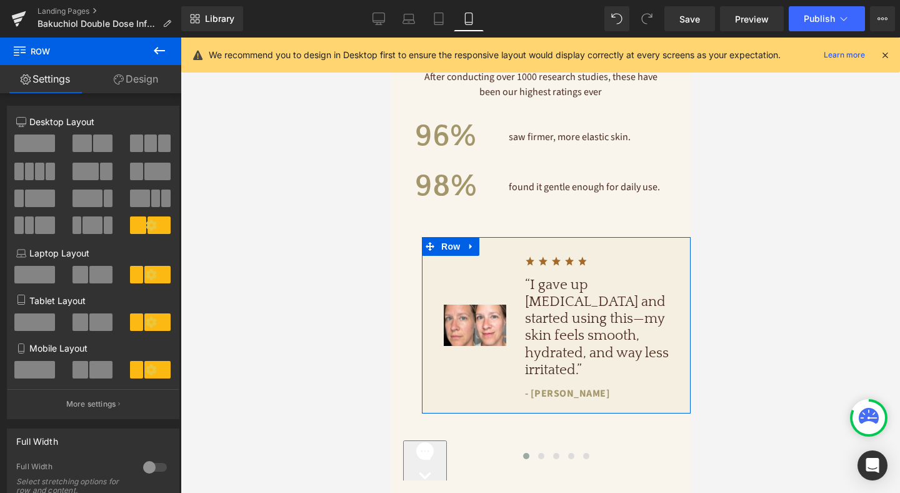
click at [38, 374] on span at bounding box center [34, 370] width 41 height 18
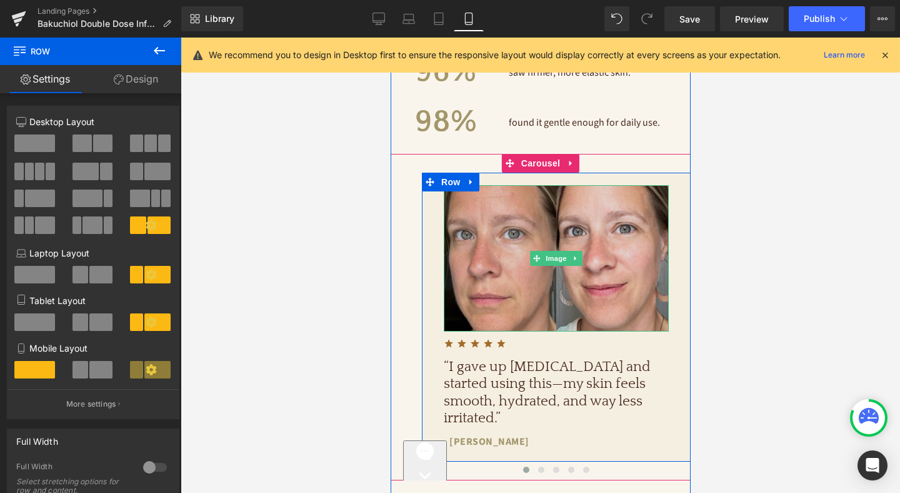
scroll to position [1189, 0]
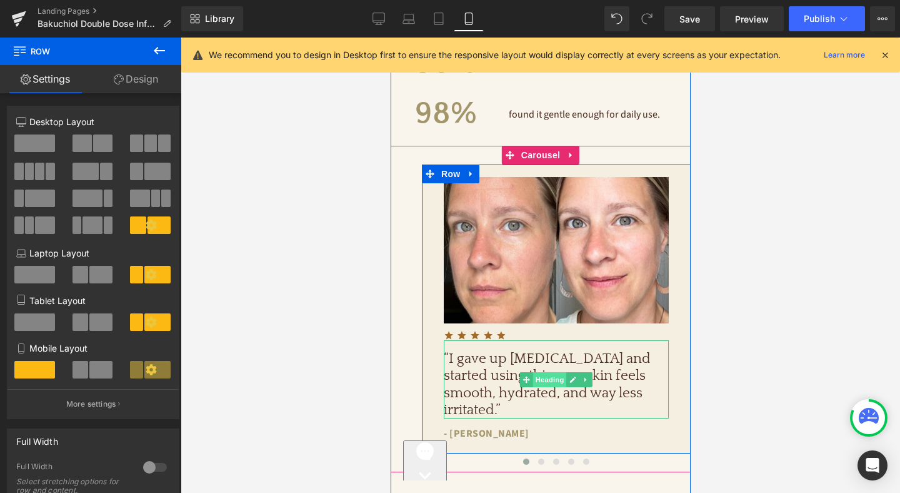
click at [553, 372] on span "Heading" at bounding box center [550, 379] width 34 height 15
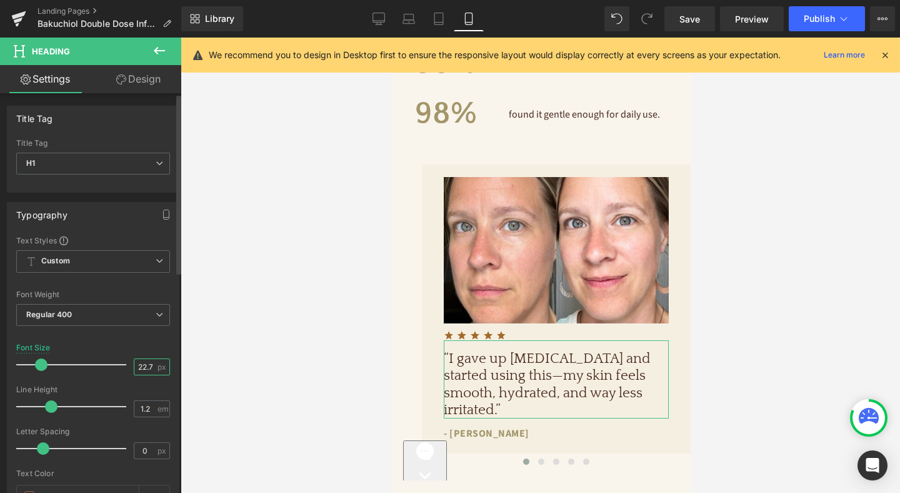
click at [146, 361] on input "22.72" at bounding box center [145, 367] width 22 height 16
type input "18"
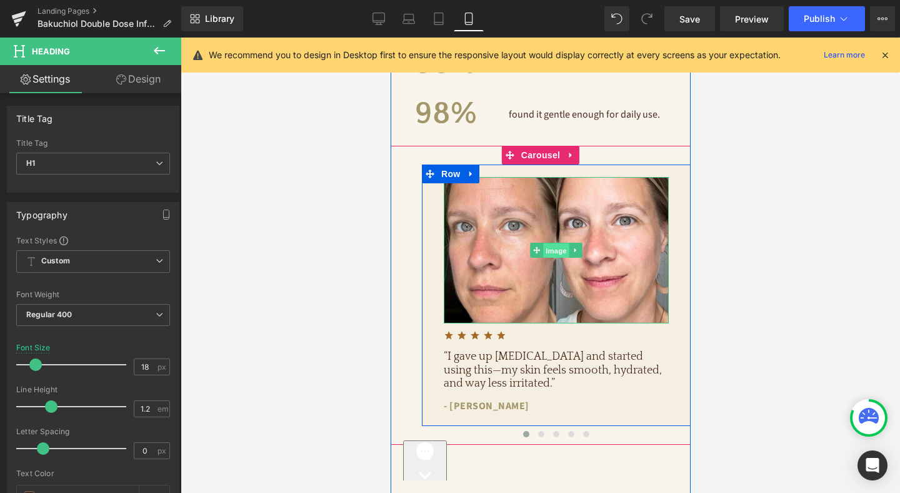
click at [553, 243] on span "Image" at bounding box center [556, 250] width 26 height 15
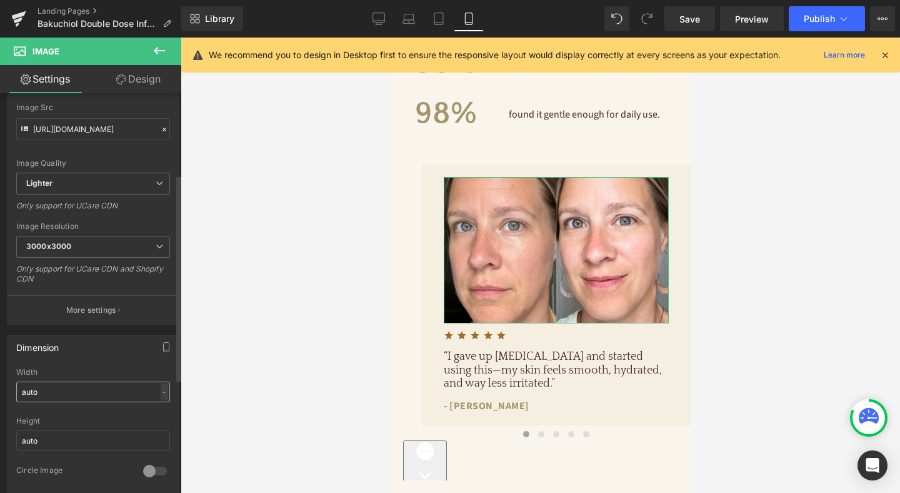
scroll to position [156, 0]
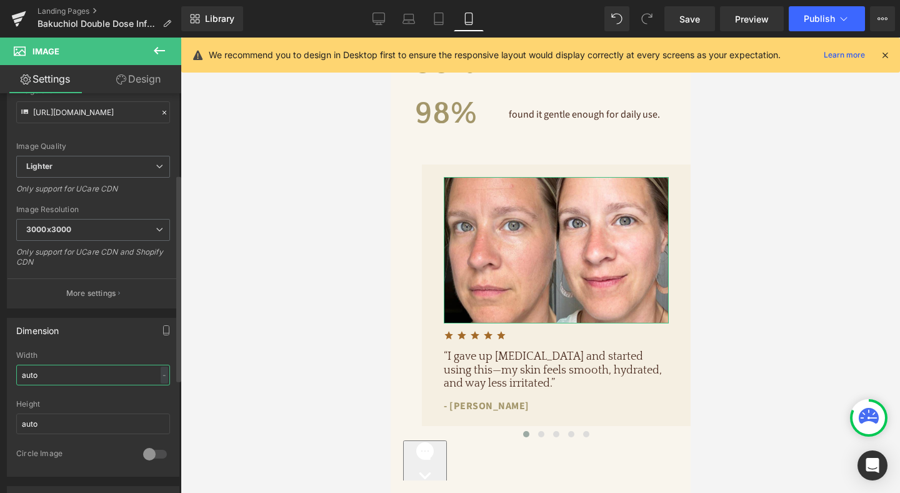
click at [66, 378] on input "auto" at bounding box center [93, 374] width 154 height 21
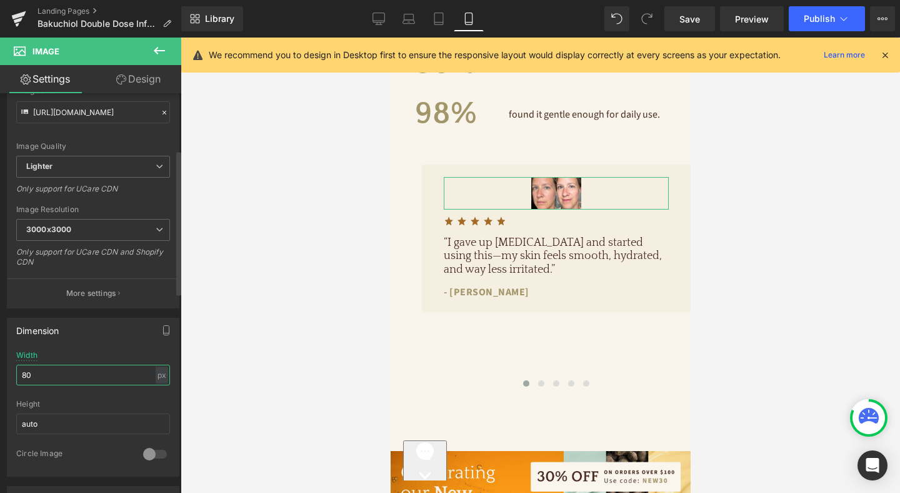
type input "8"
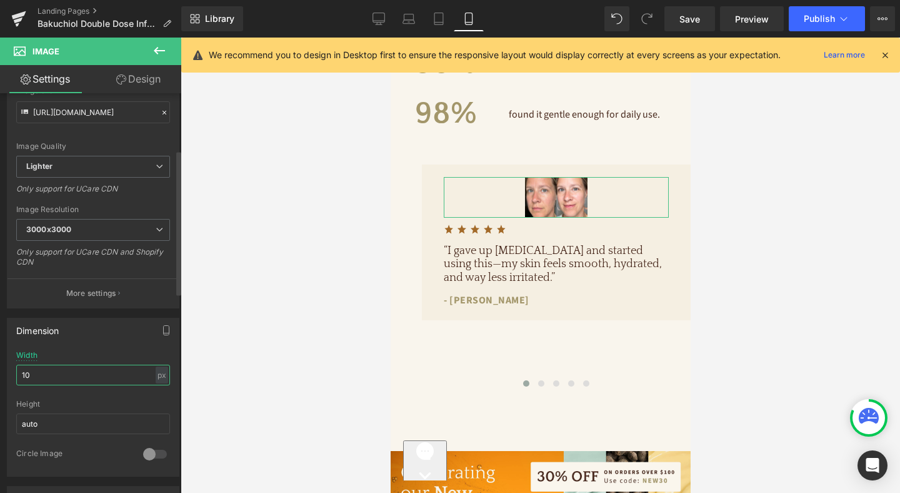
type input "1"
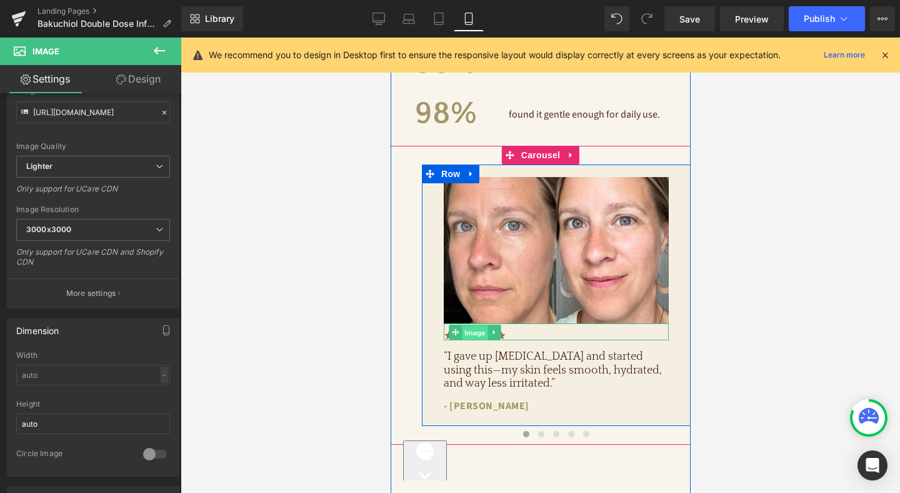
click at [476, 325] on span "Image" at bounding box center [474, 332] width 26 height 15
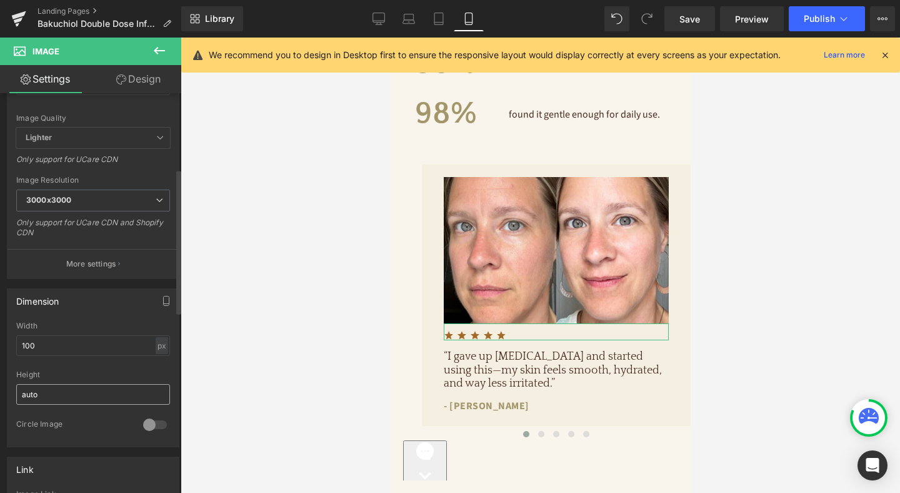
scroll to position [208, 0]
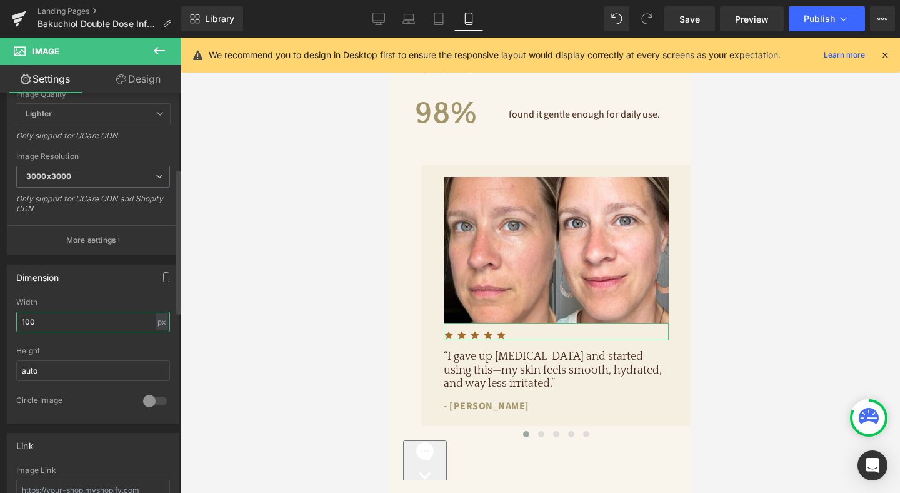
click at [88, 312] on input "100" at bounding box center [93, 321] width 154 height 21
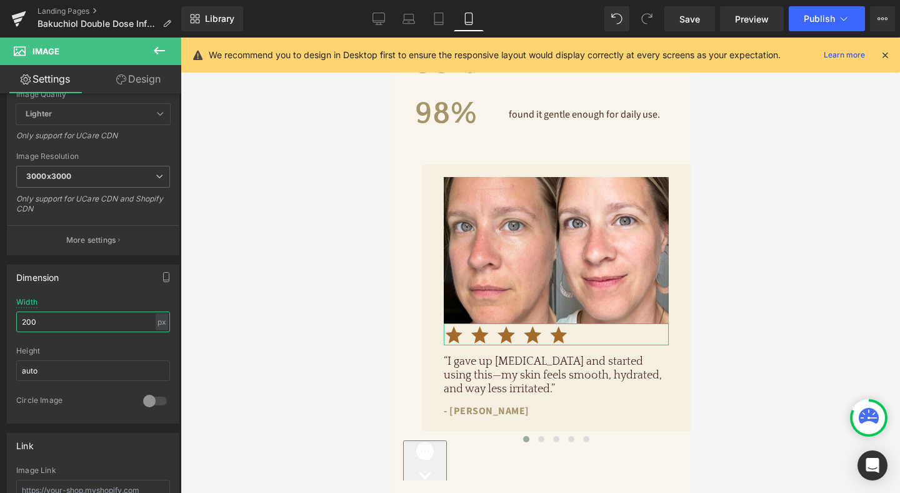
type input "200"
click at [136, 78] on link "Design" at bounding box center [138, 79] width 91 height 28
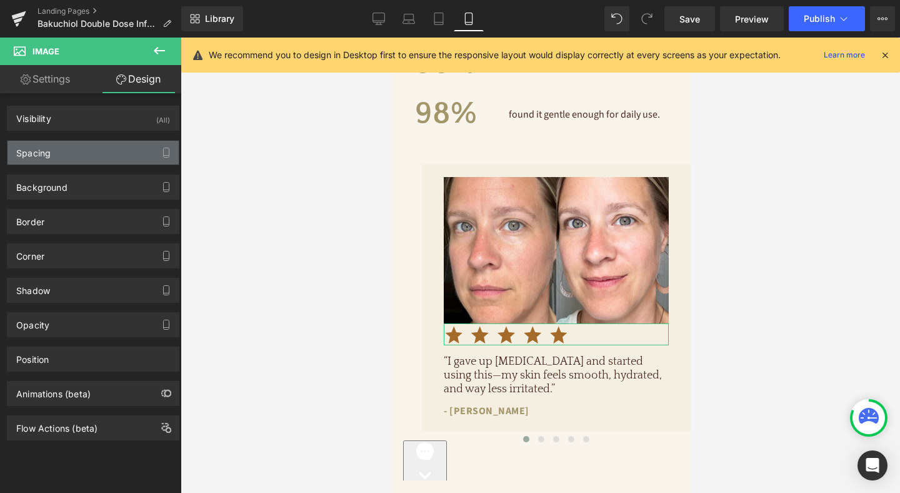
click at [90, 153] on div "Spacing" at bounding box center [93, 153] width 171 height 24
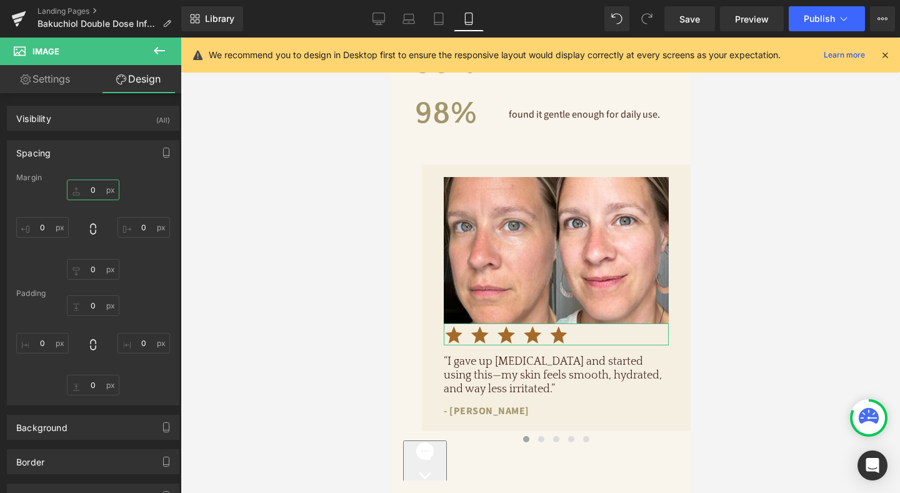
click at [95, 184] on input "0" at bounding box center [93, 189] width 53 height 21
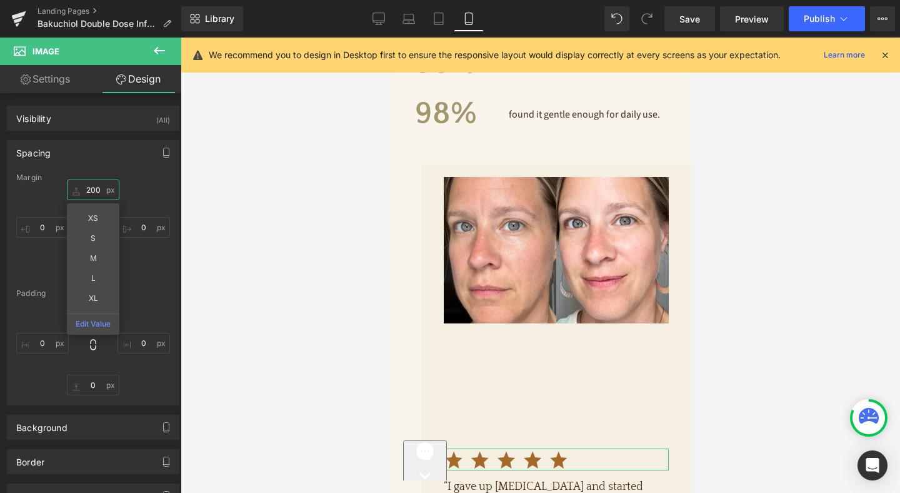
type input "20"
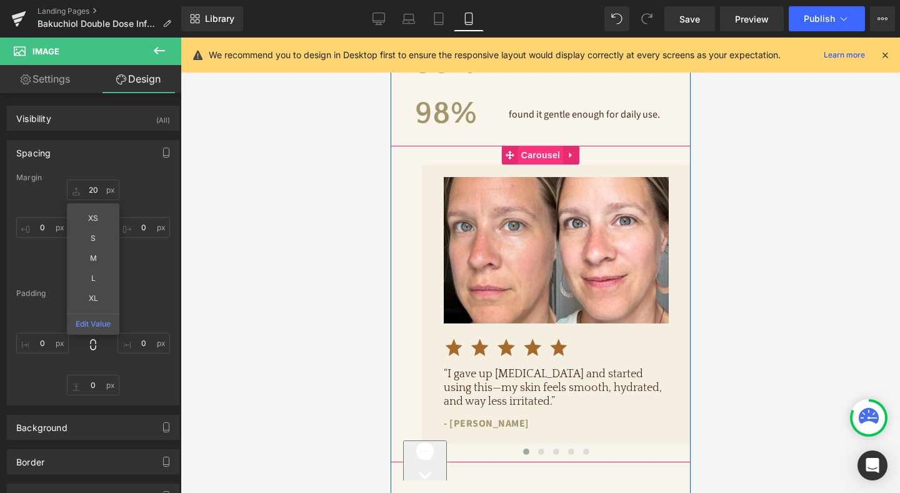
click at [549, 146] on span "Carousel" at bounding box center [540, 155] width 45 height 19
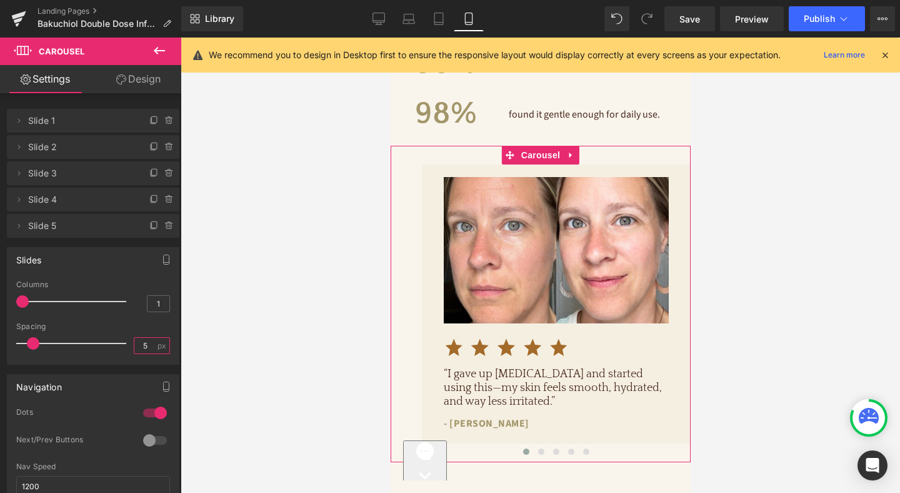
click at [144, 343] on input "5" at bounding box center [145, 346] width 22 height 16
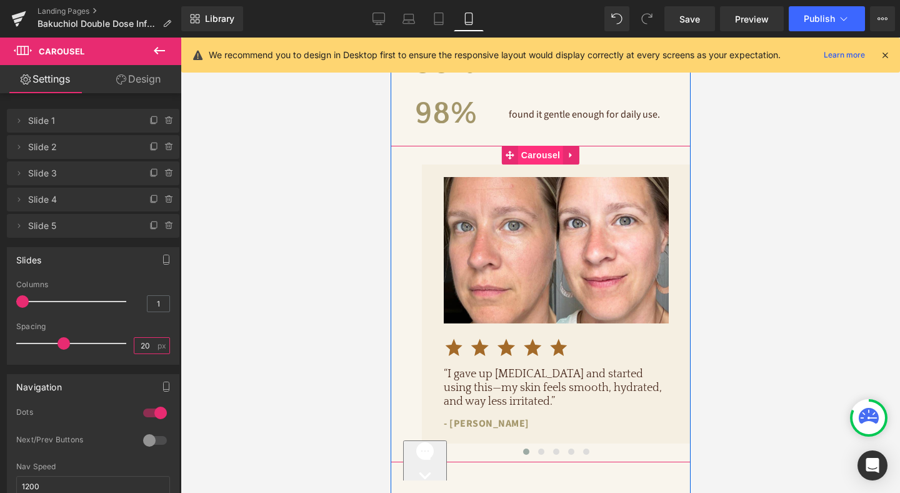
click at [553, 146] on span "Carousel" at bounding box center [540, 155] width 45 height 19
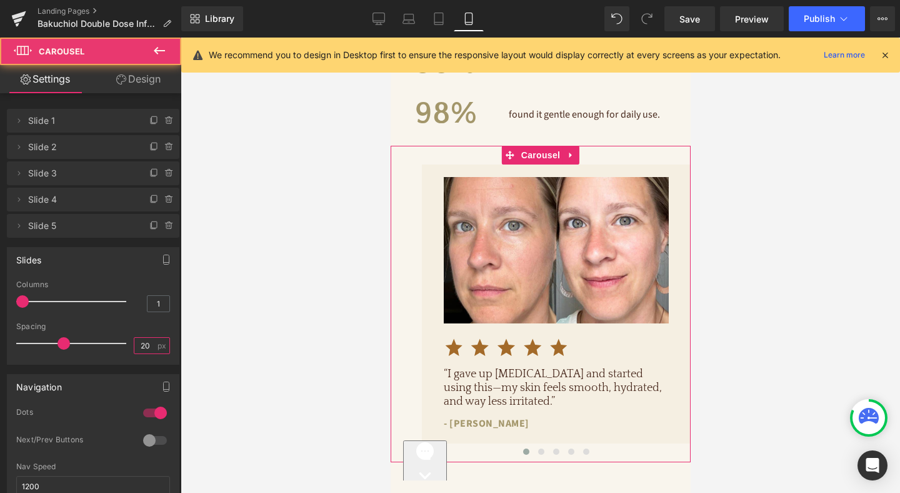
type input "20"
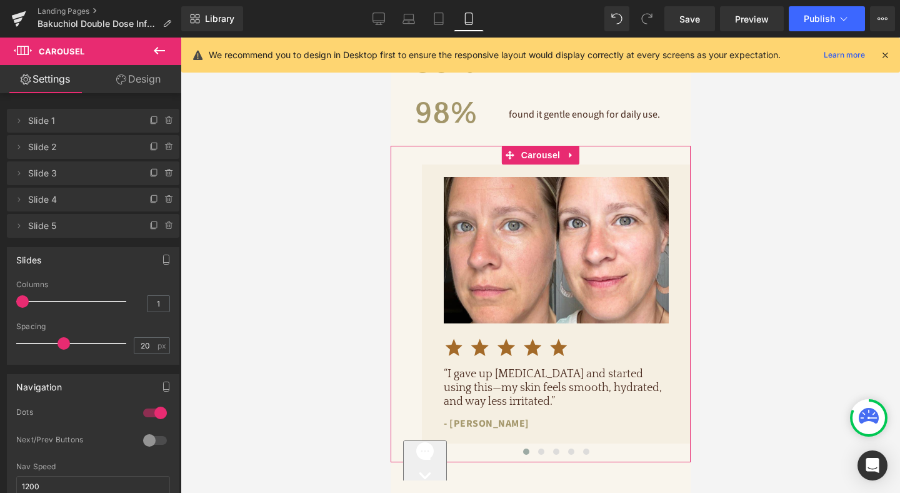
click at [140, 83] on link "Design" at bounding box center [138, 79] width 91 height 28
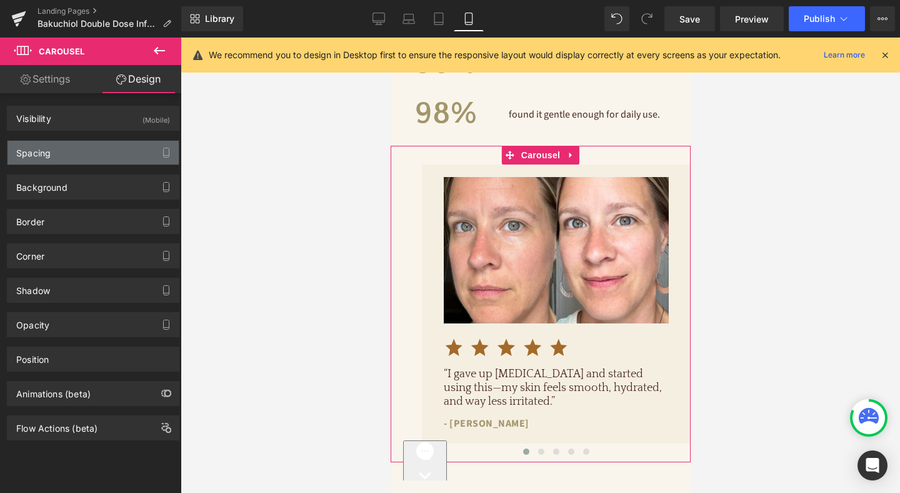
click at [69, 157] on div "Spacing" at bounding box center [93, 153] width 171 height 24
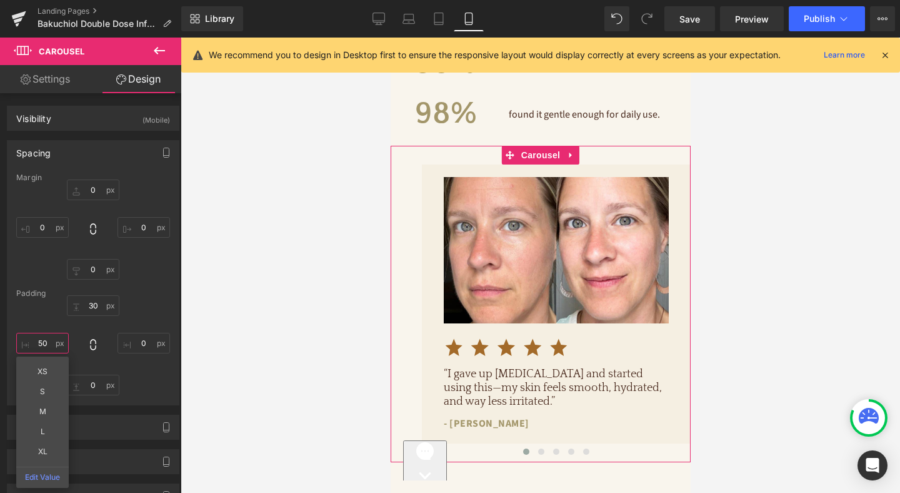
click at [45, 344] on input "50" at bounding box center [42, 343] width 53 height 21
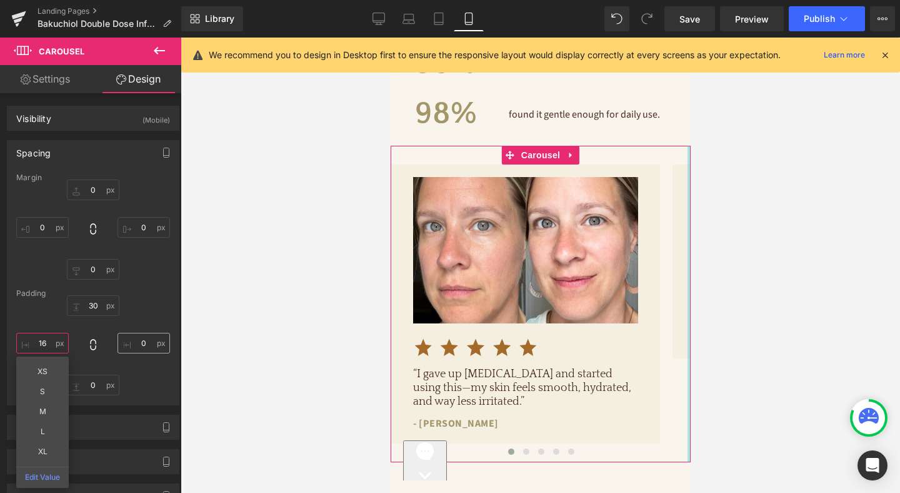
type input "16"
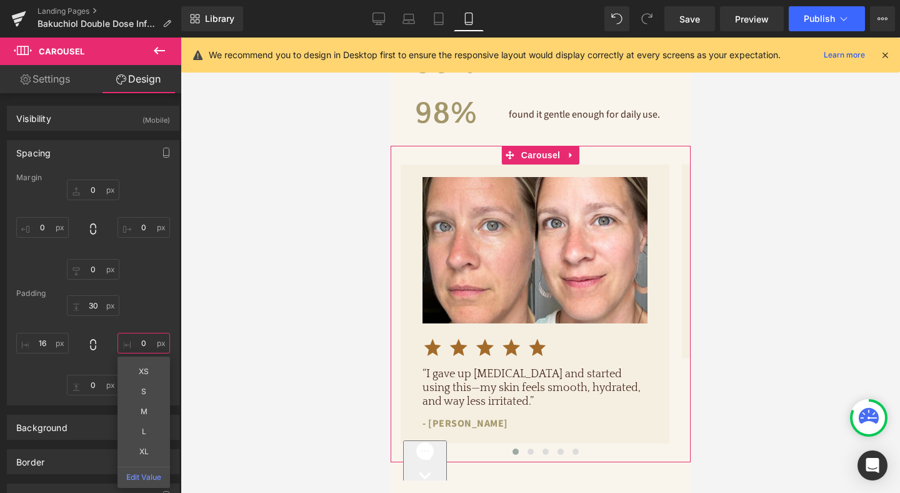
click at [144, 343] on input "0" at bounding box center [144, 343] width 53 height 21
type input "16"
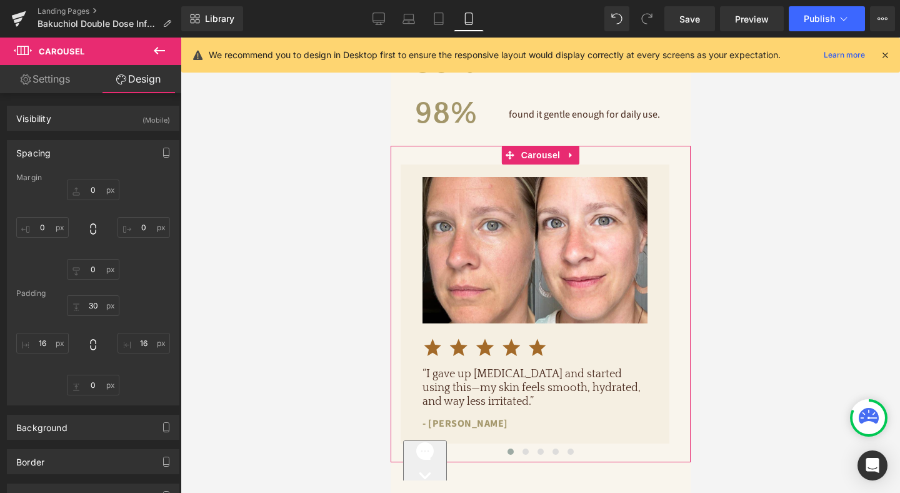
click at [145, 306] on div "30 16 0 16" at bounding box center [93, 345] width 154 height 100
click at [33, 69] on link "Settings" at bounding box center [45, 79] width 91 height 28
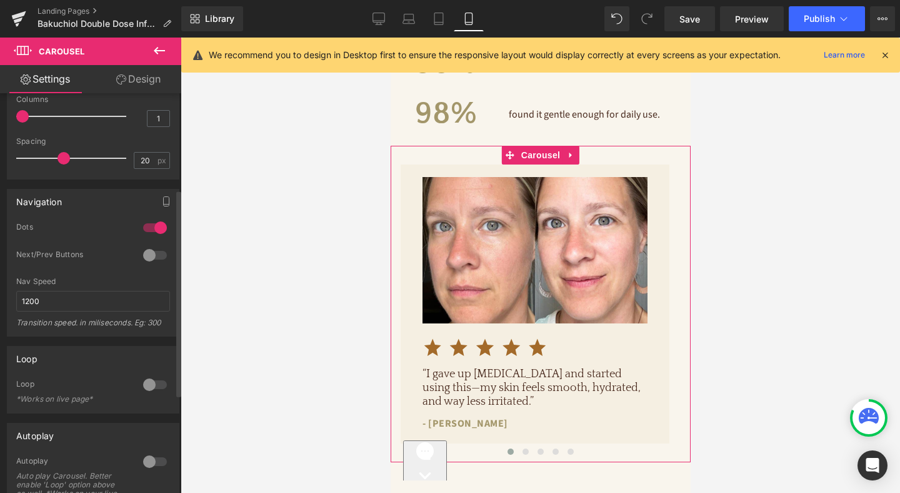
scroll to position [159, 0]
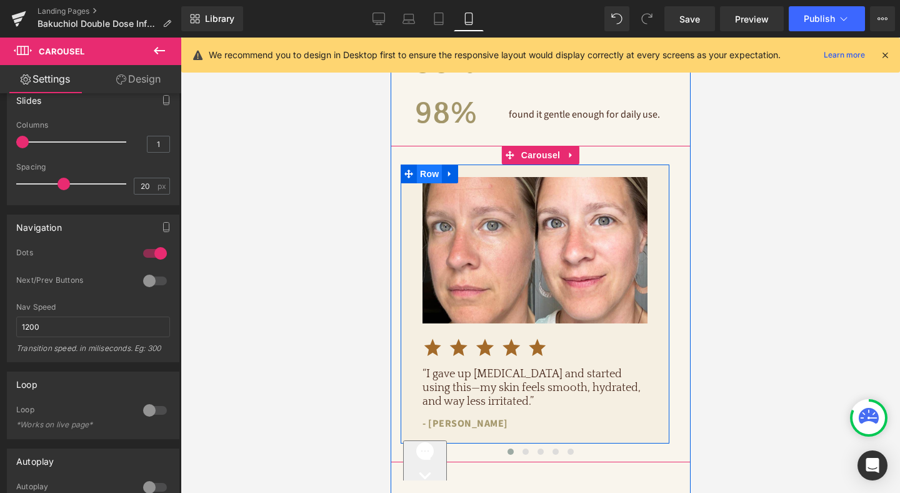
click at [426, 164] on span "Row" at bounding box center [428, 173] width 25 height 19
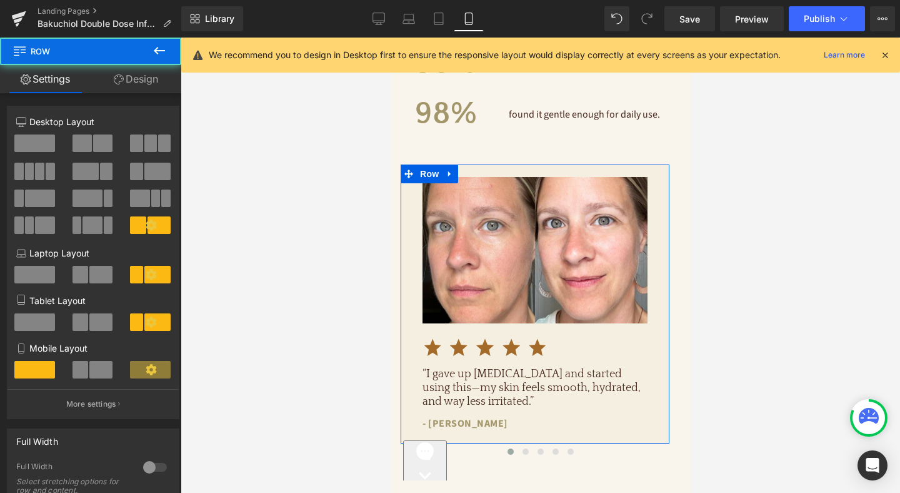
click at [148, 73] on link "Design" at bounding box center [136, 79] width 91 height 28
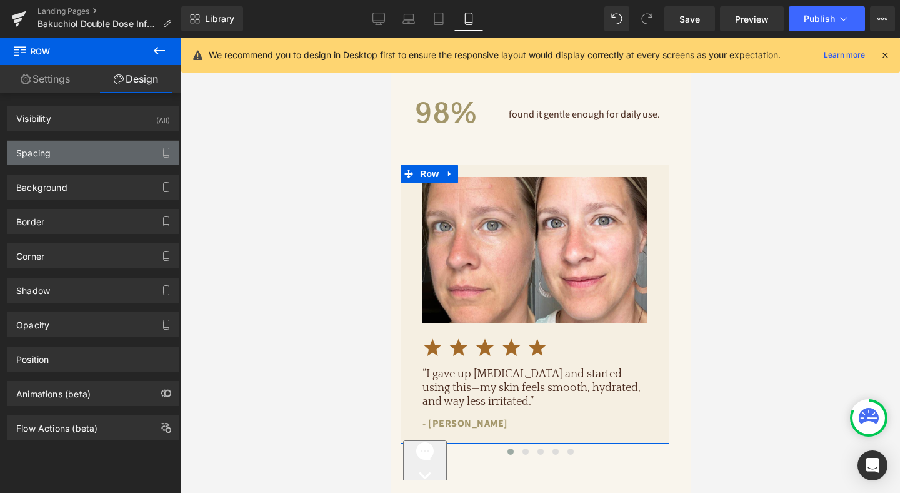
click at [79, 148] on div "Spacing" at bounding box center [93, 153] width 171 height 24
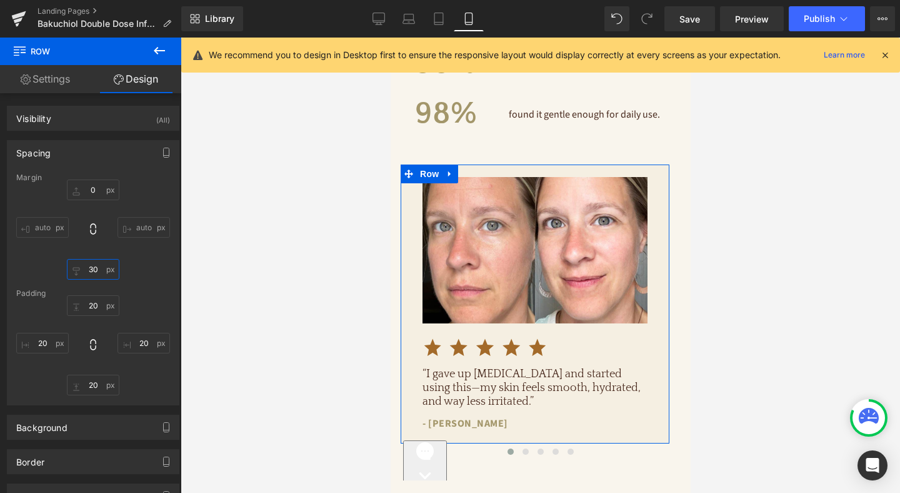
click at [93, 263] on input "30" at bounding box center [93, 269] width 53 height 21
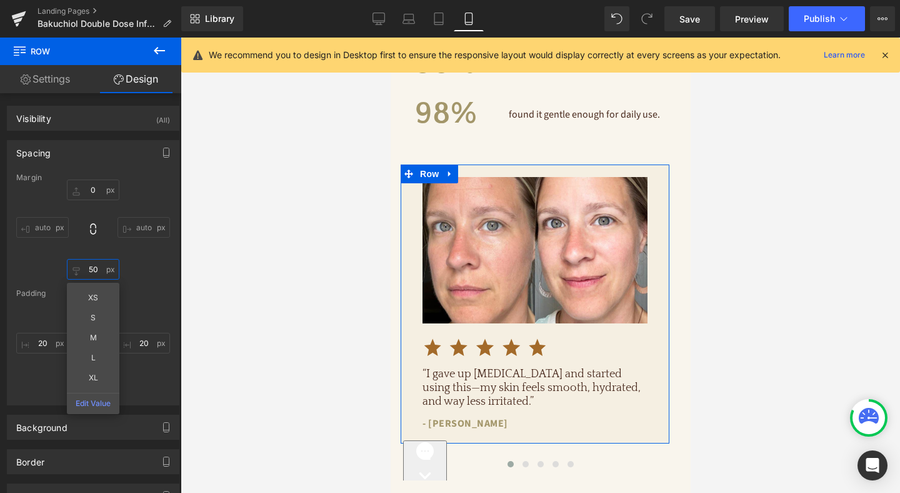
type input "50"
click at [139, 279] on div "Margin 0 auto 50 XS S M L XL Edit Value auto [GEOGRAPHIC_DATA] 20 20 20 20" at bounding box center [93, 288] width 171 height 231
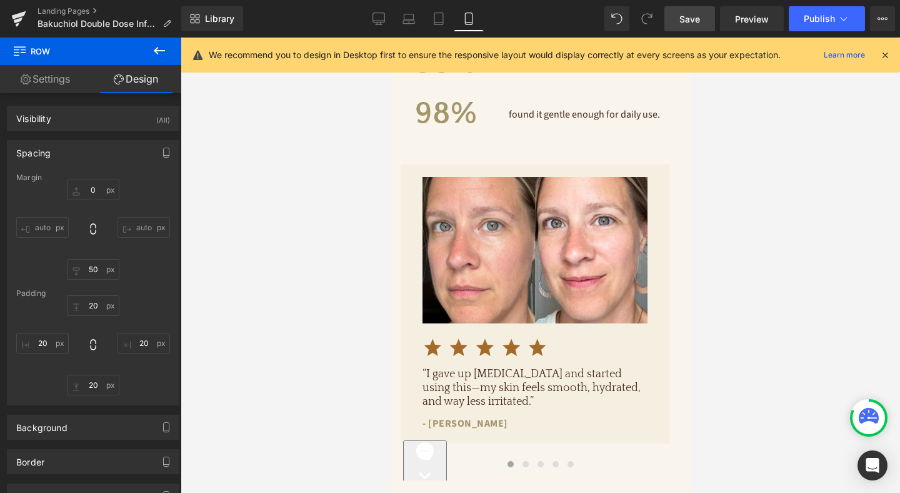
click at [685, 23] on span "Save" at bounding box center [689, 19] width 21 height 13
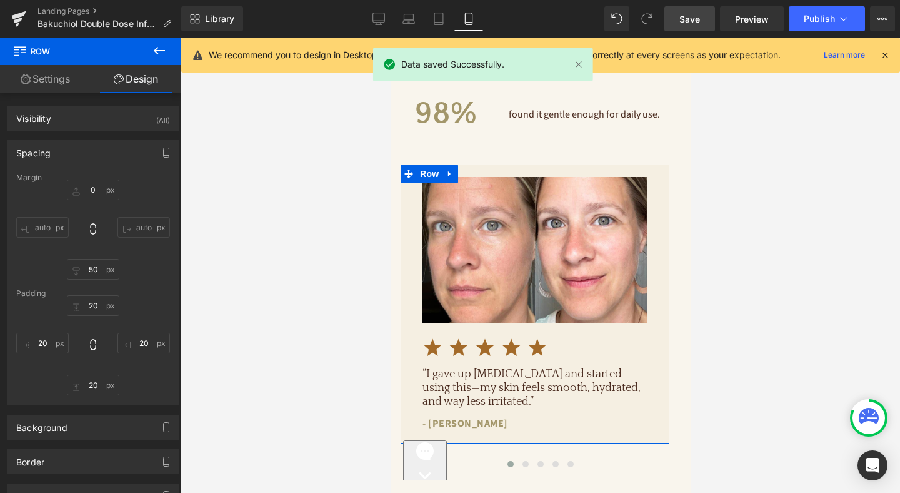
click at [64, 79] on link "Settings" at bounding box center [45, 79] width 91 height 28
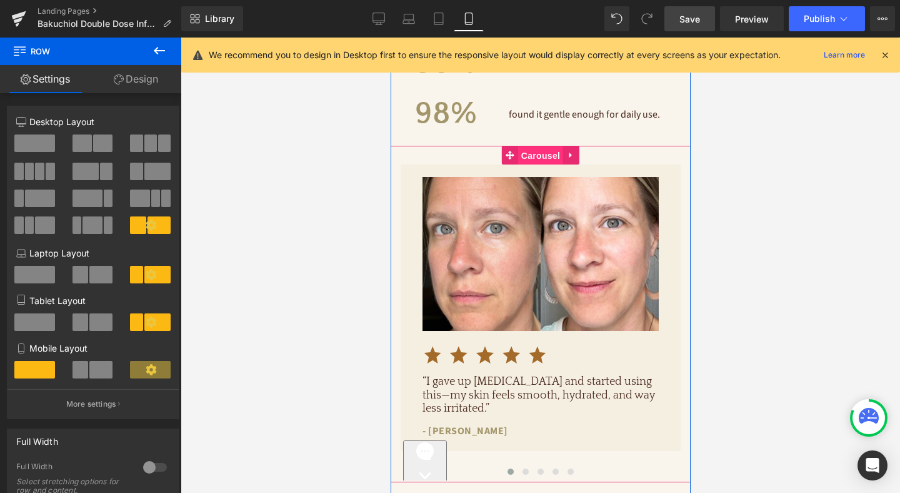
click at [551, 146] on span "Carousel" at bounding box center [540, 155] width 45 height 19
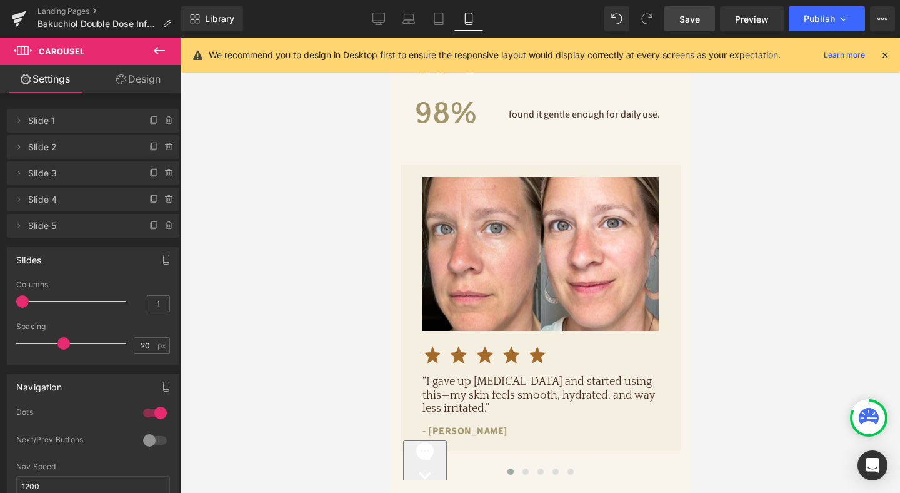
click at [694, 16] on span "Save" at bounding box center [689, 19] width 21 height 13
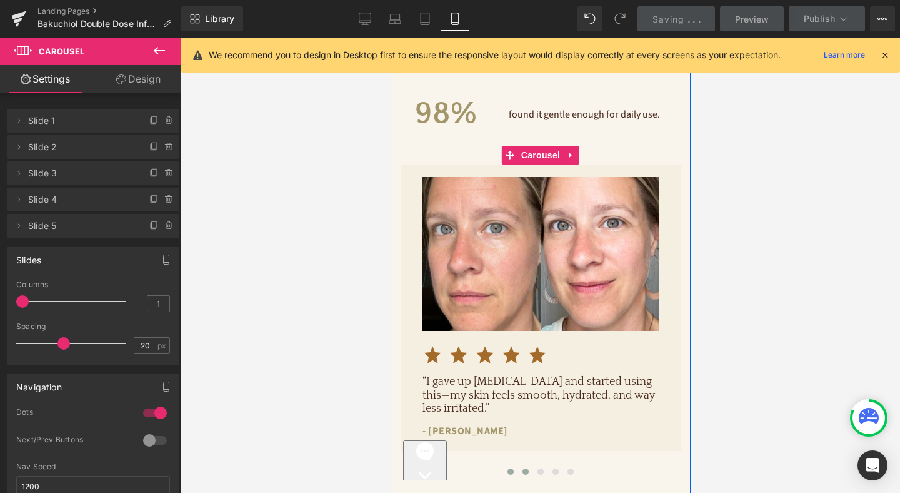
click at [526, 468] on span at bounding box center [525, 471] width 6 height 6
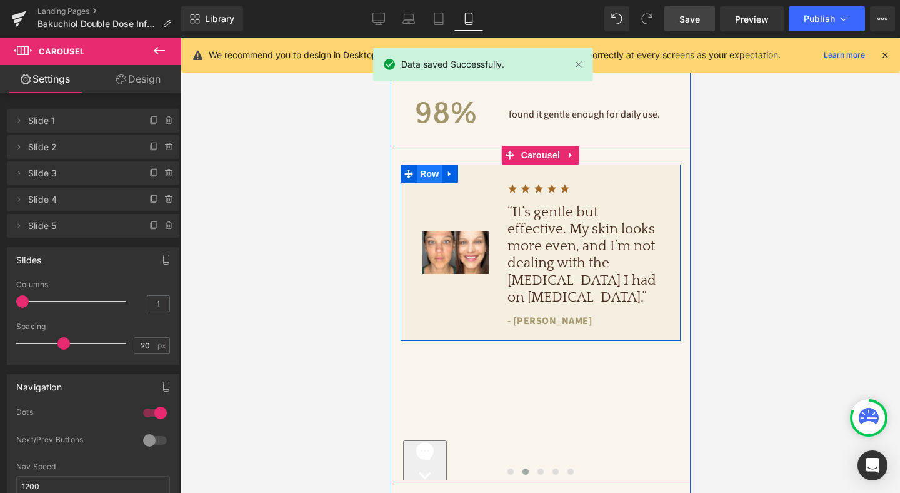
click at [429, 164] on span "Row" at bounding box center [428, 173] width 25 height 19
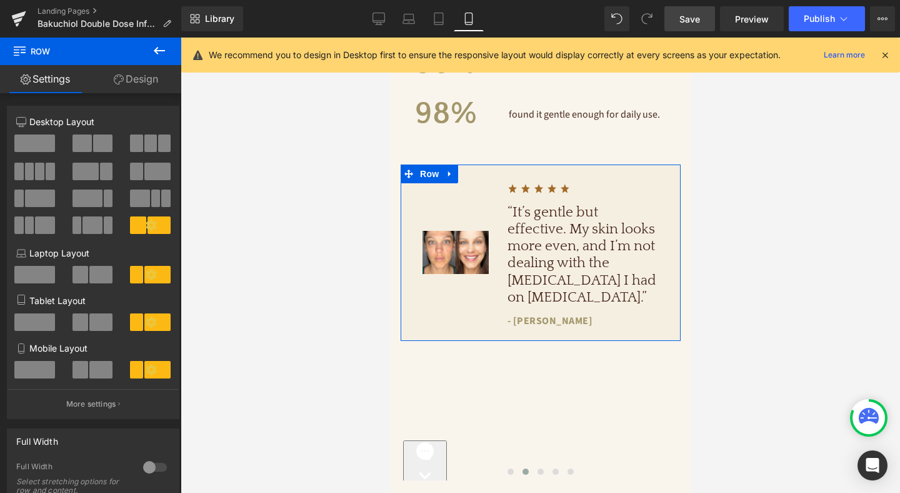
click at [31, 374] on span at bounding box center [34, 370] width 41 height 18
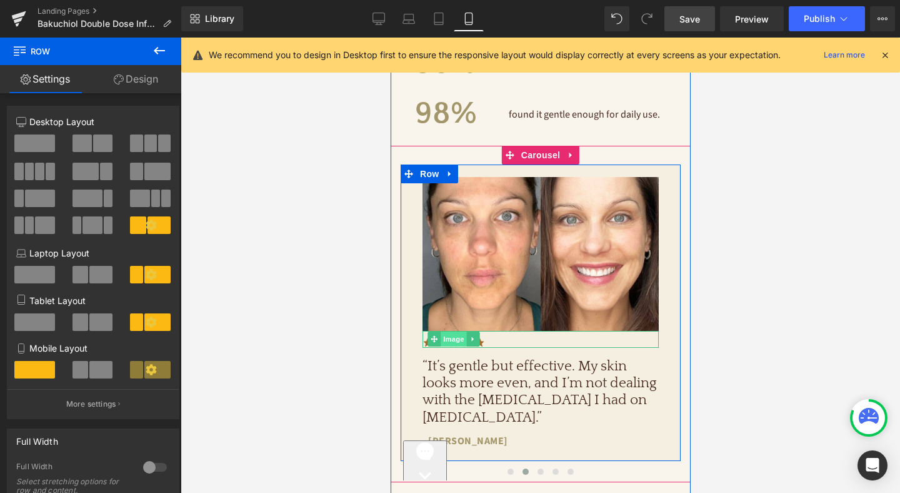
click at [458, 331] on span "Image" at bounding box center [453, 338] width 26 height 15
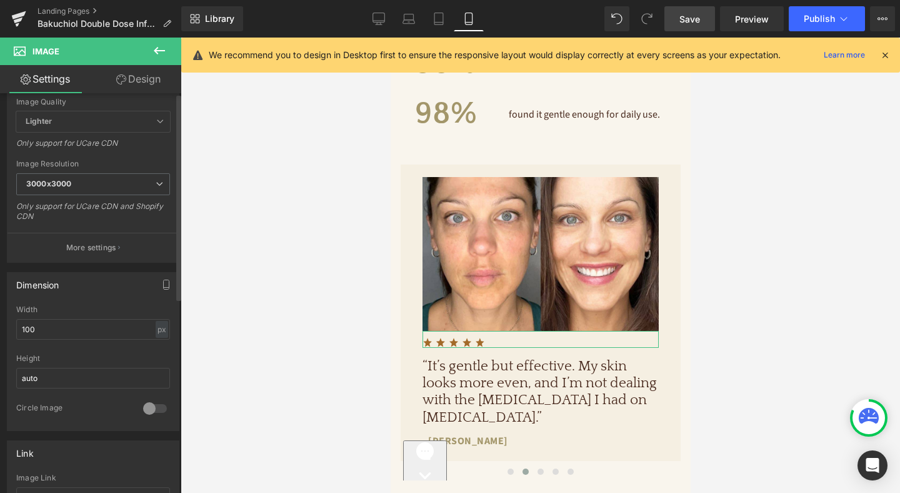
scroll to position [265, 0]
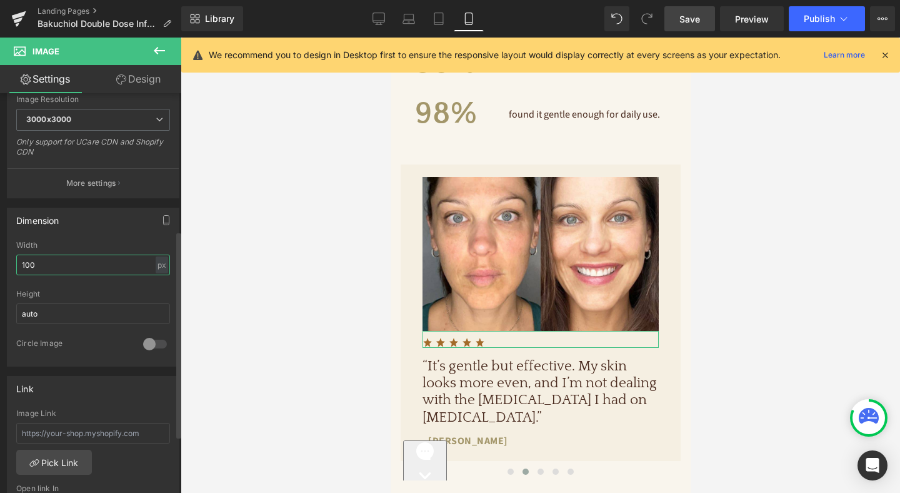
click at [73, 256] on input "100" at bounding box center [93, 264] width 154 height 21
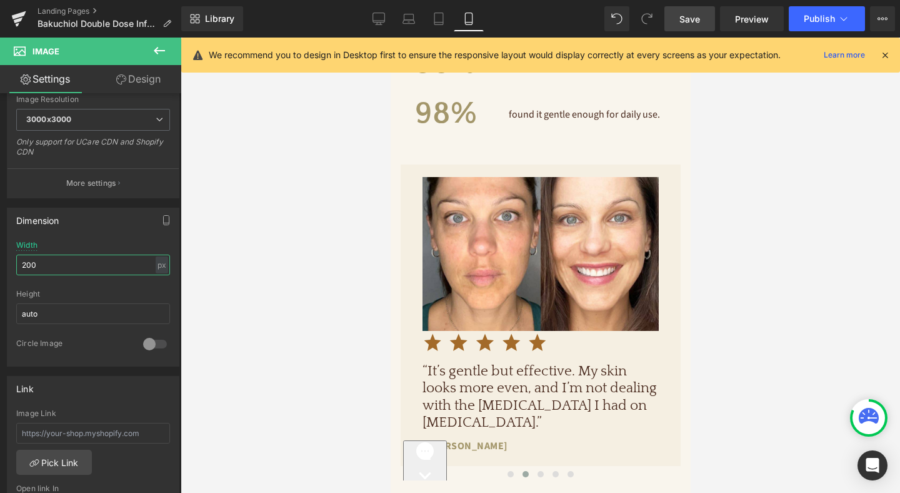
type input "200"
click at [149, 79] on link "Design" at bounding box center [138, 79] width 91 height 28
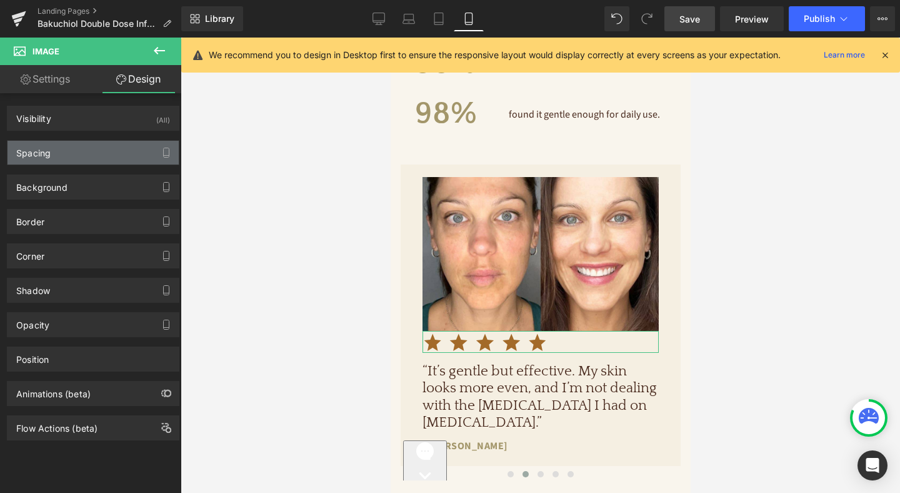
click at [47, 157] on div "Spacing" at bounding box center [33, 150] width 34 height 18
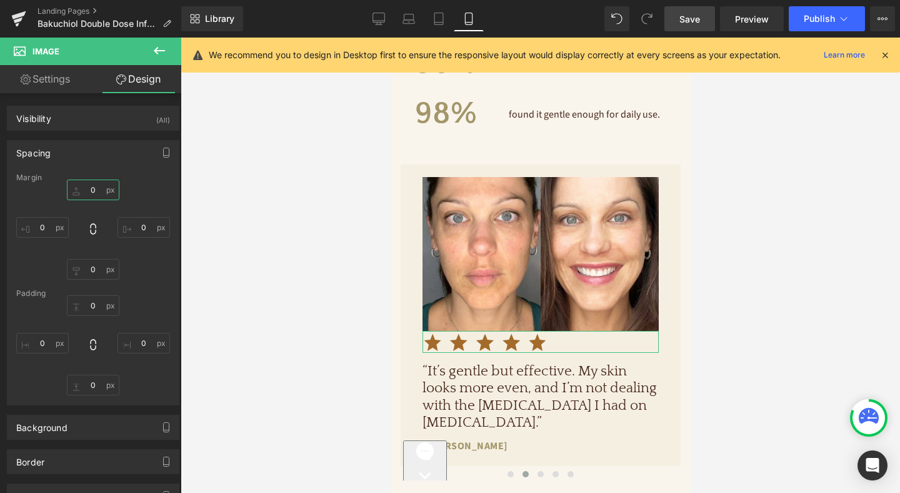
click at [93, 189] on input "0" at bounding box center [93, 189] width 53 height 21
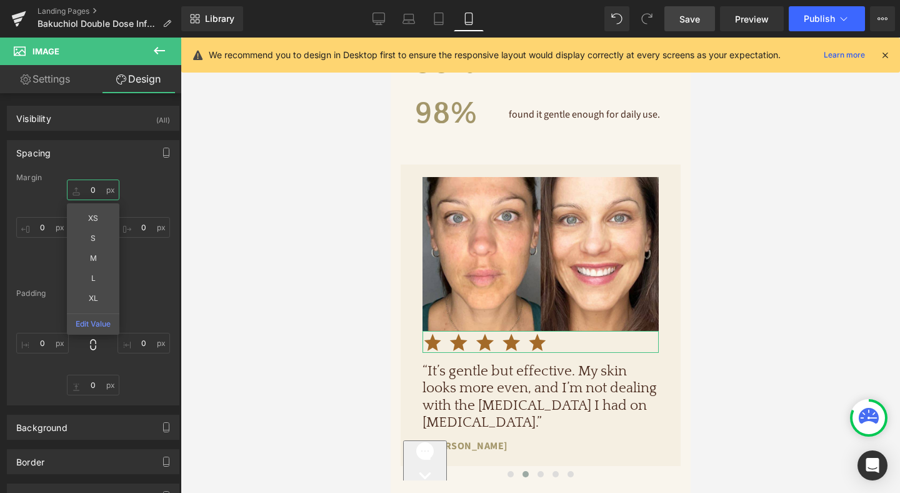
click at [93, 189] on input "0" at bounding box center [93, 189] width 53 height 21
type input "24"
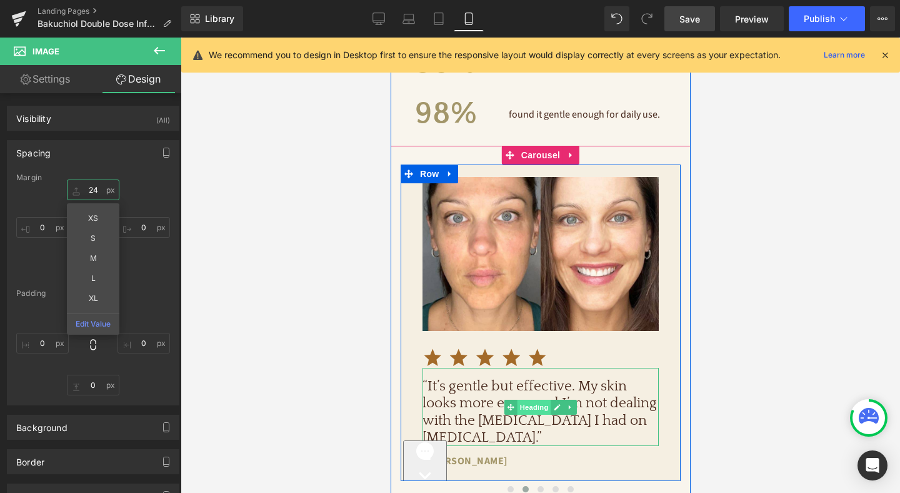
drag, startPoint x: 537, startPoint y: 372, endPoint x: 772, endPoint y: 388, distance: 235.6
click at [537, 399] on span "Heading" at bounding box center [534, 406] width 34 height 15
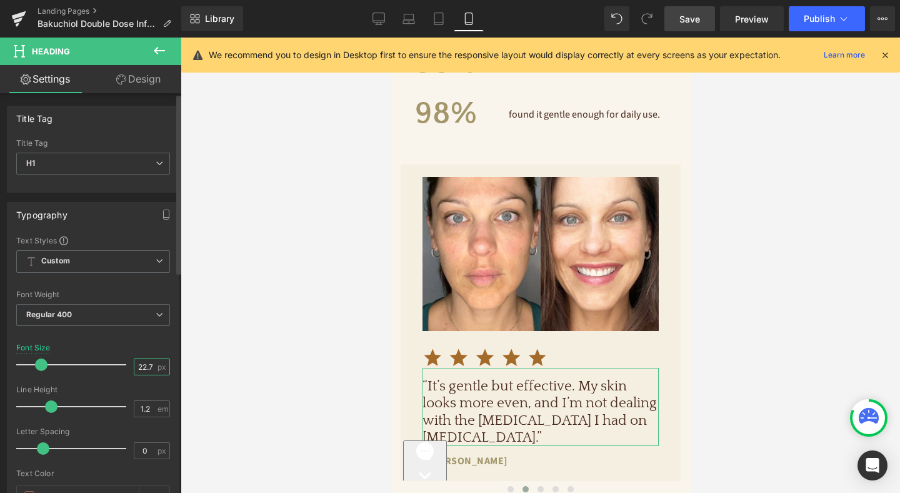
click at [137, 364] on input "22.72" at bounding box center [145, 367] width 22 height 16
type input "20"
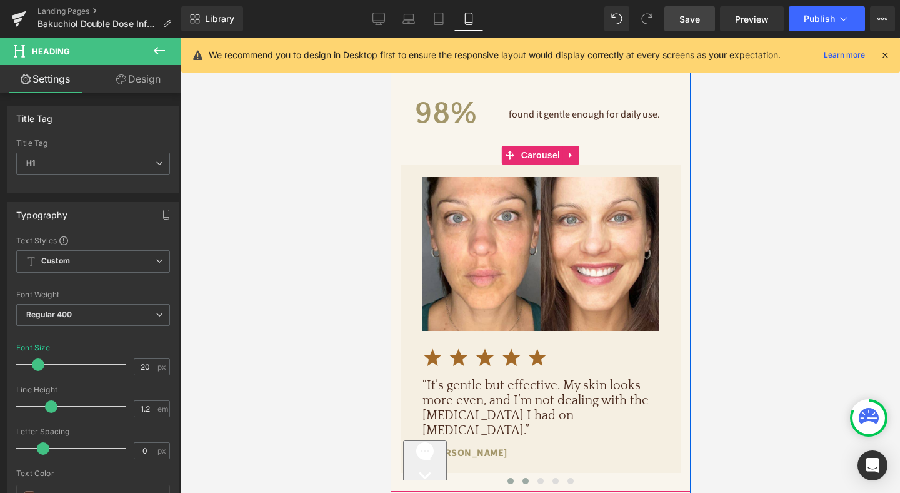
click at [509, 478] on span at bounding box center [510, 481] width 6 height 6
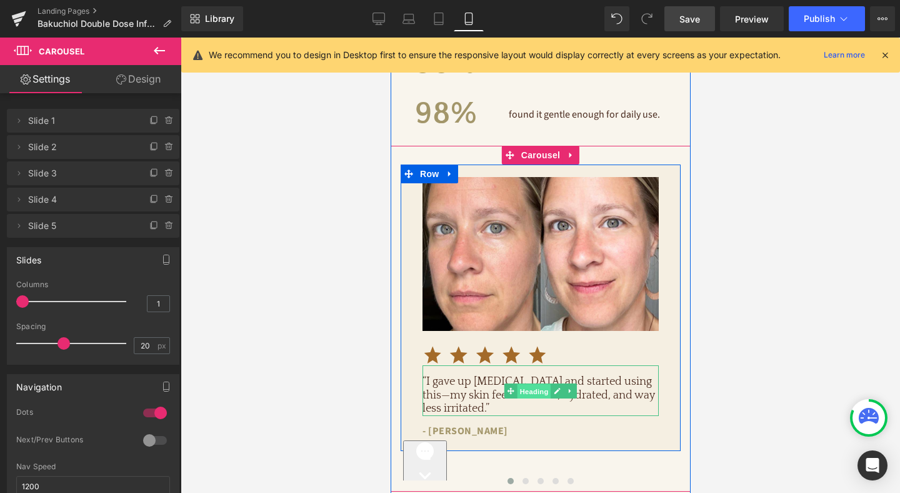
click at [526, 383] on span "Heading" at bounding box center [534, 390] width 34 height 15
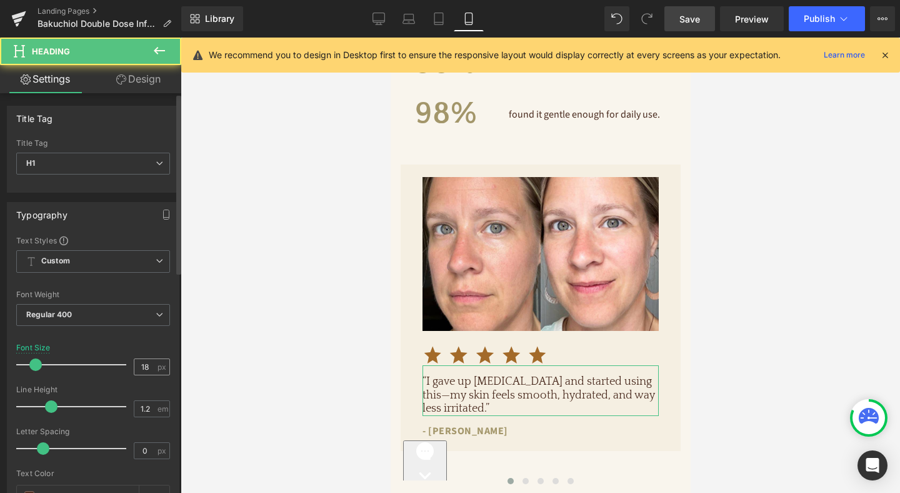
click at [140, 370] on input "18" at bounding box center [145, 367] width 22 height 16
click at [140, 369] on input "18" at bounding box center [145, 367] width 22 height 16
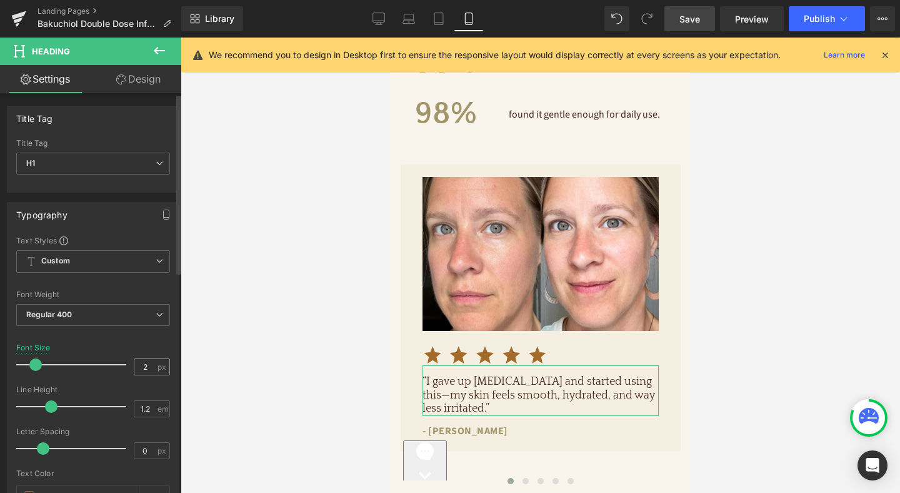
type input "20"
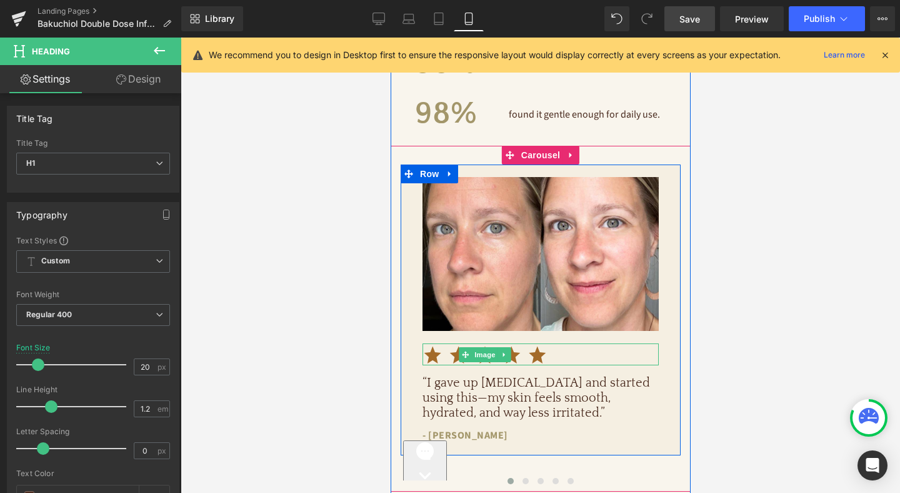
drag, startPoint x: 489, startPoint y: 326, endPoint x: 473, endPoint y: 316, distance: 19.1
click at [489, 347] on span "Image" at bounding box center [484, 354] width 26 height 15
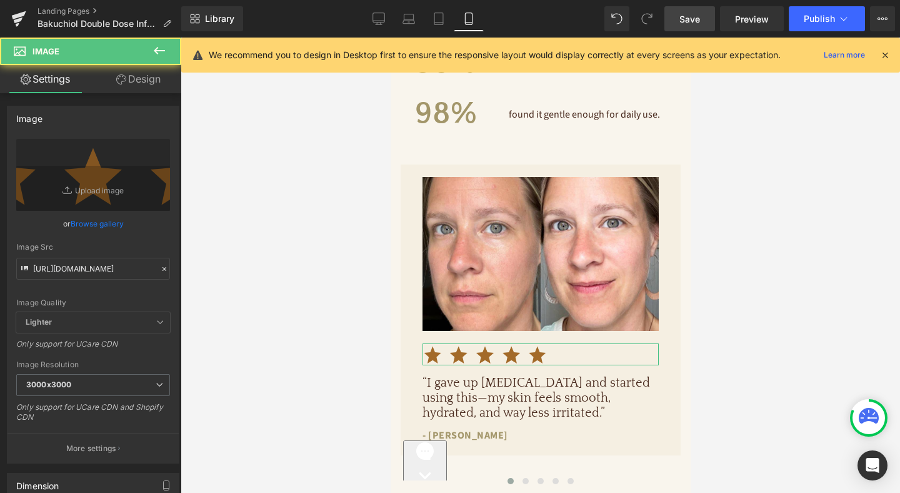
drag, startPoint x: 138, startPoint y: 74, endPoint x: 110, endPoint y: 113, distance: 47.5
click at [138, 74] on link "Design" at bounding box center [138, 79] width 91 height 28
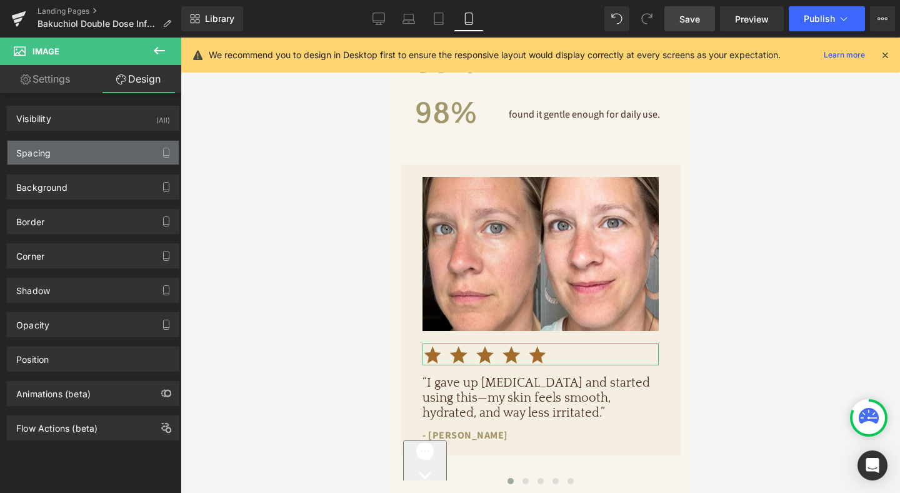
click at [97, 146] on div "Spacing" at bounding box center [93, 153] width 171 height 24
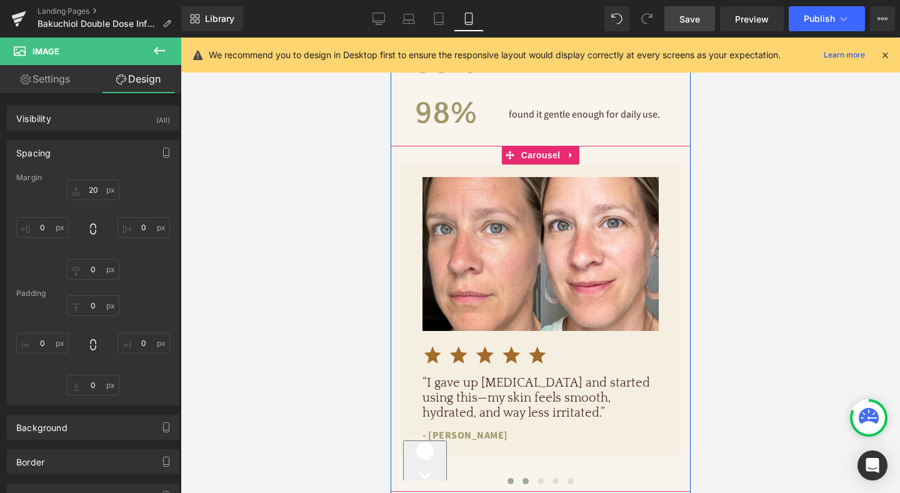
click at [523, 478] on span at bounding box center [525, 481] width 6 height 6
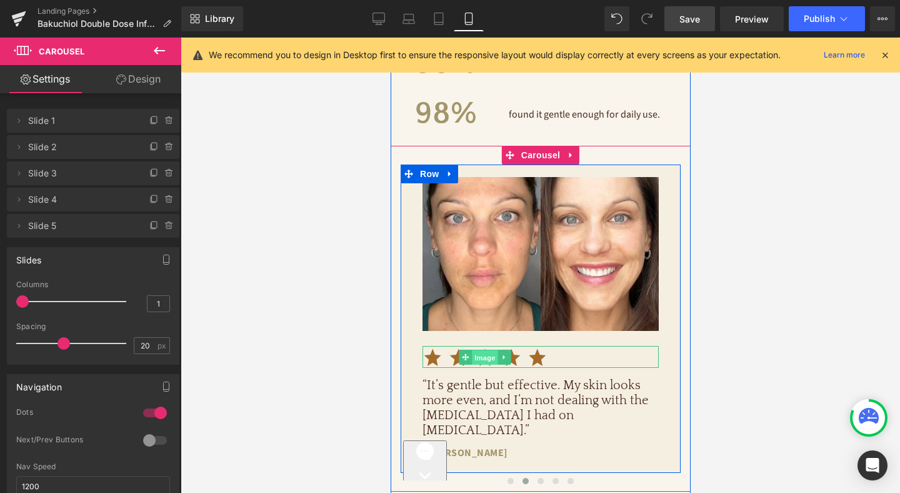
click at [485, 349] on span "Image" at bounding box center [484, 356] width 26 height 15
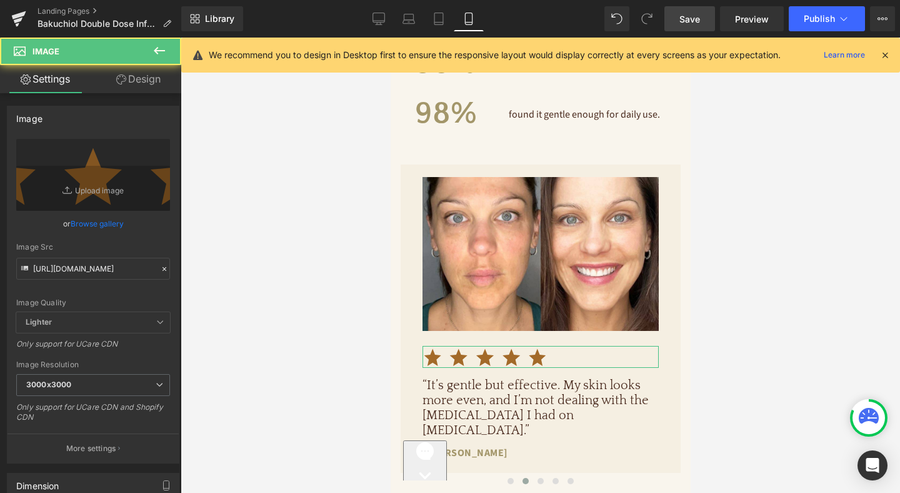
click at [140, 77] on link "Design" at bounding box center [138, 79] width 91 height 28
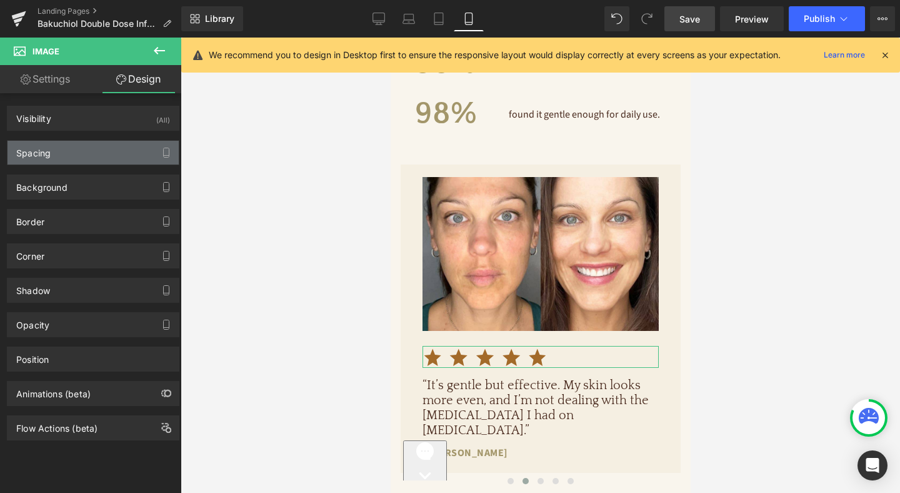
click at [105, 155] on div "Spacing" at bounding box center [93, 153] width 171 height 24
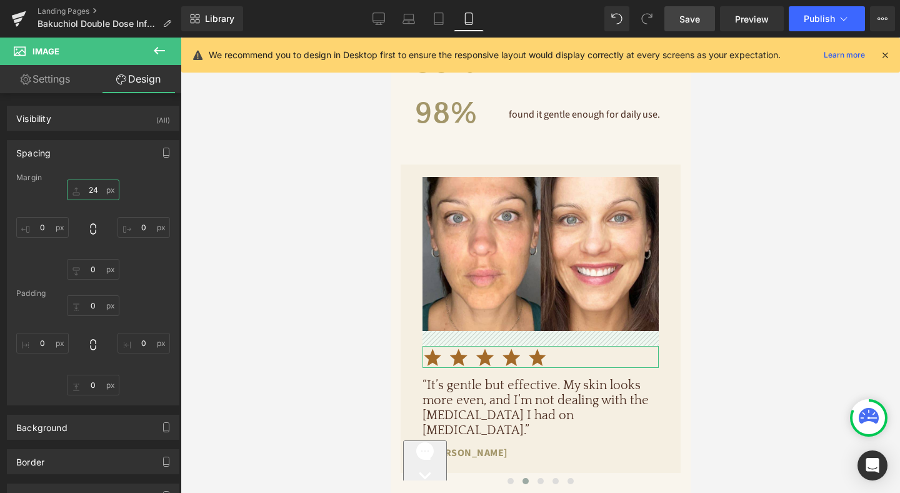
click at [97, 189] on input "24" at bounding box center [93, 189] width 53 height 21
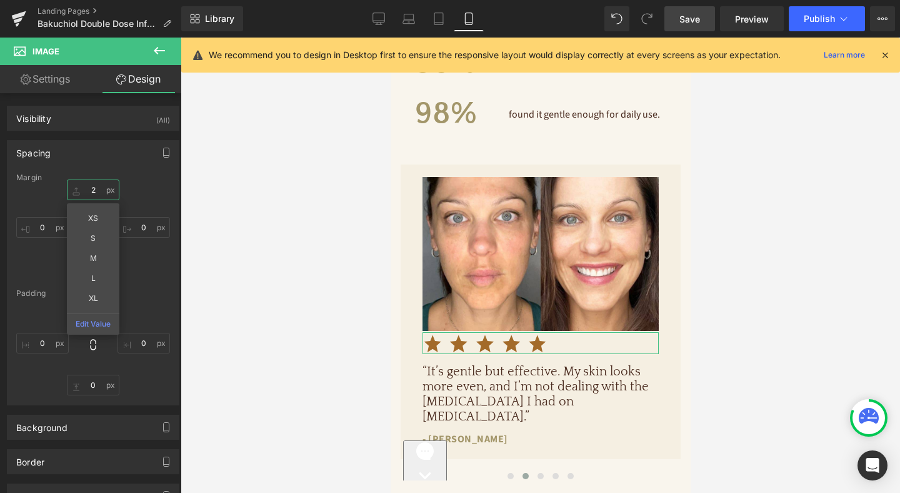
type input "20"
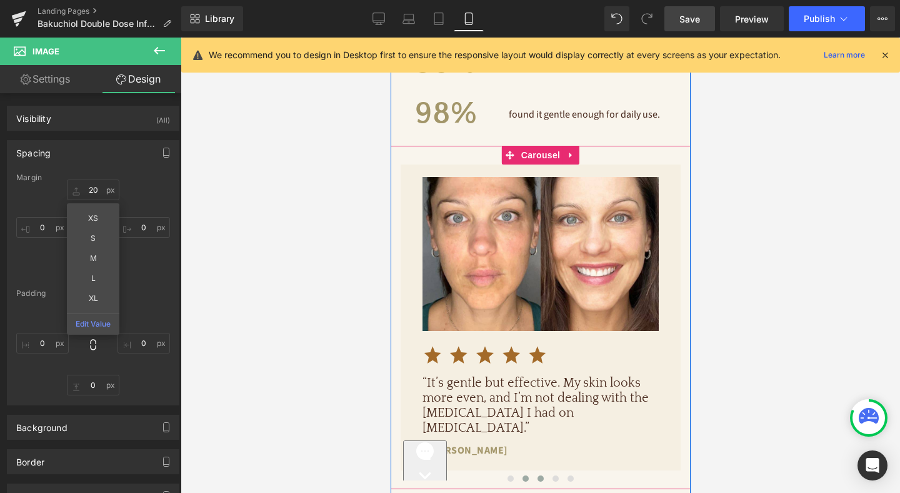
click at [541, 475] on span at bounding box center [540, 478] width 6 height 6
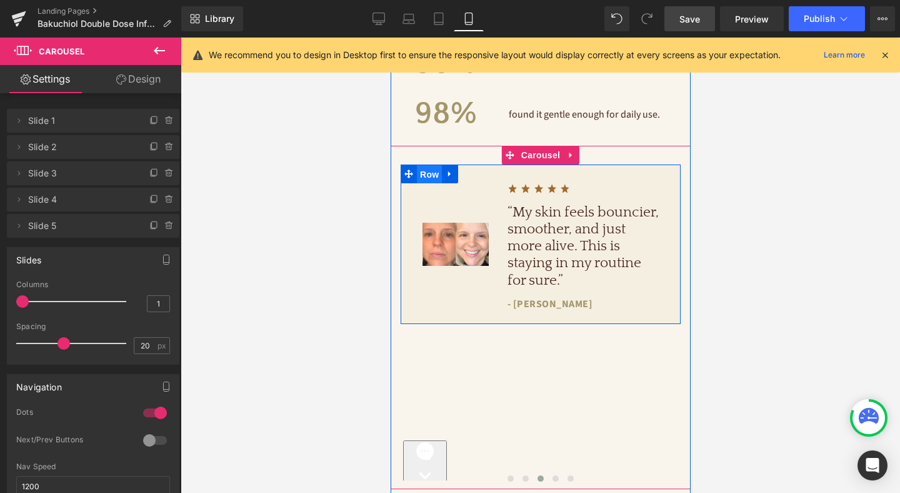
click at [429, 165] on span "Row" at bounding box center [428, 174] width 25 height 19
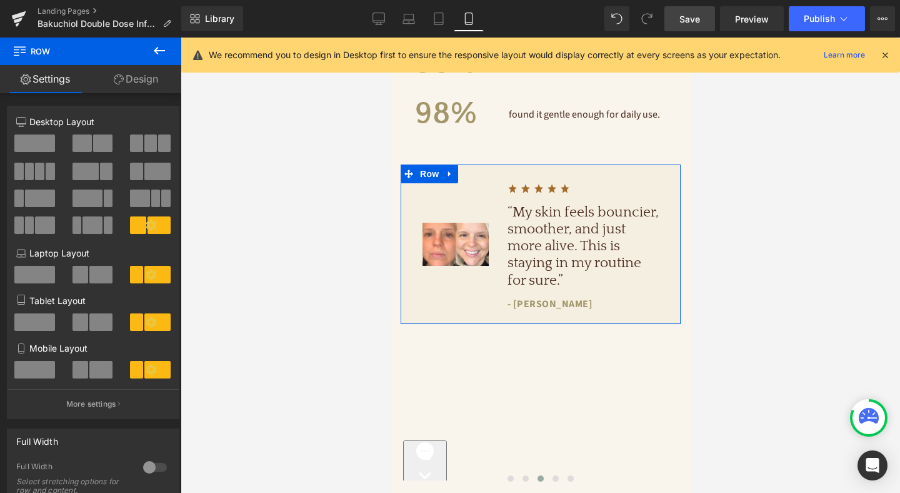
click at [39, 383] on div at bounding box center [35, 375] width 58 height 28
click at [41, 371] on span at bounding box center [34, 370] width 41 height 18
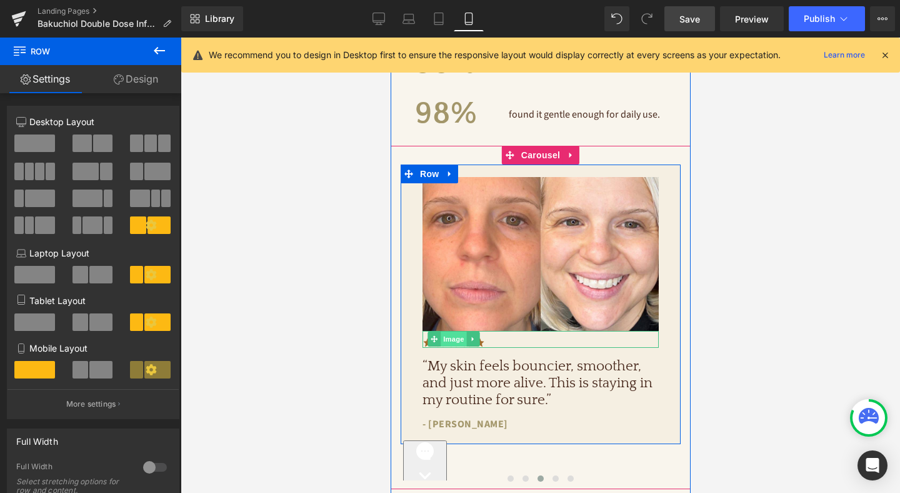
click at [455, 331] on span "Image" at bounding box center [453, 338] width 26 height 15
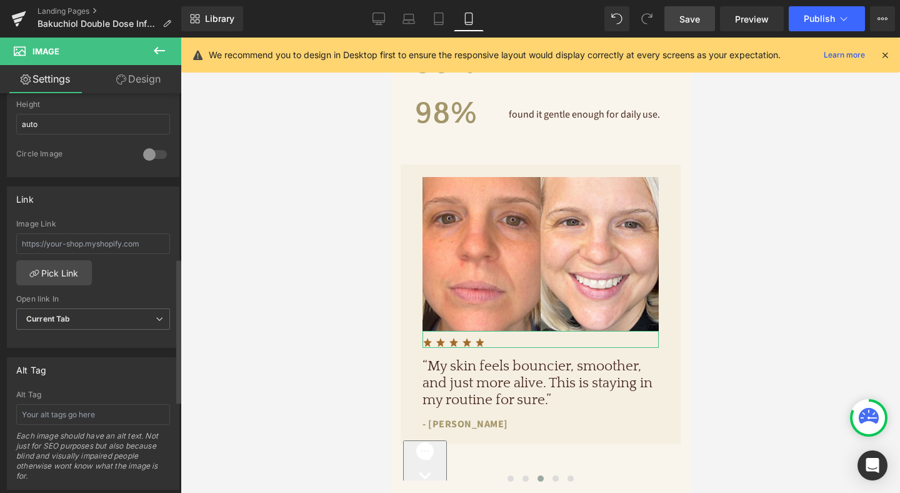
scroll to position [254, 0]
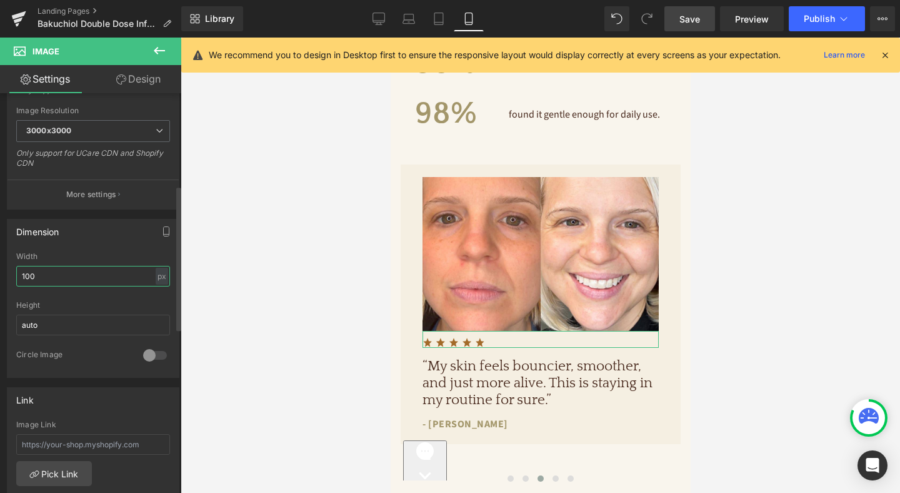
click at [87, 279] on input "100" at bounding box center [93, 276] width 154 height 21
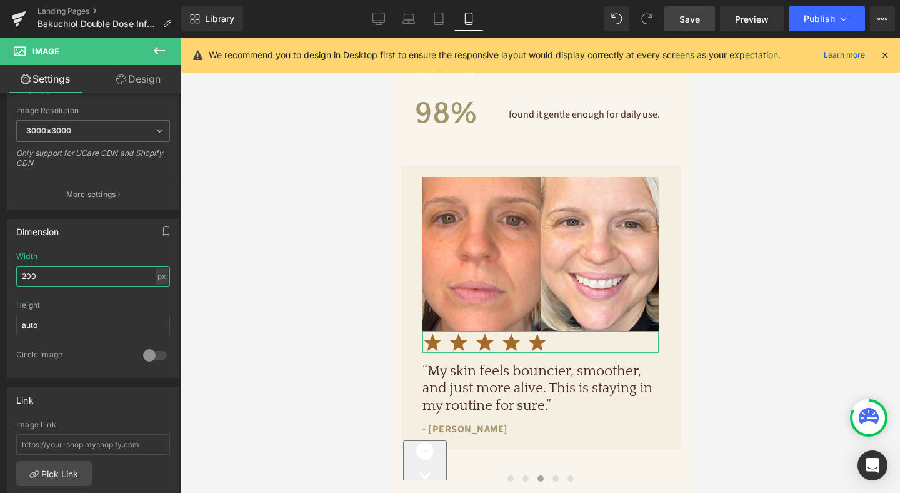
type input "200"
click at [150, 75] on link "Design" at bounding box center [138, 79] width 91 height 28
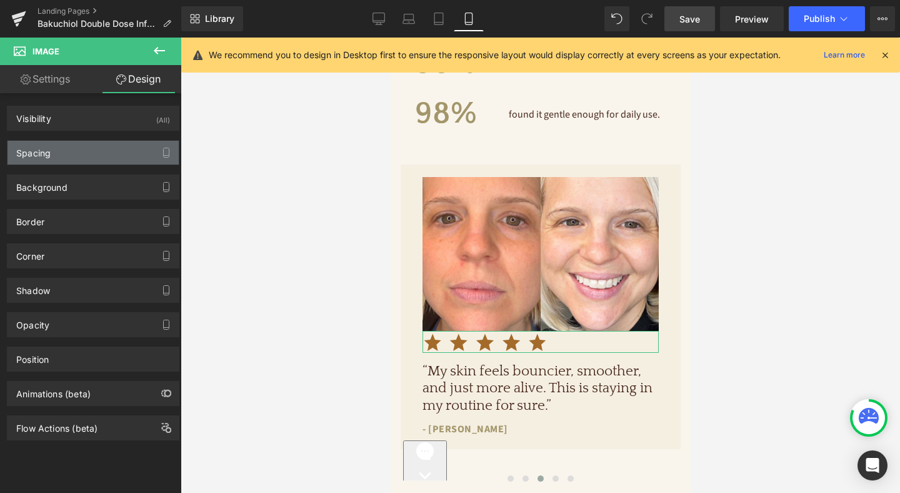
click at [62, 160] on div "Spacing" at bounding box center [93, 153] width 171 height 24
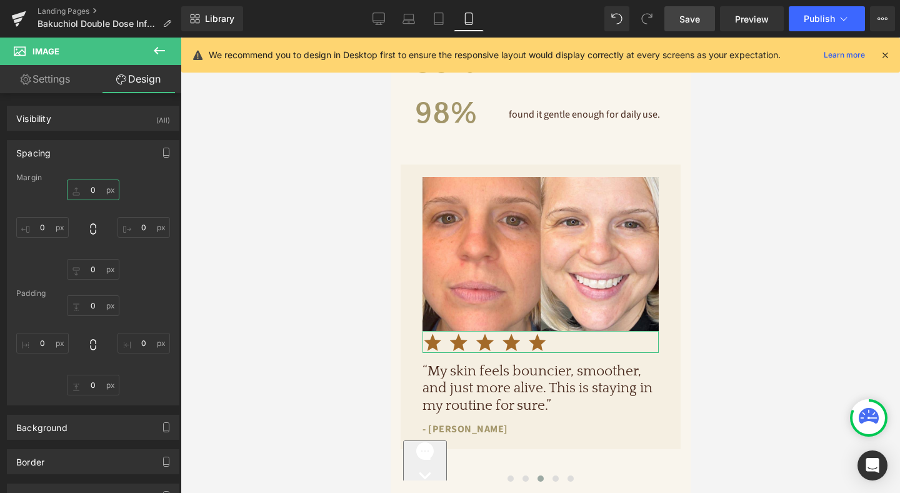
click at [96, 186] on input "0" at bounding box center [93, 189] width 53 height 21
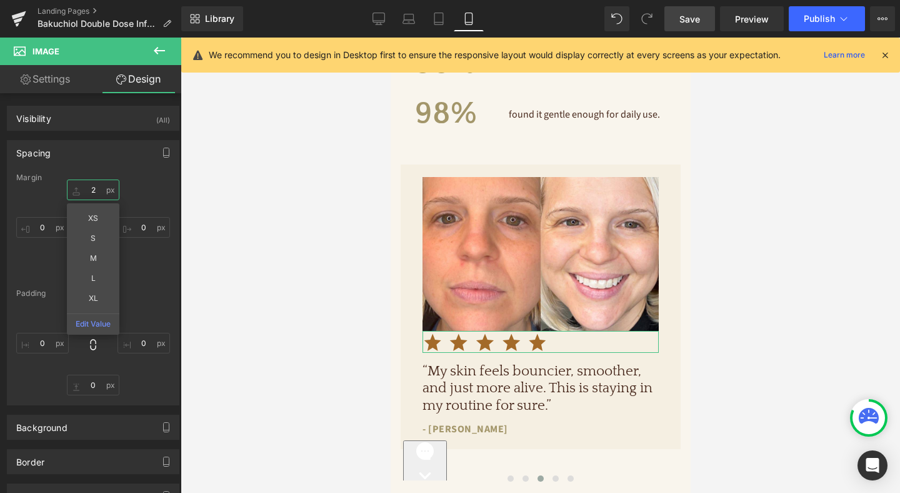
type input "20"
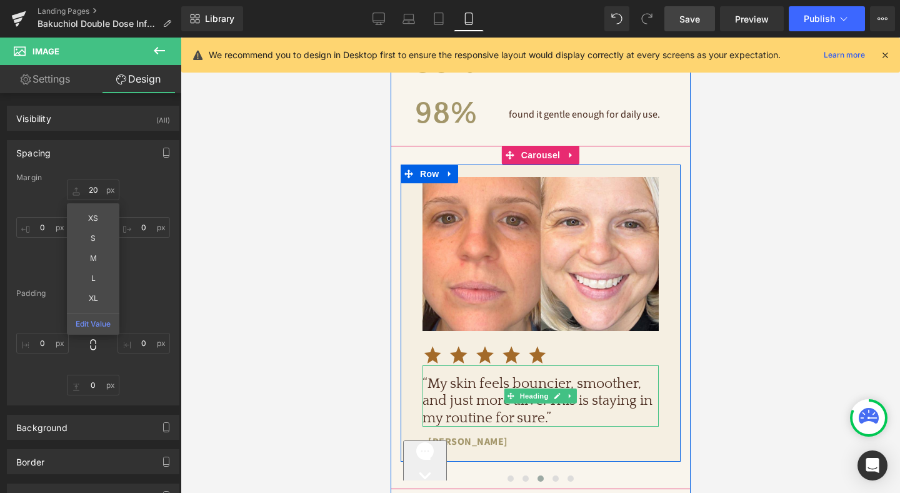
click at [481, 375] on h1 "“My skin feels bouncier, smoother, and just more alive. This is staying in my r…" at bounding box center [540, 400] width 236 height 51
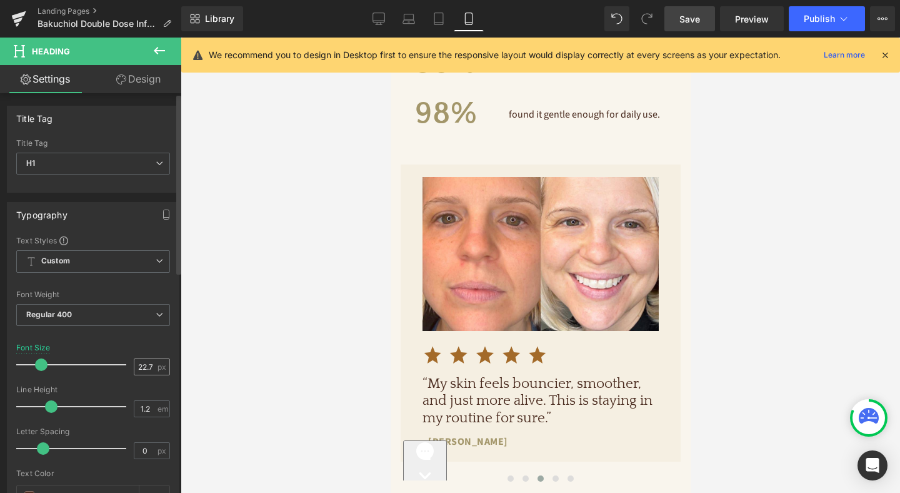
click at [141, 361] on input "22.72" at bounding box center [145, 367] width 22 height 16
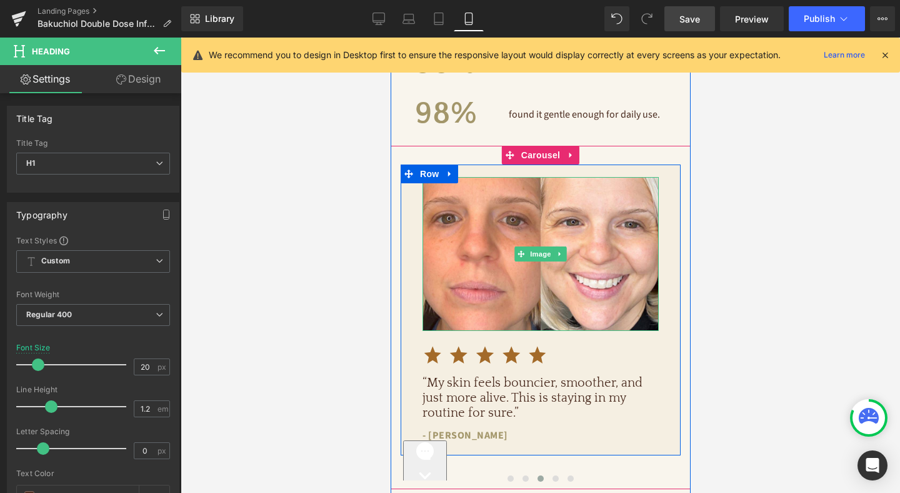
type input "20"
click at [688, 22] on span "Save" at bounding box center [689, 19] width 21 height 13
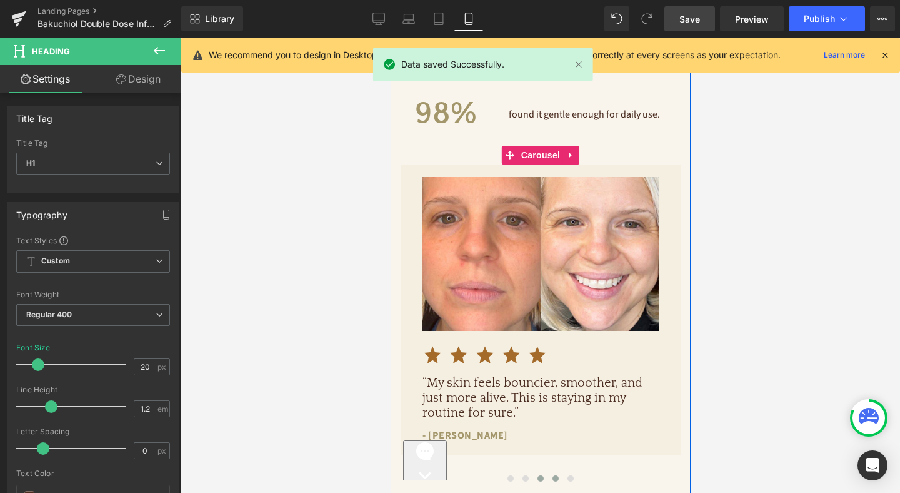
click at [555, 475] on span at bounding box center [555, 478] width 6 height 6
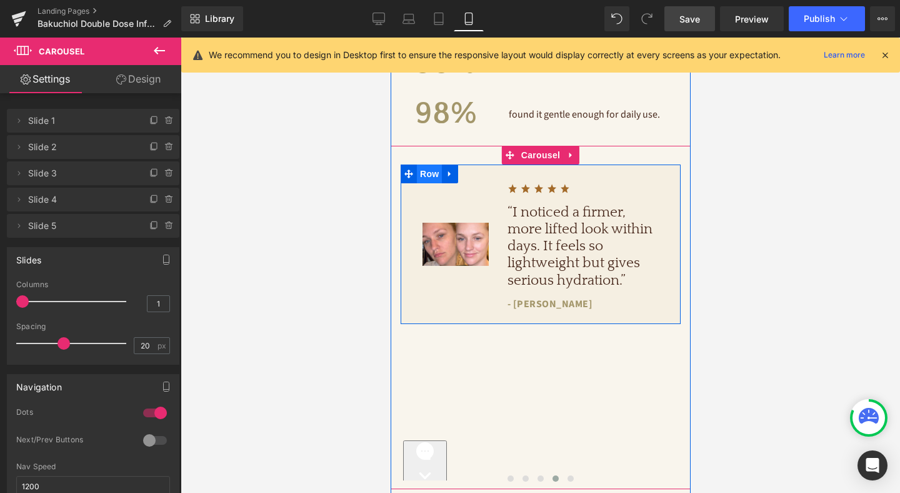
click at [428, 164] on span "Row" at bounding box center [428, 173] width 25 height 19
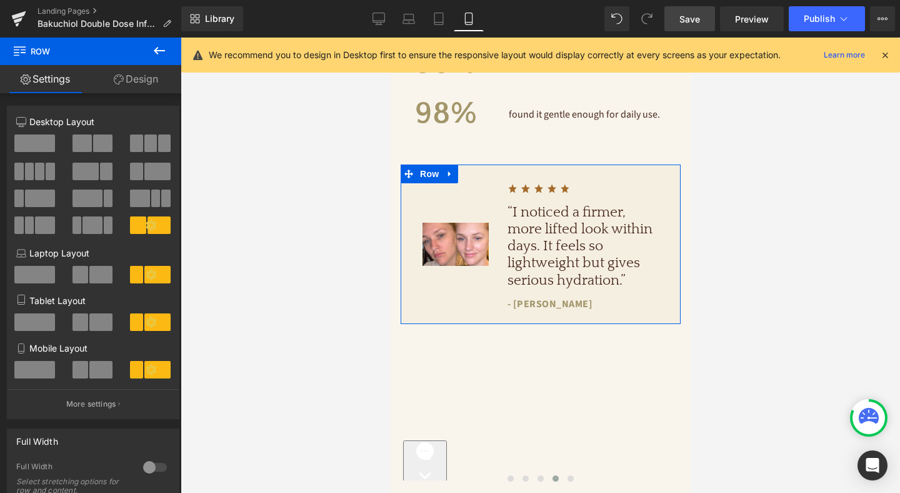
click at [37, 378] on span at bounding box center [34, 370] width 41 height 18
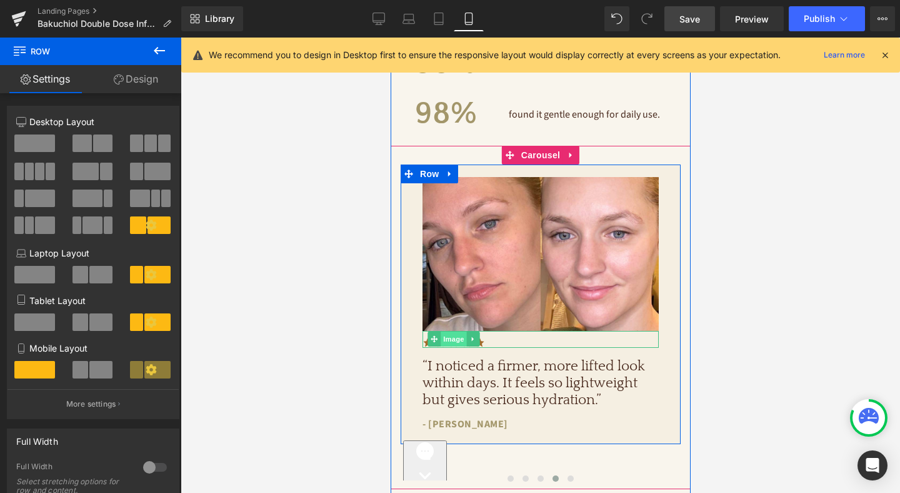
click at [458, 331] on span "Image" at bounding box center [453, 338] width 26 height 15
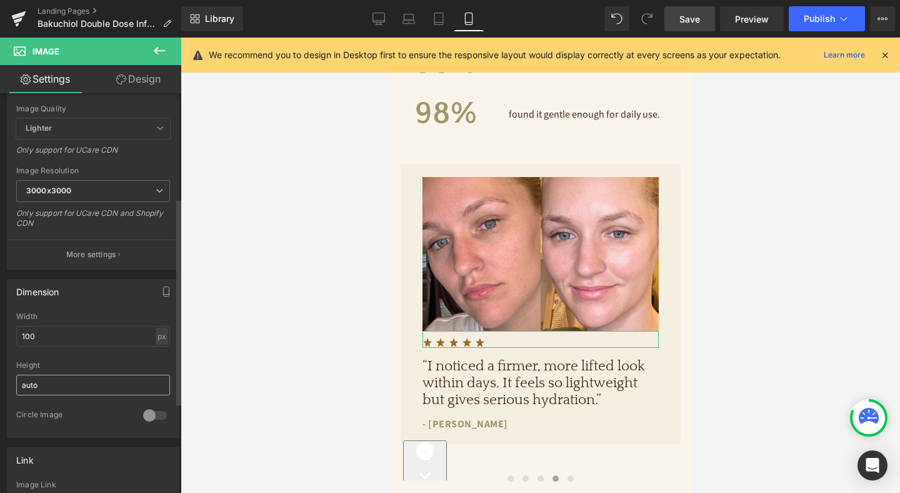
scroll to position [202, 0]
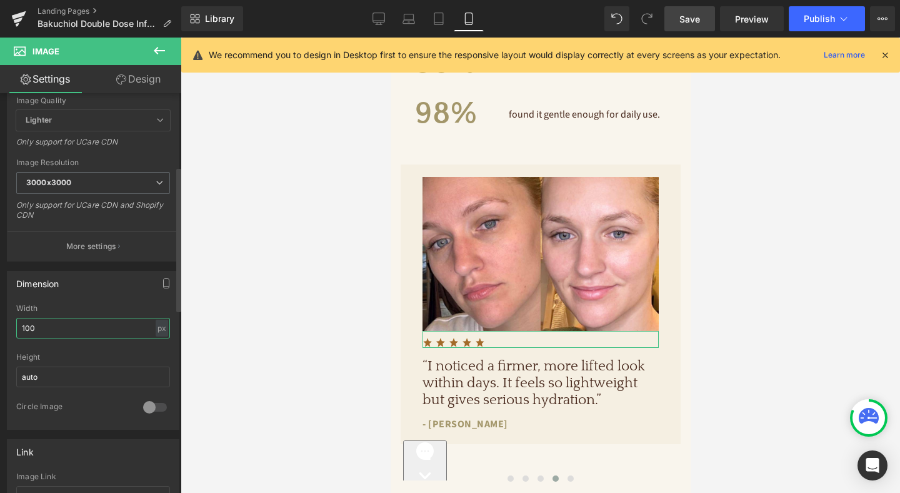
click at [73, 331] on input "100" at bounding box center [93, 328] width 154 height 21
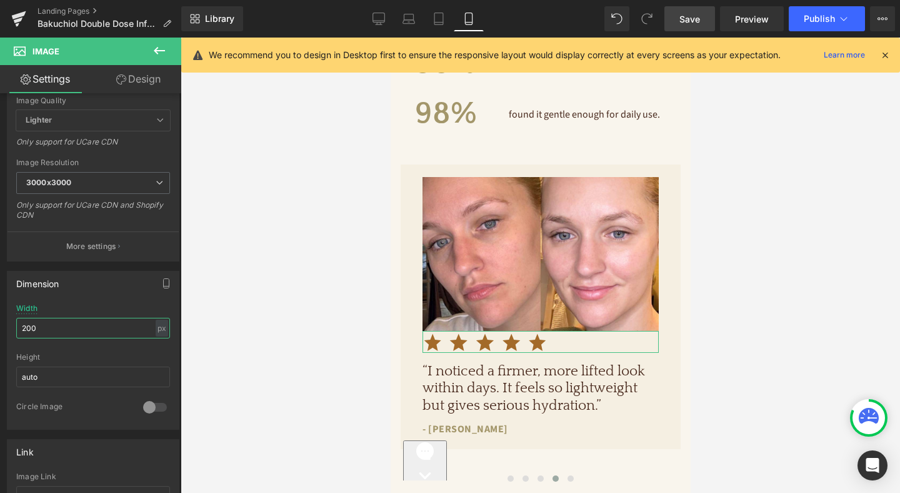
type input "200"
click at [148, 76] on link "Design" at bounding box center [138, 79] width 91 height 28
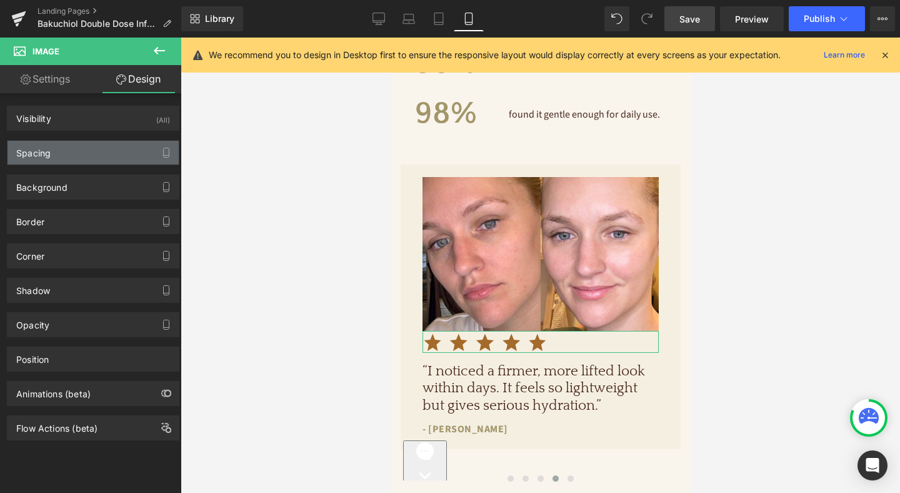
click at [79, 154] on div "Spacing" at bounding box center [93, 153] width 171 height 24
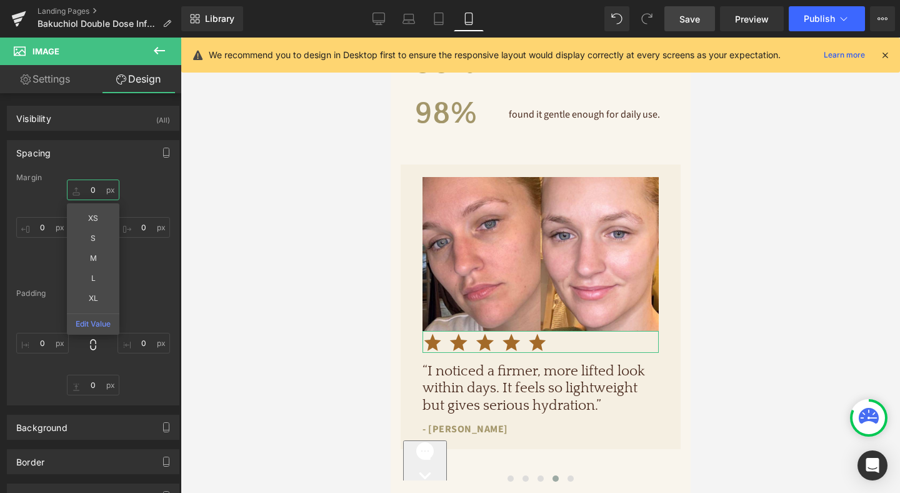
click at [94, 190] on input "text" at bounding box center [93, 189] width 53 height 21
type input "20"
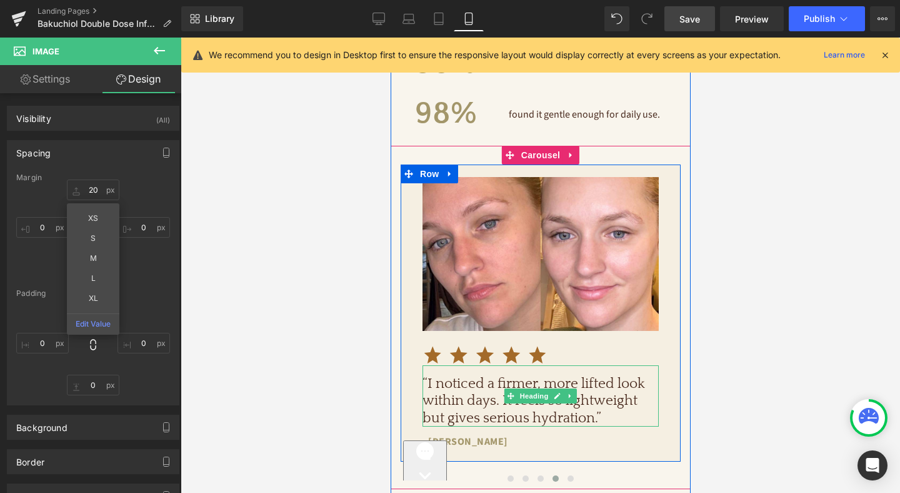
click at [481, 375] on h1 "“I noticed a firmer, more lifted look within days. It feels so lightweight but …" at bounding box center [540, 400] width 236 height 51
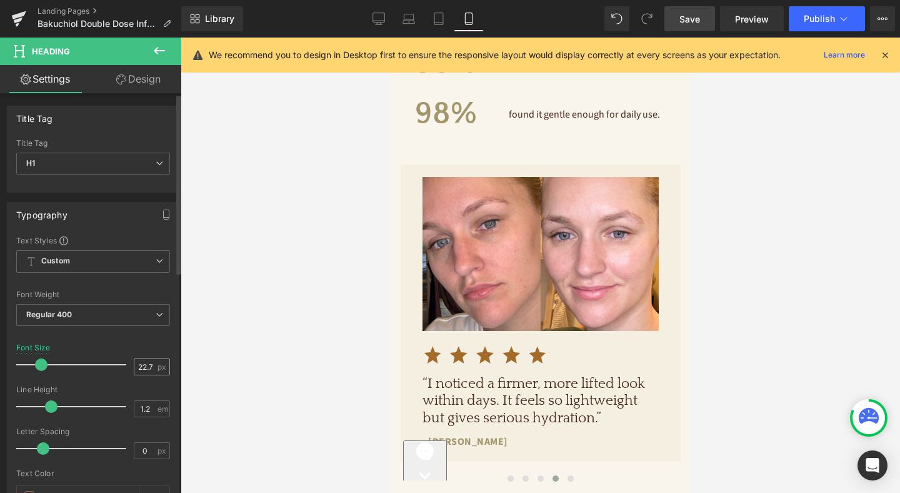
click at [136, 361] on input "22.72" at bounding box center [145, 367] width 22 height 16
type input "20"
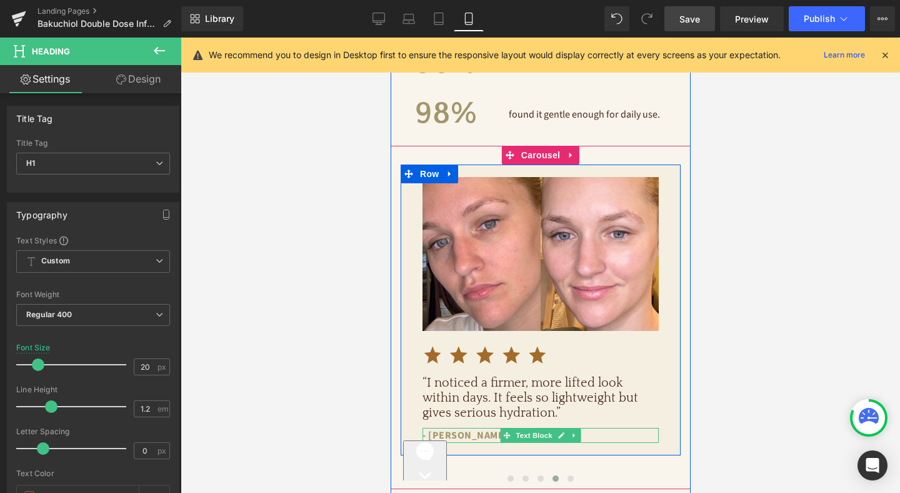
click at [443, 428] on p "- [PERSON_NAME]" at bounding box center [540, 435] width 236 height 15
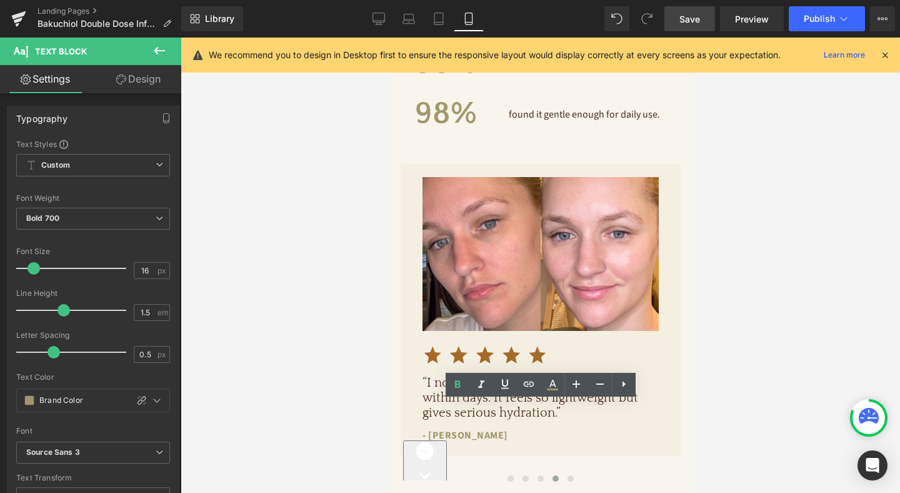
click at [686, 14] on span "Save" at bounding box center [689, 19] width 21 height 13
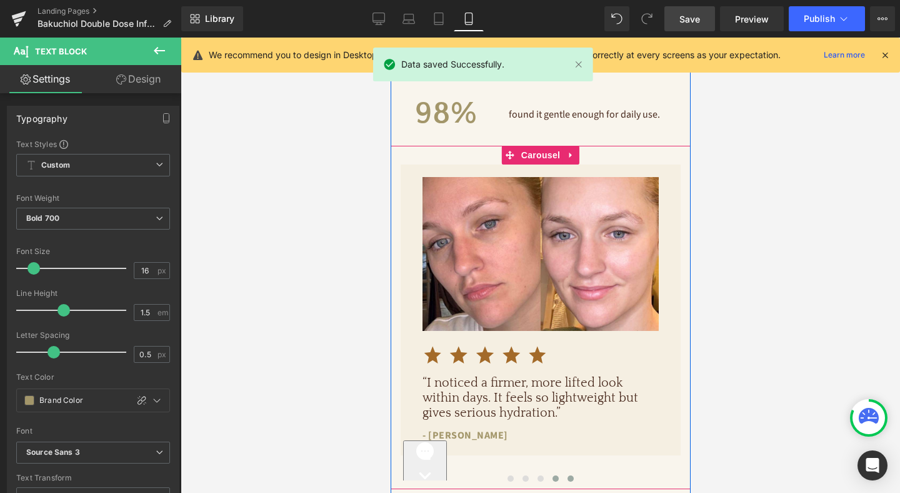
click at [571, 475] on span at bounding box center [570, 478] width 6 height 6
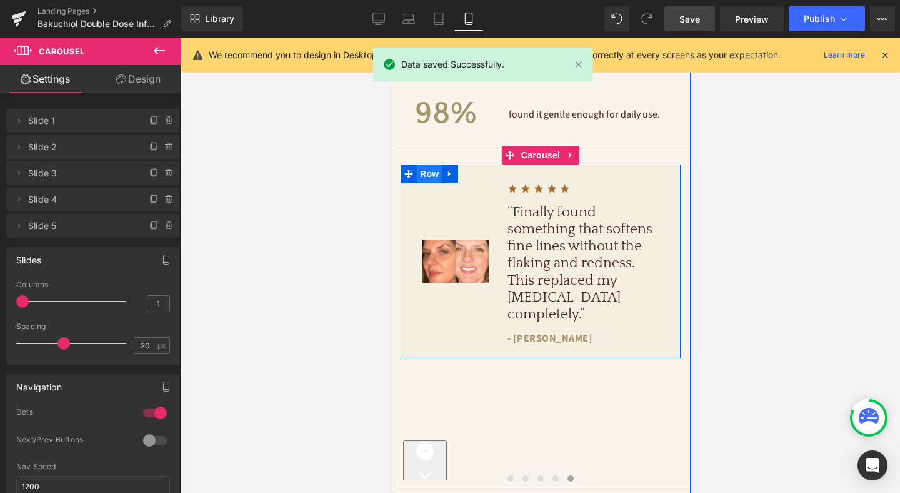
click at [433, 164] on span "Row" at bounding box center [428, 173] width 25 height 19
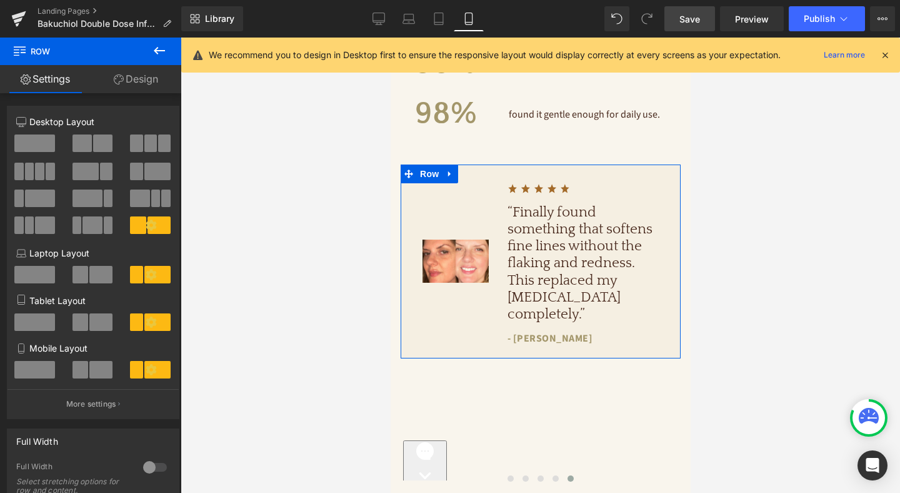
click at [38, 374] on span at bounding box center [34, 370] width 41 height 18
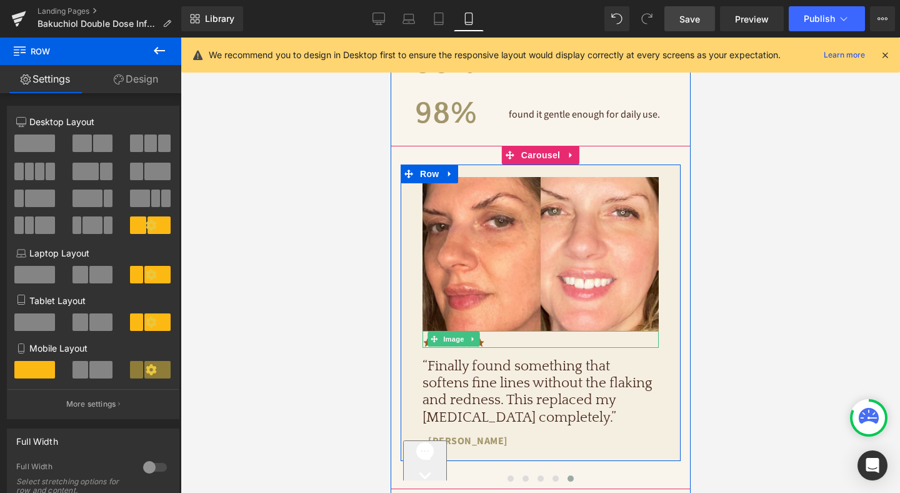
click at [457, 331] on span "Image" at bounding box center [453, 338] width 26 height 15
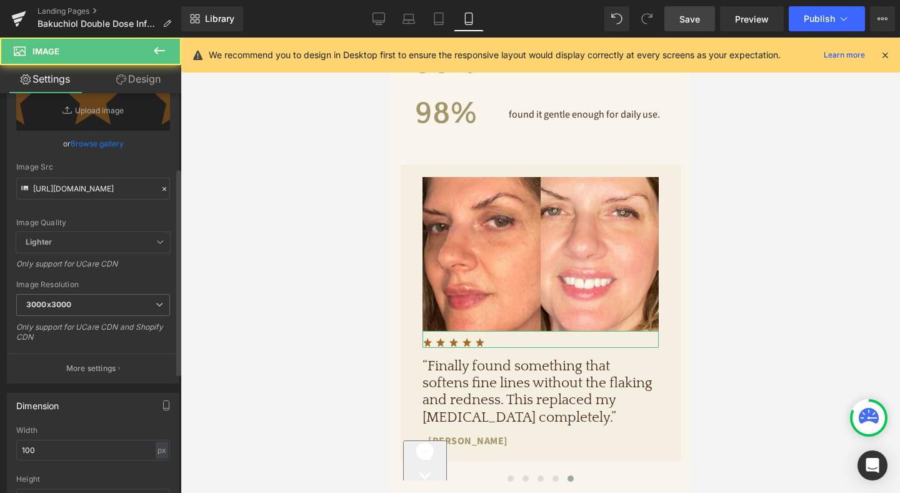
scroll to position [209, 0]
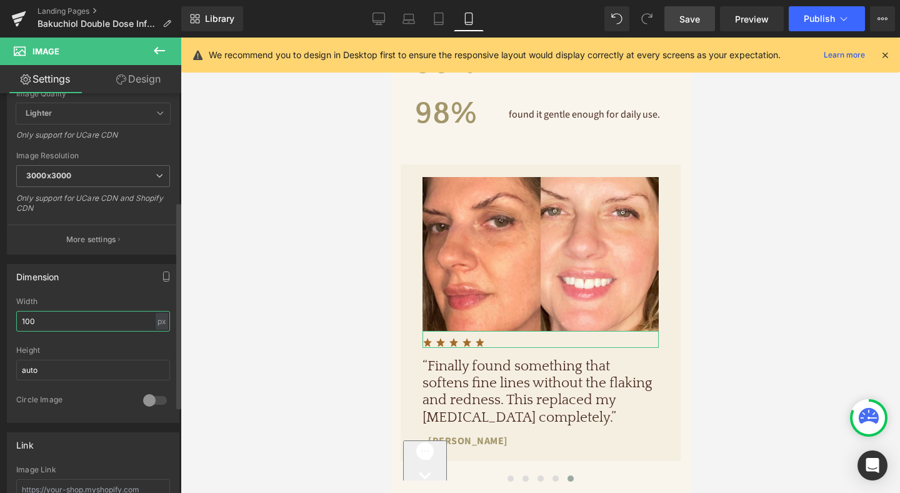
click at [76, 318] on input "100" at bounding box center [93, 321] width 154 height 21
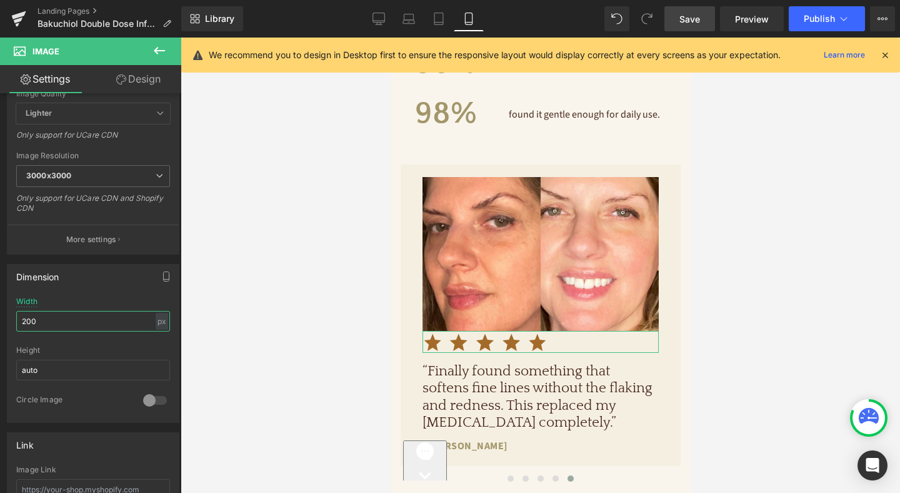
type input "200"
click at [148, 74] on link "Design" at bounding box center [138, 79] width 91 height 28
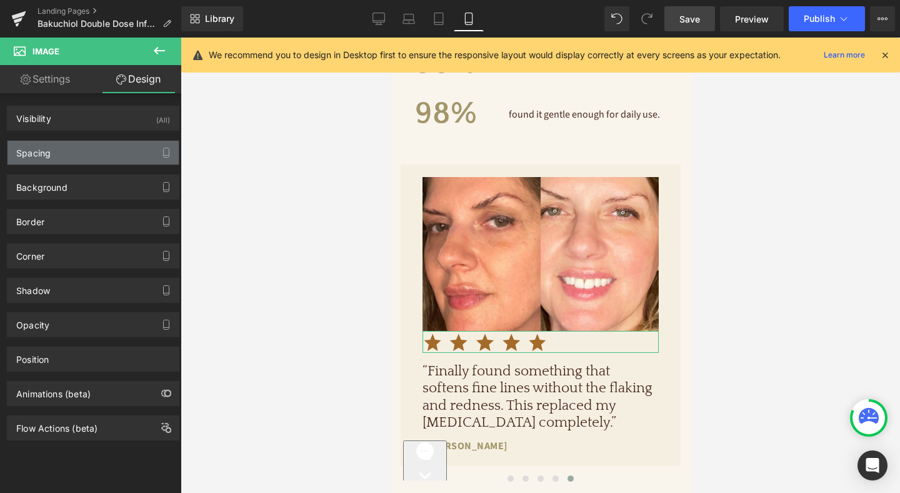
click at [92, 157] on div "Spacing" at bounding box center [93, 153] width 171 height 24
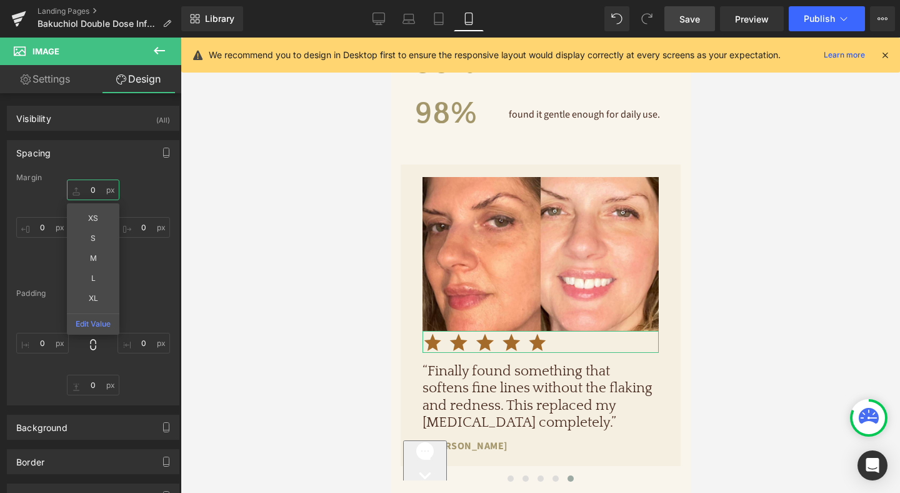
click at [88, 192] on input "0" at bounding box center [93, 189] width 53 height 21
type input "20"
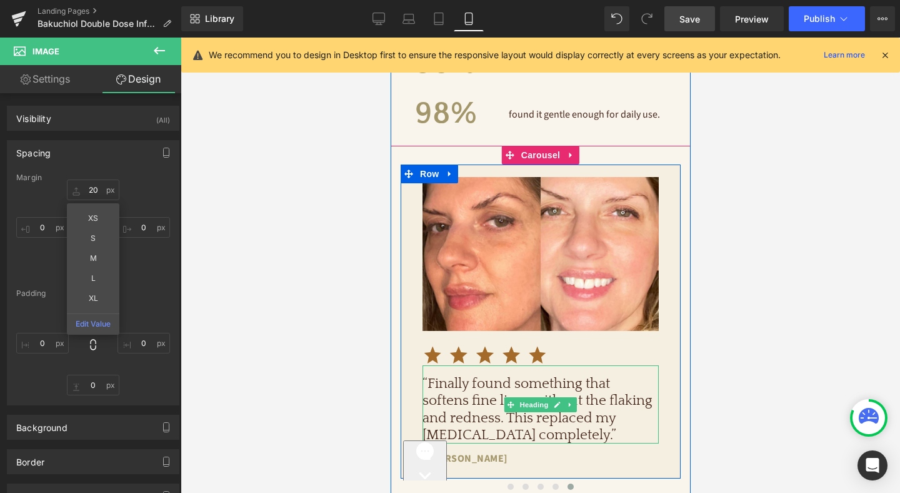
click at [464, 393] on h1 "“Finally found something that softens fine lines without the flaking and rednes…" at bounding box center [540, 409] width 236 height 68
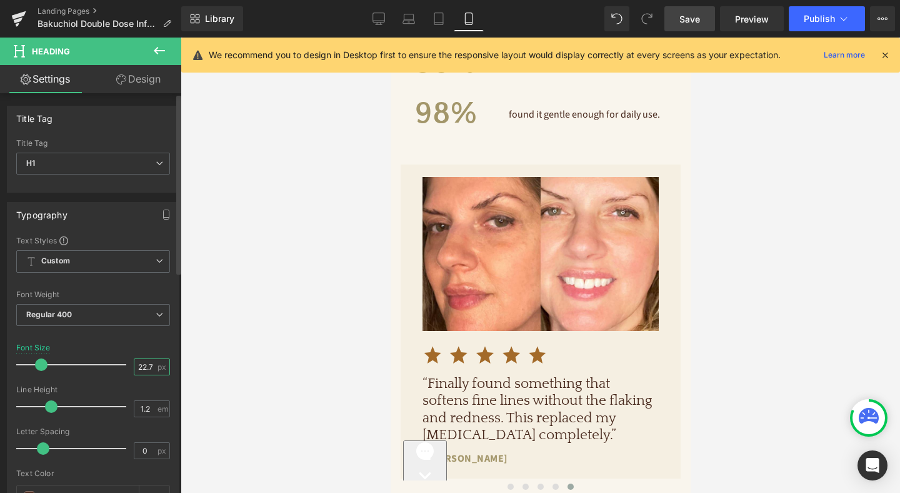
click at [138, 366] on input "22.72" at bounding box center [145, 367] width 22 height 16
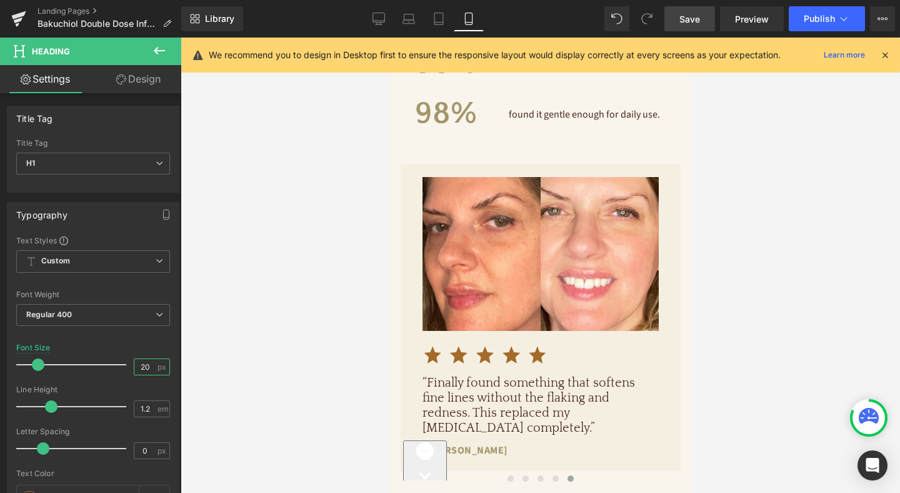
type input "20"
click at [691, 20] on span "Save" at bounding box center [689, 19] width 21 height 13
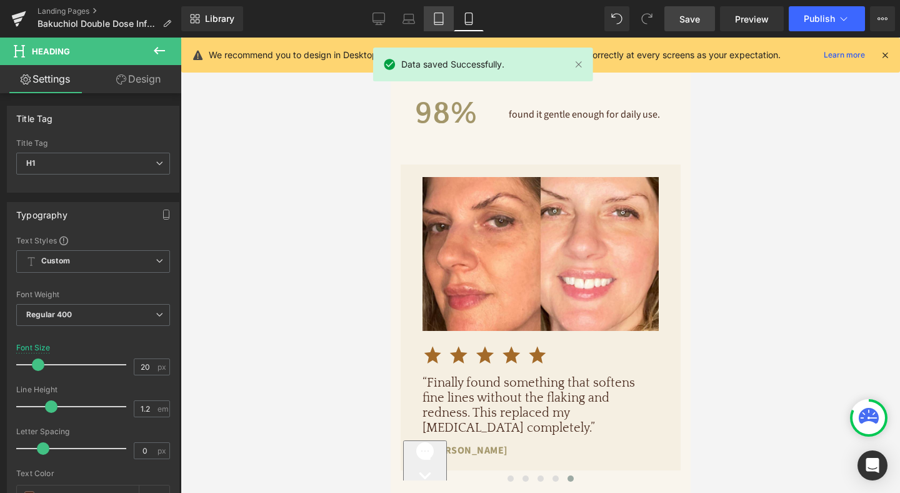
click at [428, 24] on link "Tablet" at bounding box center [439, 18] width 30 height 25
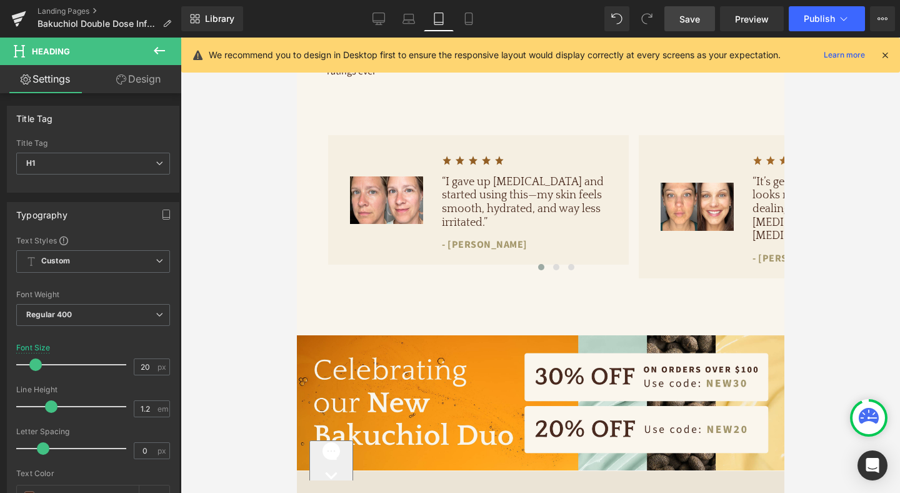
scroll to position [761, 0]
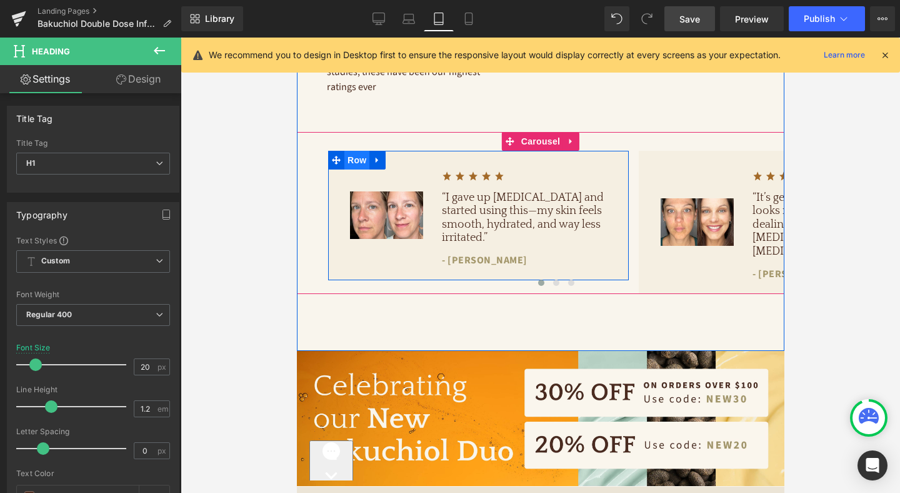
click at [360, 152] on span "Row" at bounding box center [356, 160] width 25 height 19
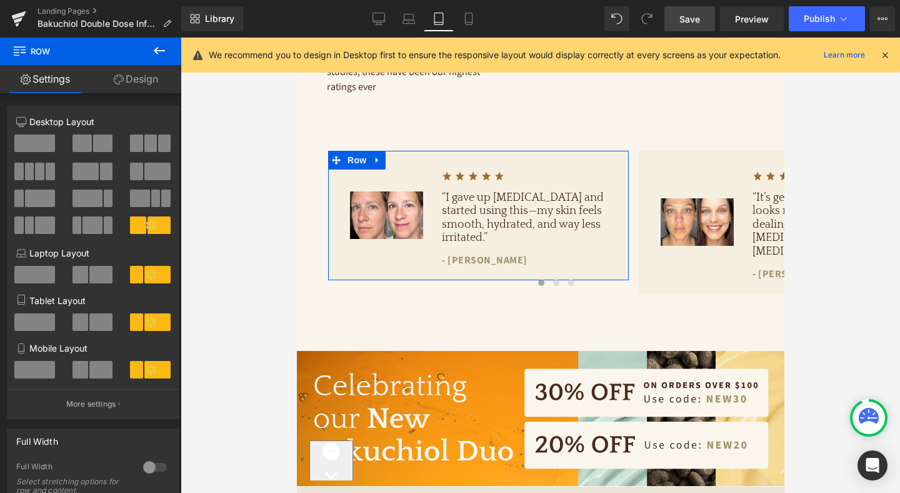
click at [138, 74] on link "Design" at bounding box center [136, 79] width 91 height 28
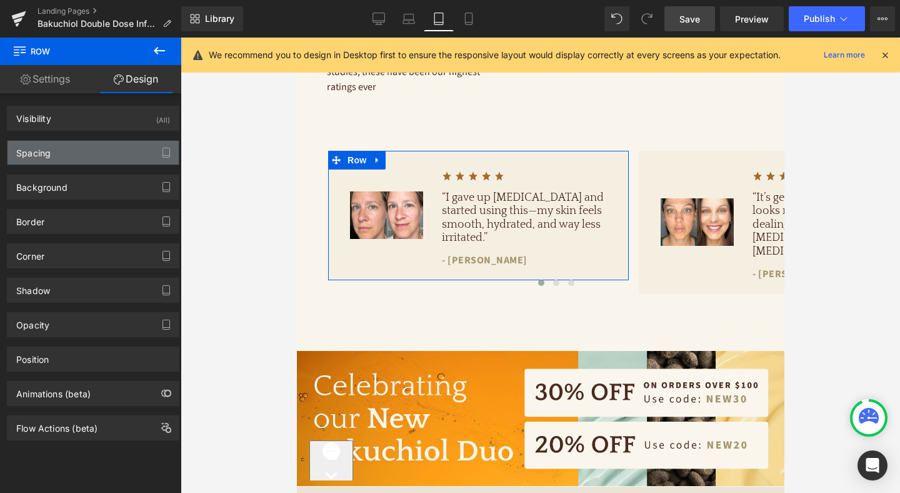
click at [108, 152] on div "Spacing" at bounding box center [93, 153] width 171 height 24
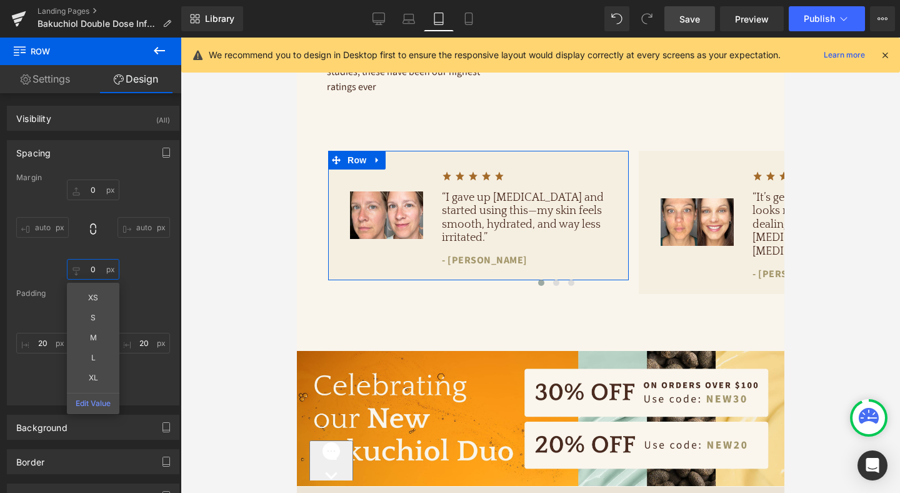
click at [92, 273] on input "0" at bounding box center [93, 269] width 53 height 21
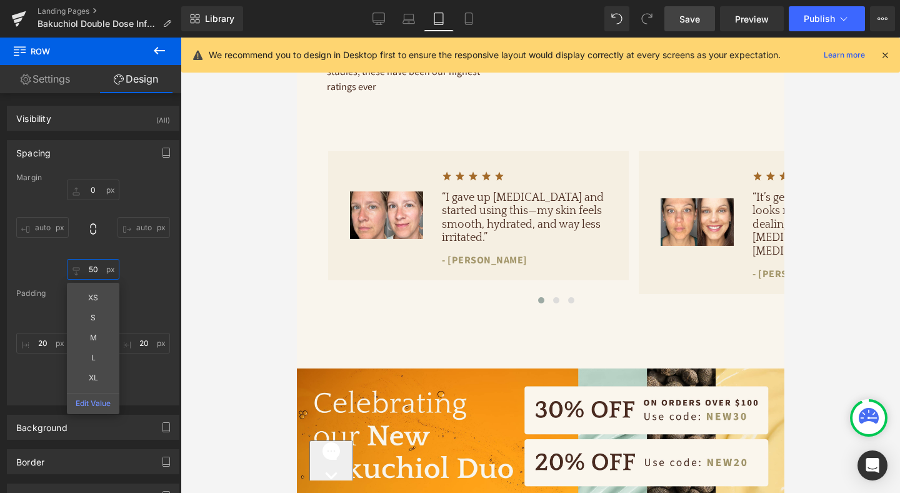
type input "50"
click at [699, 18] on span "Save" at bounding box center [689, 19] width 21 height 13
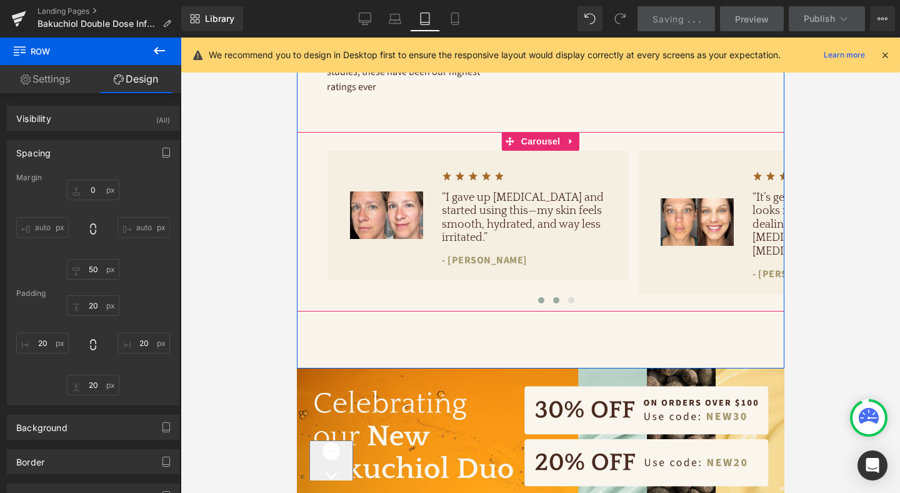
click at [558, 297] on span at bounding box center [556, 300] width 6 height 6
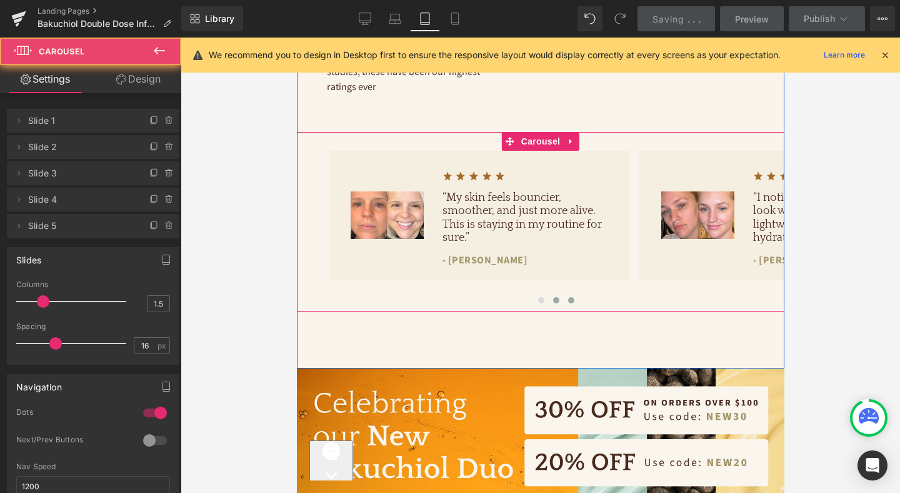
click at [571, 297] on span at bounding box center [571, 300] width 6 height 6
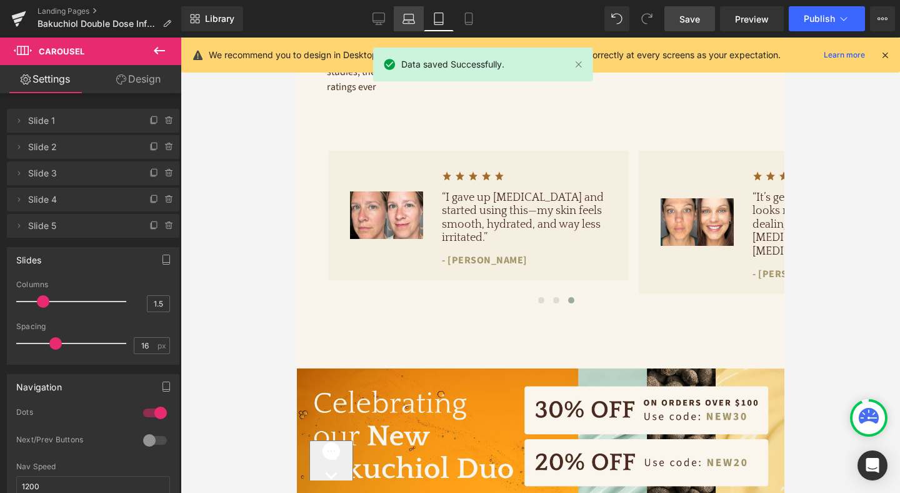
click at [404, 24] on icon at bounding box center [409, 19] width 13 height 13
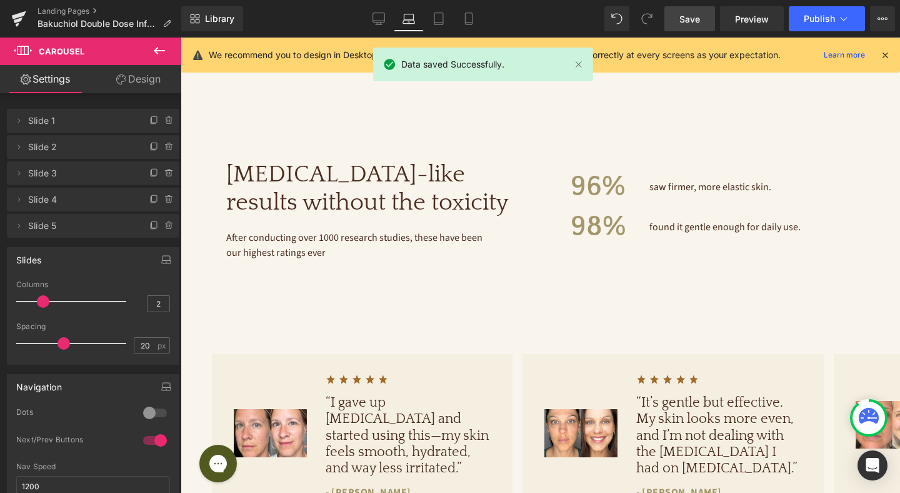
scroll to position [975, 0]
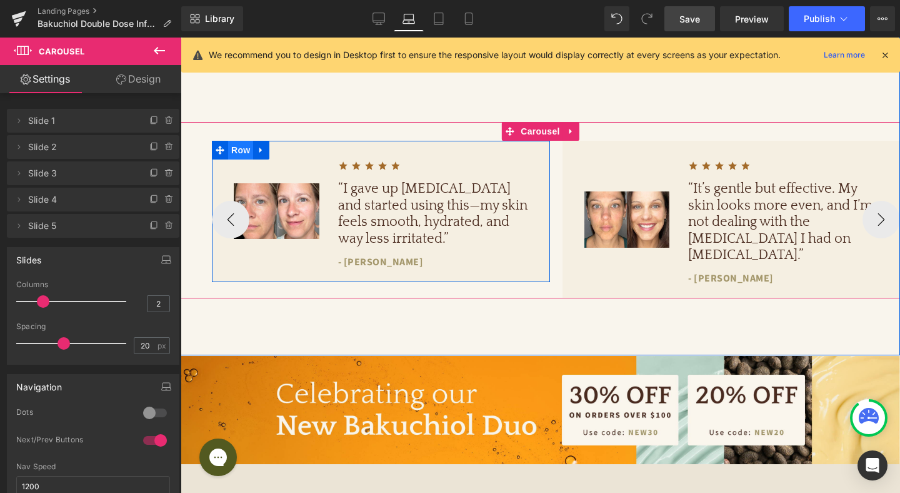
click at [239, 151] on span "Row" at bounding box center [240, 150] width 25 height 19
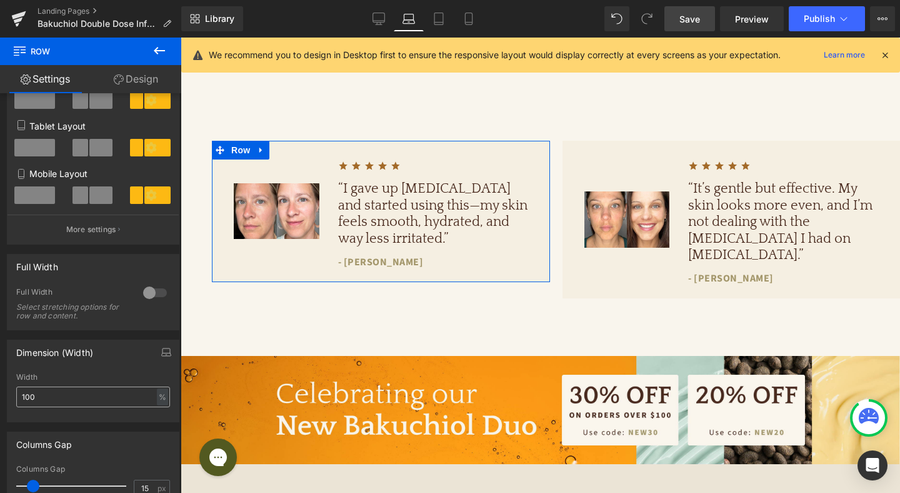
scroll to position [211, 0]
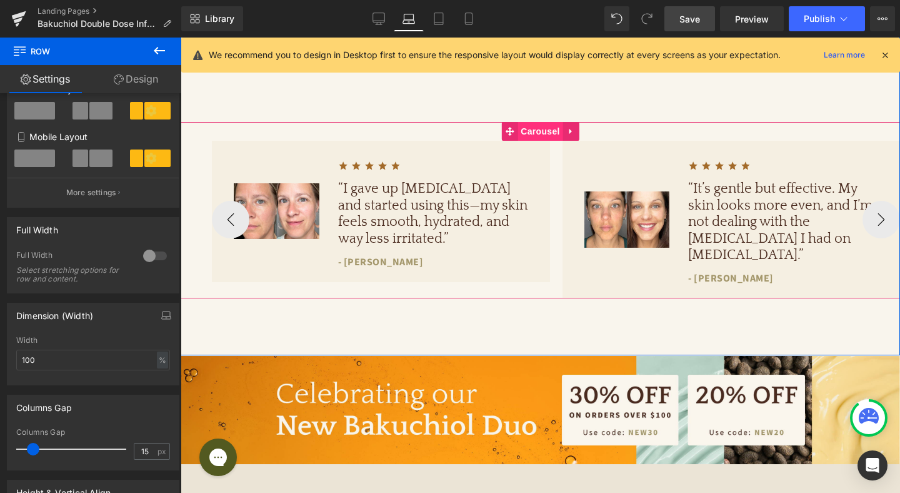
click at [541, 134] on span "Carousel" at bounding box center [540, 131] width 45 height 19
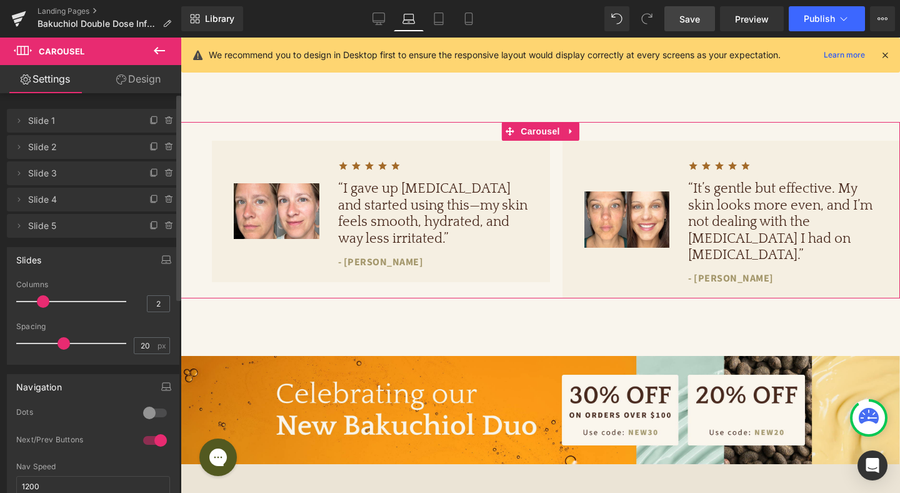
drag, startPoint x: 154, startPoint y: 412, endPoint x: 154, endPoint y: 433, distance: 21.3
click at [154, 411] on div at bounding box center [155, 413] width 30 height 20
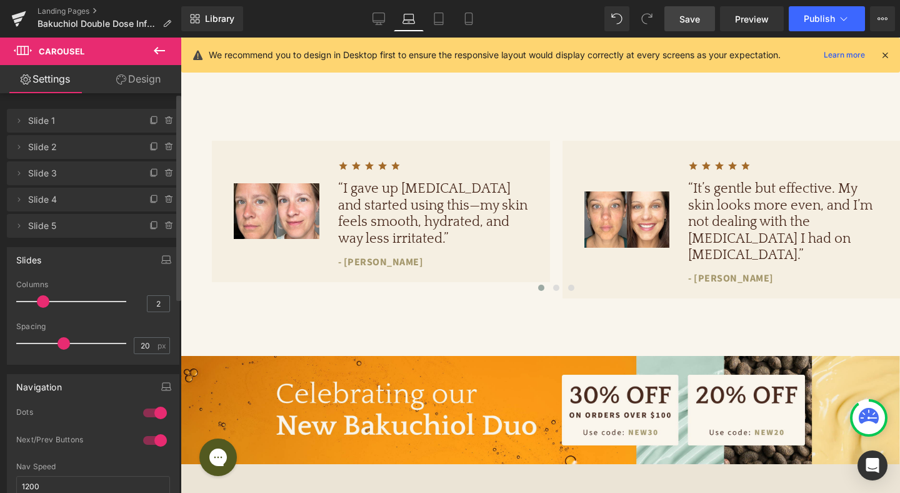
click at [153, 441] on div at bounding box center [155, 440] width 30 height 20
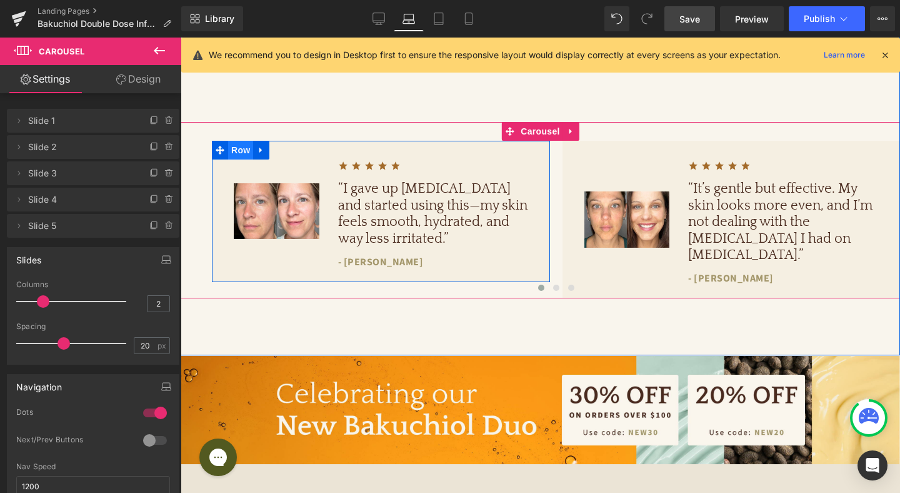
click at [242, 151] on span "Row" at bounding box center [240, 150] width 25 height 19
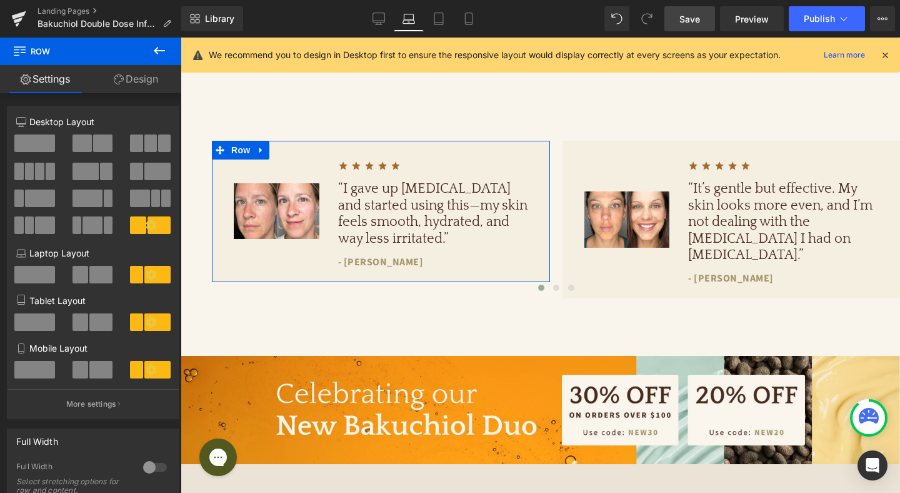
click at [142, 73] on link "Design" at bounding box center [136, 79] width 91 height 28
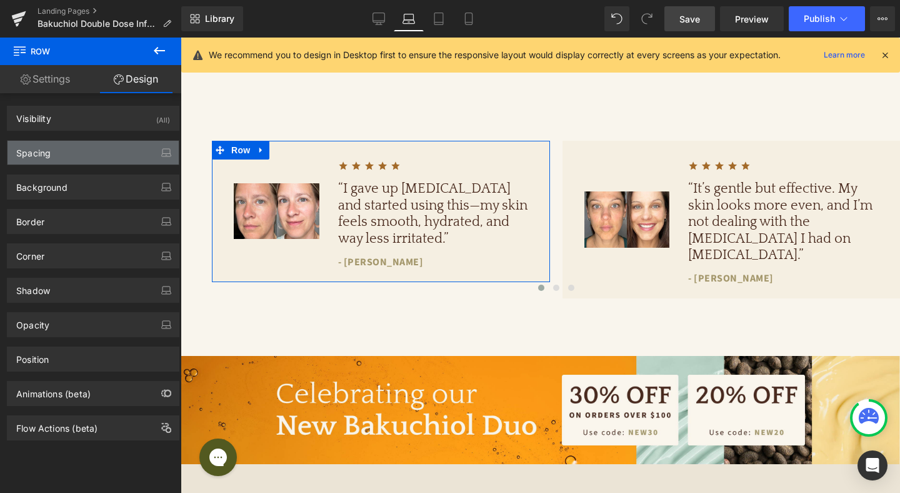
click at [79, 144] on div "Spacing" at bounding box center [93, 153] width 171 height 24
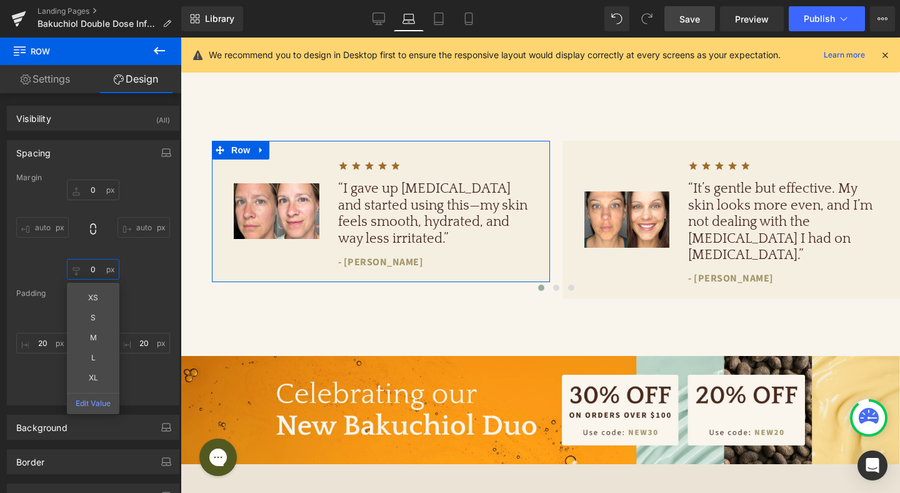
click at [95, 272] on input "0" at bounding box center [93, 269] width 53 height 21
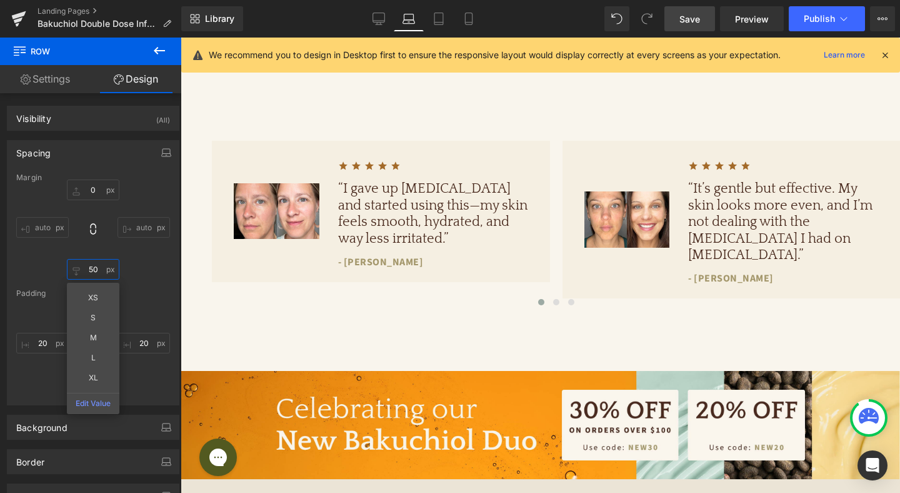
type input "50"
click at [692, 23] on span "Save" at bounding box center [689, 19] width 21 height 13
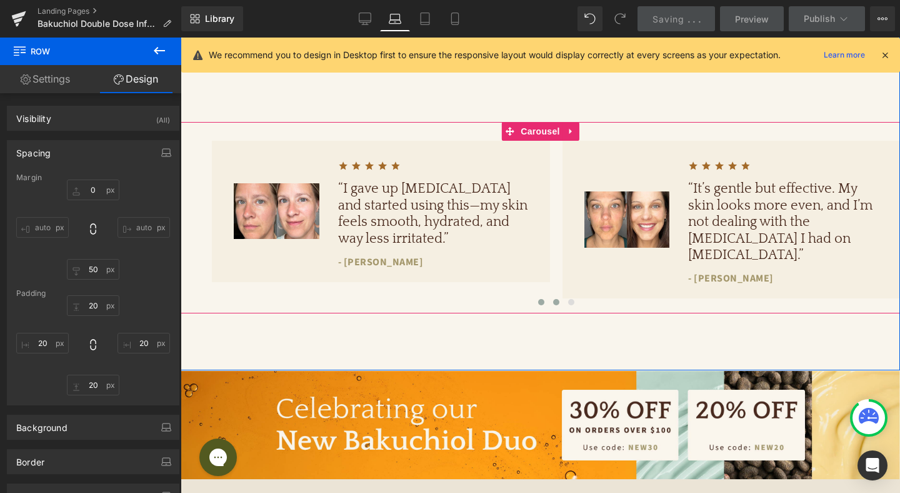
click at [549, 304] on button at bounding box center [556, 302] width 15 height 13
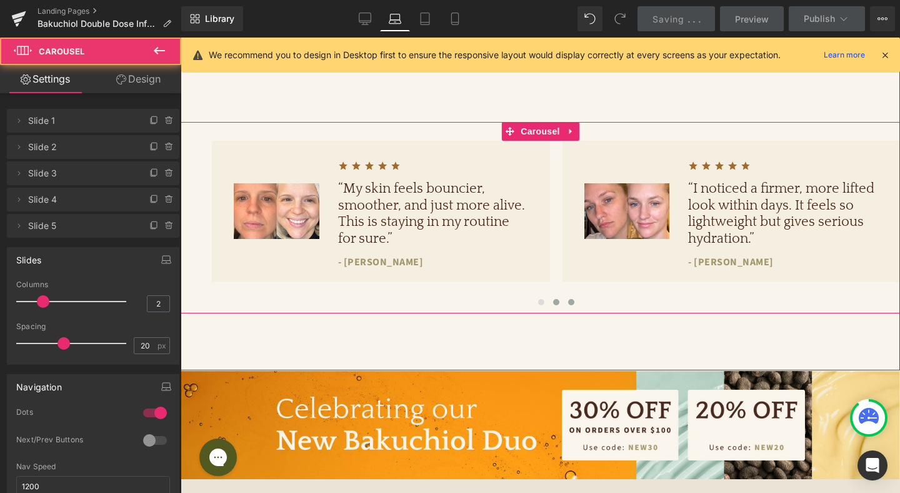
click at [568, 304] on button at bounding box center [571, 302] width 15 height 13
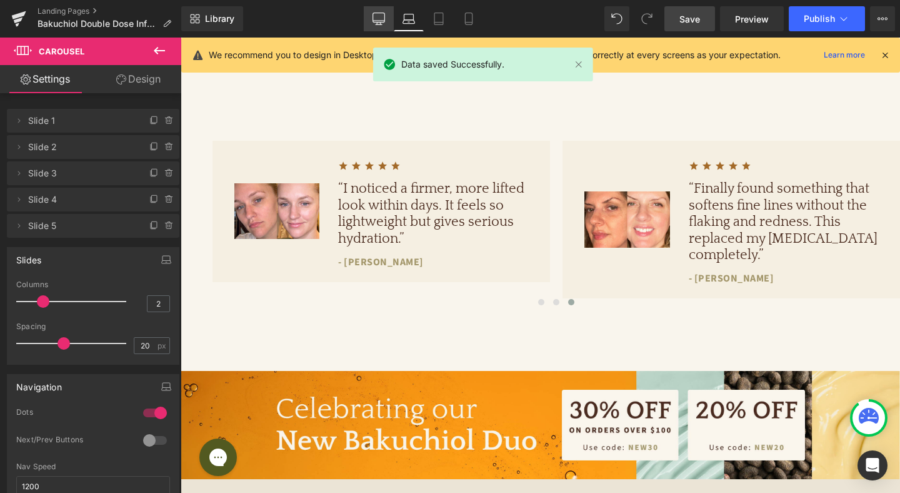
click at [380, 25] on link "Desktop" at bounding box center [379, 18] width 30 height 25
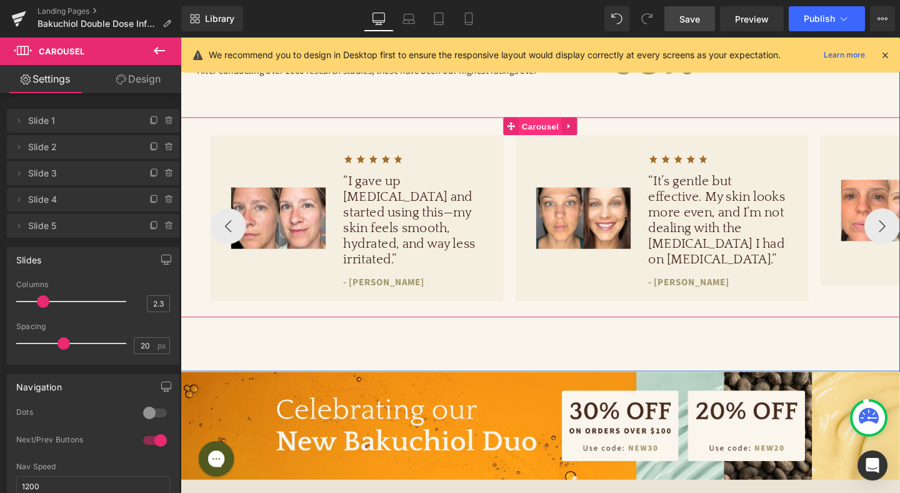
click at [559, 138] on span "Carousel" at bounding box center [558, 130] width 45 height 19
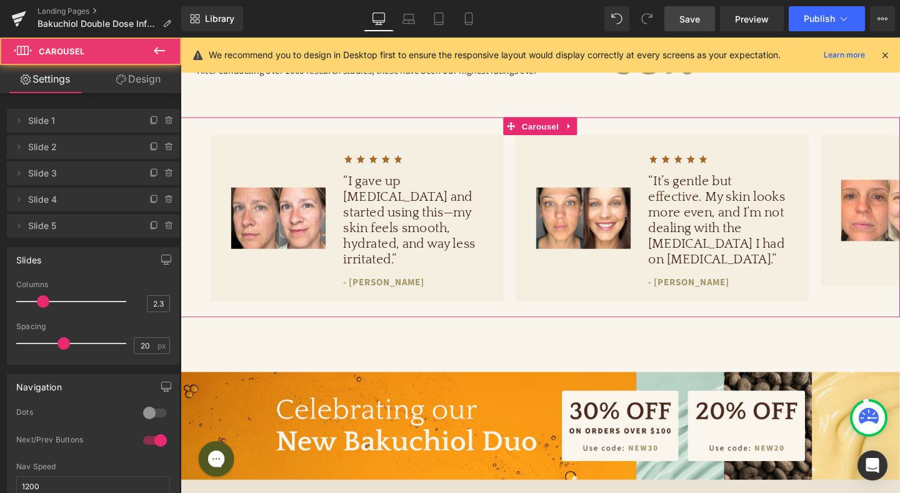
click at [153, 415] on div at bounding box center [155, 413] width 30 height 20
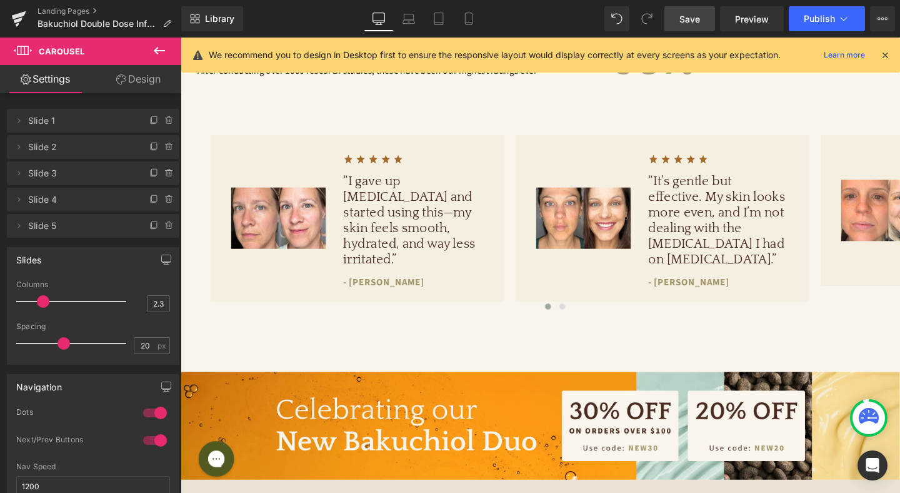
click at [150, 440] on div at bounding box center [155, 440] width 30 height 20
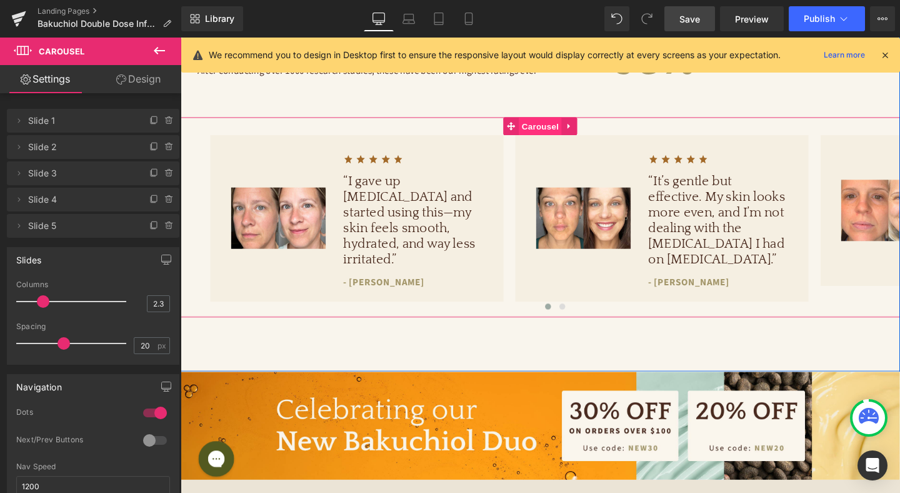
click at [557, 133] on span "Carousel" at bounding box center [558, 130] width 45 height 19
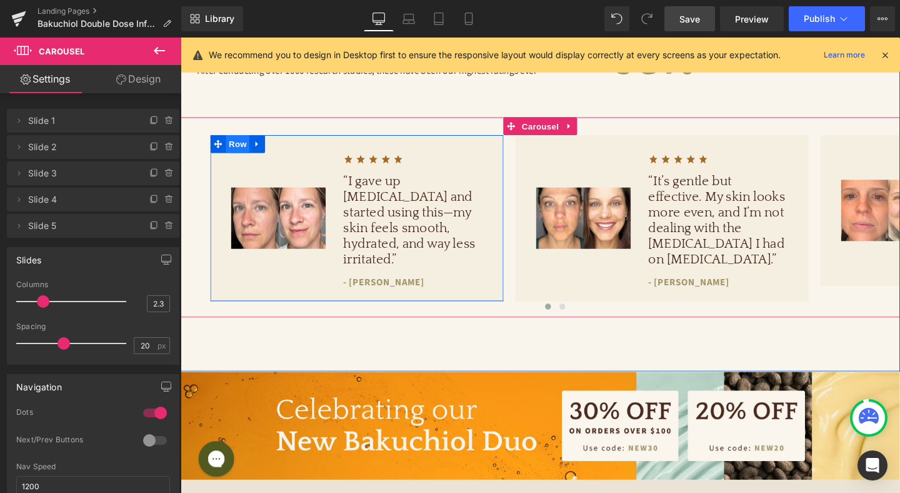
click at [243, 147] on span "Row" at bounding box center [240, 149] width 25 height 19
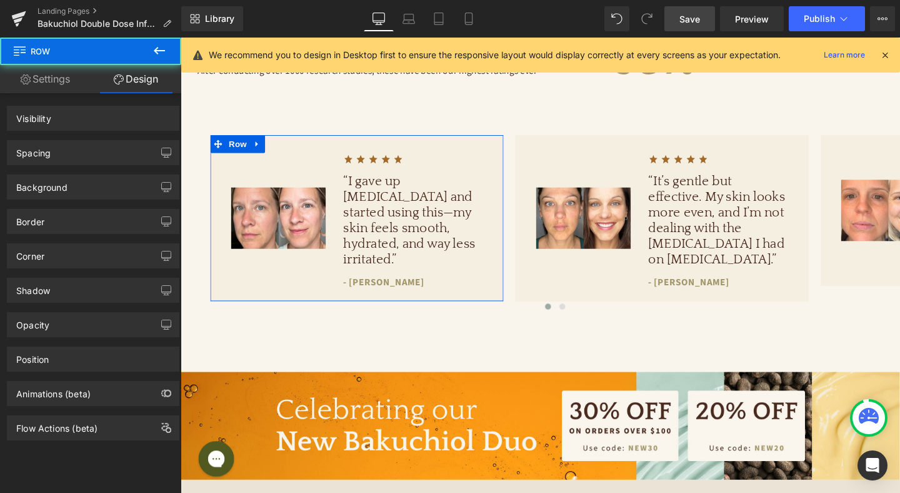
click at [119, 86] on link "Design" at bounding box center [136, 79] width 91 height 28
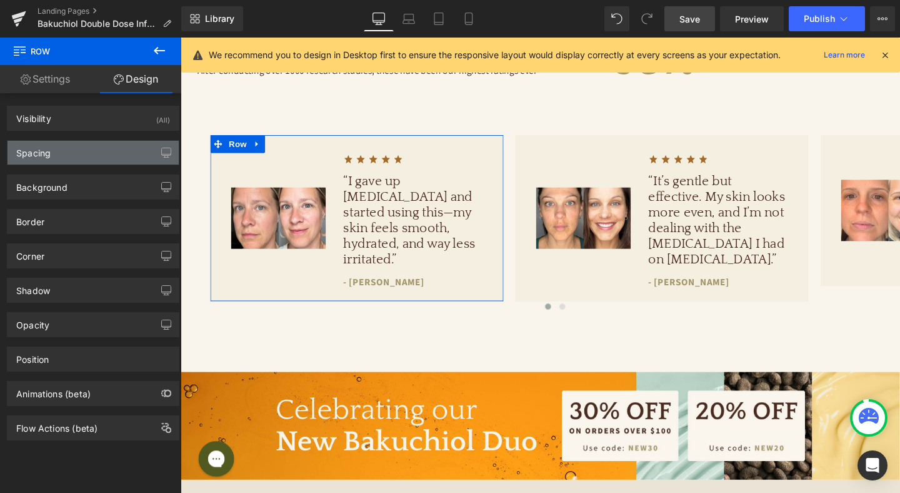
click at [93, 158] on div "Spacing" at bounding box center [93, 153] width 171 height 24
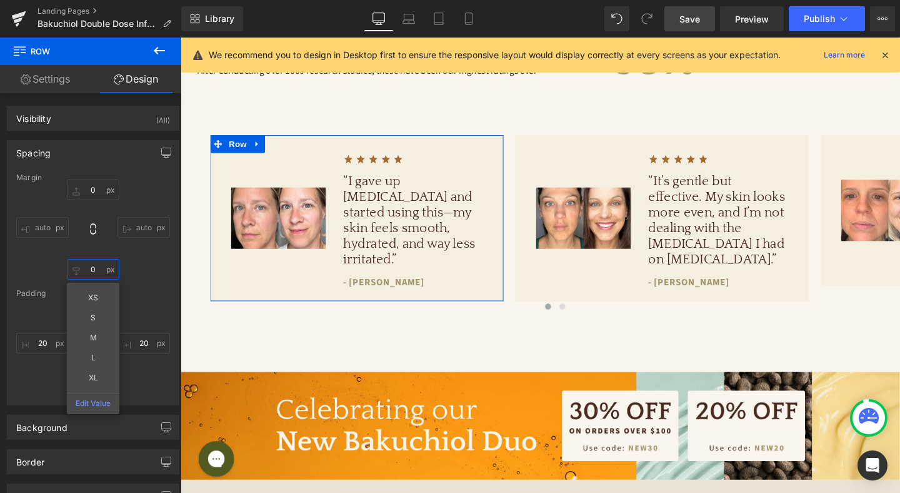
click at [93, 268] on input "0" at bounding box center [93, 269] width 53 height 21
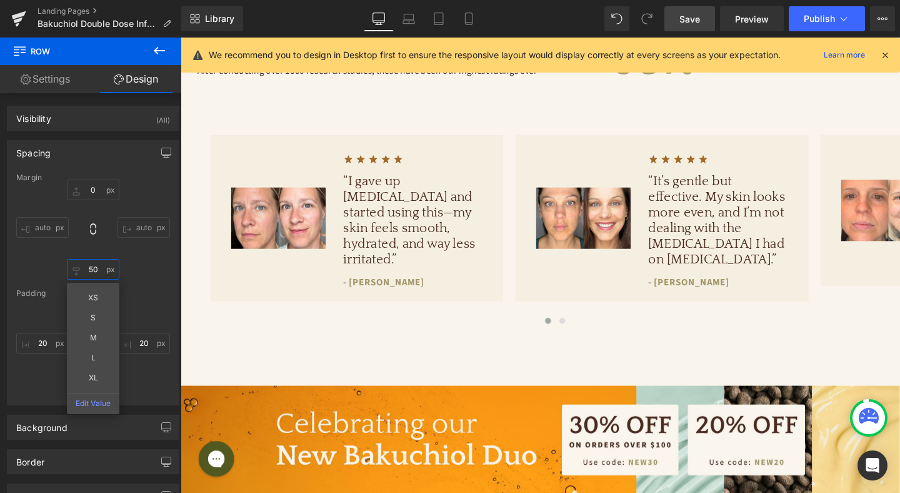
type input "50"
click at [698, 21] on span "Save" at bounding box center [689, 19] width 21 height 13
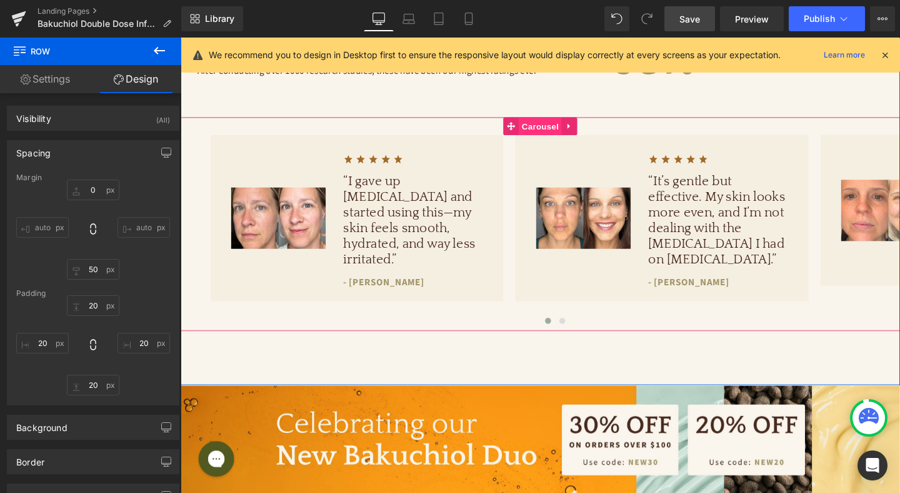
click at [559, 135] on span "Carousel" at bounding box center [558, 130] width 45 height 19
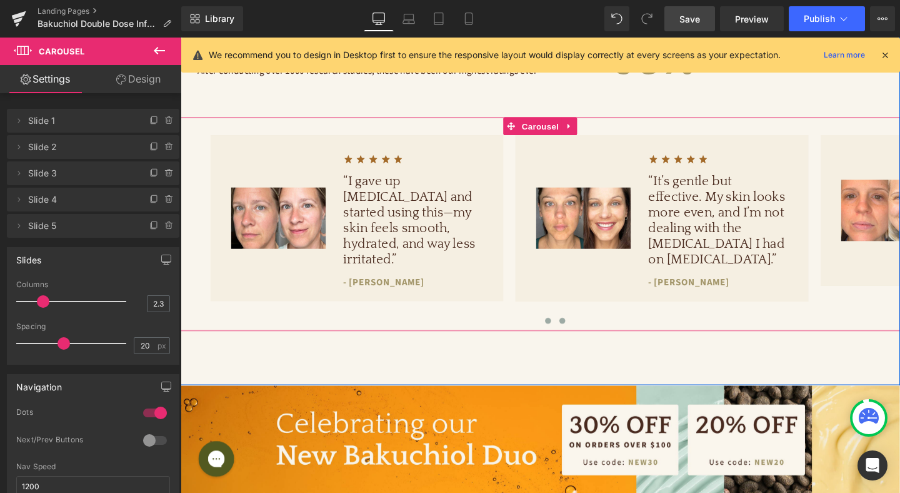
click at [581, 332] on span at bounding box center [582, 335] width 6 height 6
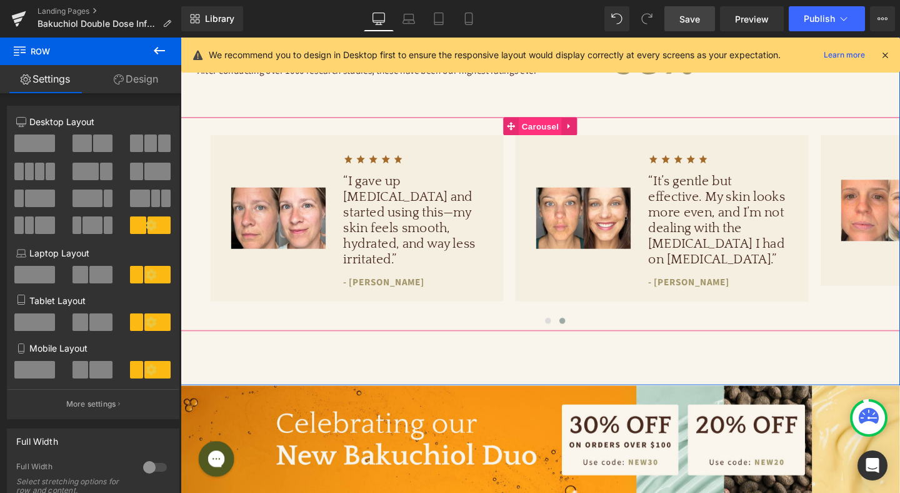
click at [554, 136] on span "Carousel" at bounding box center [558, 131] width 45 height 19
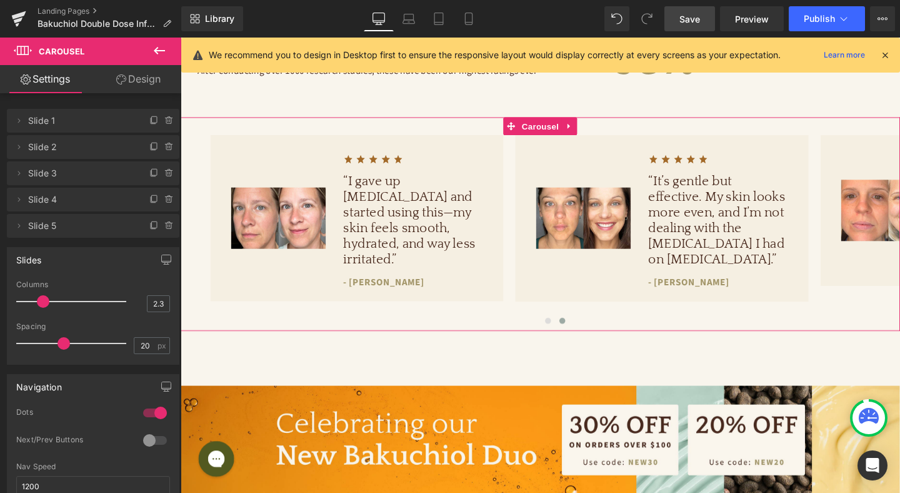
click at [147, 442] on div at bounding box center [155, 440] width 30 height 20
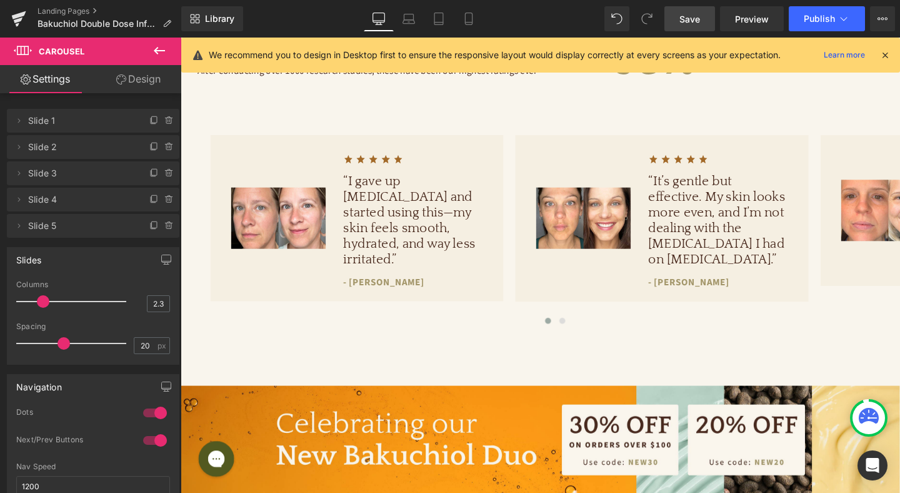
click at [153, 414] on div at bounding box center [155, 413] width 30 height 20
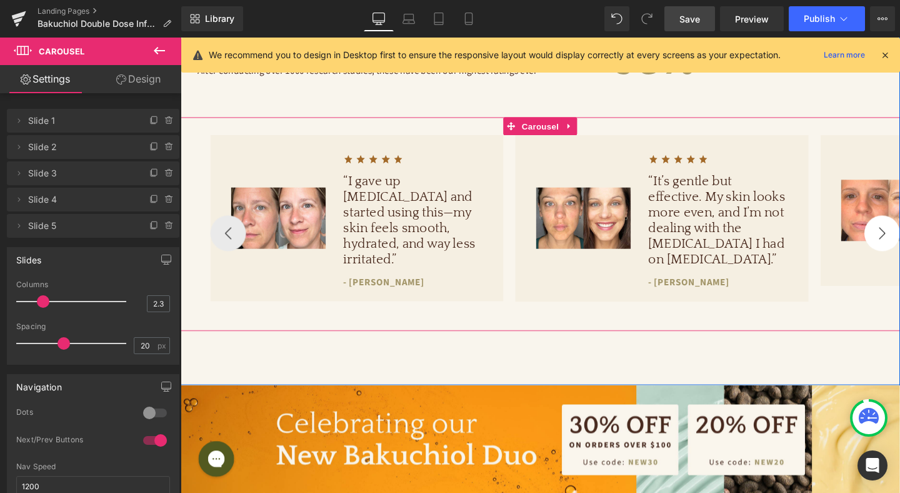
click at [900, 235] on button "›" at bounding box center [919, 243] width 38 height 38
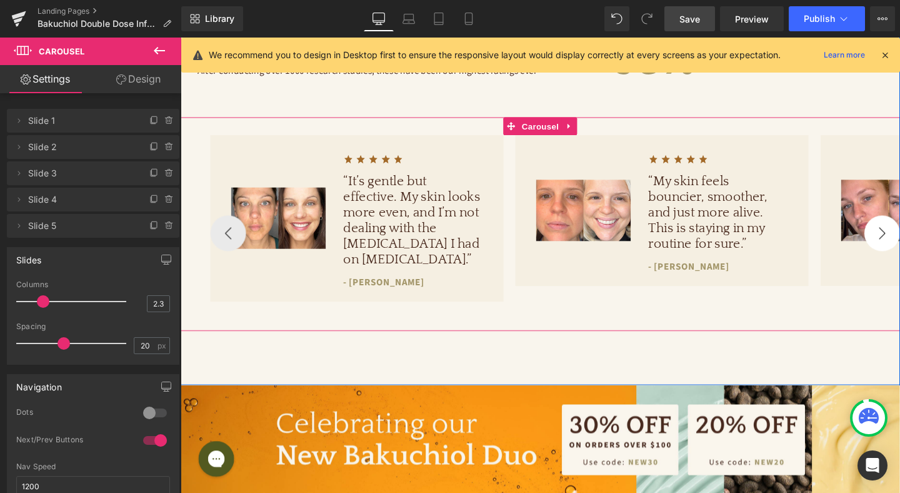
click at [900, 235] on button "›" at bounding box center [919, 243] width 38 height 38
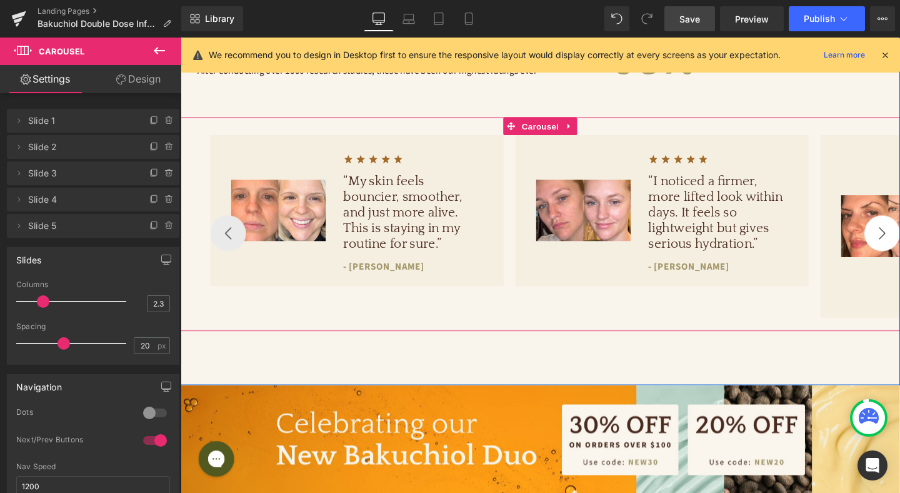
click at [900, 235] on button "›" at bounding box center [919, 243] width 38 height 38
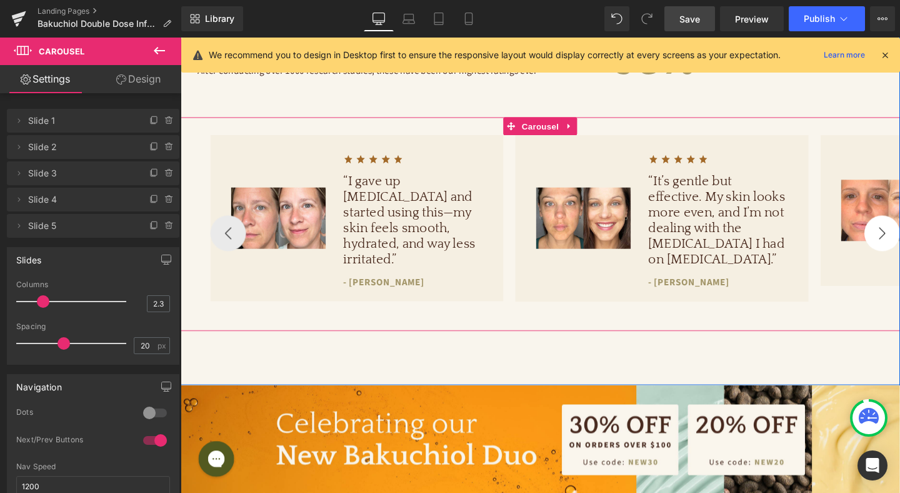
click at [900, 235] on button "›" at bounding box center [919, 243] width 38 height 38
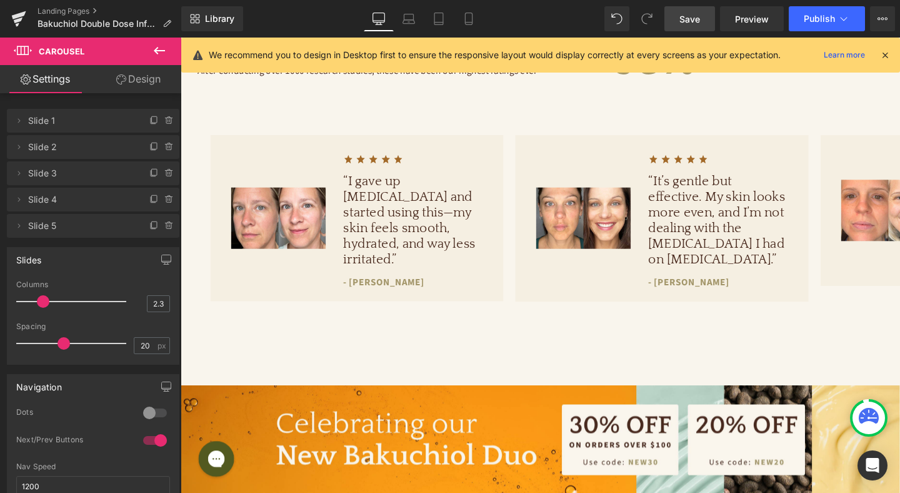
click at [699, 19] on span "Save" at bounding box center [689, 19] width 21 height 13
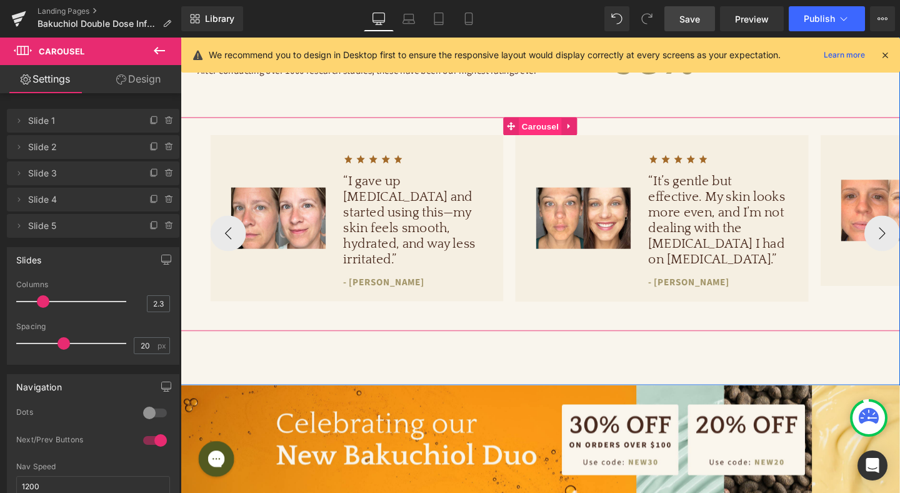
click at [557, 133] on span "Carousel" at bounding box center [558, 131] width 45 height 19
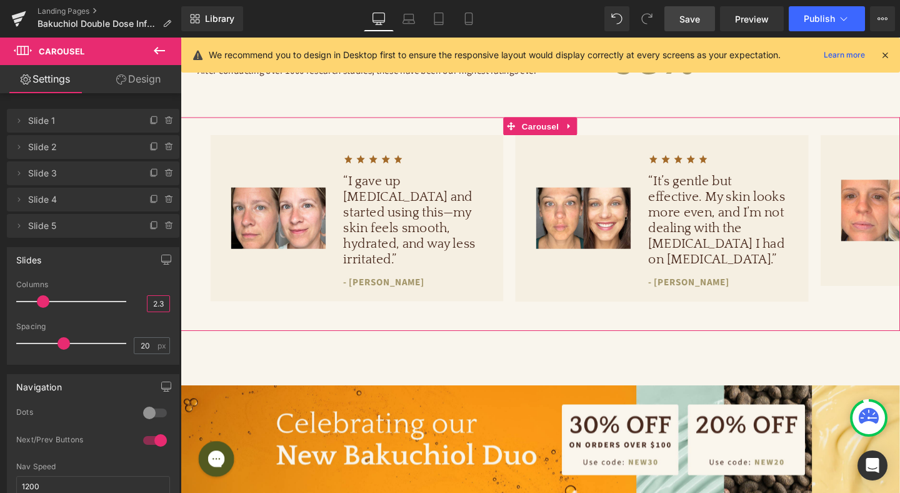
click at [156, 302] on input "2.3" at bounding box center [159, 304] width 22 height 16
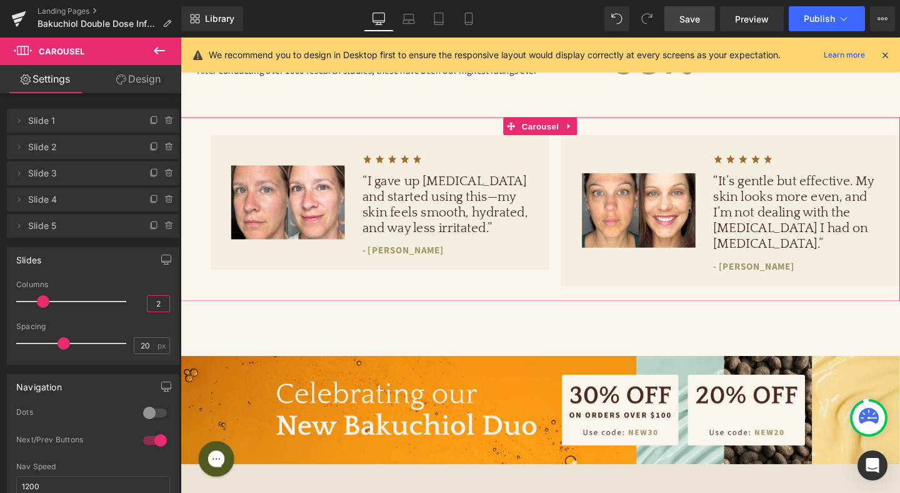
type input "2"
click at [142, 86] on link "Design" at bounding box center [138, 79] width 91 height 28
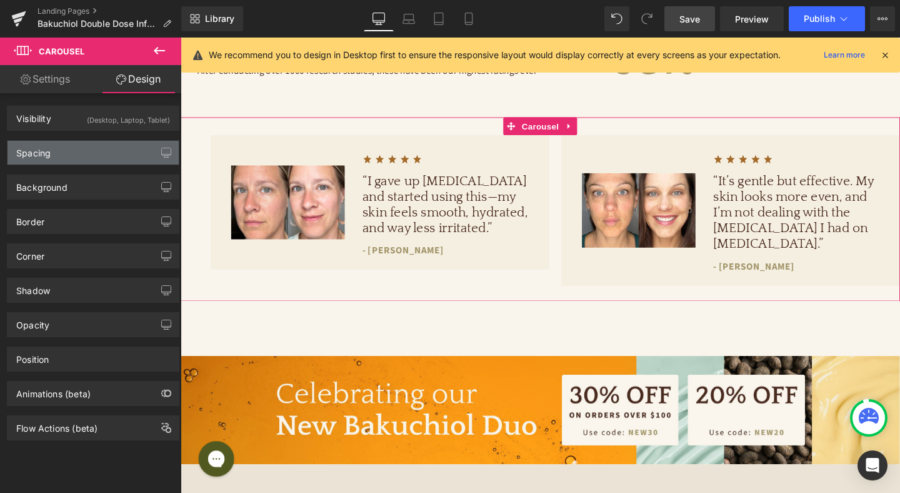
click at [98, 152] on div "Spacing" at bounding box center [93, 153] width 171 height 24
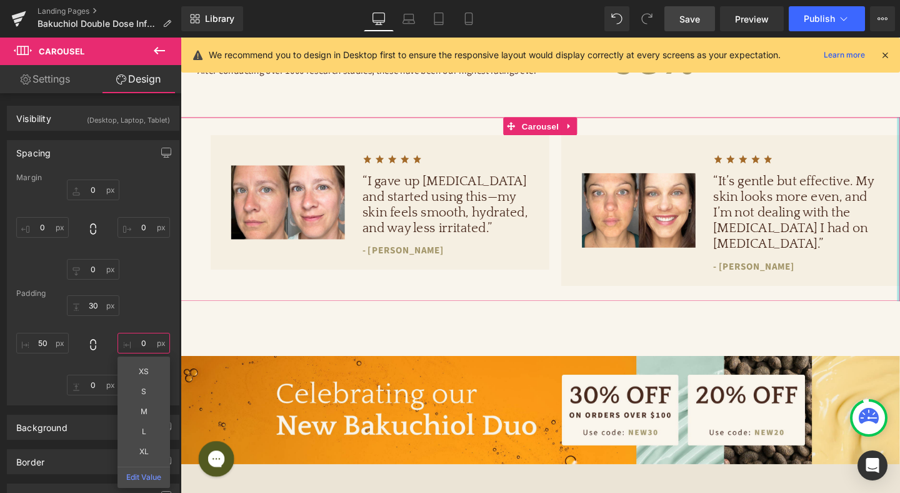
click at [139, 345] on input "0" at bounding box center [144, 343] width 53 height 21
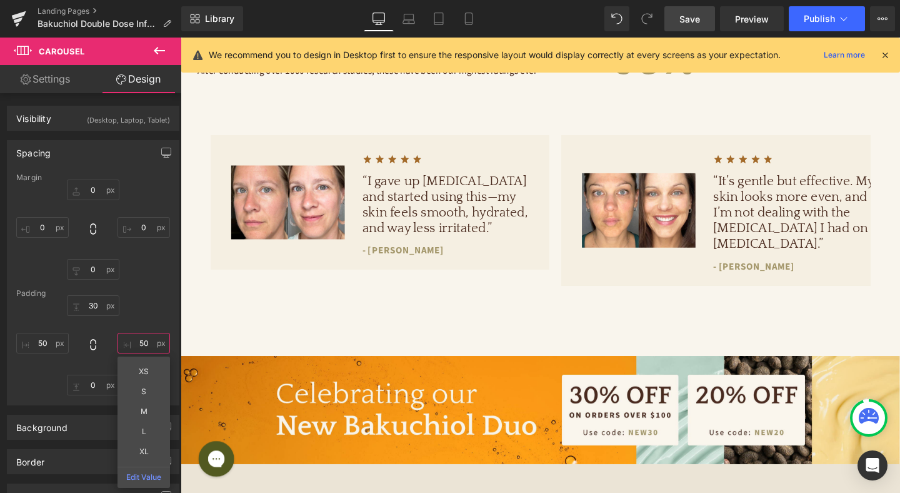
type input "50"
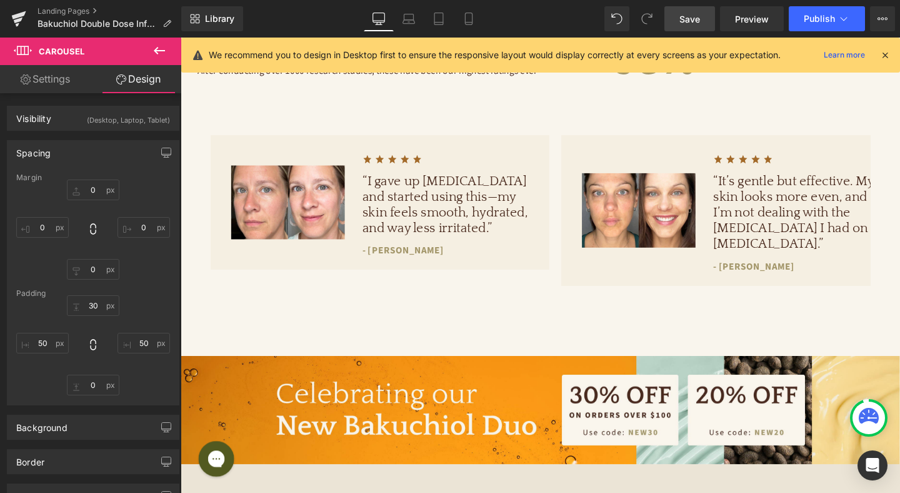
click at [688, 20] on span "Save" at bounding box center [689, 19] width 21 height 13
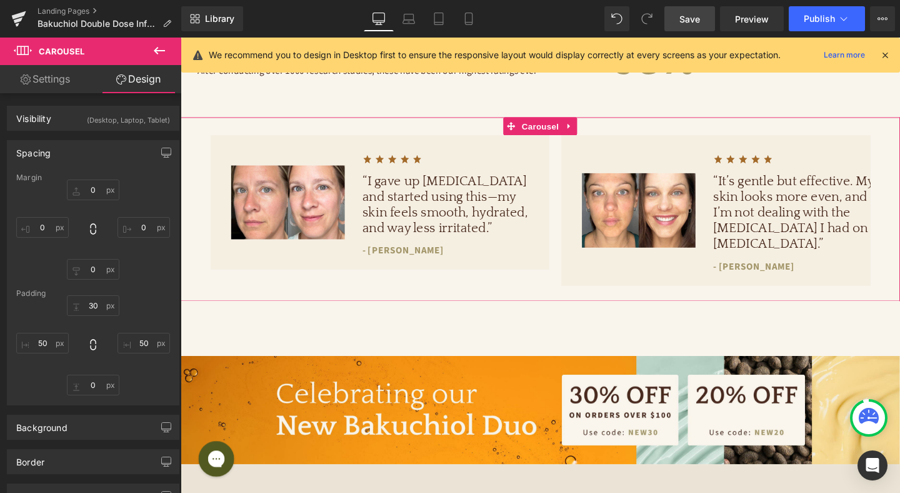
click at [40, 74] on link "Settings" at bounding box center [45, 79] width 91 height 28
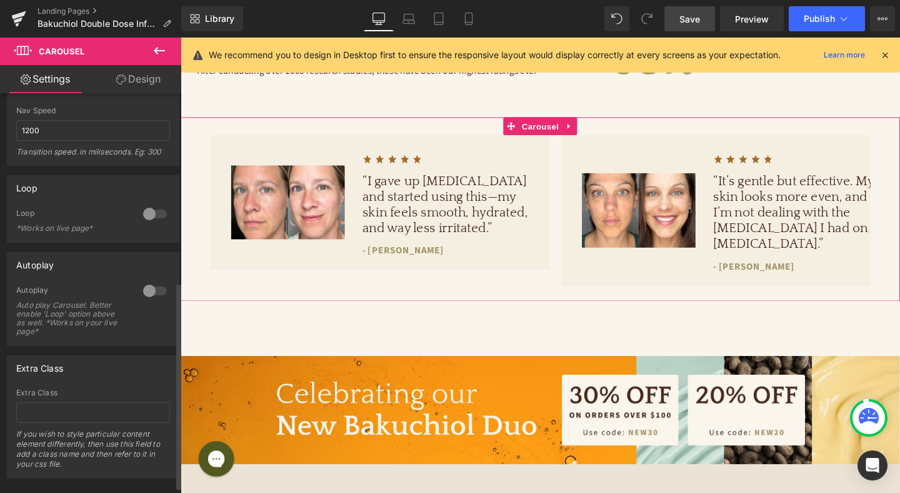
scroll to position [376, 0]
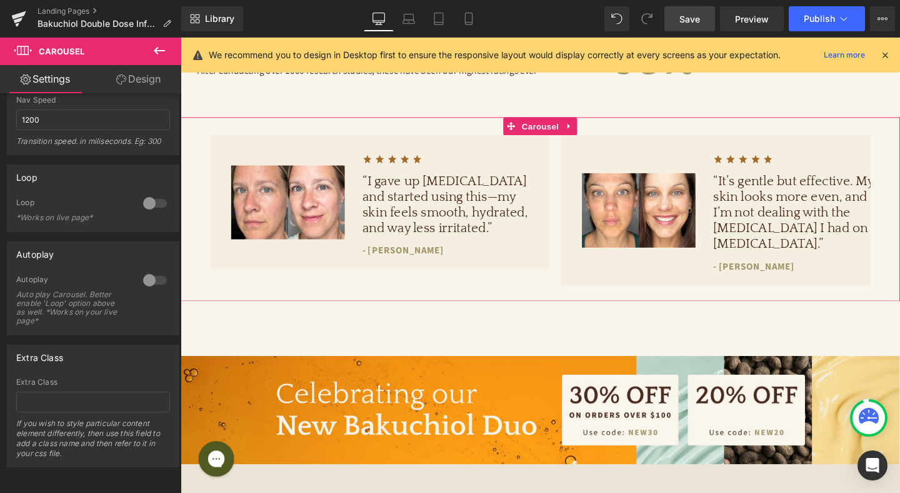
click at [140, 71] on link "Design" at bounding box center [138, 79] width 91 height 28
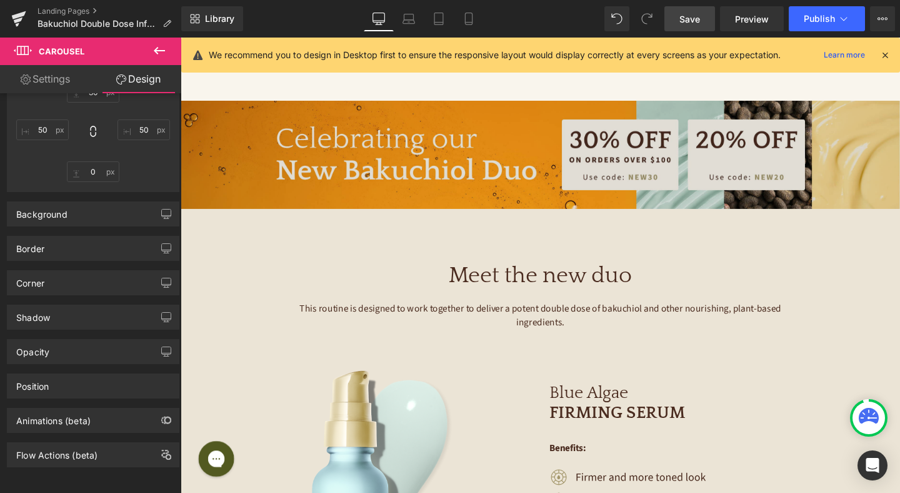
scroll to position [1458, 0]
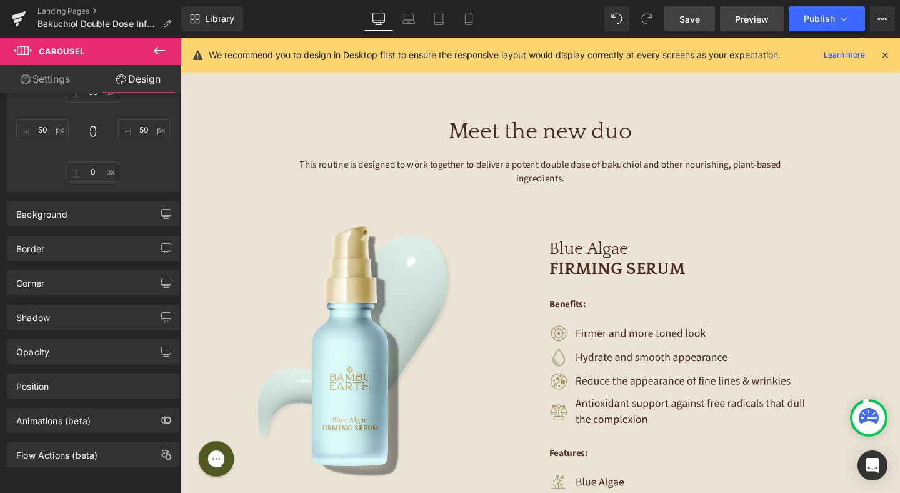
click at [740, 20] on span "Preview" at bounding box center [752, 19] width 34 height 13
